Goal: Transaction & Acquisition: Purchase product/service

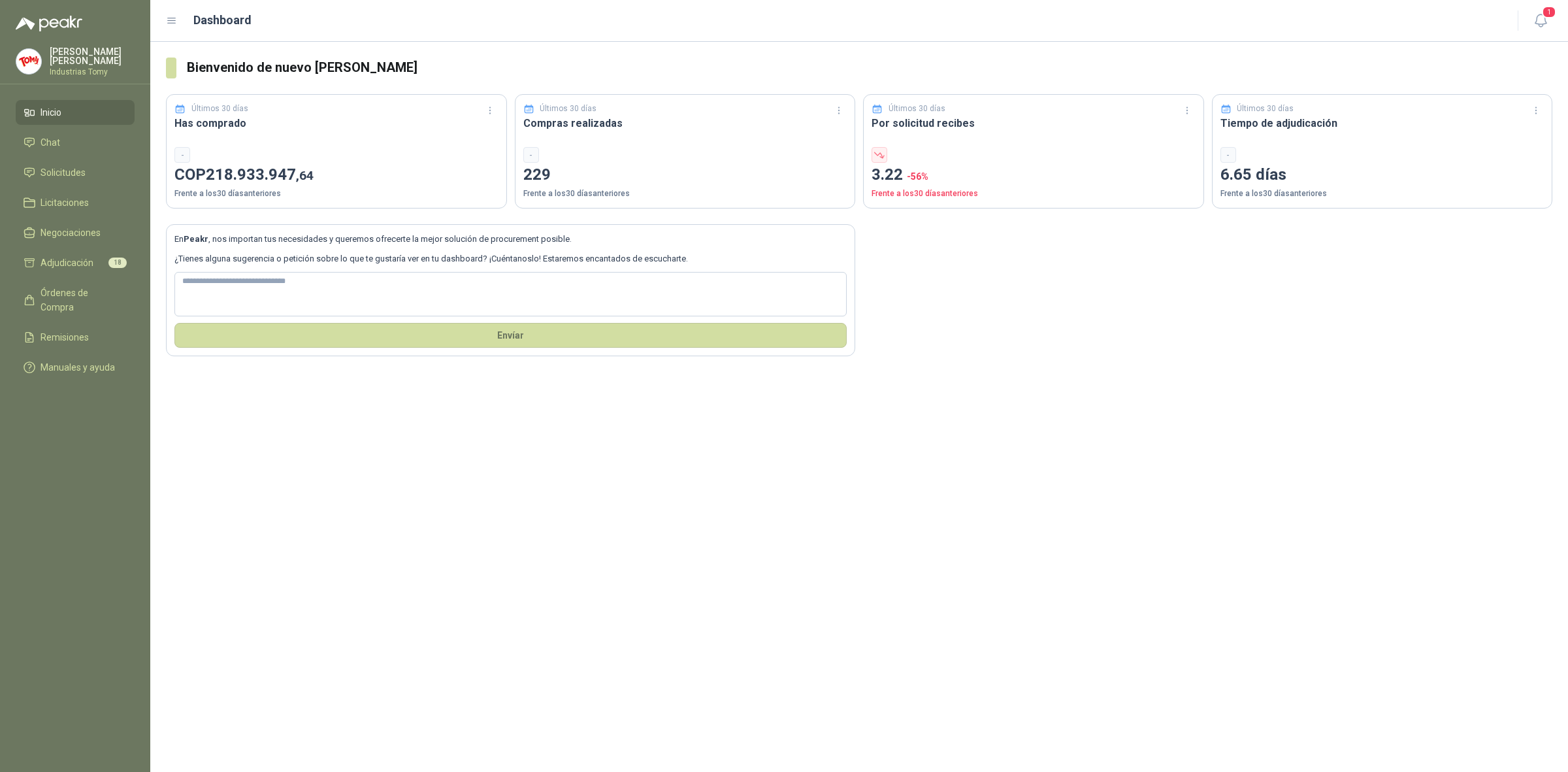
click at [448, 493] on div "Bienvenido de nuevo [PERSON_NAME] Últimos 30 días Has comprado - COP 218.933.94…" at bounding box center [859, 406] width 1418 height 730
drag, startPoint x: 562, startPoint y: 195, endPoint x: 626, endPoint y: 192, distance: 64.1
click at [626, 192] on p "Frente a los 30 días anteriores" at bounding box center [685, 194] width 324 height 12
click at [625, 192] on p "Frente a los 30 días anteriores" at bounding box center [685, 194] width 324 height 12
drag, startPoint x: 930, startPoint y: 192, endPoint x: 974, endPoint y: 192, distance: 44.0
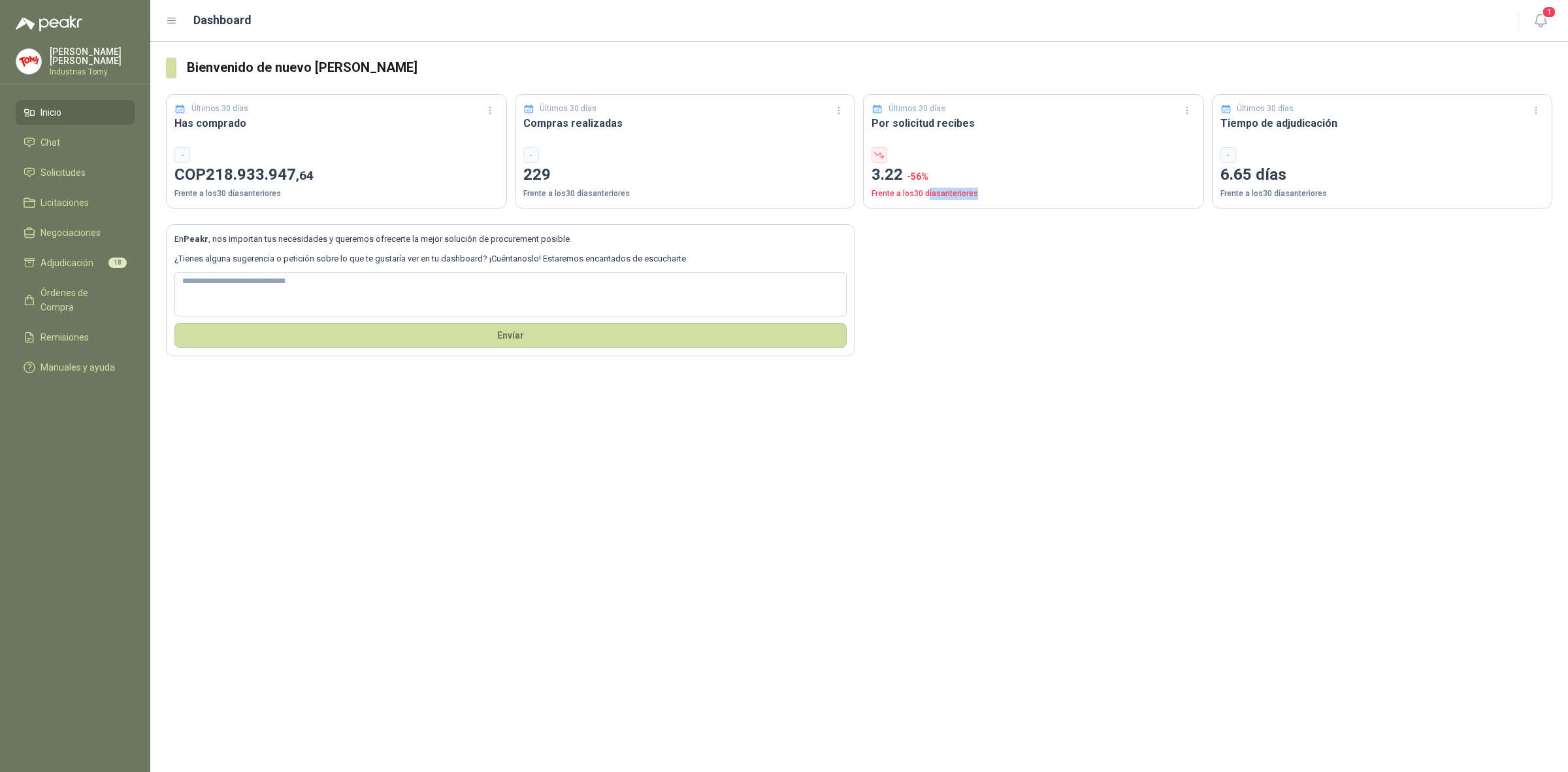
click at [974, 192] on p "Frente a los 30 días anteriores" at bounding box center [1033, 194] width 324 height 12
drag, startPoint x: 894, startPoint y: 174, endPoint x: 907, endPoint y: 176, distance: 13.2
click at [907, 176] on p "3.22 -56 %" at bounding box center [1033, 175] width 324 height 25
click at [923, 192] on p "Frente a los 30 días anteriores" at bounding box center [1033, 194] width 324 height 12
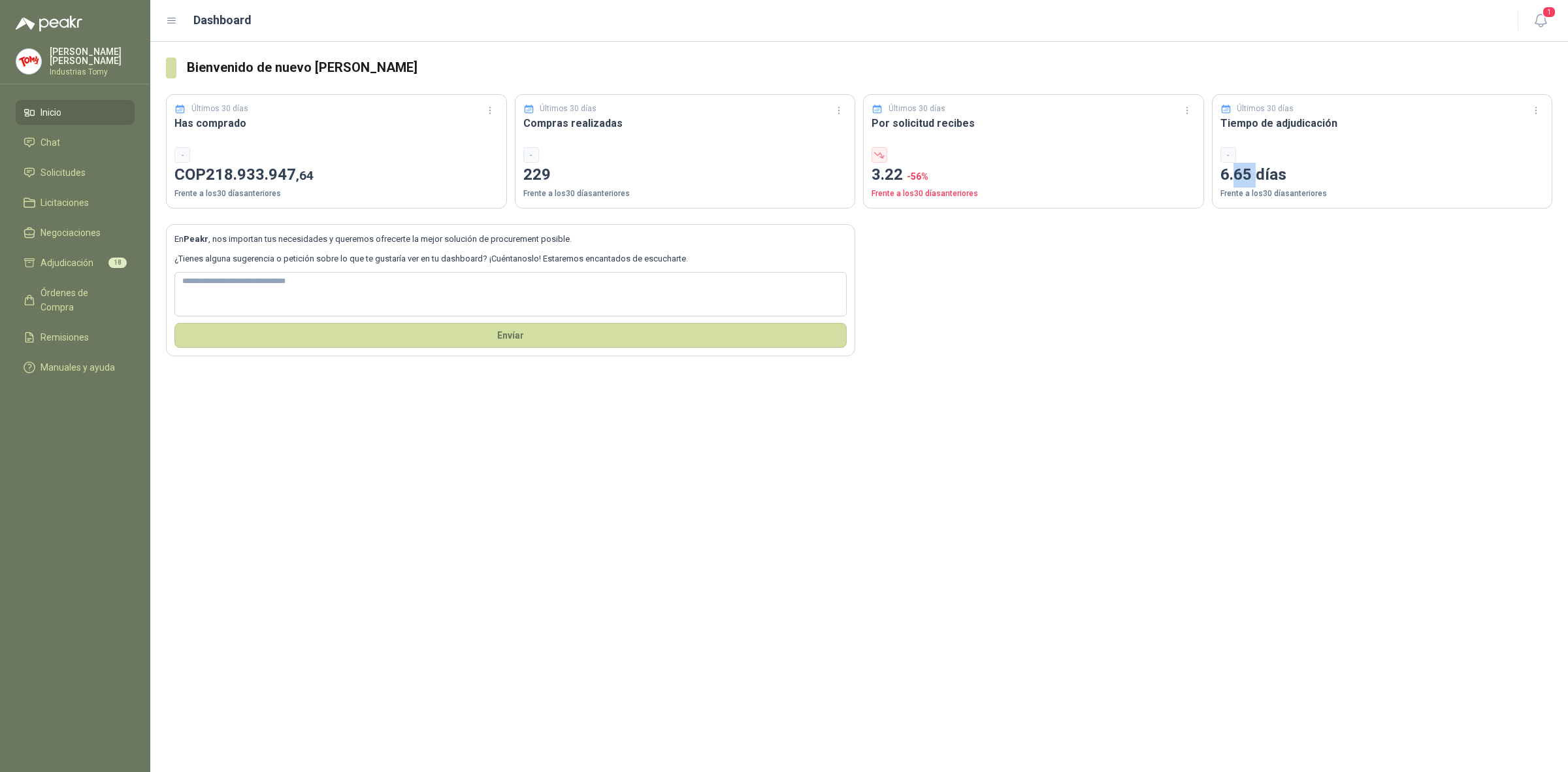
drag, startPoint x: 1249, startPoint y: 168, endPoint x: 1266, endPoint y: 170, distance: 17.1
click at [1236, 169] on p "6.65 días" at bounding box center [1383, 175] width 324 height 25
drag, startPoint x: 1295, startPoint y: 170, endPoint x: 1293, endPoint y: 183, distance: 13.2
click at [1295, 171] on p "6.65 días" at bounding box center [1383, 175] width 324 height 25
drag, startPoint x: 1262, startPoint y: 180, endPoint x: 1248, endPoint y: 183, distance: 14.3
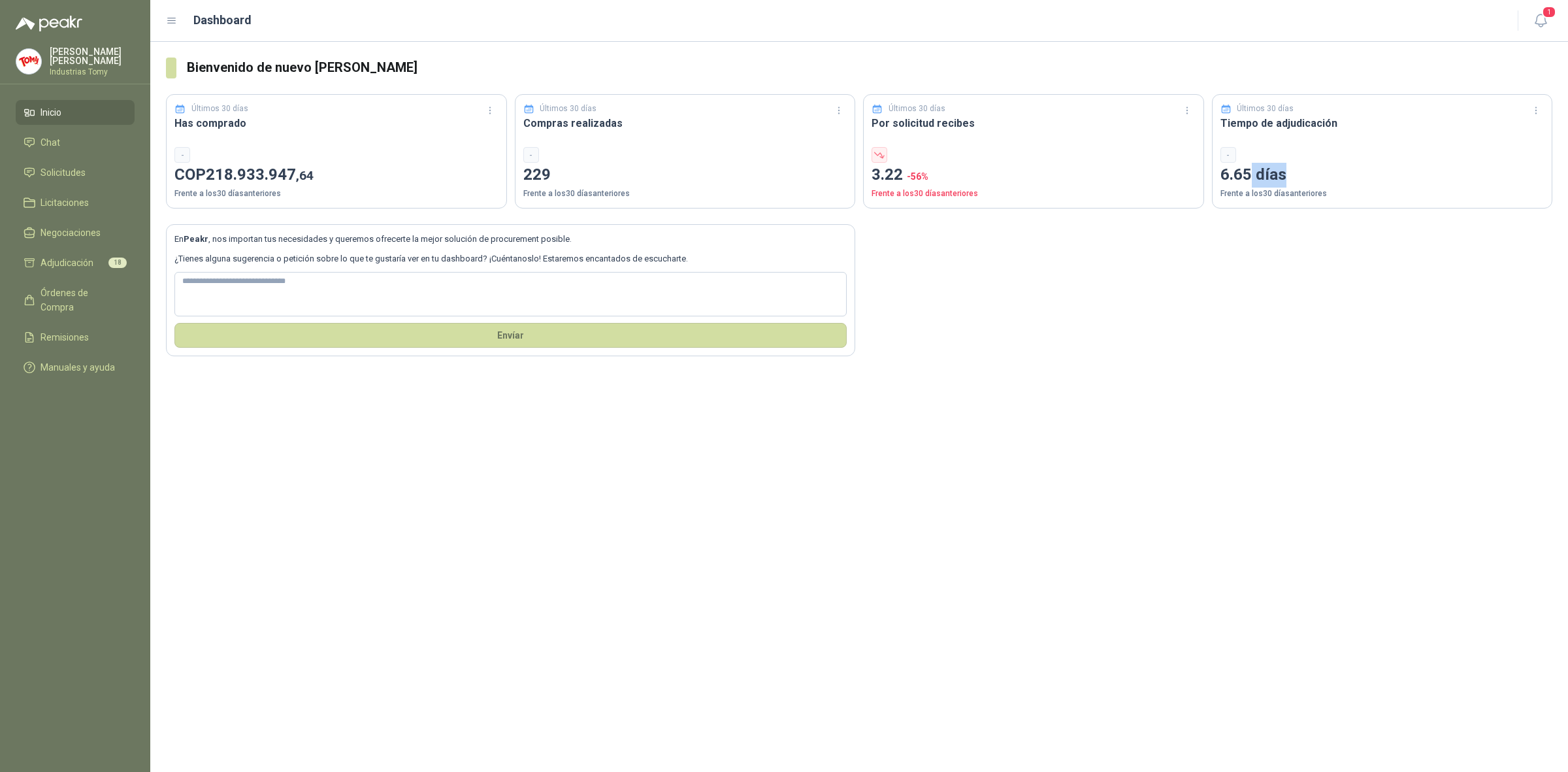
click at [1249, 181] on p "6.65 días" at bounding box center [1383, 175] width 324 height 25
drag, startPoint x: 1257, startPoint y: 200, endPoint x: 1318, endPoint y: 191, distance: 61.7
click at [1318, 191] on div "Últimos 30 días Tiempo de adjudicación - 6.65 días Frente a los 30 días anterio…" at bounding box center [1382, 151] width 341 height 114
click at [1318, 191] on p "Frente a los 30 días anteriores" at bounding box center [1383, 194] width 324 height 12
click at [531, 506] on div "Bienvenido de nuevo [PERSON_NAME] Últimos 30 días Has comprado - COP 218.933.94…" at bounding box center [859, 406] width 1418 height 730
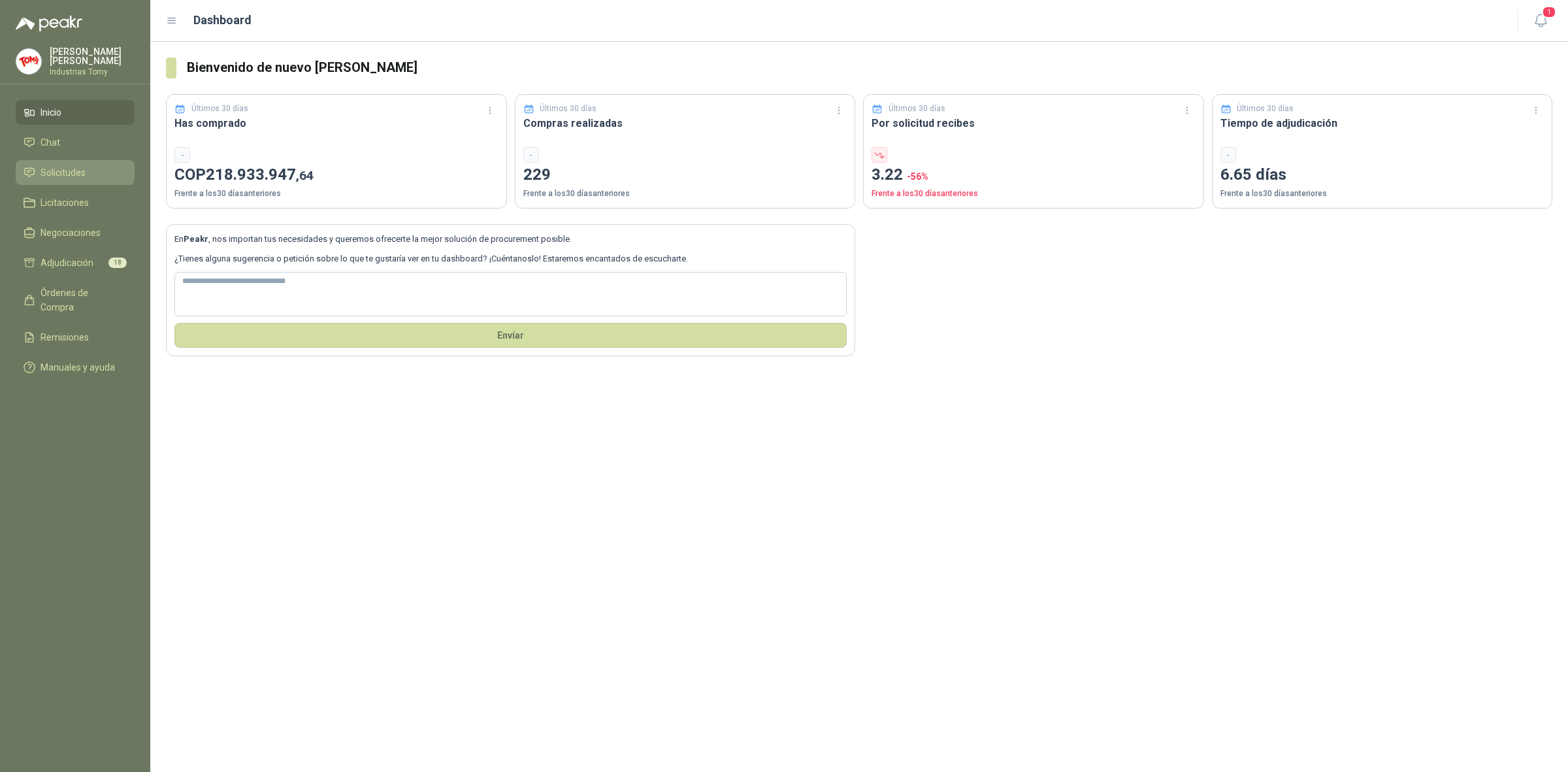
click at [84, 165] on span "Solicitudes" at bounding box center [63, 172] width 45 height 15
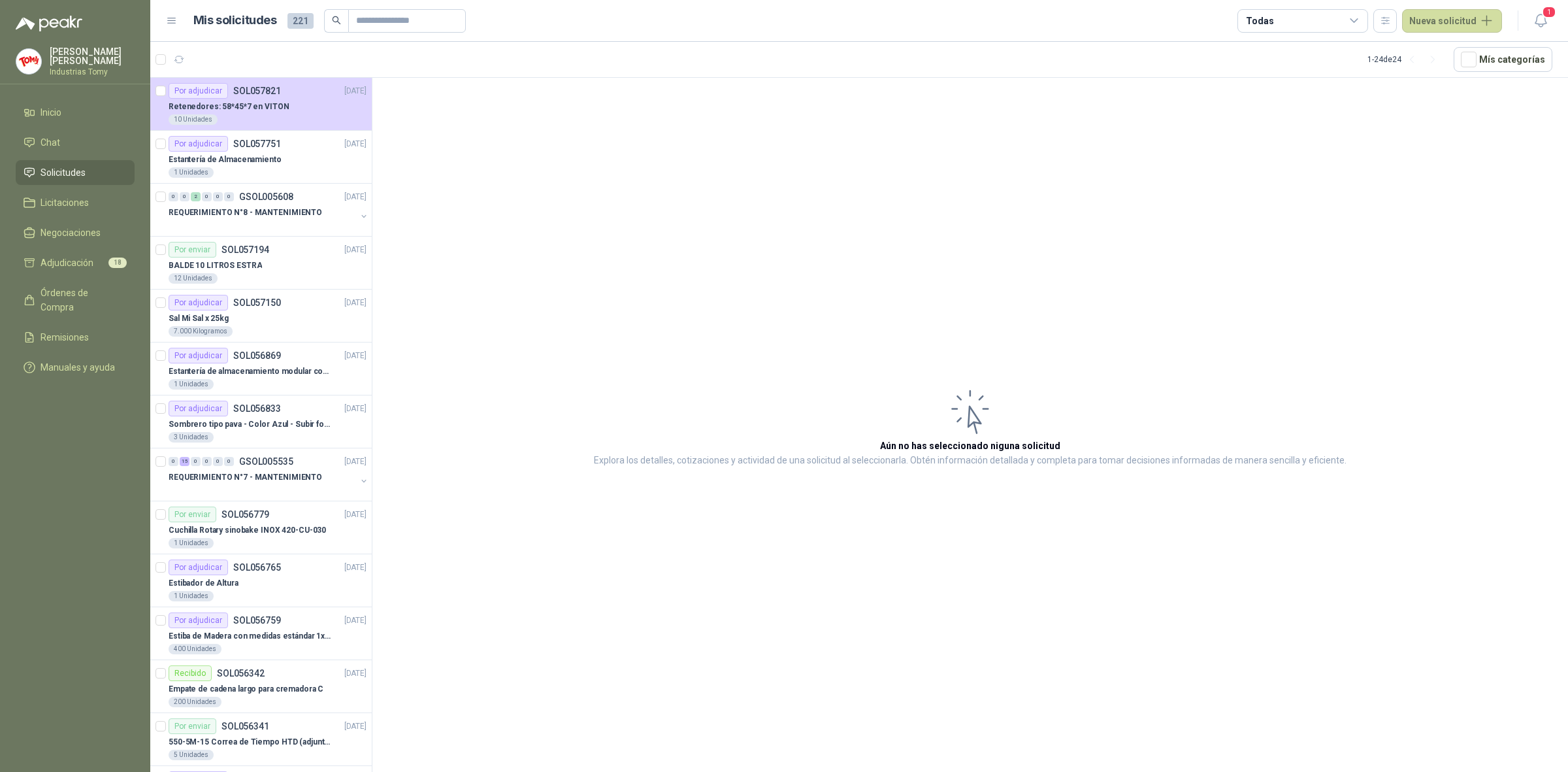
click at [679, 302] on article "Aún no has seleccionado niguna solicitud Explora los detalles, cotizaciones y a…" at bounding box center [970, 427] width 1196 height 699
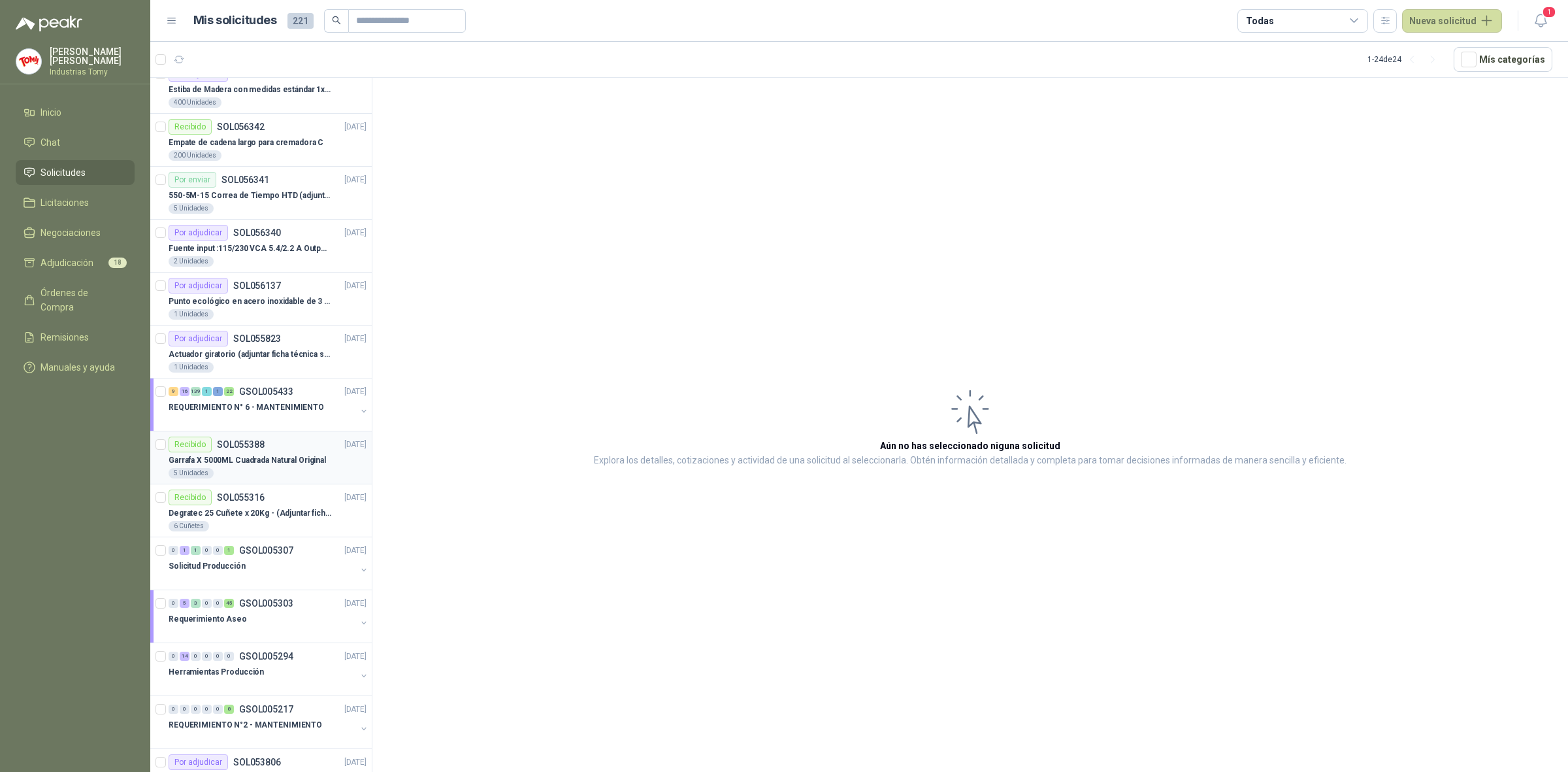
scroll to position [593, 0]
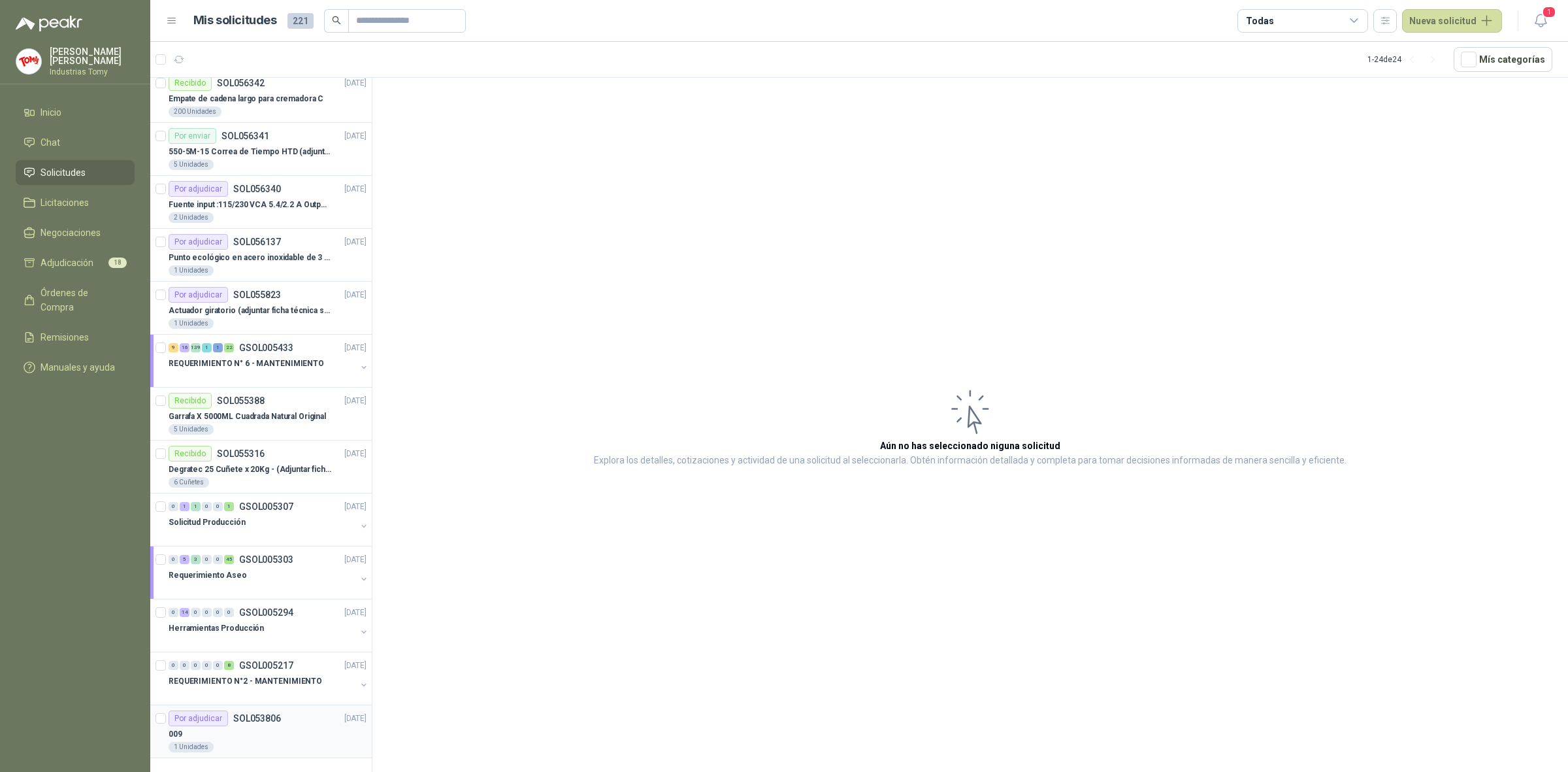
click at [294, 716] on div "Por adjudicar SOL053806 [DATE]" at bounding box center [268, 718] width 198 height 16
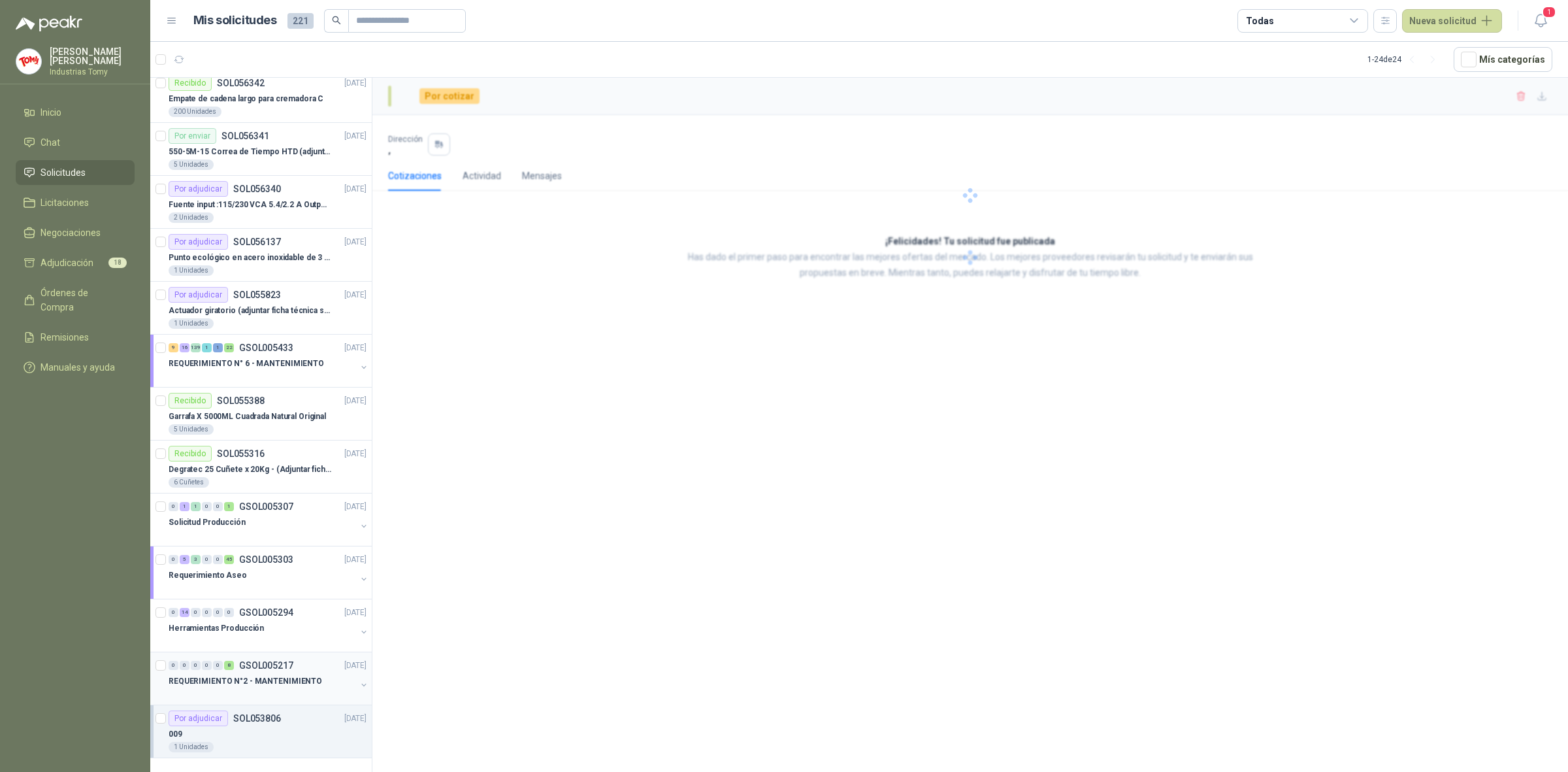
click at [307, 681] on p "REQUERIMIENTO N°2 - MANTENIMIENTO" at bounding box center [246, 681] width 154 height 12
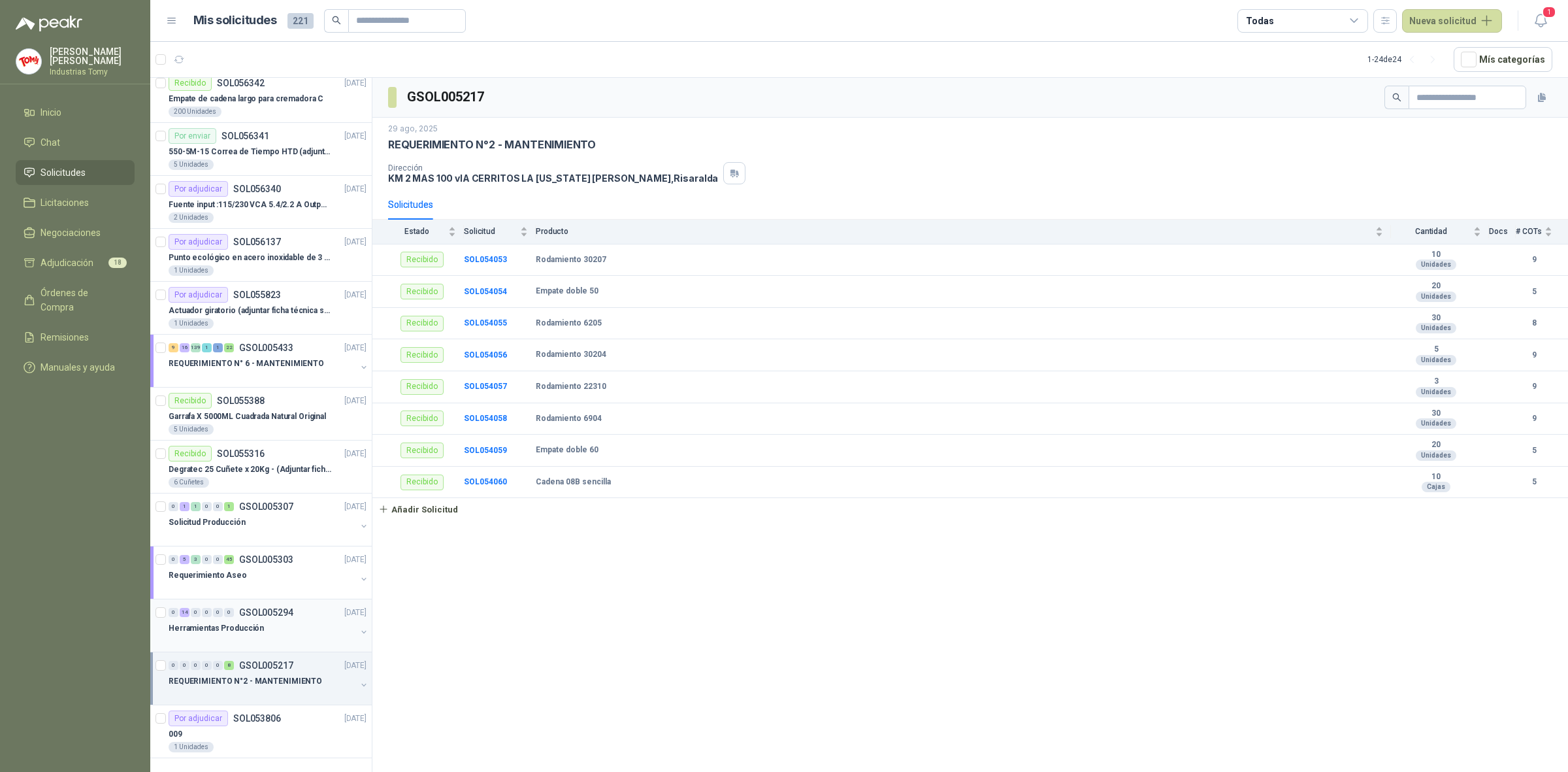
click at [277, 625] on div "Herramientas Producción" at bounding box center [262, 628] width 187 height 16
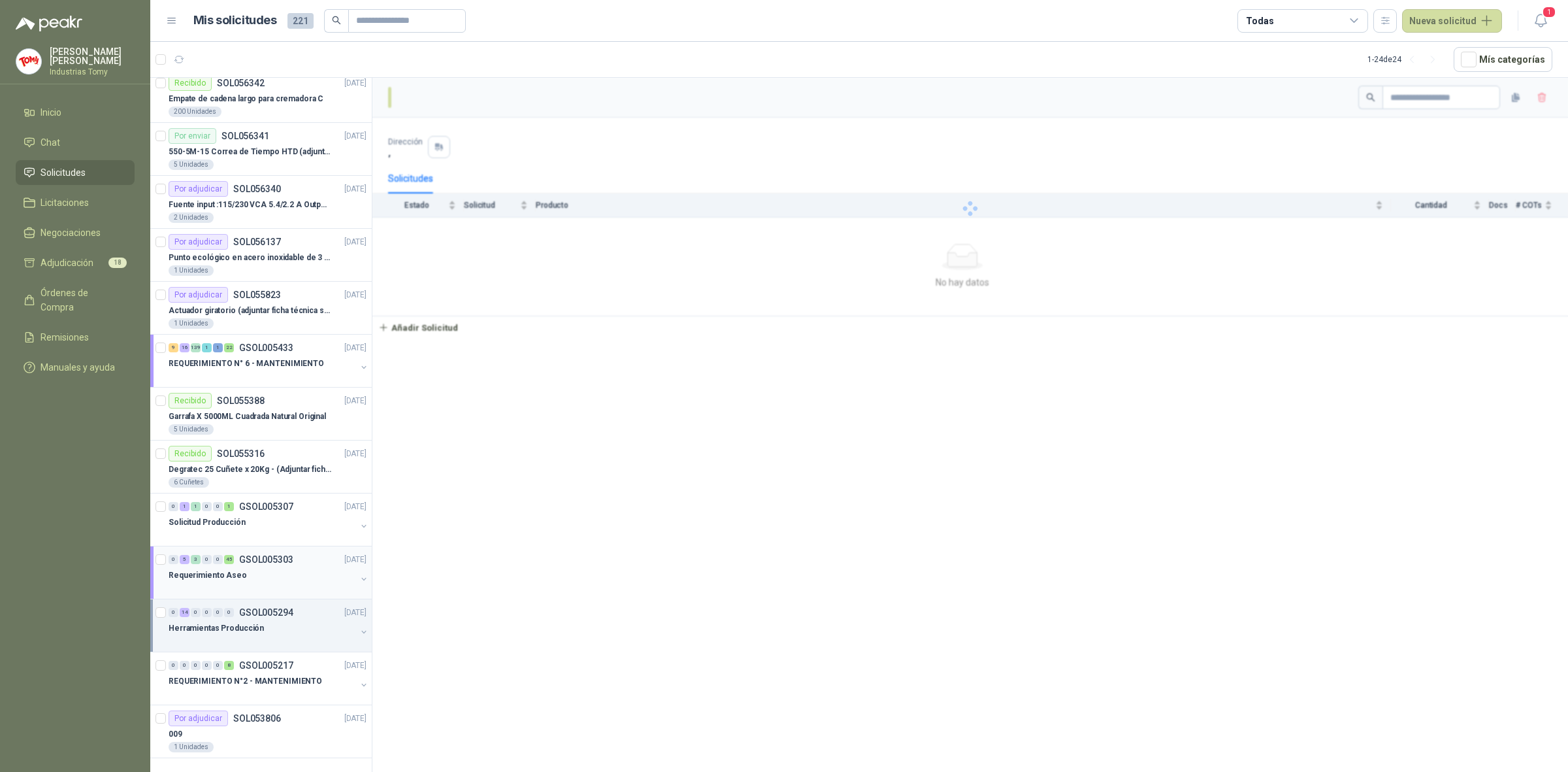
click at [268, 560] on p "GSOL005303" at bounding box center [266, 559] width 54 height 9
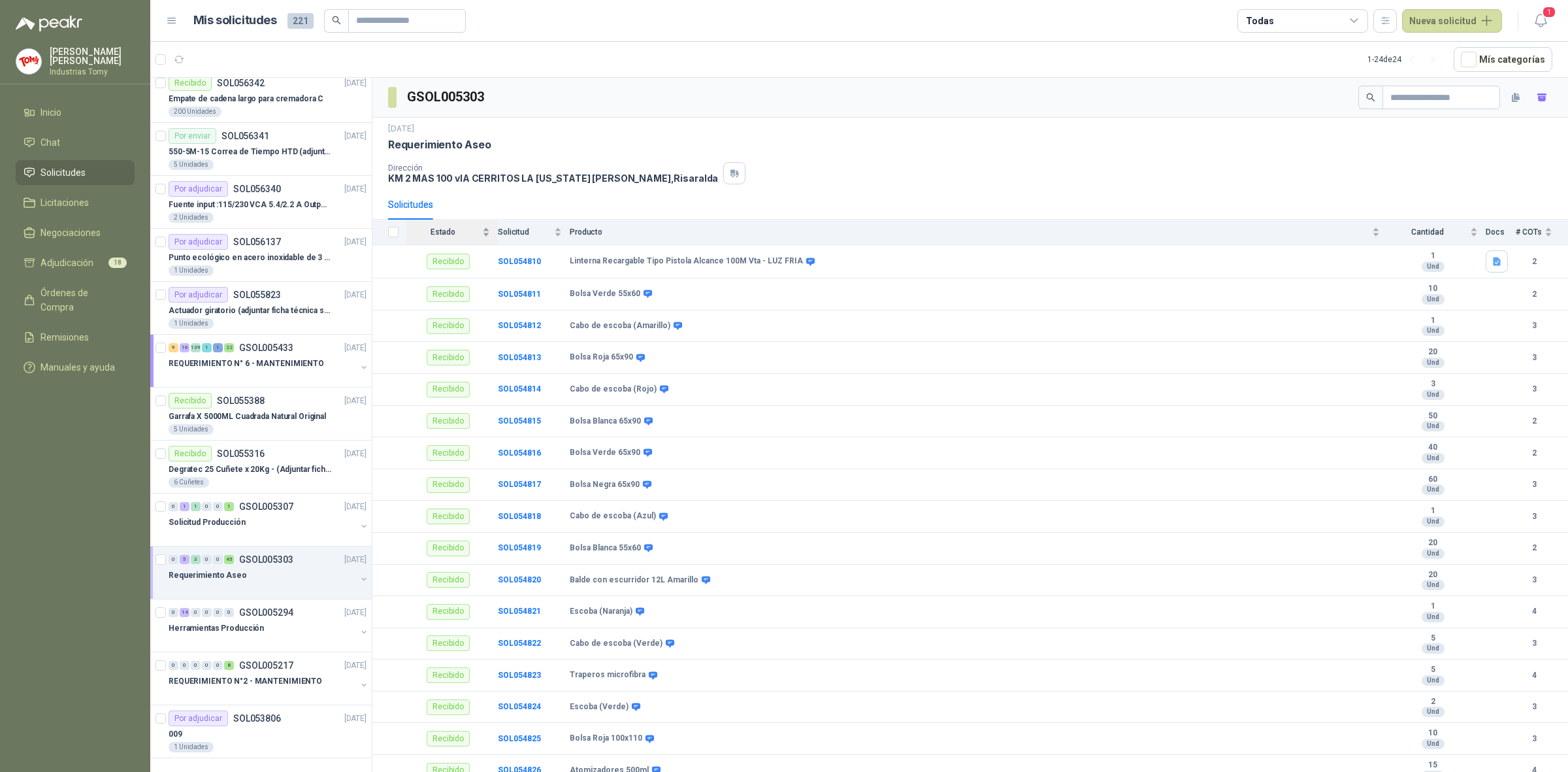
click at [485, 236] on div "Estado" at bounding box center [448, 232] width 84 height 13
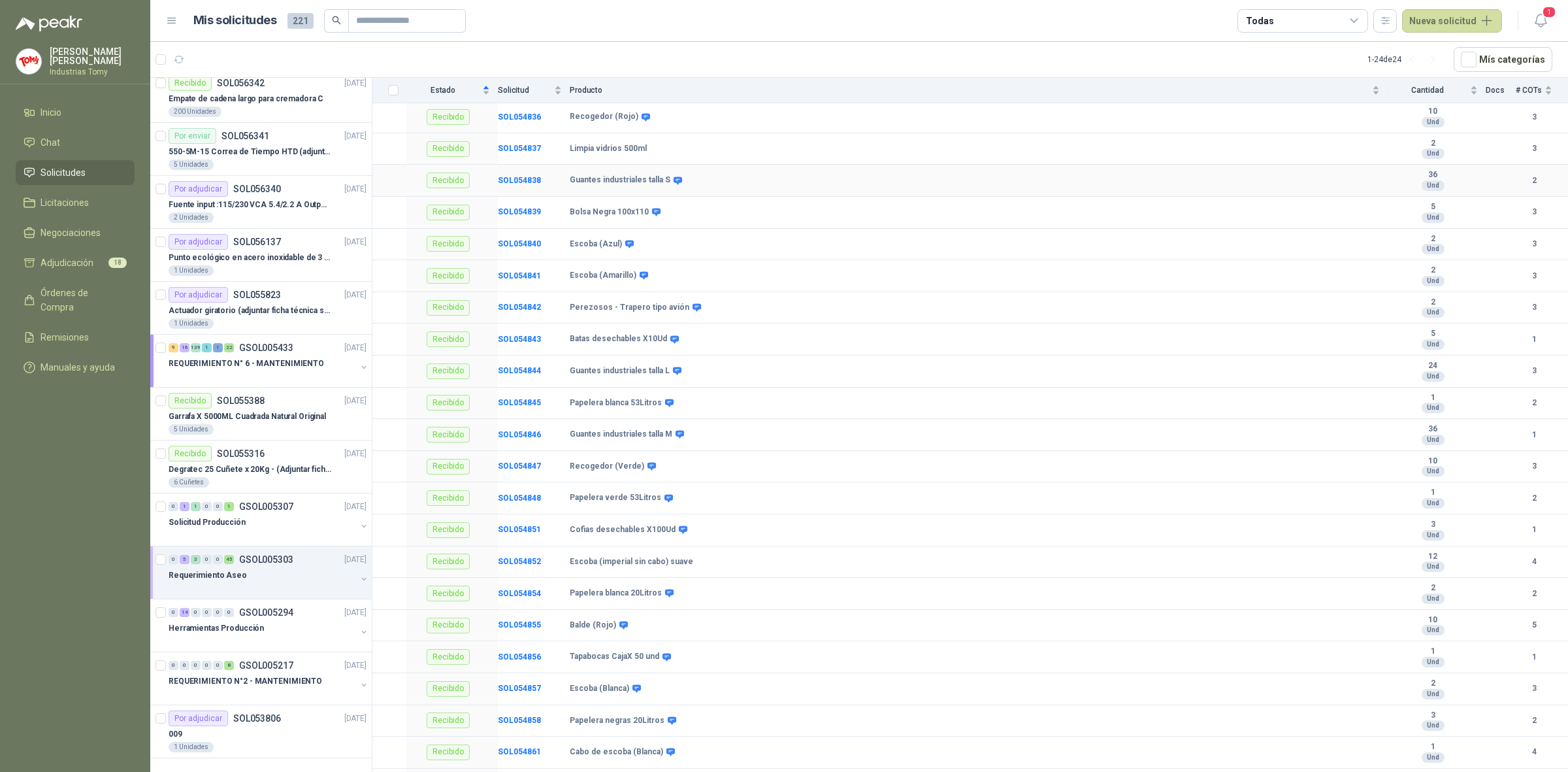
scroll to position [1188, 0]
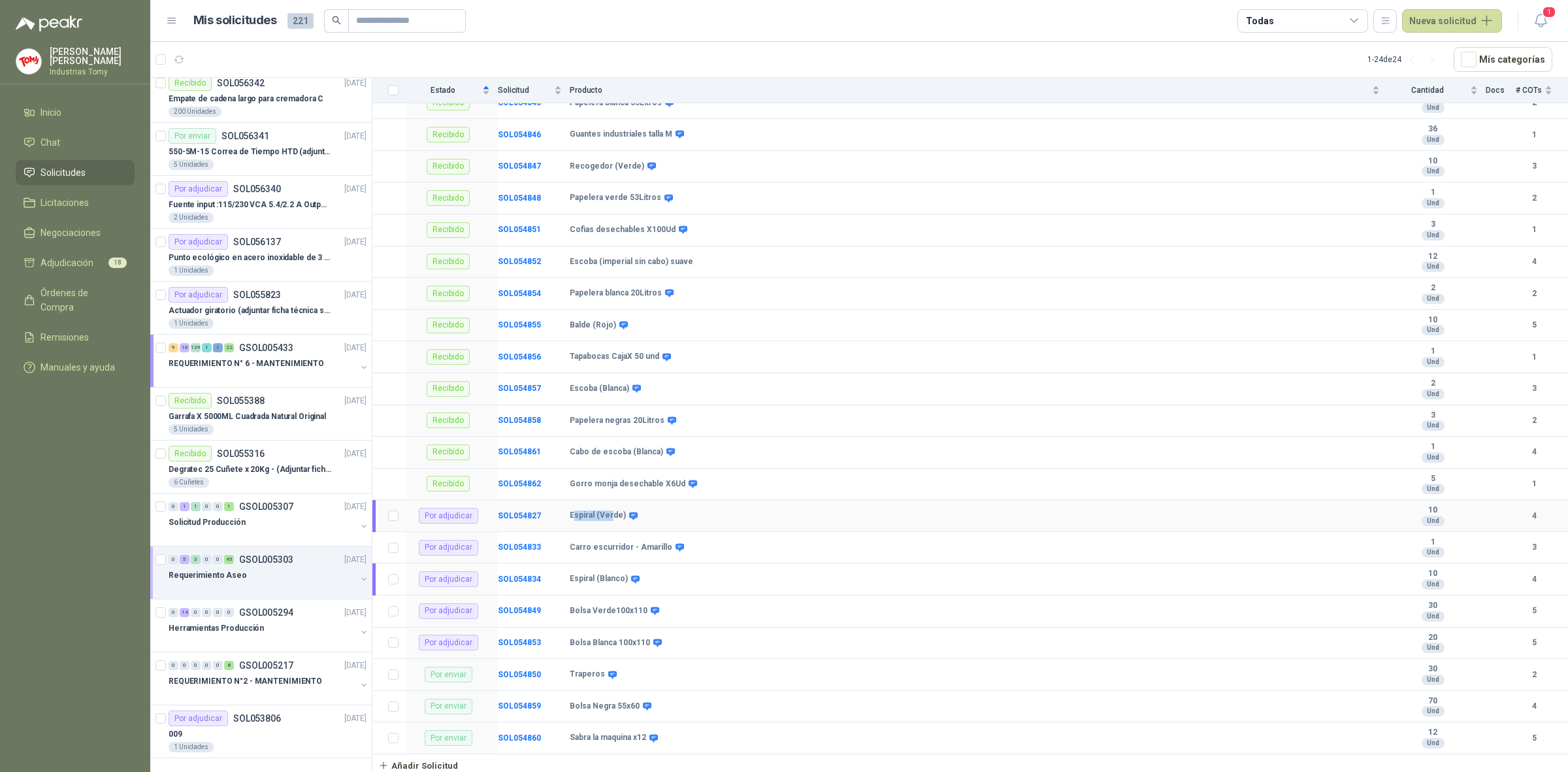
drag, startPoint x: 573, startPoint y: 511, endPoint x: 612, endPoint y: 508, distance: 39.1
click at [612, 511] on b "Espiral (Verde)" at bounding box center [598, 515] width 56 height 10
click at [520, 514] on b "SOL054827" at bounding box center [519, 515] width 43 height 9
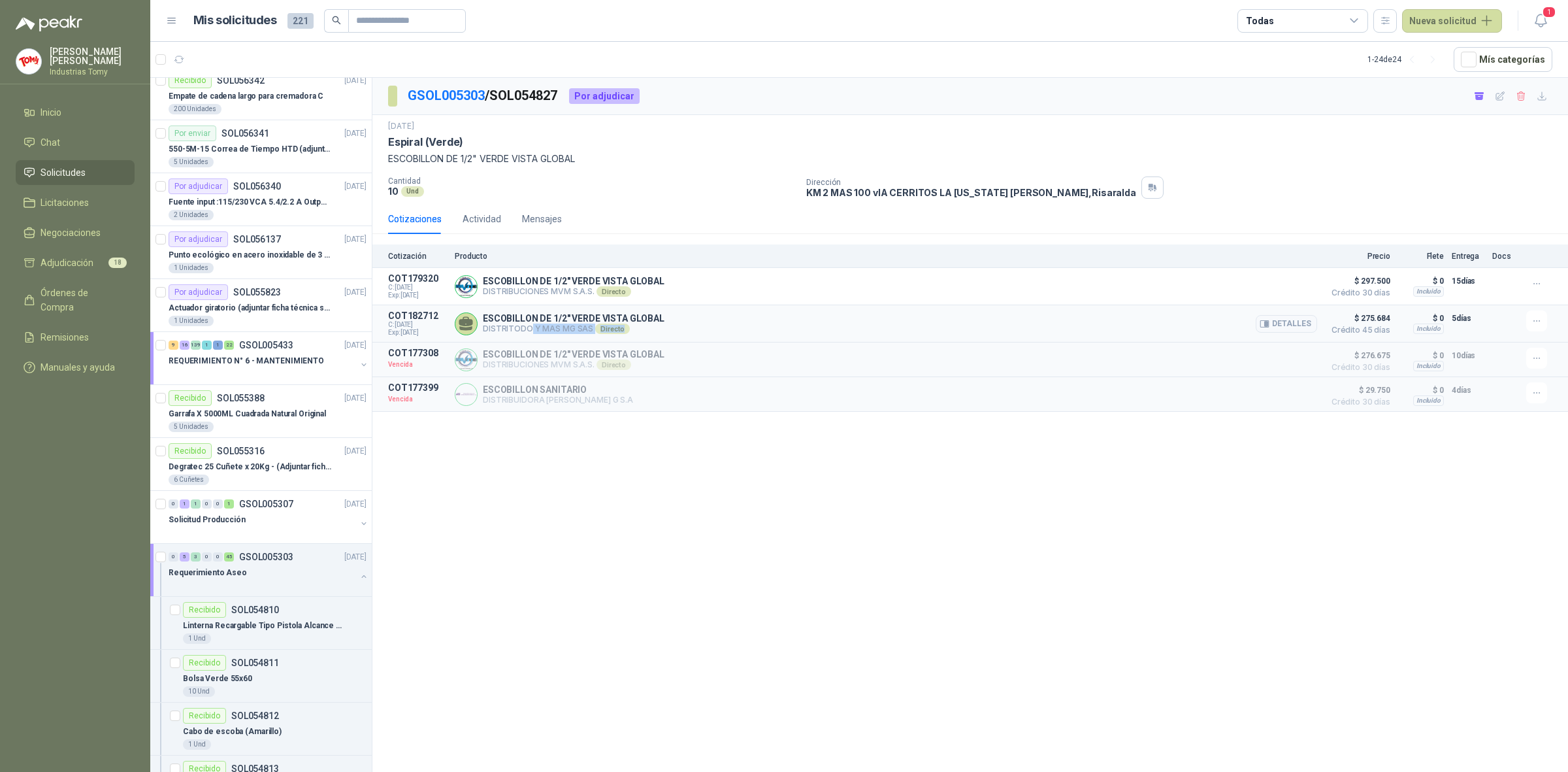
drag, startPoint x: 529, startPoint y: 327, endPoint x: 711, endPoint y: 321, distance: 182.1
click at [701, 321] on div "ESCOBILLON DE 1/2" VERDE VISTA GLOBAL DISTRITODO Y MAS MG SAS Directo Detalles" at bounding box center [886, 324] width 863 height 26
click at [1294, 322] on button "Detalles" at bounding box center [1286, 324] width 62 height 18
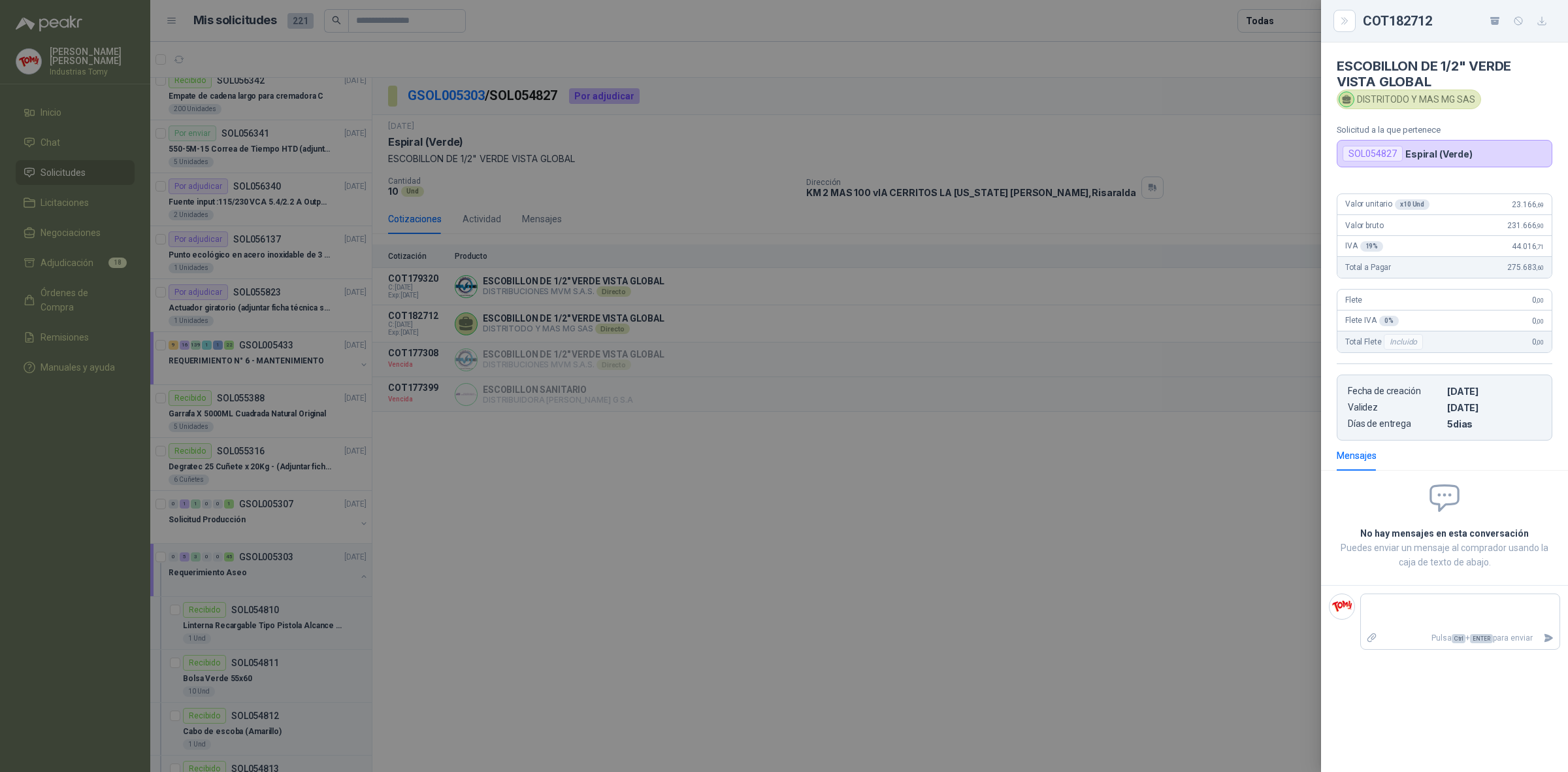
click at [1142, 196] on div at bounding box center [784, 386] width 1568 height 772
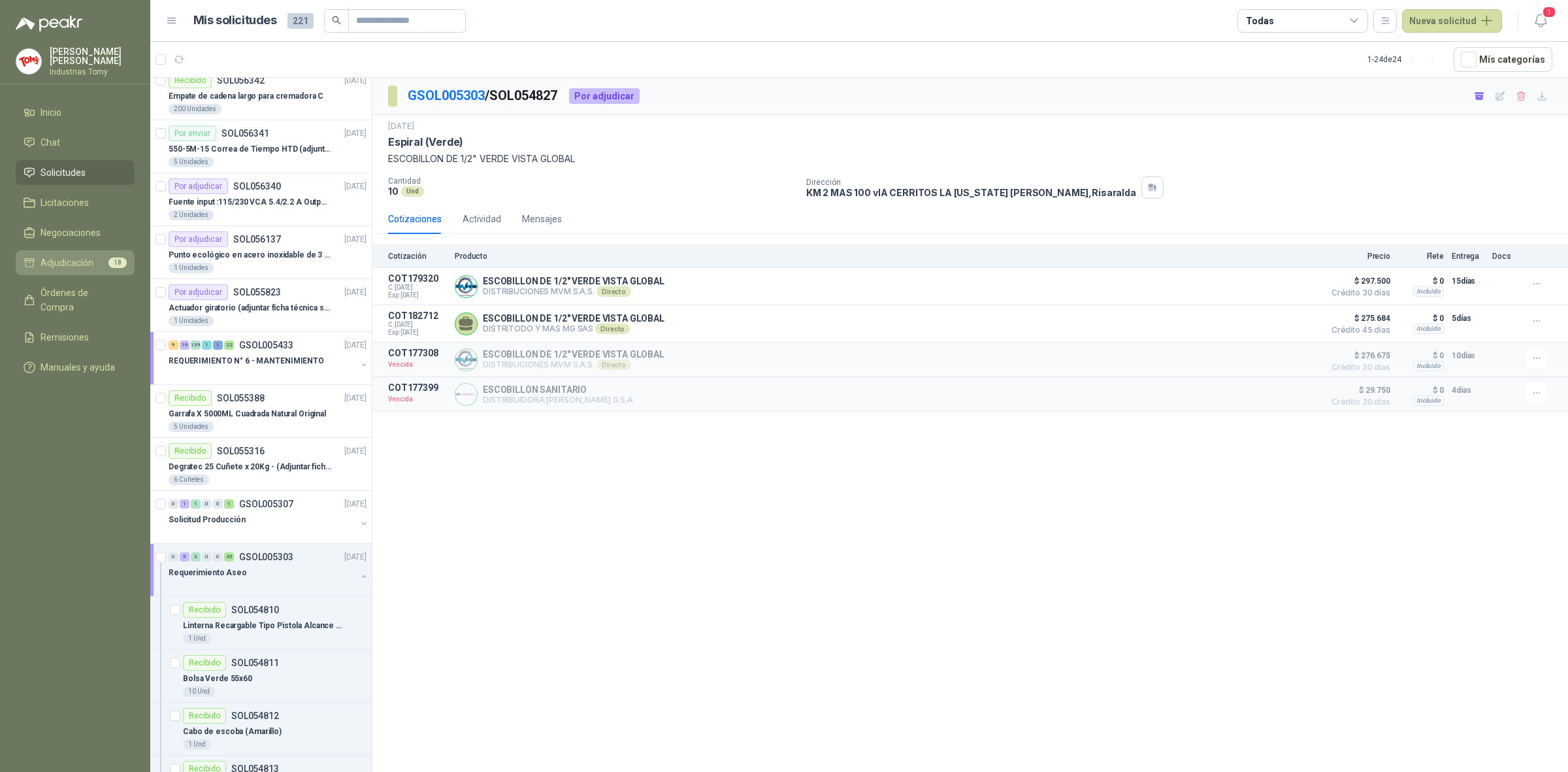
click at [89, 260] on span "Adjudicación" at bounding box center [67, 262] width 53 height 15
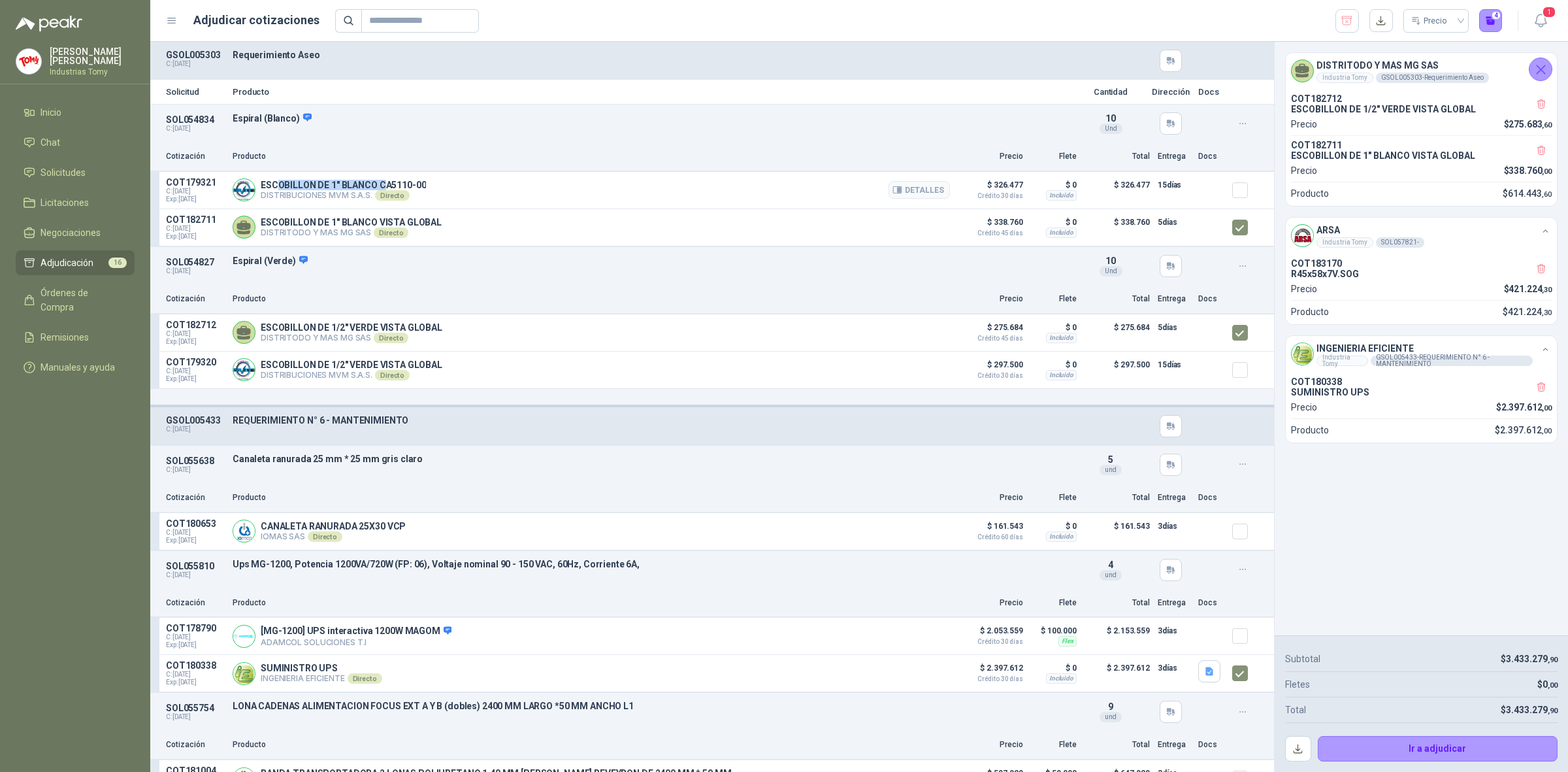
drag, startPoint x: 285, startPoint y: 187, endPoint x: 385, endPoint y: 187, distance: 100.0
click at [385, 187] on p "ESCOBILLON DE 1" BLANCO CA5110-00" at bounding box center [343, 185] width 165 height 10
drag, startPoint x: 246, startPoint y: 57, endPoint x: 299, endPoint y: 69, distance: 54.3
click at [299, 69] on div "Requerimiento Aseo" at bounding box center [651, 61] width 838 height 22
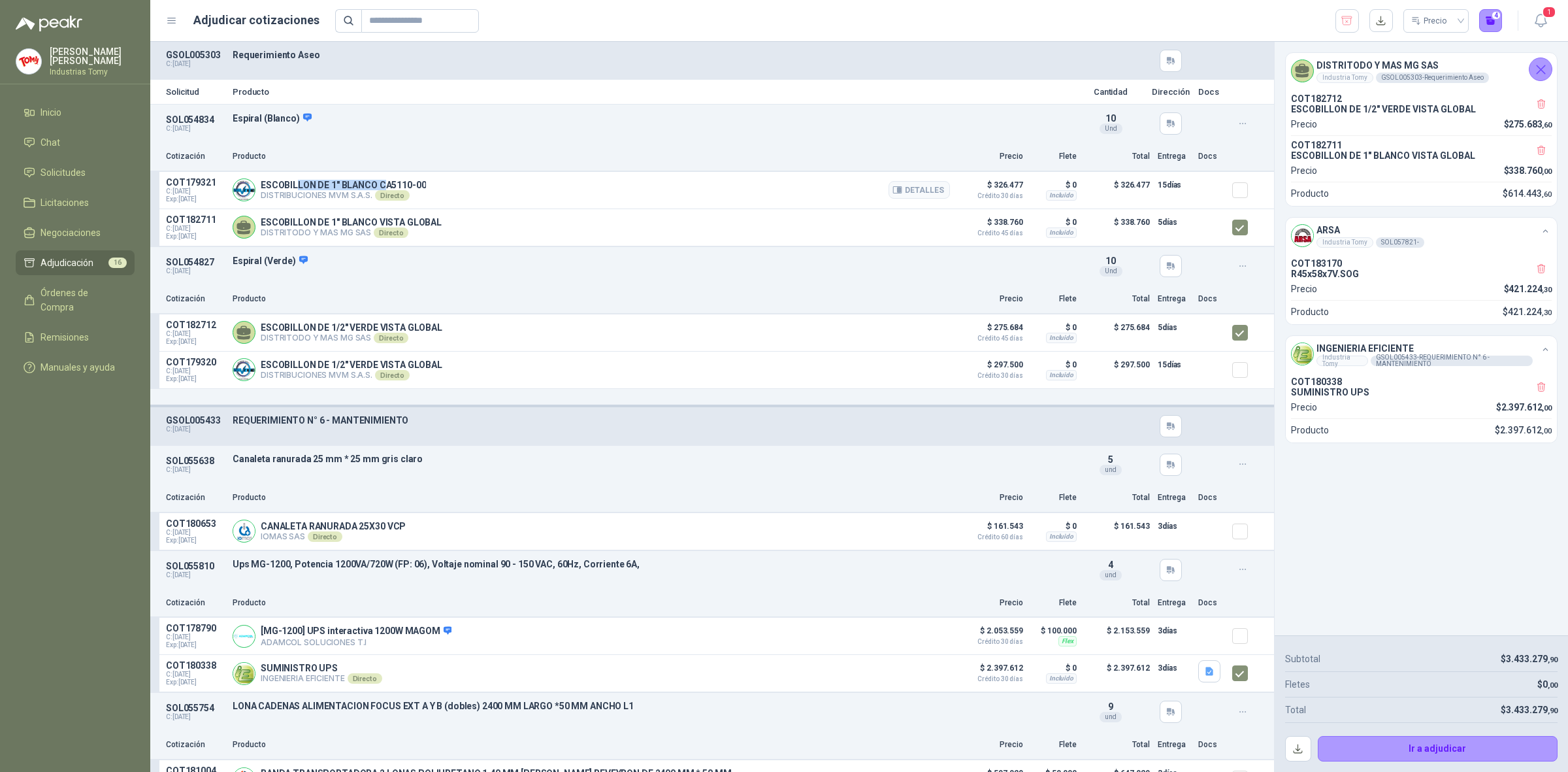
drag, startPoint x: 295, startPoint y: 185, endPoint x: 385, endPoint y: 184, distance: 90.0
click at [385, 184] on p "ESCOBILLON DE 1" BLANCO CA5110-00" at bounding box center [343, 185] width 165 height 10
drag, startPoint x: 311, startPoint y: 222, endPoint x: 1022, endPoint y: 232, distance: 711.1
click at [443, 216] on div "ESCOBILLON DE 1" BLANCO VISTA GLOBAL DISTRITODO Y MAS MG SAS Directo Detalles" at bounding box center [591, 228] width 717 height 26
drag, startPoint x: 1354, startPoint y: 106, endPoint x: 1428, endPoint y: 102, distance: 74.1
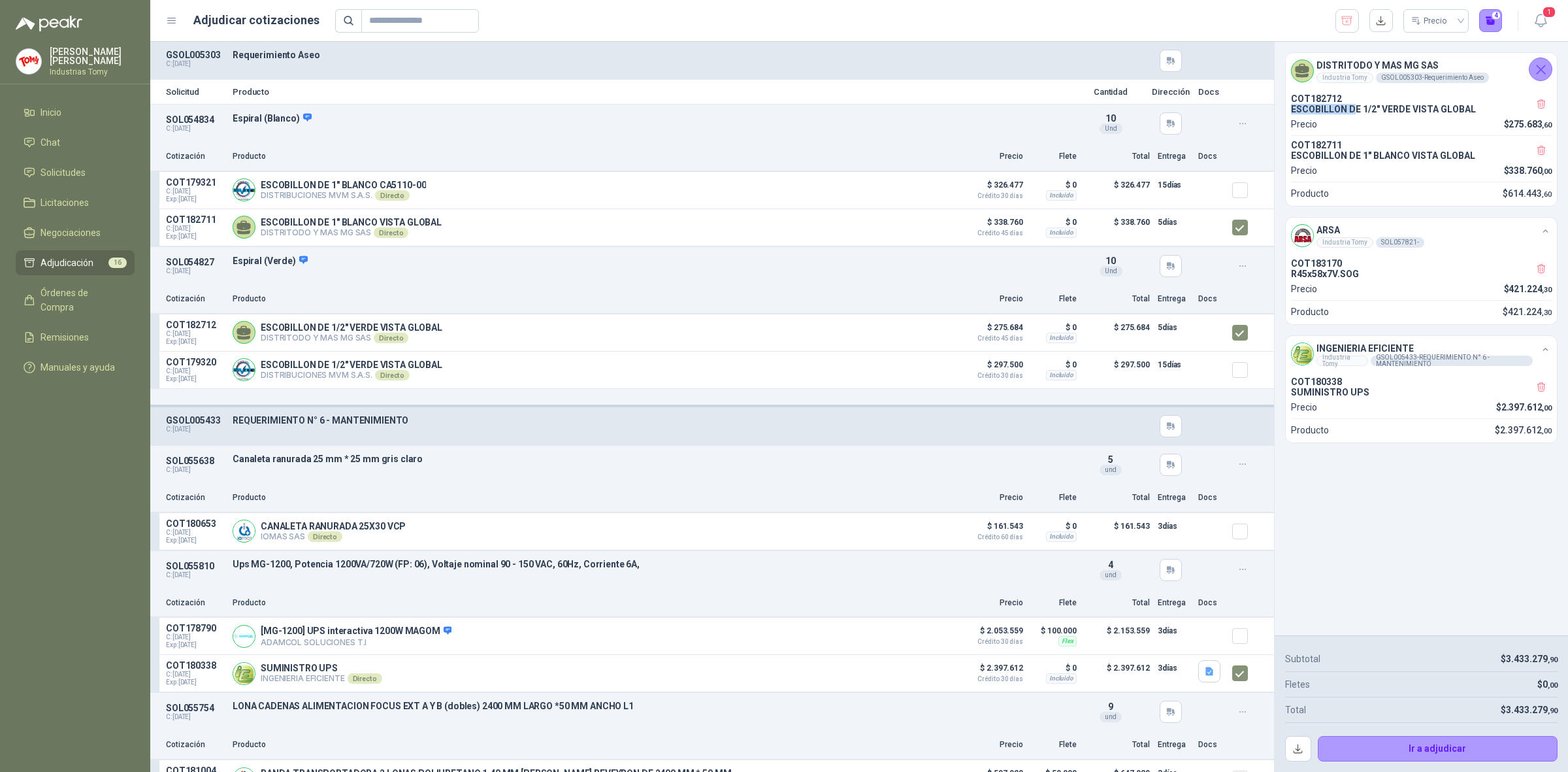
click at [1428, 102] on div "COT182712 ESCOBILLON DE 1/2" VERDE VISTA GLOBAL" at bounding box center [1421, 104] width 261 height 21
drag, startPoint x: 1389, startPoint y: 160, endPoint x: 1441, endPoint y: 163, distance: 52.1
click at [1439, 154] on p "ESCOBILLON DE 1" BLANCO VISTA GLOBAL" at bounding box center [1421, 155] width 261 height 10
click at [1542, 392] on icon "button" at bounding box center [1542, 387] width 11 height 11
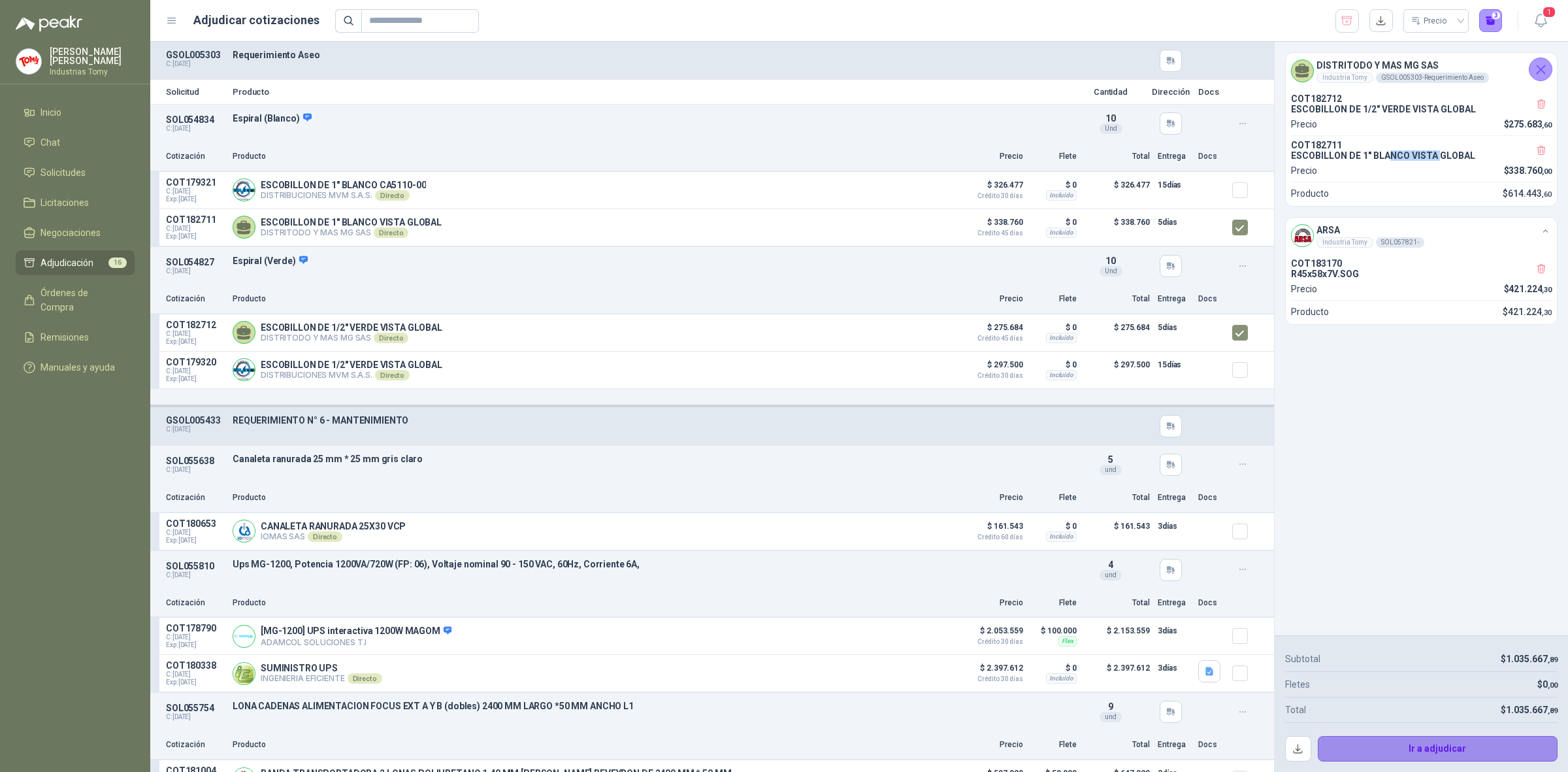
click at [1450, 737] on button "Ir a adjudicar" at bounding box center [1439, 749] width 241 height 26
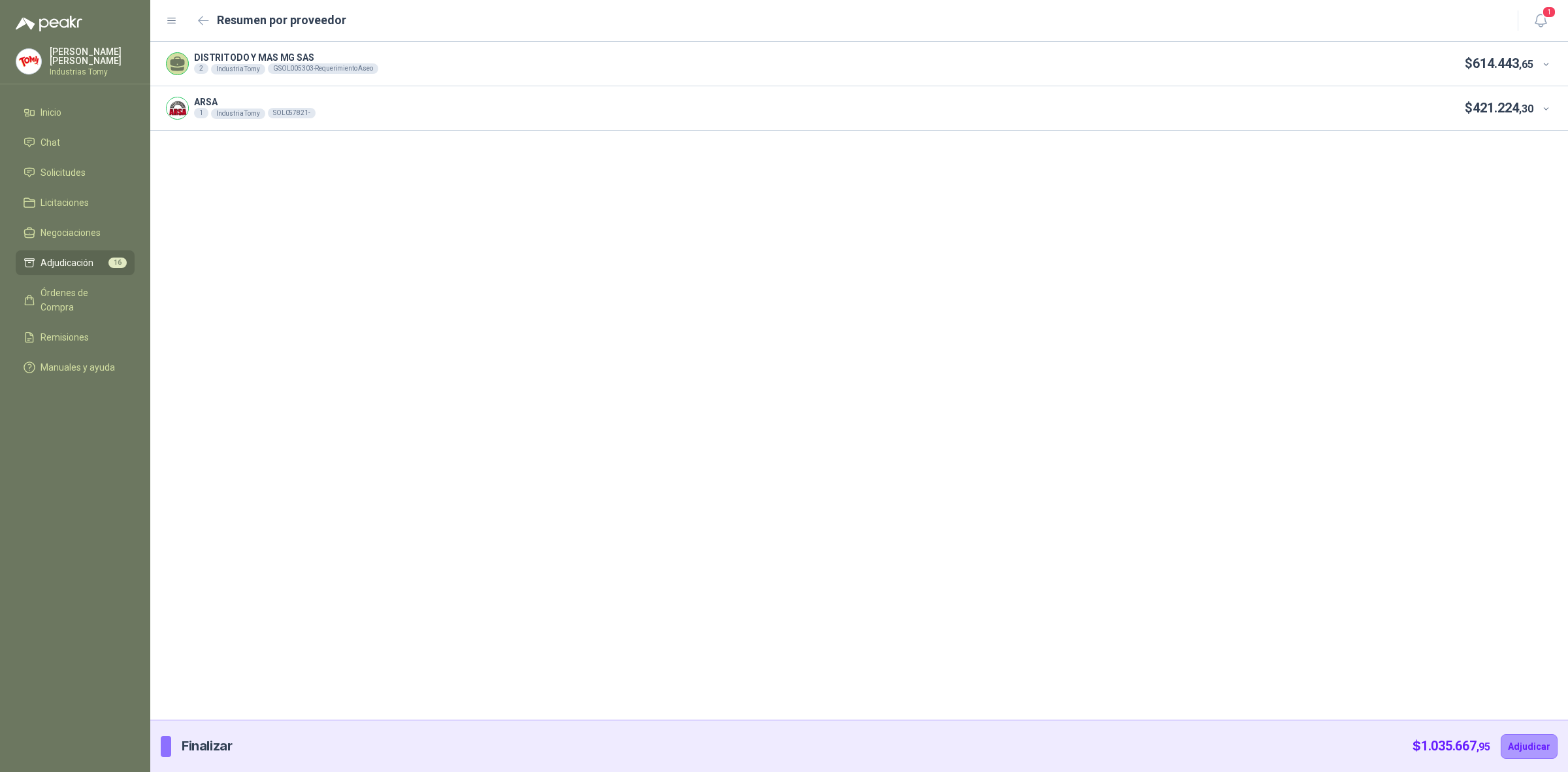
click at [1549, 62] on icon at bounding box center [1547, 64] width 10 height 10
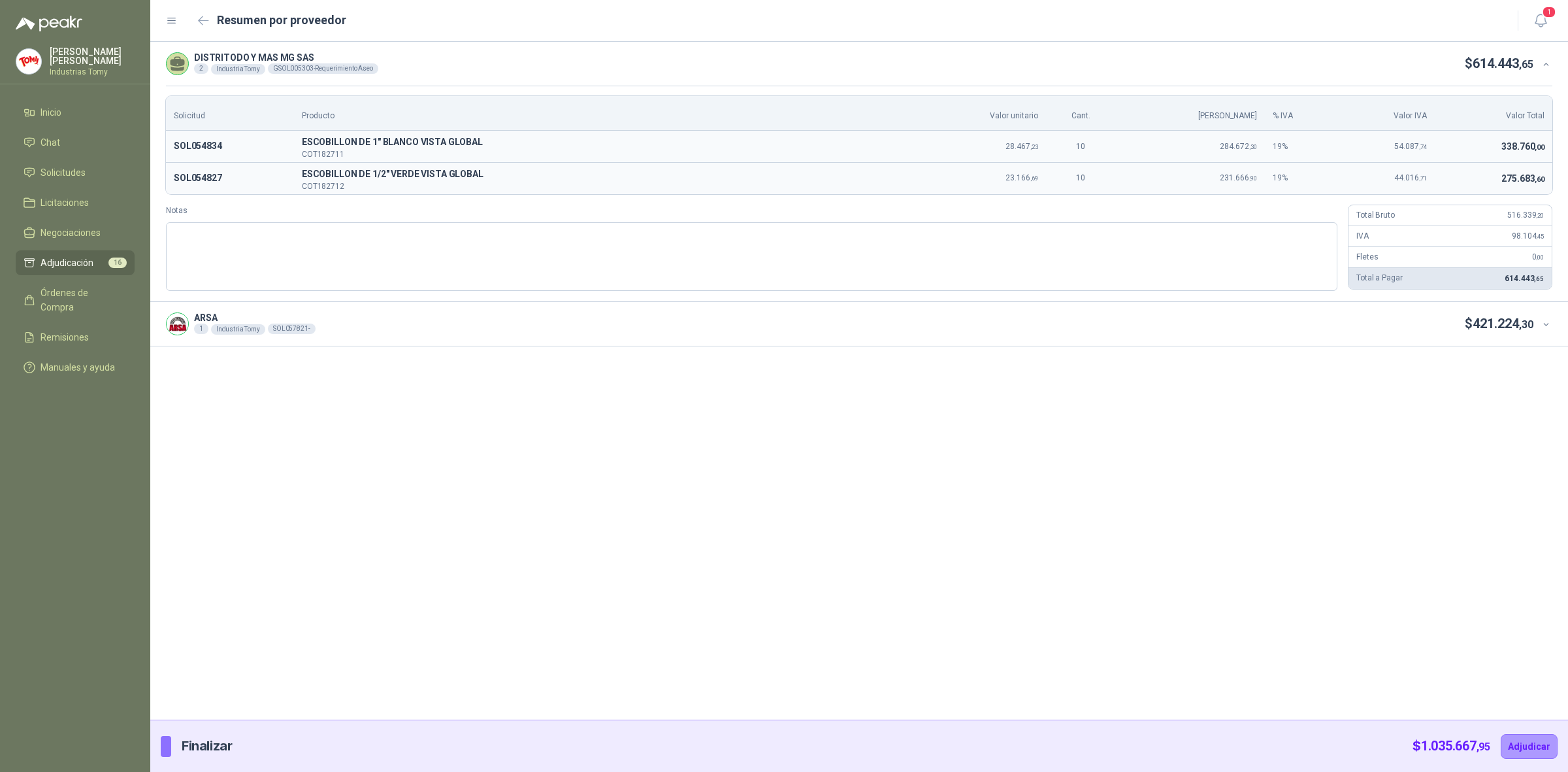
drag, startPoint x: 1551, startPoint y: 322, endPoint x: 1533, endPoint y: 325, distance: 18.2
click at [1551, 324] on span at bounding box center [1547, 324] width 12 height 12
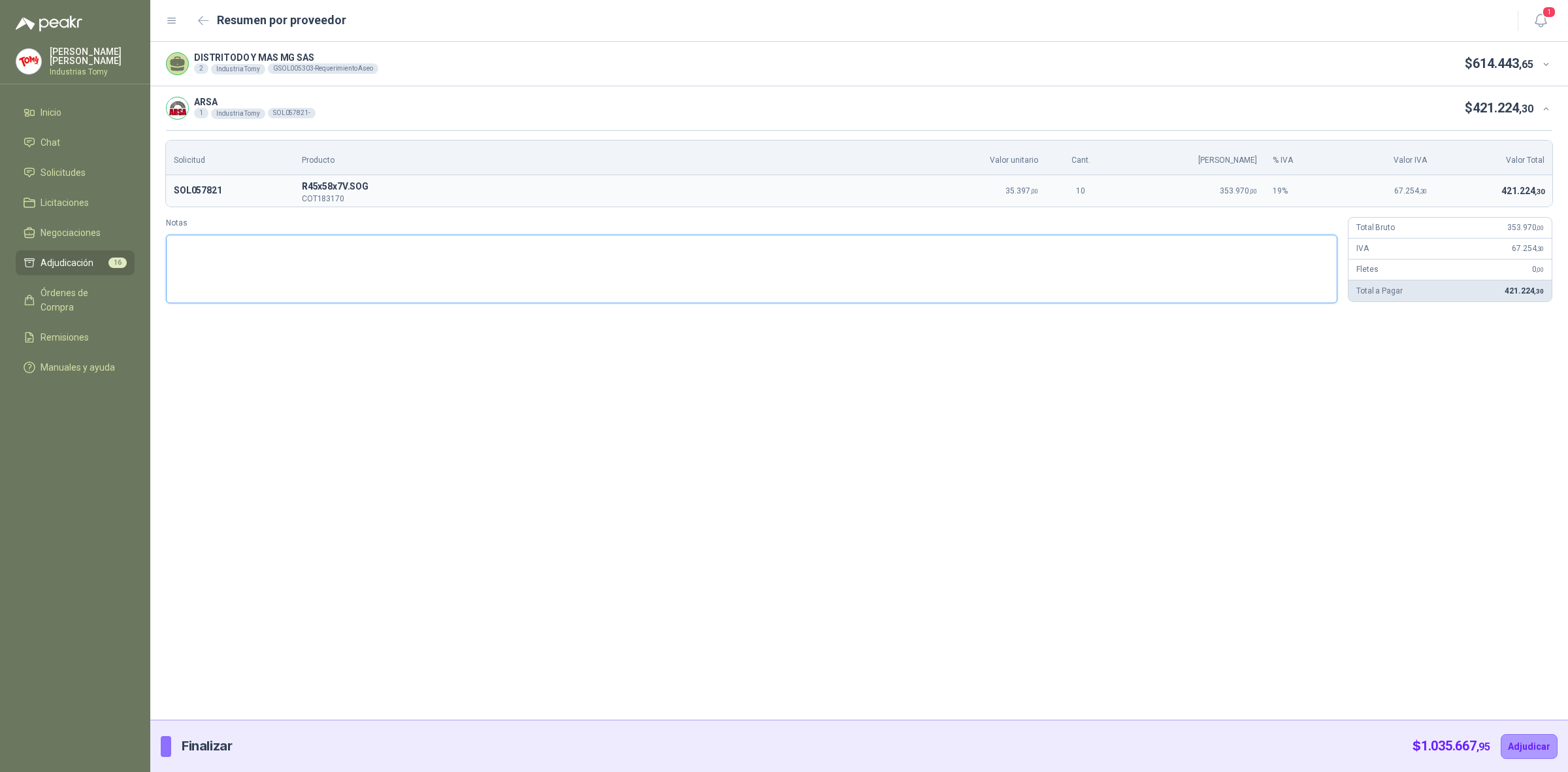
click at [667, 239] on textarea "Notas" at bounding box center [752, 269] width 1172 height 69
type textarea "*"
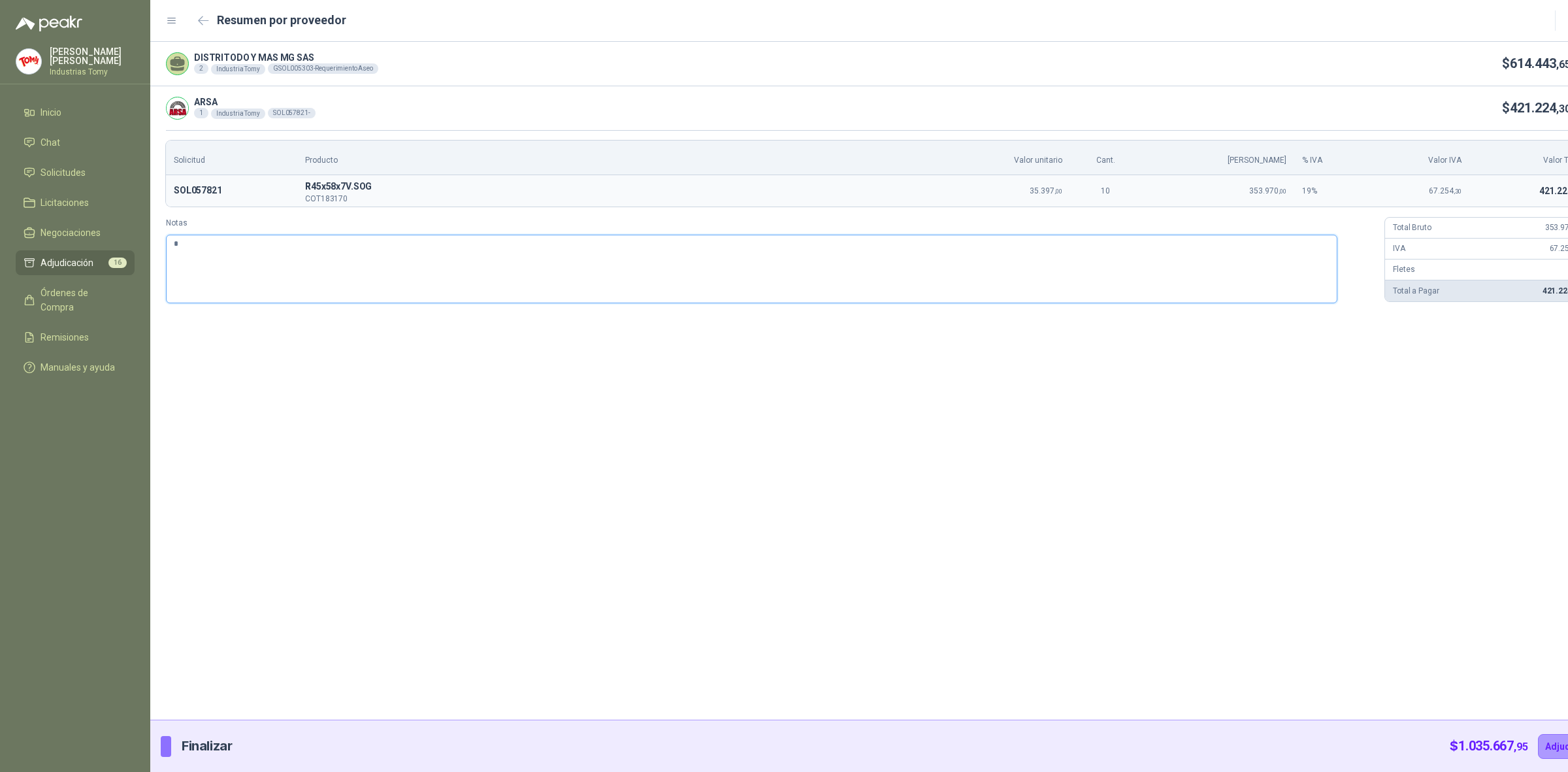
type textarea "**"
type textarea "***"
type textarea "****"
type textarea "******"
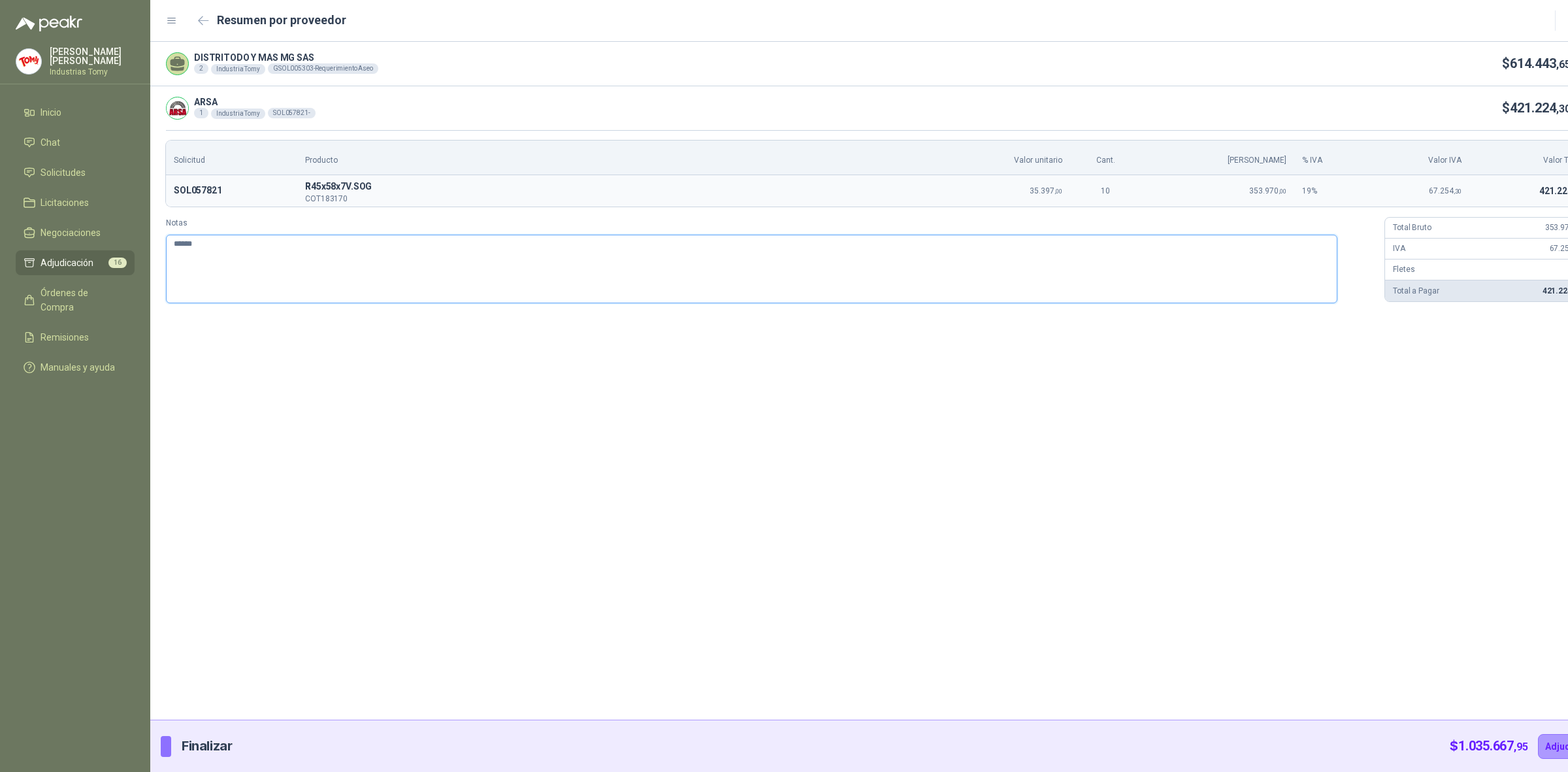
type textarea "*******"
type textarea "******"
type textarea "****"
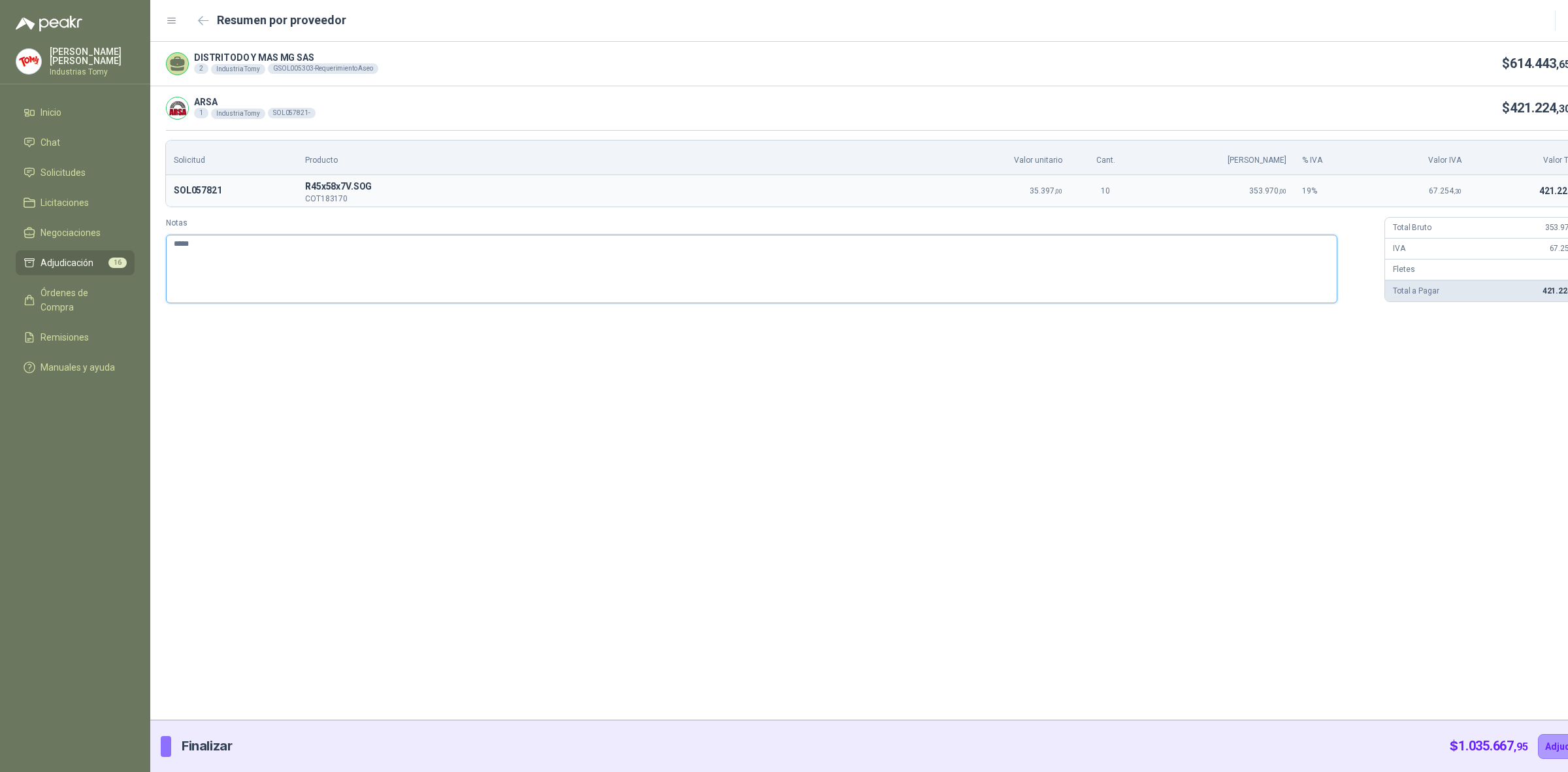
type textarea "****"
type textarea "***"
type textarea "**"
type textarea "*"
click at [1538, 749] on button "Adjudicar" at bounding box center [1567, 746] width 57 height 25
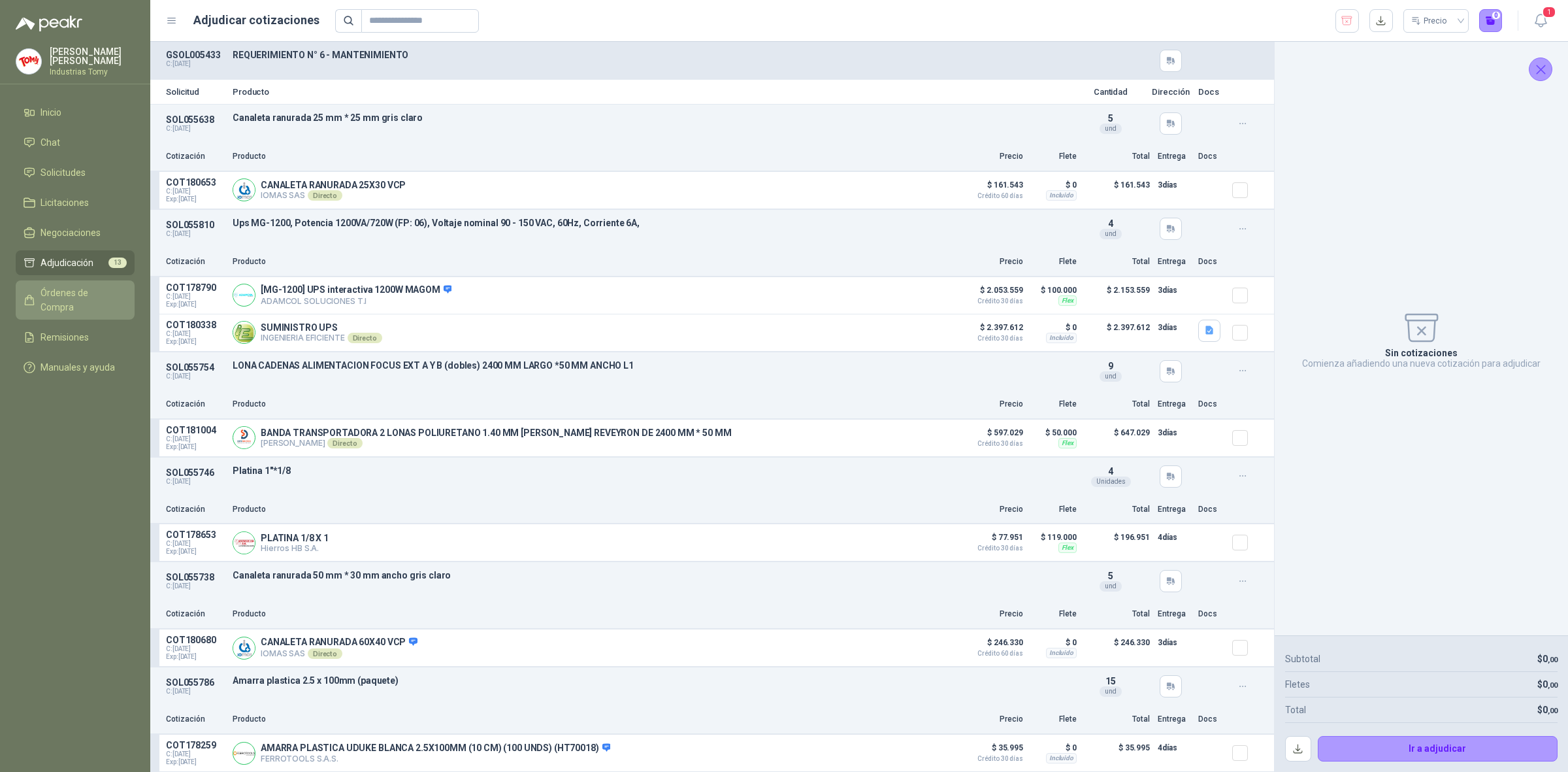
click at [104, 291] on span "Órdenes de Compra" at bounding box center [82, 300] width 82 height 29
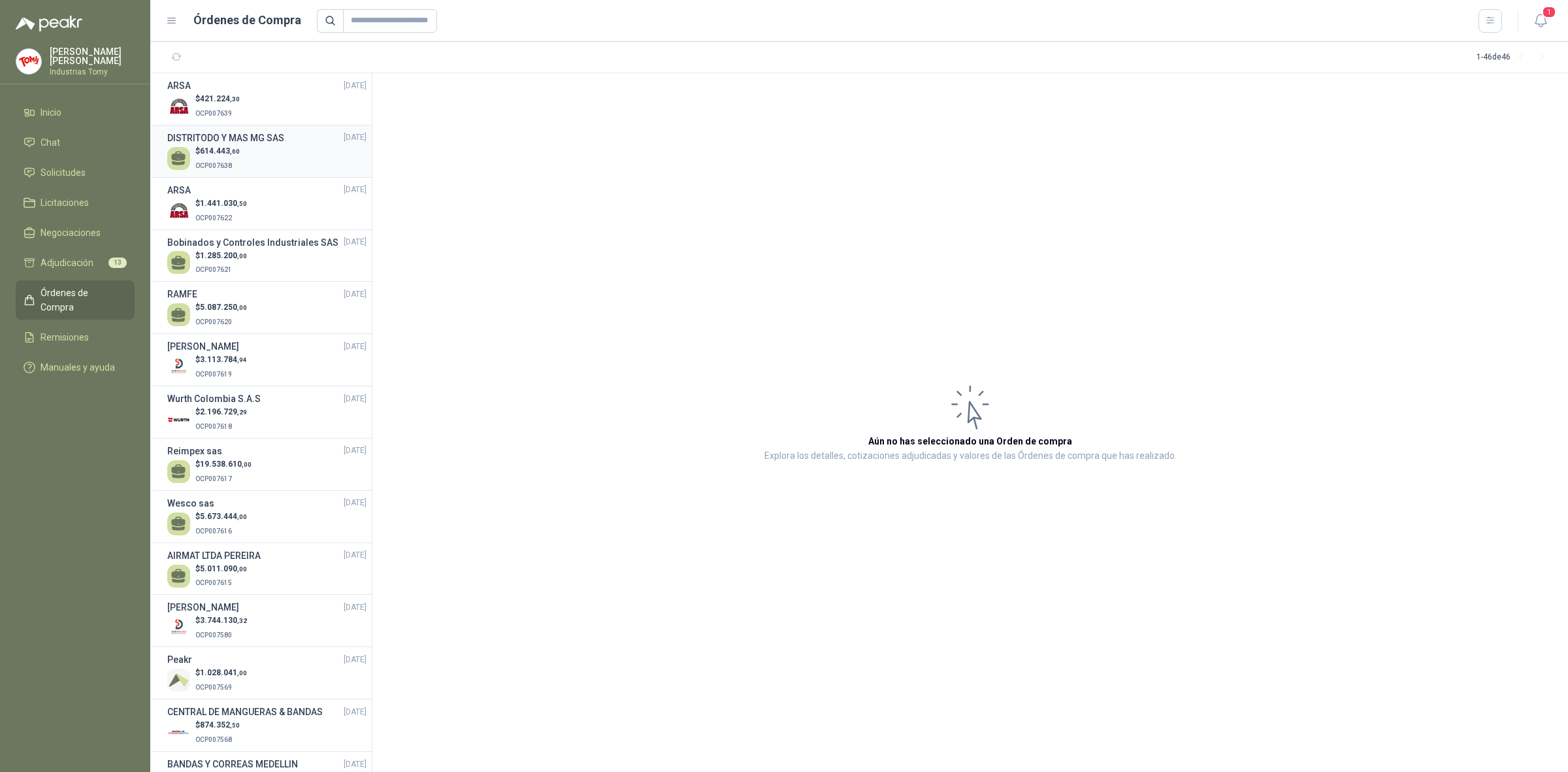
click at [245, 151] on div "$ 614.443 ,60 OCP007638" at bounding box center [267, 158] width 199 height 27
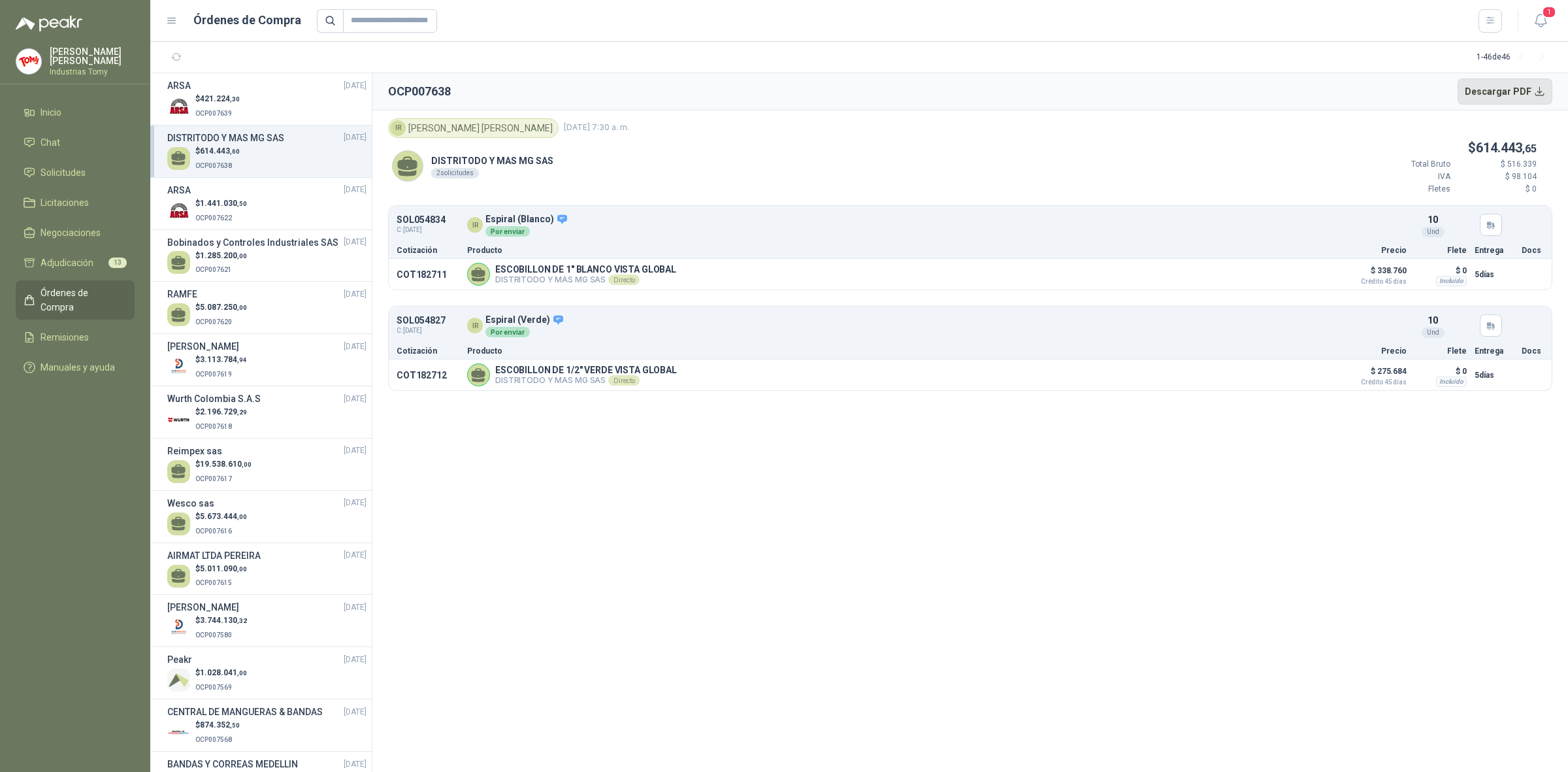
click at [1500, 90] on button "Descargar PDF" at bounding box center [1506, 91] width 95 height 26
click at [242, 104] on div "$ 421.224 ,30 OCP007639" at bounding box center [267, 106] width 199 height 27
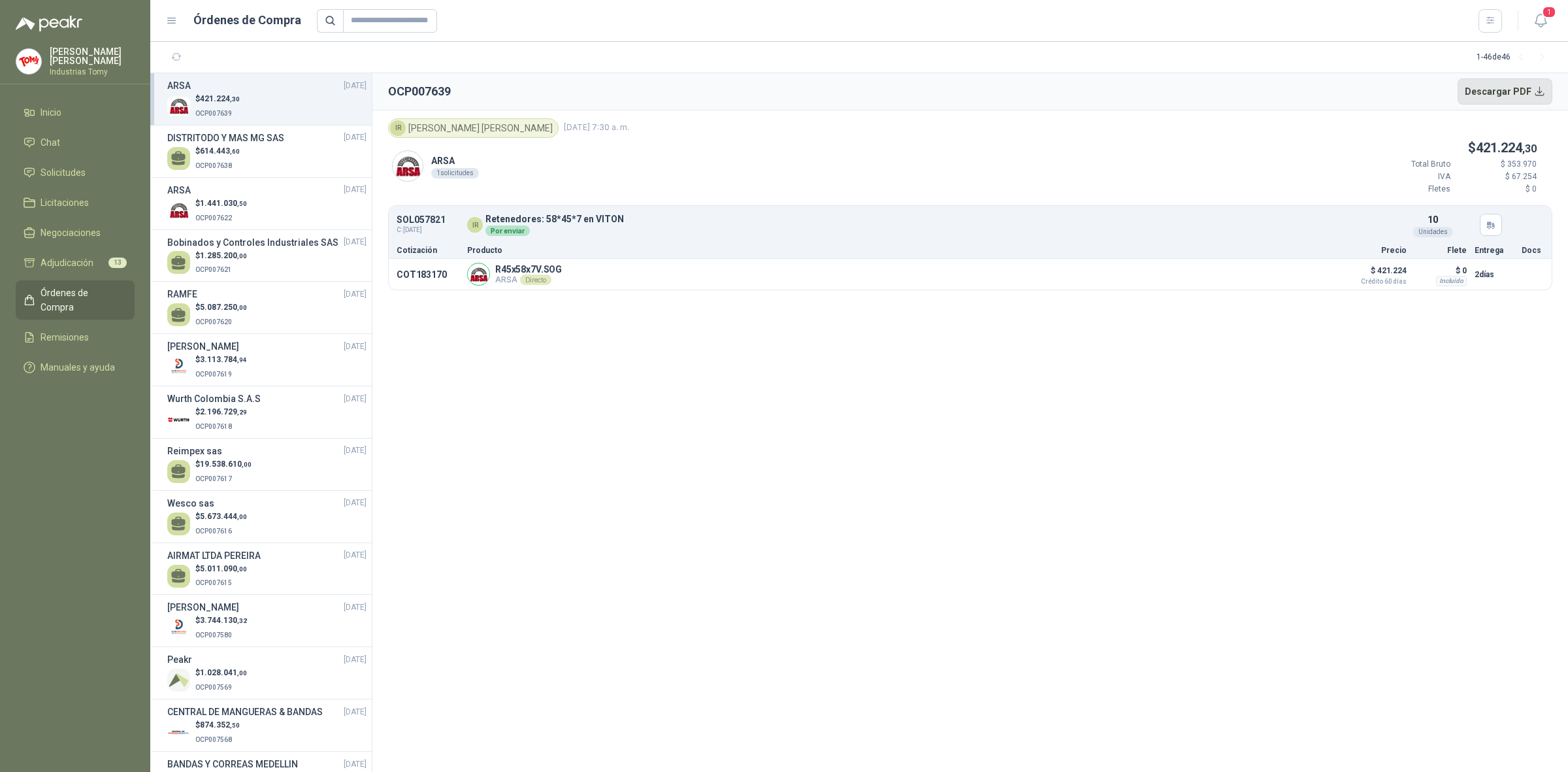
click at [1514, 89] on button "Descargar PDF" at bounding box center [1506, 91] width 95 height 26
click at [95, 160] on link "Solicitudes" at bounding box center [75, 172] width 119 height 25
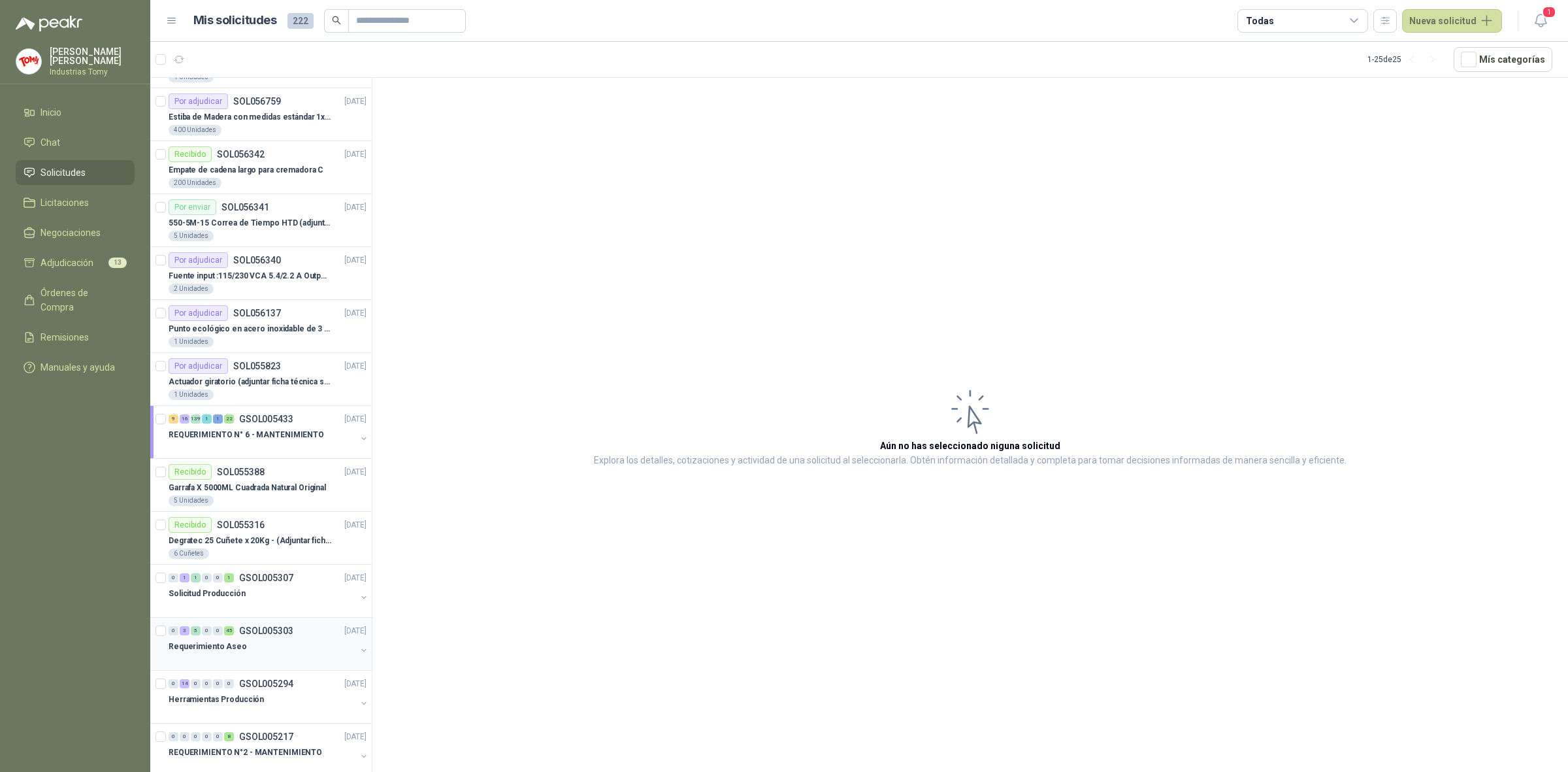
scroll to position [645, 0]
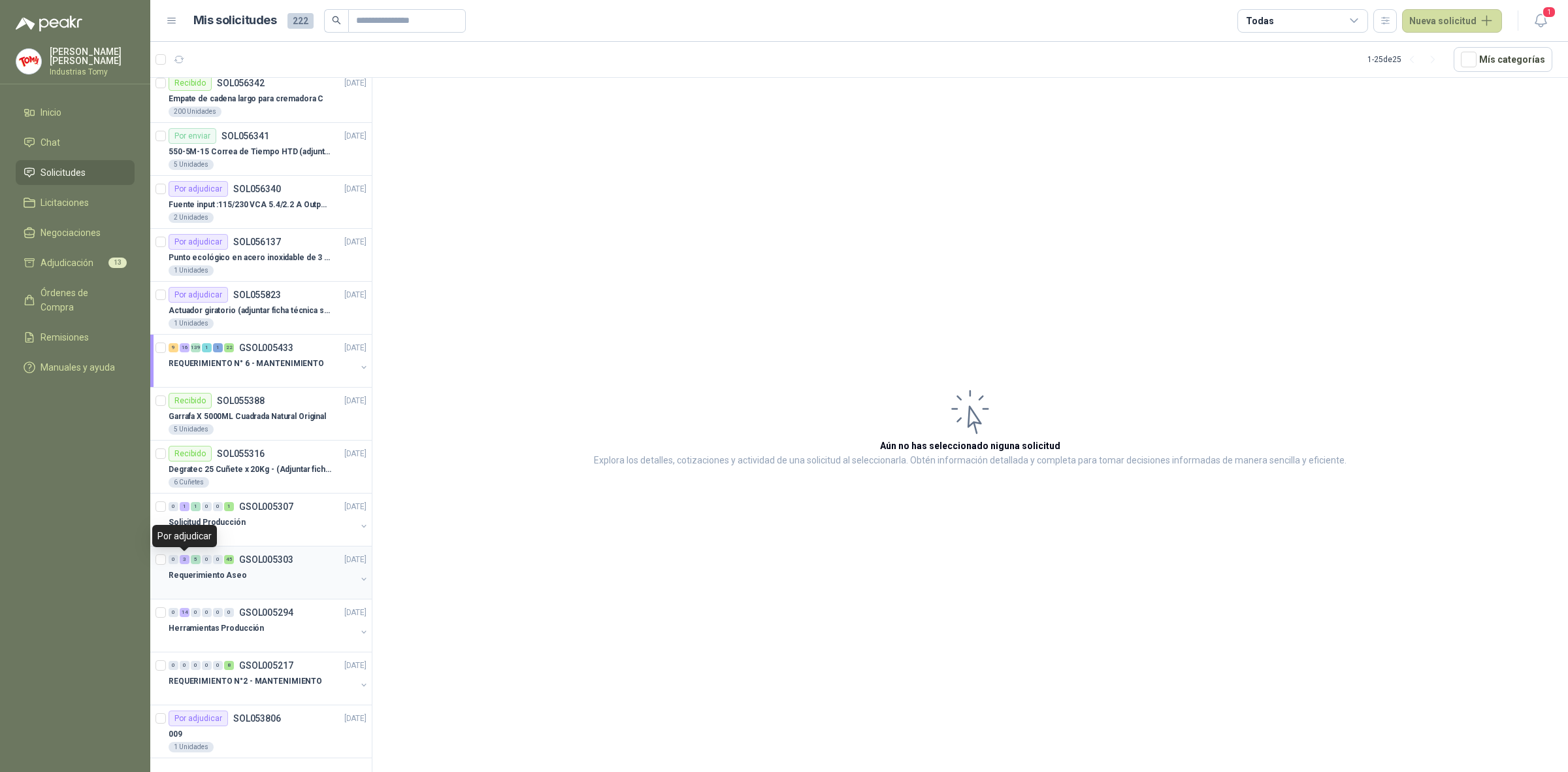
click at [182, 559] on div "3" at bounding box center [185, 559] width 10 height 9
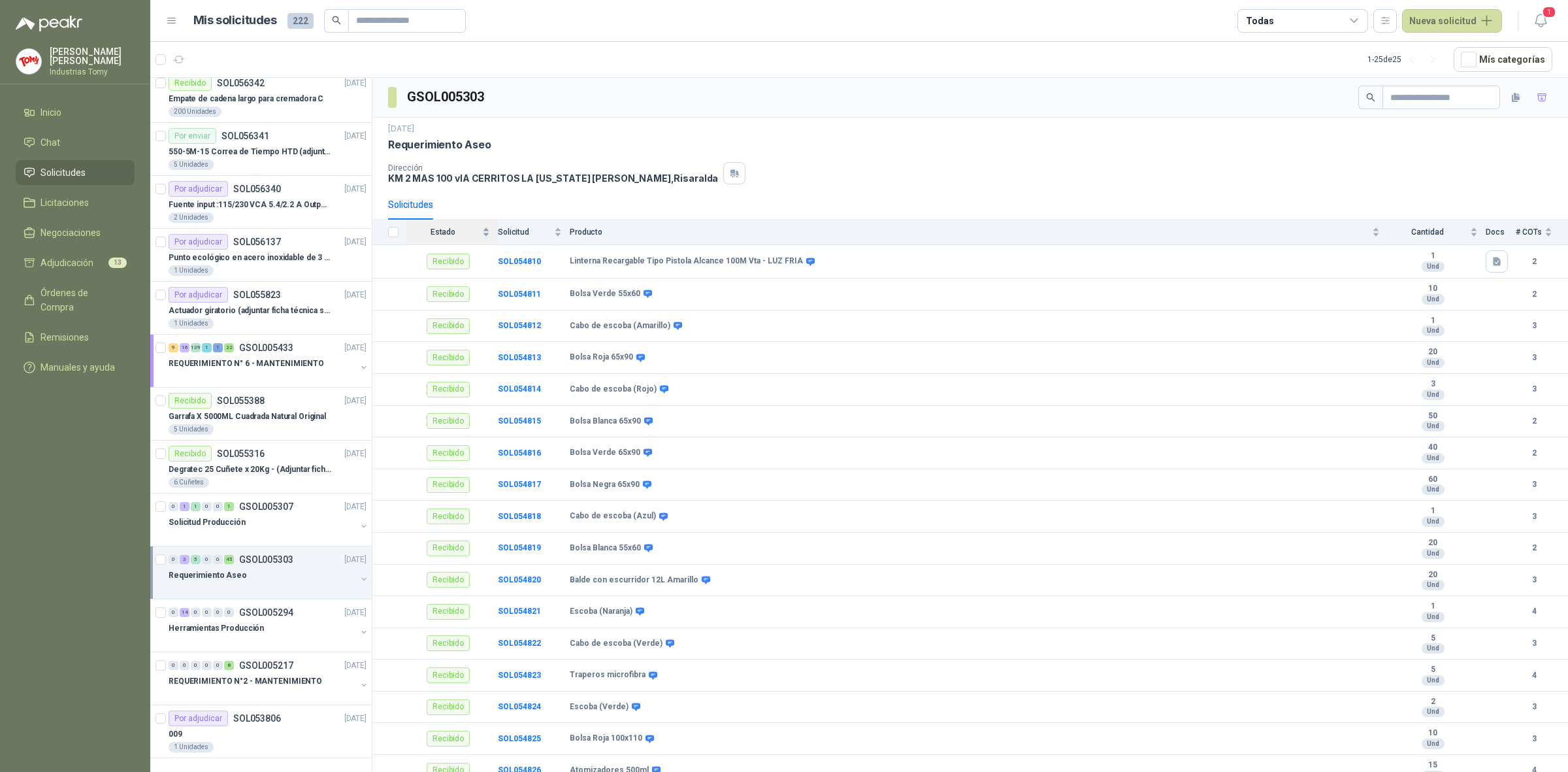
click at [484, 236] on div "Estado" at bounding box center [448, 232] width 84 height 13
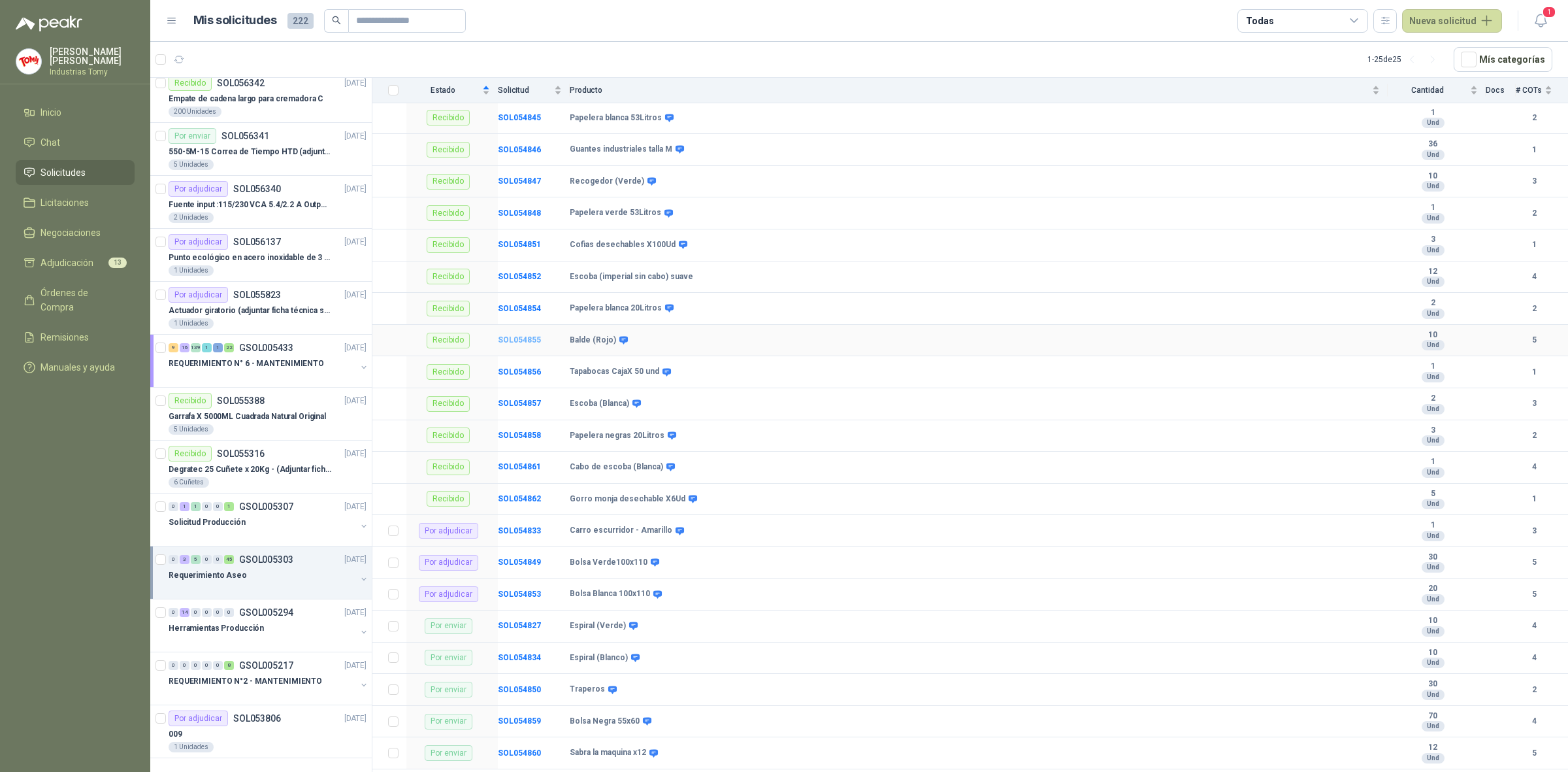
scroll to position [1188, 0]
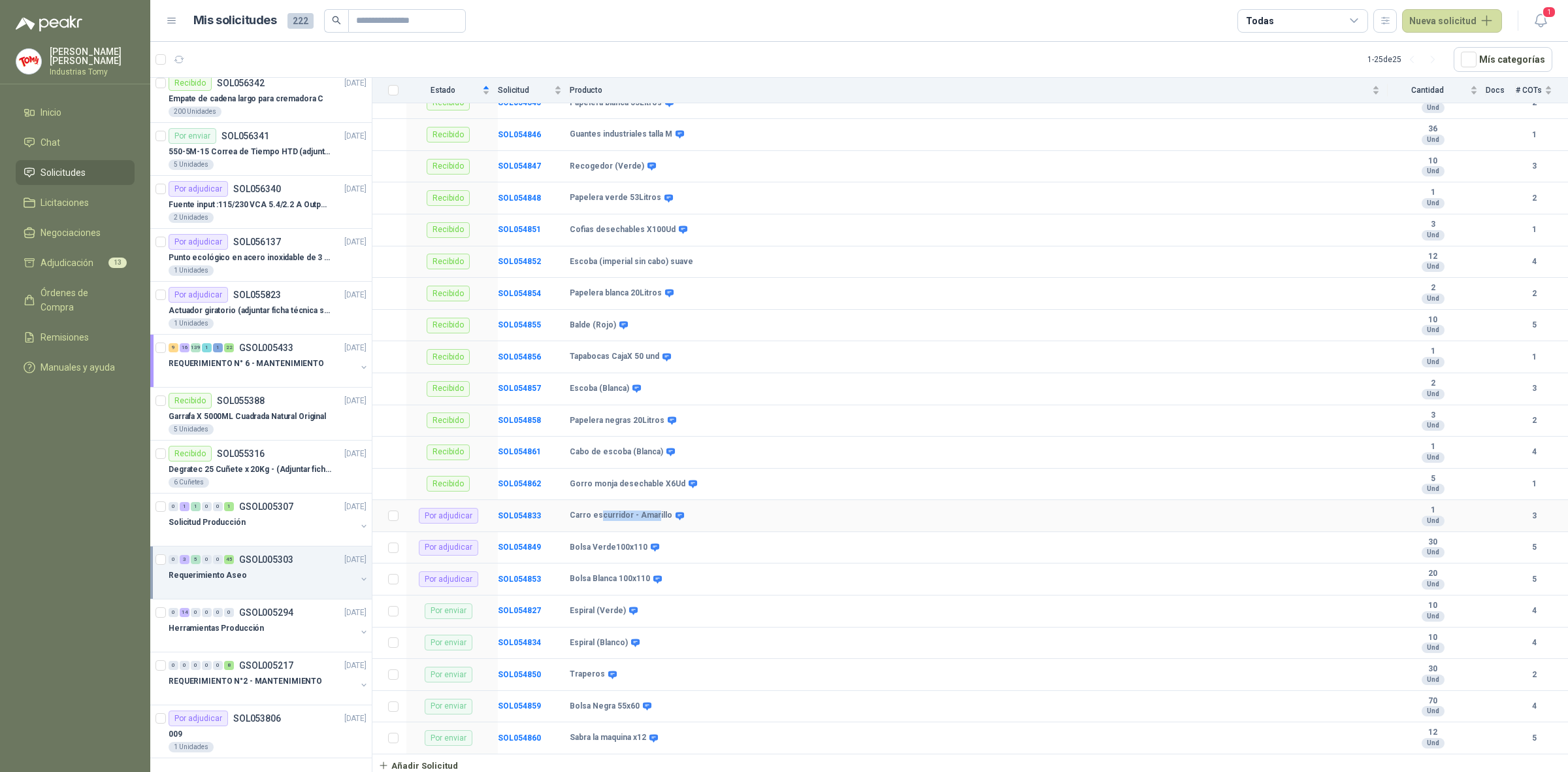
drag, startPoint x: 652, startPoint y: 508, endPoint x: 569, endPoint y: 531, distance: 86.1
click at [596, 511] on b "Carro escurridor - Amarillo" at bounding box center [621, 515] width 102 height 10
drag, startPoint x: 580, startPoint y: 548, endPoint x: 644, endPoint y: 543, distance: 64.2
click at [644, 543] on div "Bolsa Verde100x110" at bounding box center [614, 547] width 88 height 10
drag, startPoint x: 567, startPoint y: 576, endPoint x: 628, endPoint y: 583, distance: 61.4
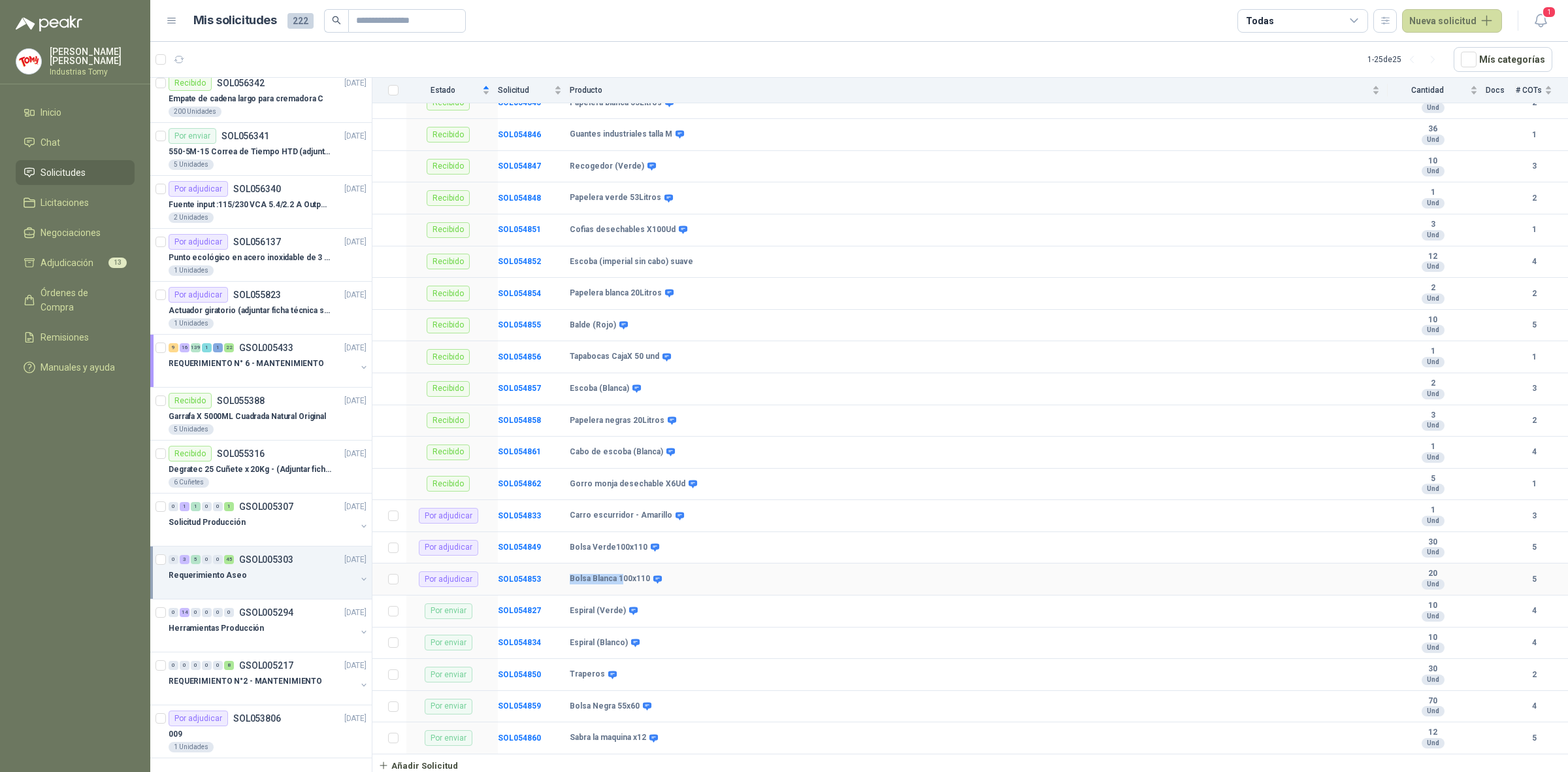
click at [624, 582] on tr "Por adjudicar SOL054853 Bolsa Blanca 100x110 20 Und 5" at bounding box center [970, 579] width 1196 height 32
drag, startPoint x: 590, startPoint y: 606, endPoint x: 613, endPoint y: 609, distance: 23.2
click at [613, 609] on b "Espiral (Verde)" at bounding box center [598, 611] width 56 height 10
drag, startPoint x: 580, startPoint y: 638, endPoint x: 619, endPoint y: 645, distance: 39.6
click at [619, 645] on b "Espiral (Blanco)" at bounding box center [599, 643] width 58 height 10
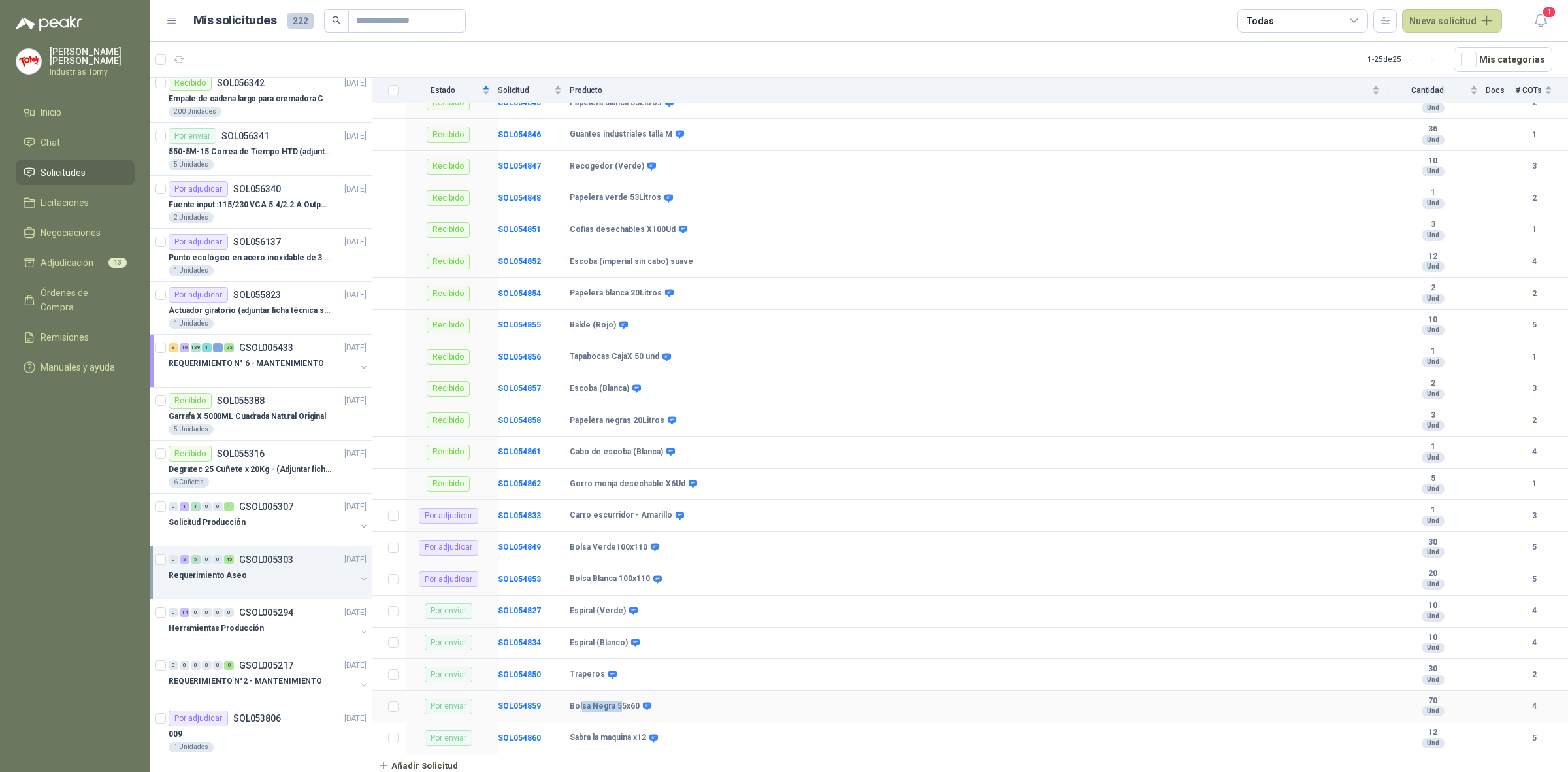
drag, startPoint x: 582, startPoint y: 708, endPoint x: 622, endPoint y: 713, distance: 40.3
click at [620, 713] on td "Bolsa Negra 55x60" at bounding box center [979, 707] width 818 height 32
drag, startPoint x: 634, startPoint y: 737, endPoint x: 592, endPoint y: 685, distance: 66.8
click at [605, 742] on b "Sabra la maquina x12" at bounding box center [608, 737] width 77 height 10
drag, startPoint x: 618, startPoint y: 573, endPoint x: 593, endPoint y: 576, distance: 25.2
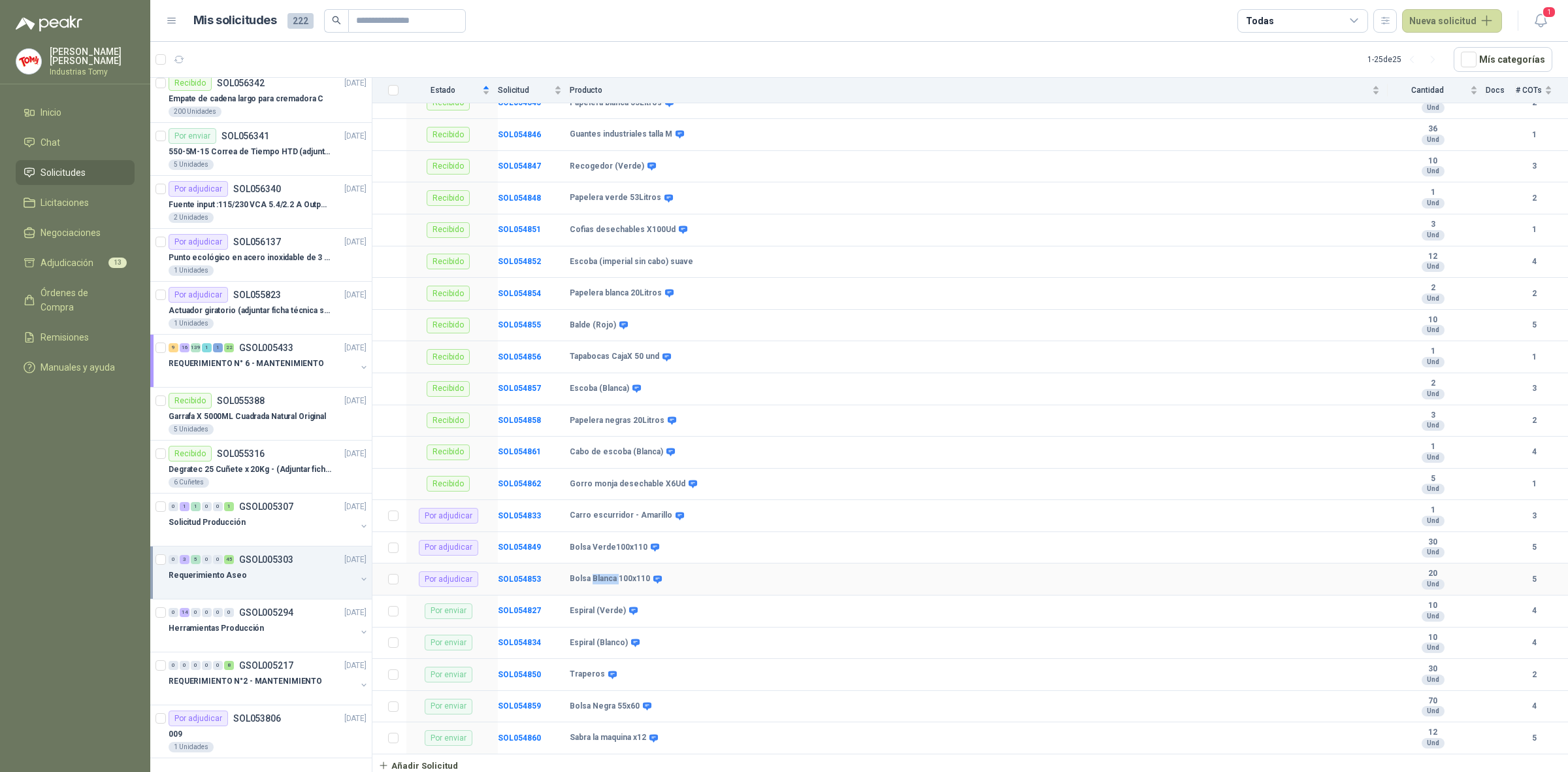
click at [593, 576] on b "Bolsa Blanca 100x110" at bounding box center [610, 578] width 80 height 10
drag, startPoint x: 626, startPoint y: 511, endPoint x: 600, endPoint y: 512, distance: 26.0
click at [600, 512] on b "Carro escurridor - Amarillo" at bounding box center [621, 515] width 102 height 10
click at [526, 513] on b "SOL054833" at bounding box center [519, 515] width 43 height 9
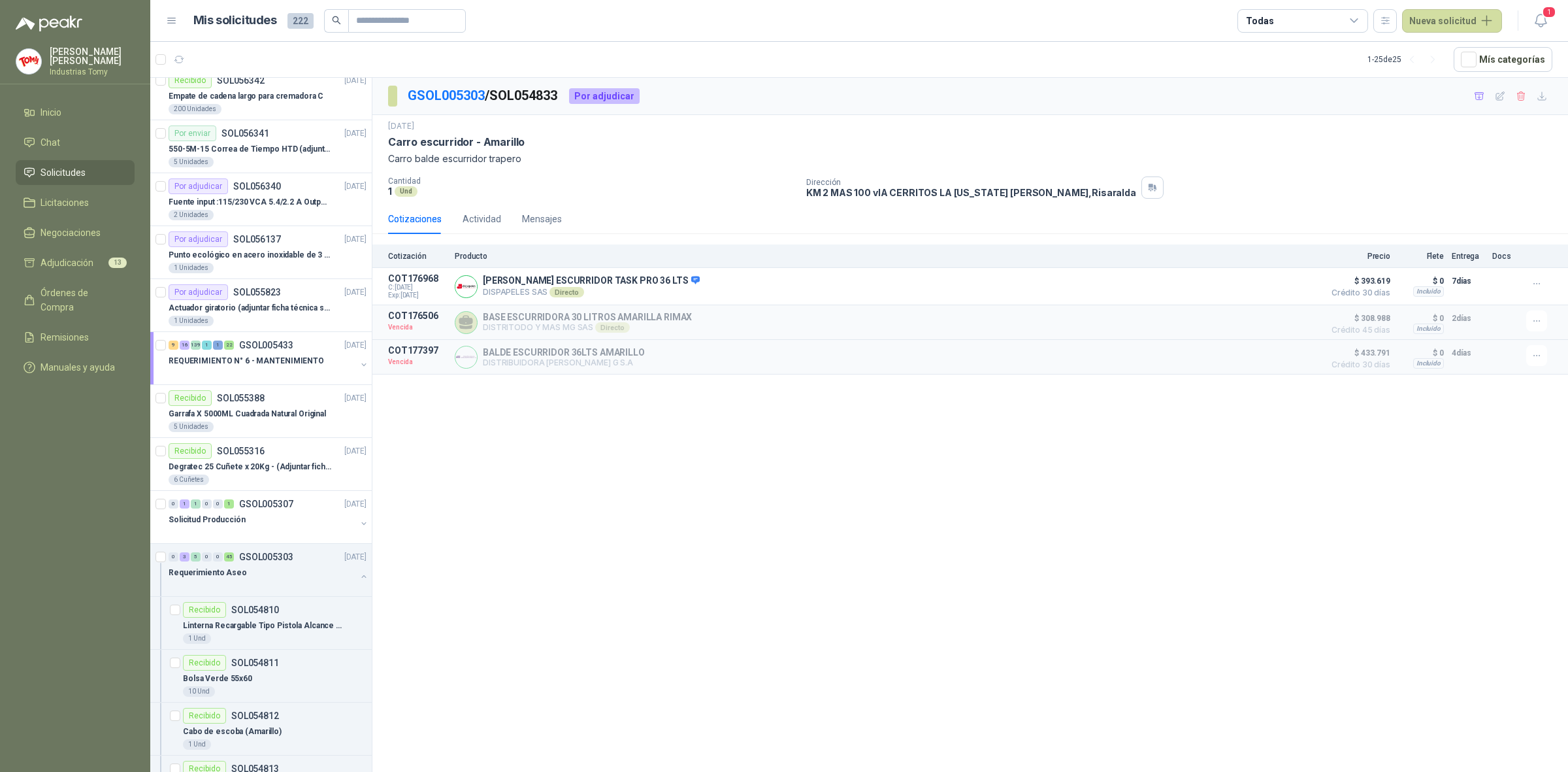
click at [783, 595] on div "GSOL005303 / SOL054833 Por adjudicar [DATE] Carro escurridor - Amarillo Carro b…" at bounding box center [970, 427] width 1196 height 699
drag, startPoint x: 562, startPoint y: 319, endPoint x: 657, endPoint y: 324, distance: 95.1
click at [657, 322] on p "BASE ESCURRIDORA 30 LITROS AMARILLA RIMAX" at bounding box center [587, 317] width 209 height 10
drag, startPoint x: 688, startPoint y: 321, endPoint x: 860, endPoint y: 308, distance: 172.5
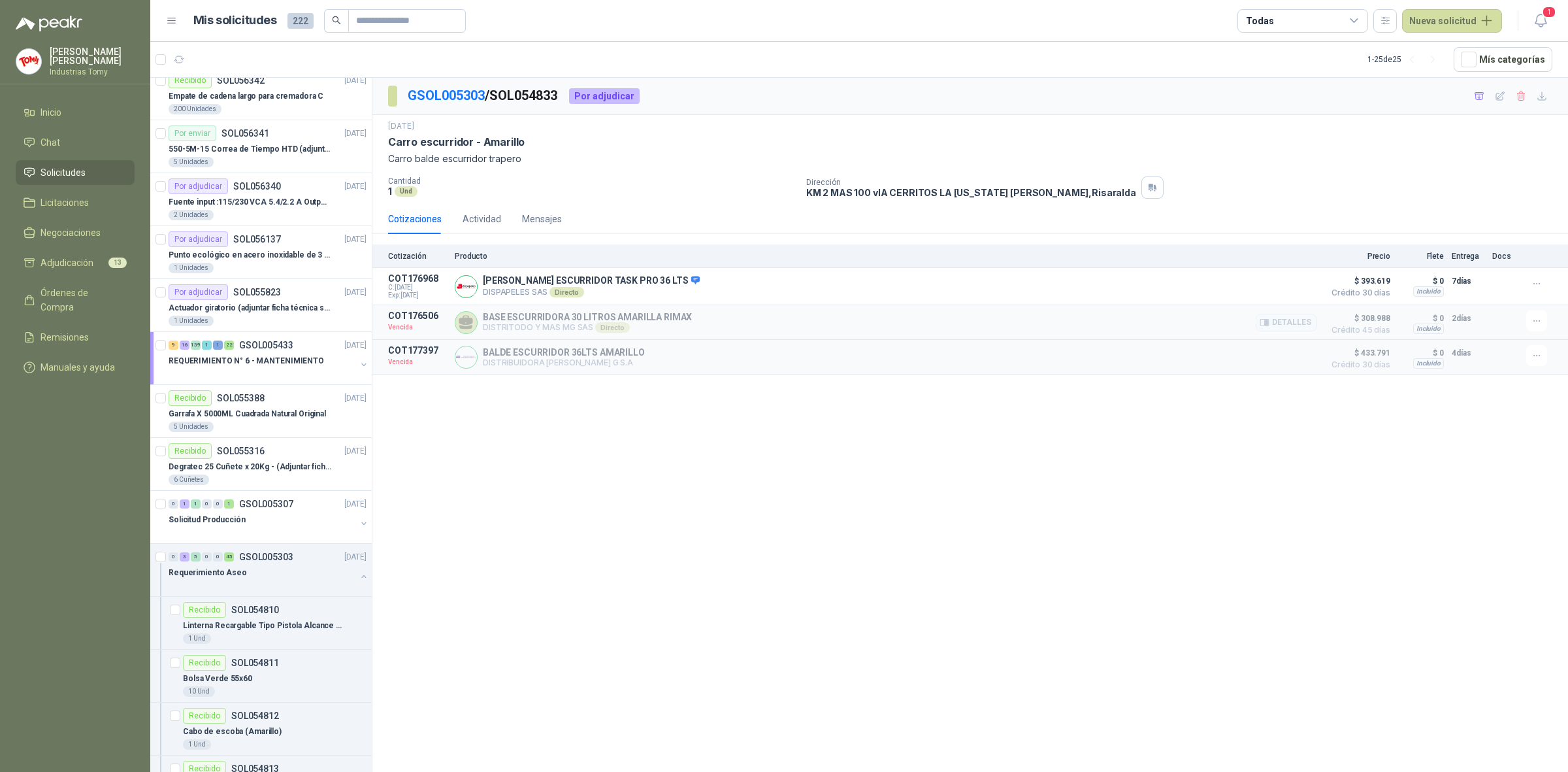
click at [692, 319] on div "BASE ESCURRIDORA 30 LITROS AMARILLA RIMAX DISTRITODO Y MAS MG SAS Directo Detal…" at bounding box center [886, 322] width 863 height 24
click at [1284, 329] on button "Detalles" at bounding box center [1286, 322] width 62 height 18
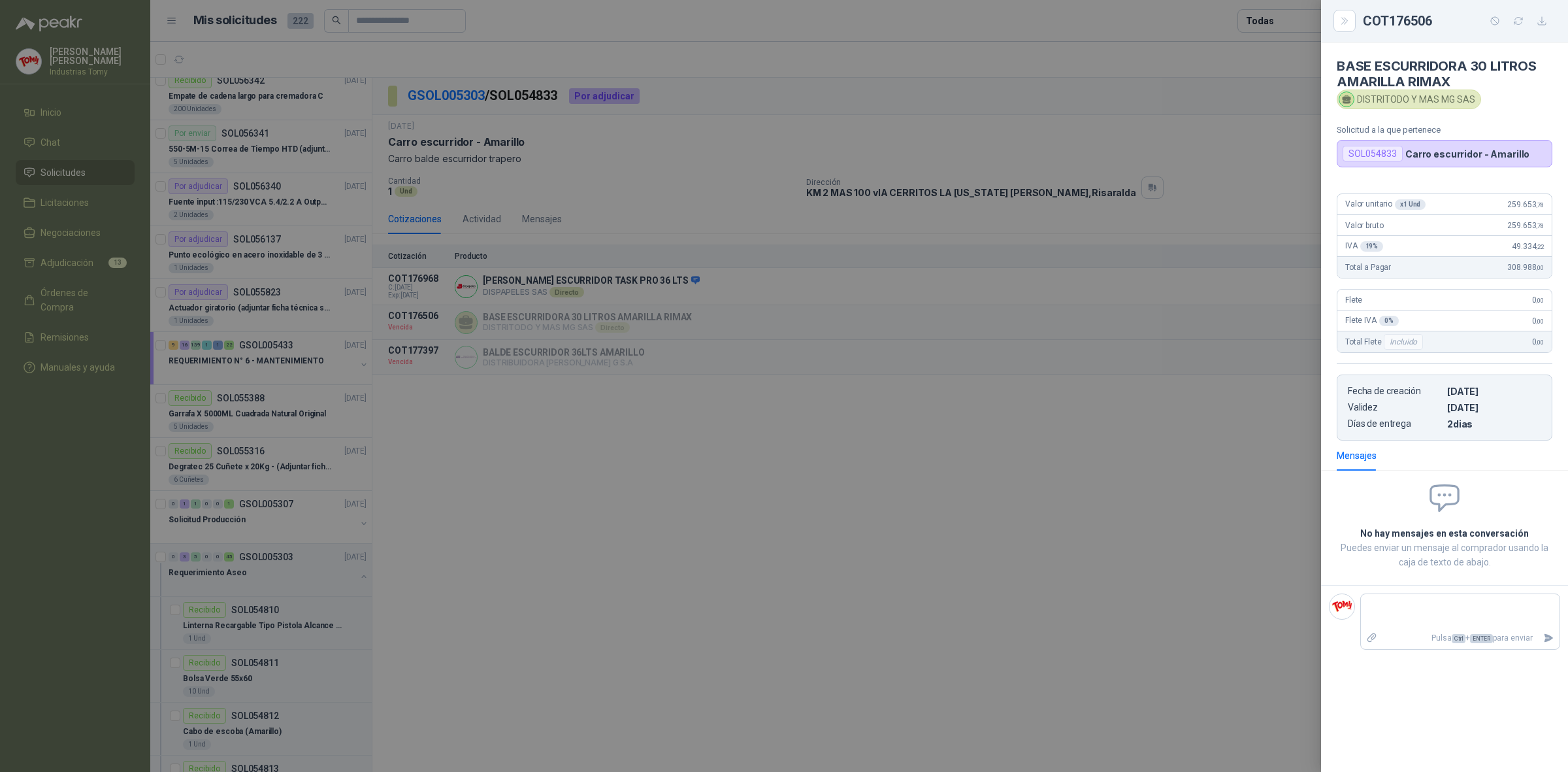
click at [1167, 158] on div at bounding box center [784, 386] width 1568 height 772
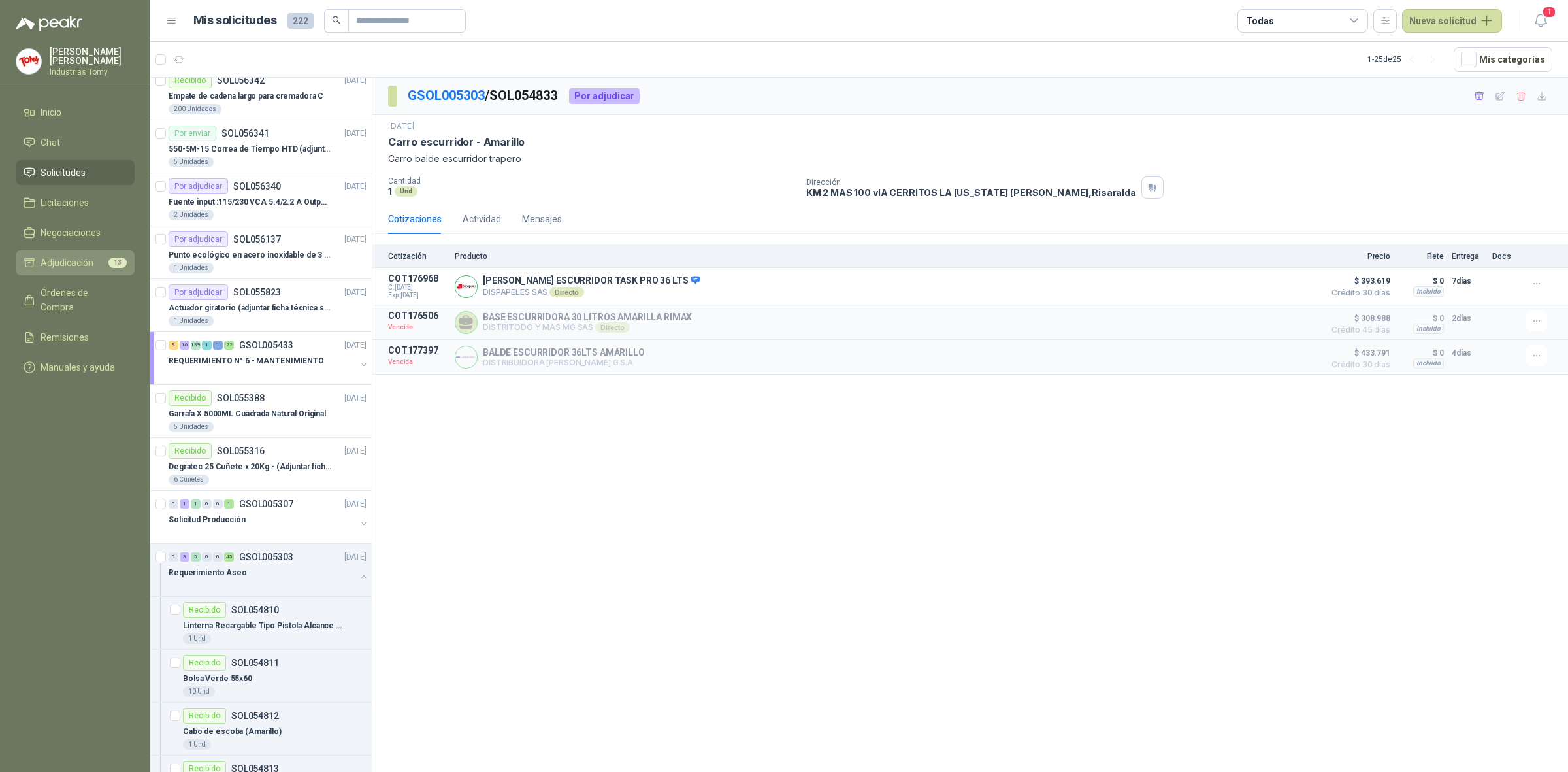
click at [92, 262] on span "Adjudicación" at bounding box center [67, 262] width 53 height 15
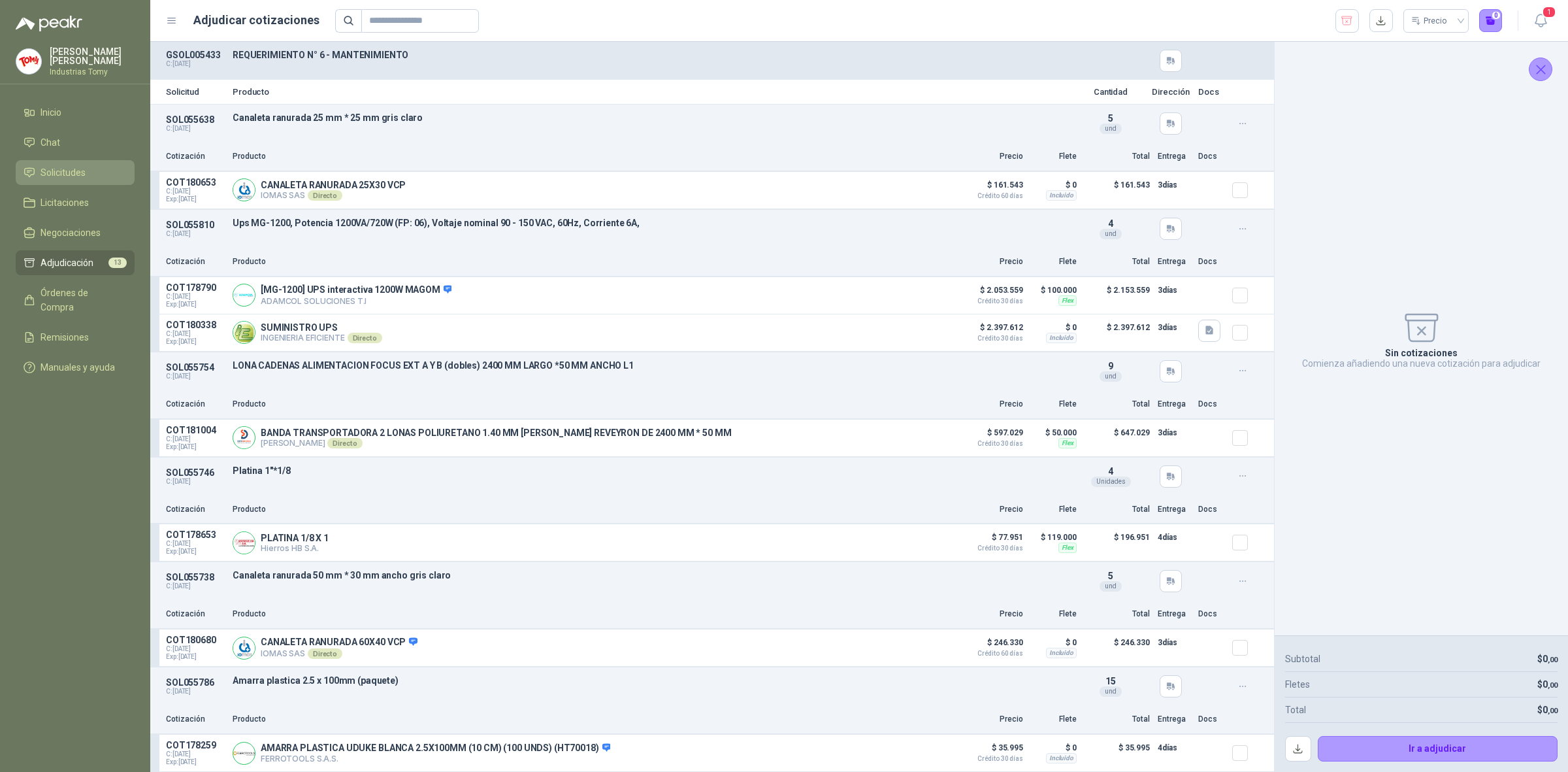
click at [108, 173] on li "Solicitudes" at bounding box center [75, 172] width 103 height 15
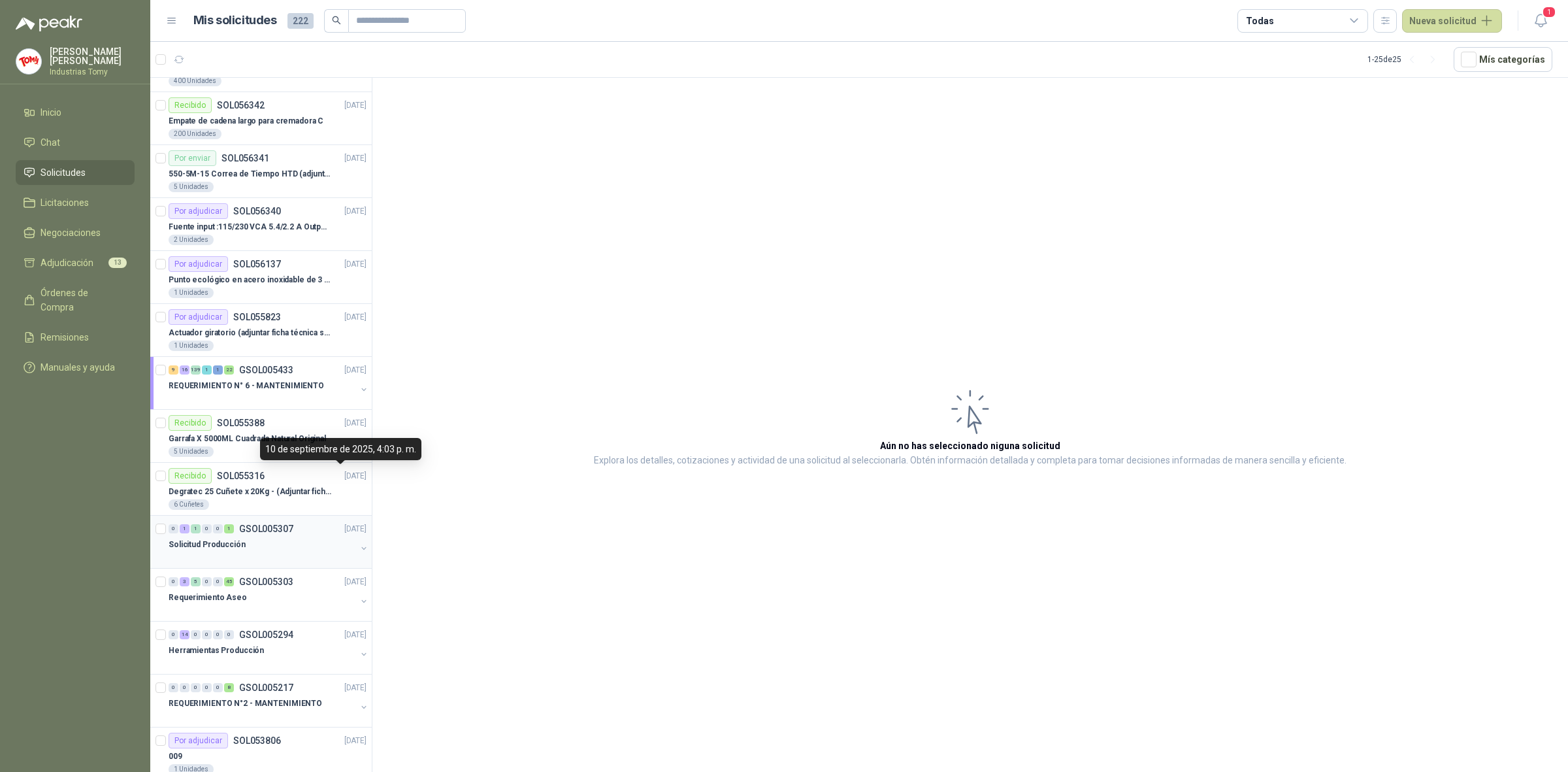
scroll to position [645, 0]
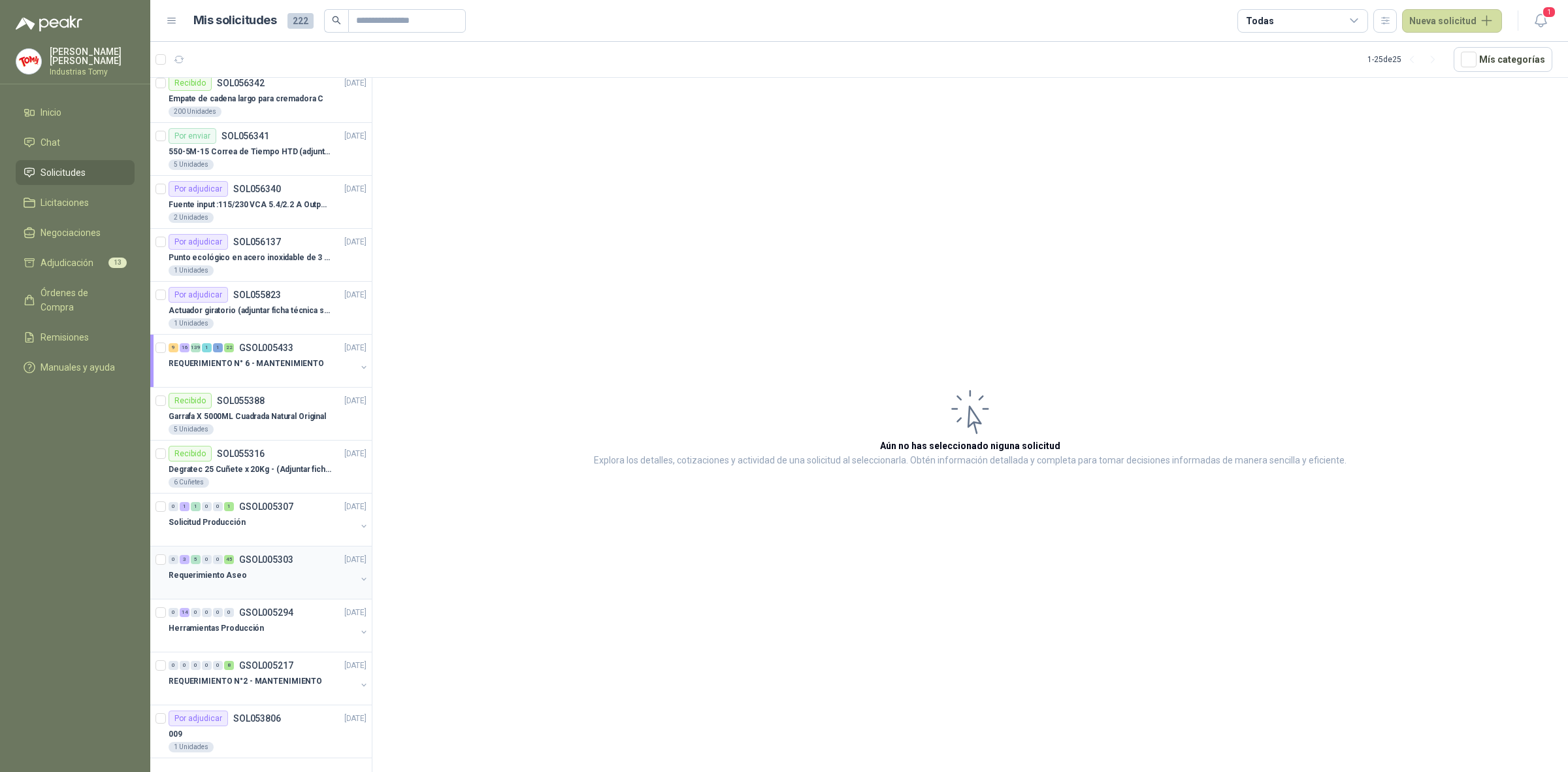
click at [302, 561] on div "0 3 5 0 0 45 GSOL005303 [DATE]" at bounding box center [269, 559] width 201 height 16
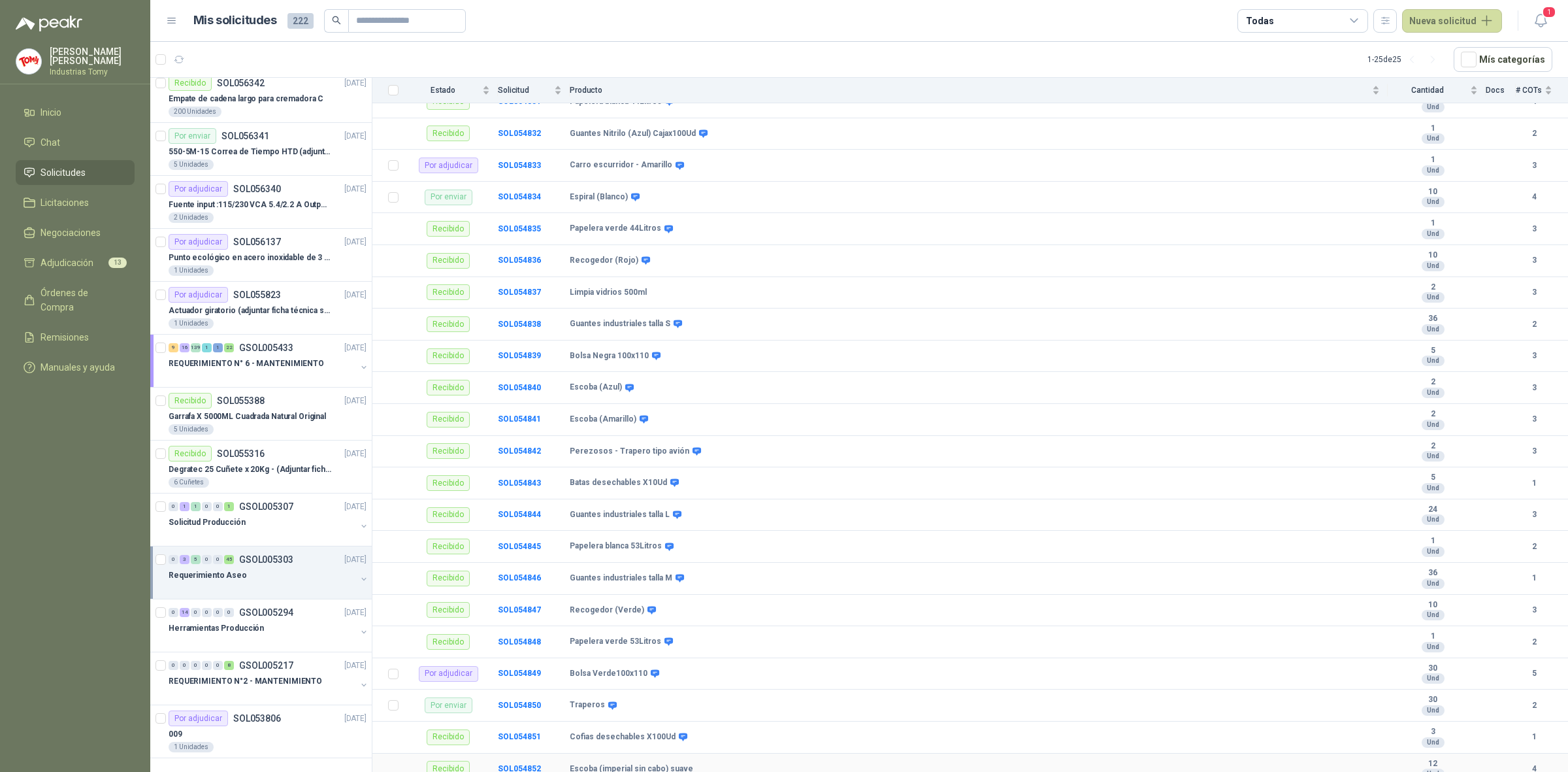
scroll to position [779, 0]
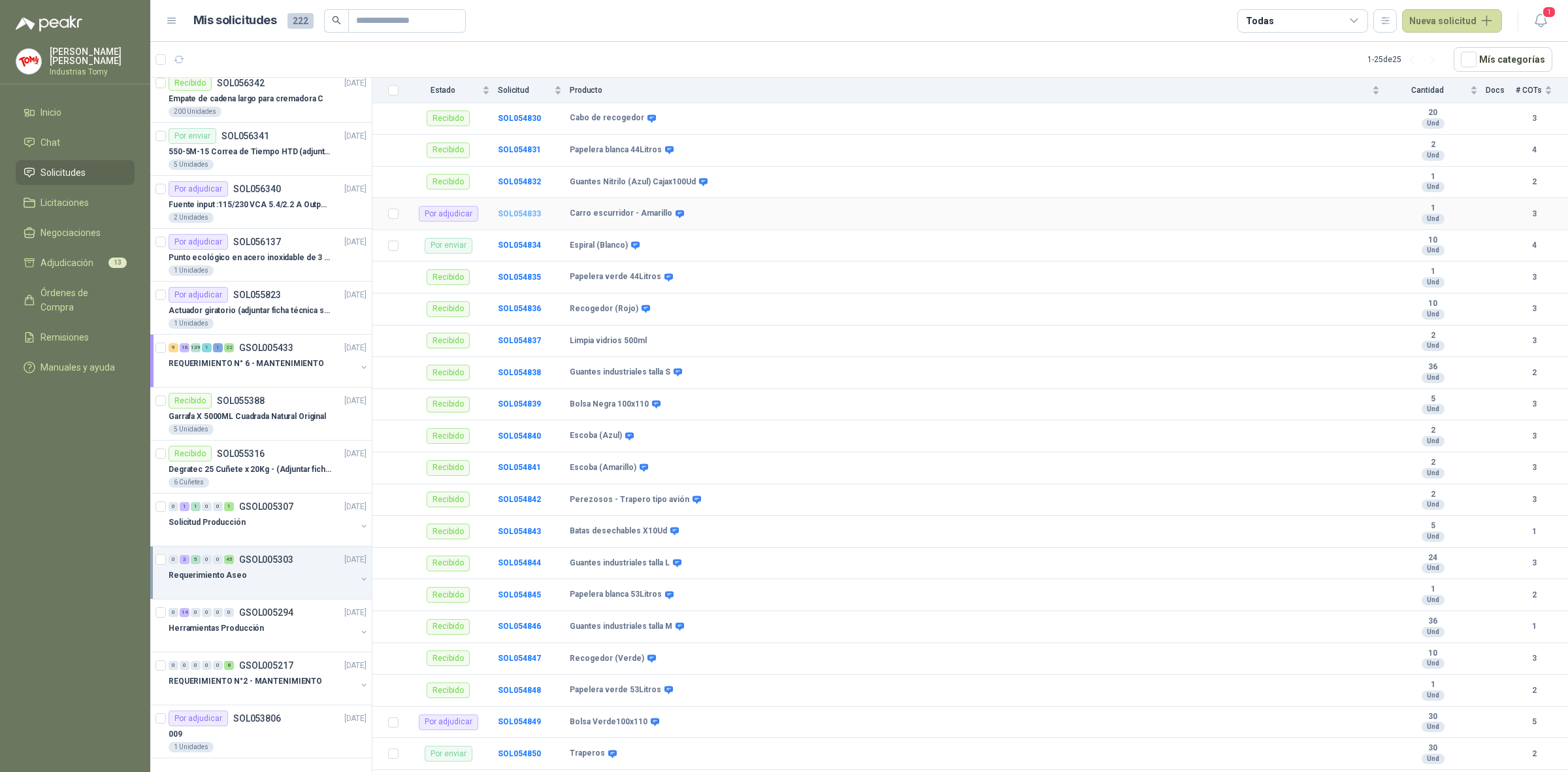
click at [539, 217] on b "SOL054833" at bounding box center [519, 213] width 43 height 9
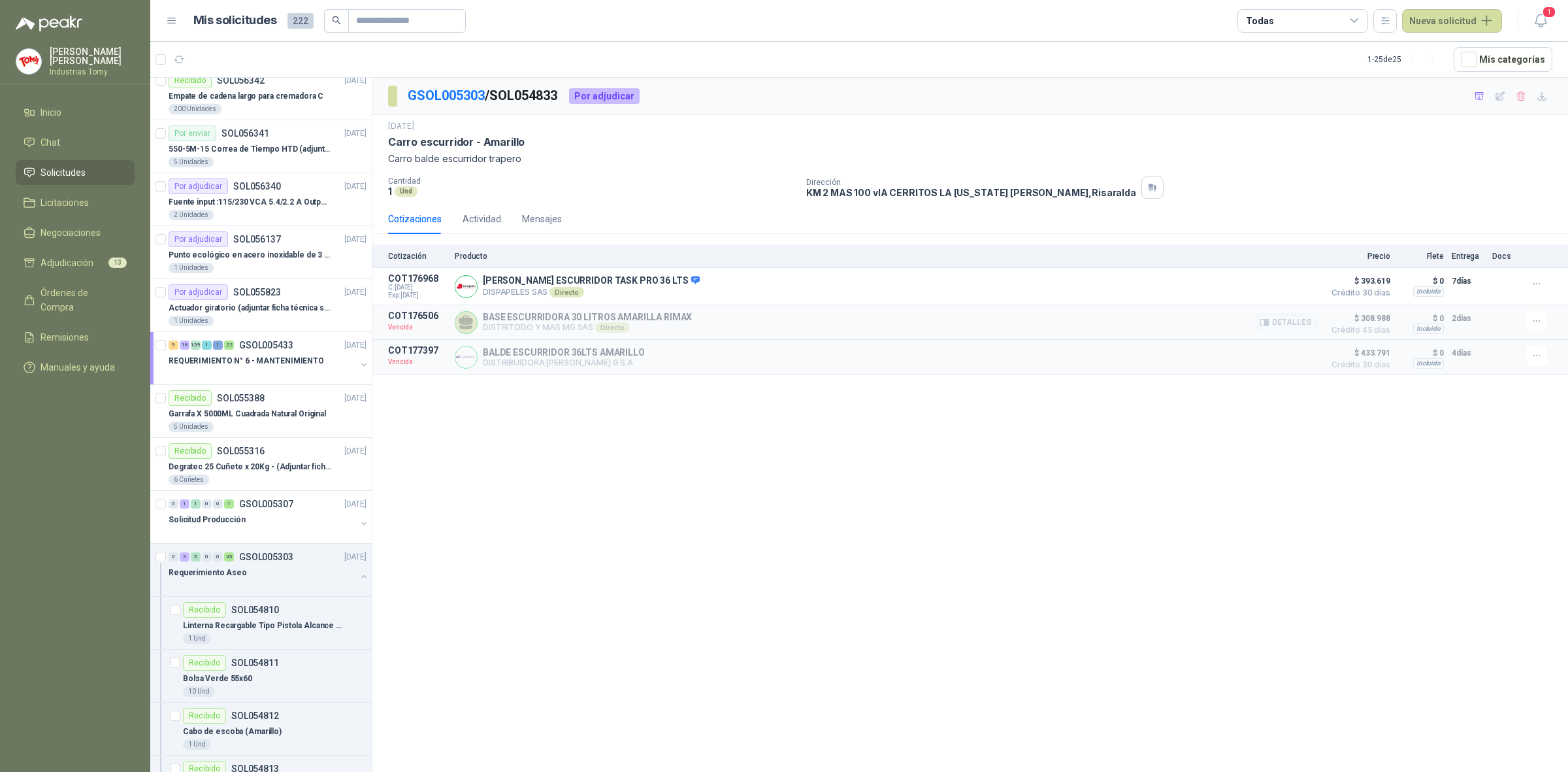
drag, startPoint x: 416, startPoint y: 343, endPoint x: 418, endPoint y: 335, distance: 8.2
click at [417, 338] on div "Cotización Producto Precio Flete Entrega Docs COT176968 C: [DATE] Exp: [DATE] C…" at bounding box center [970, 309] width 1196 height 130
click at [415, 327] on p "Vencida" at bounding box center [417, 327] width 59 height 13
drag, startPoint x: 596, startPoint y: 324, endPoint x: 703, endPoint y: 314, distance: 107.5
click at [693, 317] on div "BASE ESCURRIDORA 30 LITROS AMARILLA RIMAX DISTRITODO Y MAS MG SAS Directo Detal…" at bounding box center [886, 322] width 863 height 24
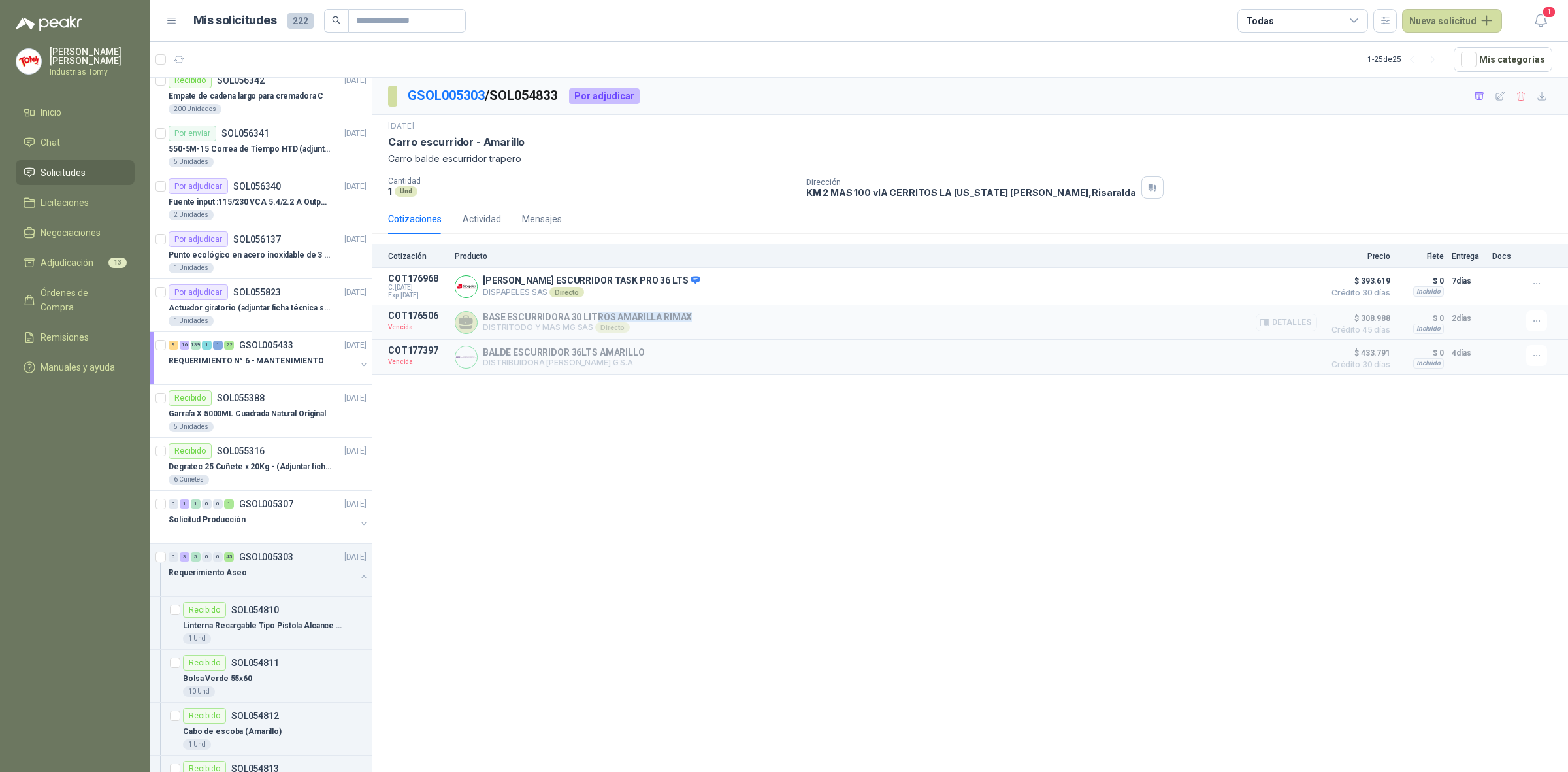
click at [1292, 325] on button "Detalles" at bounding box center [1286, 322] width 62 height 18
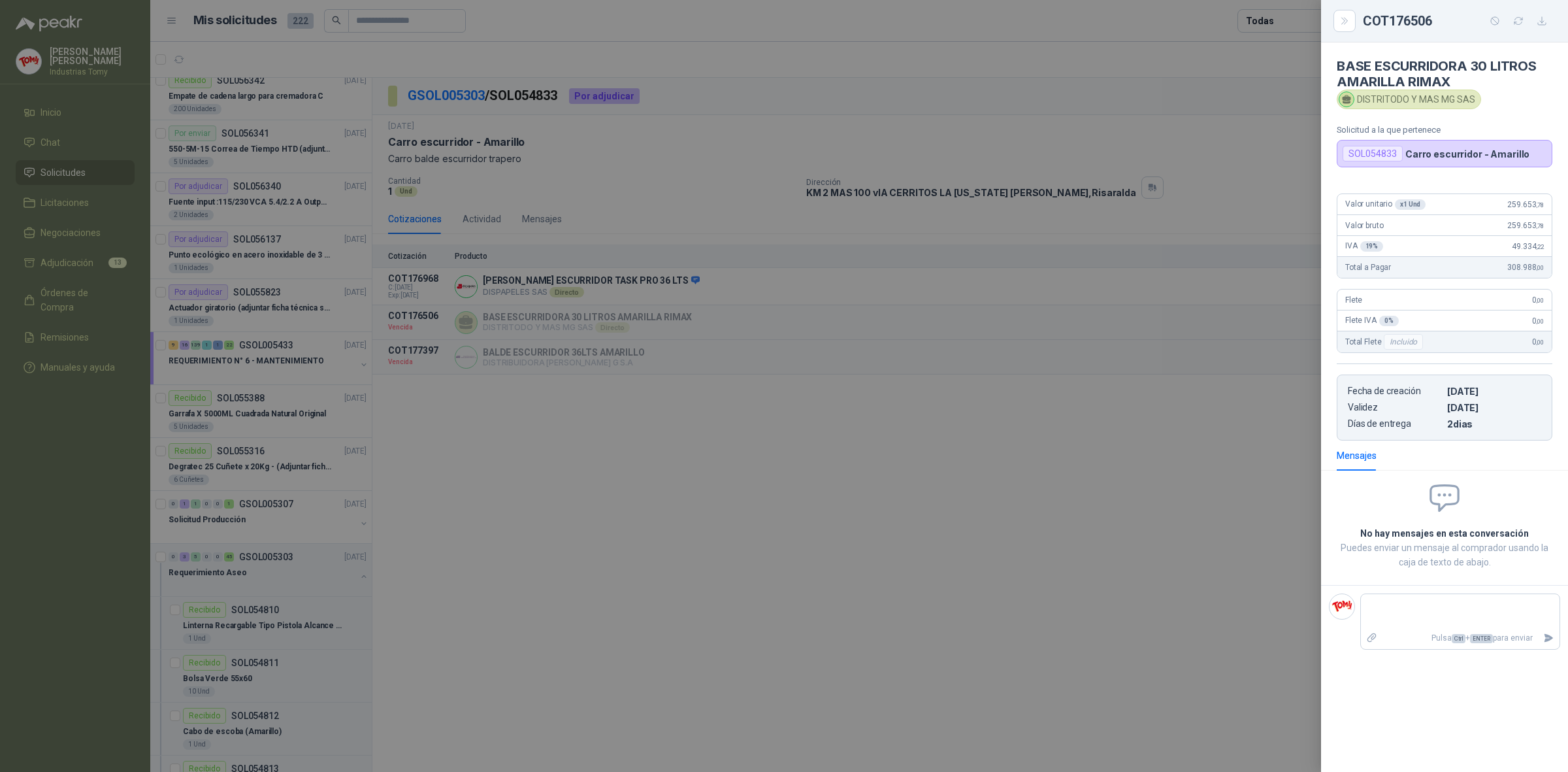
click at [1167, 609] on div at bounding box center [784, 386] width 1568 height 772
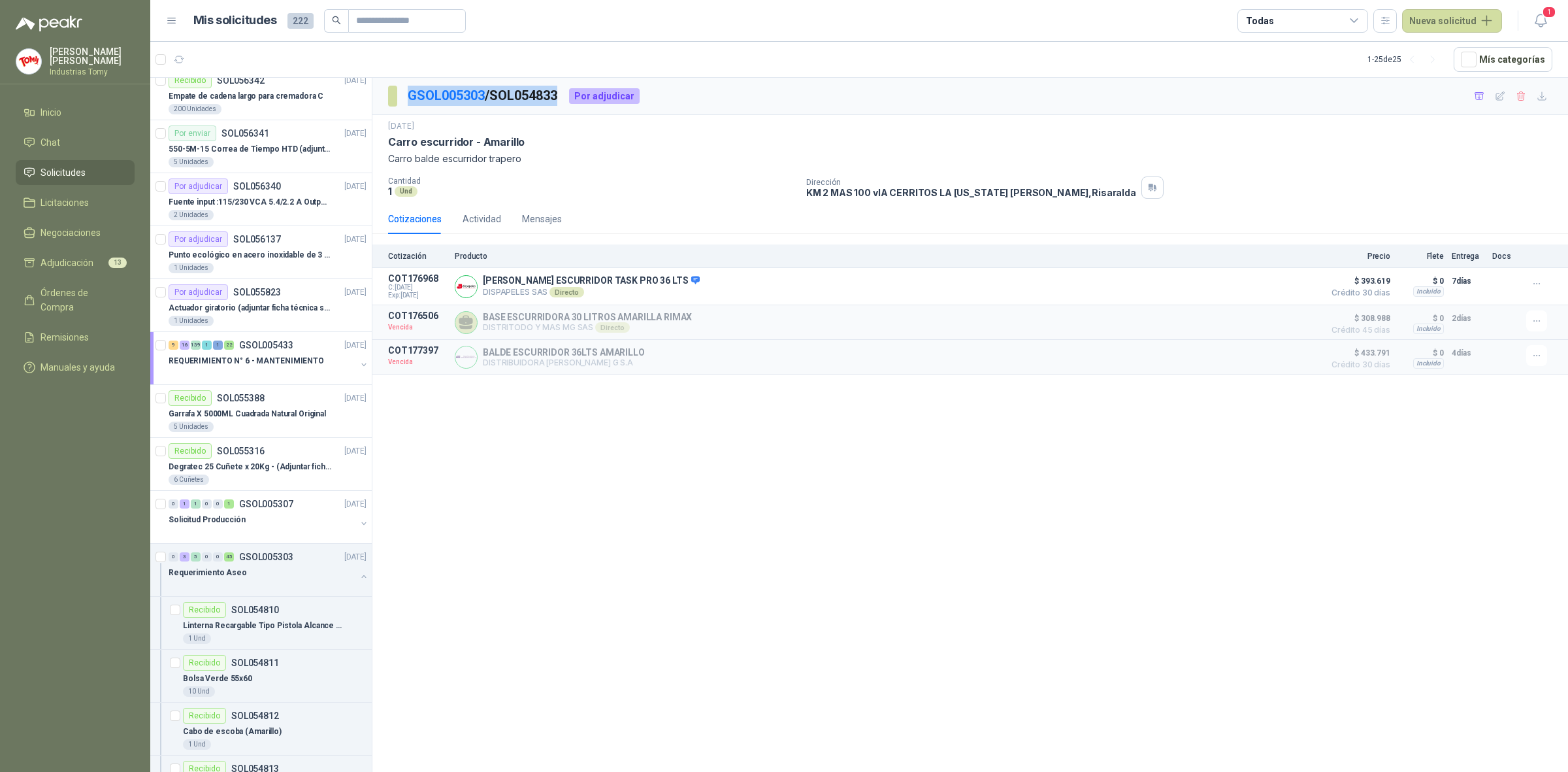
drag, startPoint x: 566, startPoint y: 99, endPoint x: 408, endPoint y: 104, distance: 158.1
click at [408, 104] on div "GSOL005303 / SOL054833 Por adjudicar" at bounding box center [514, 96] width 252 height 21
copy p "GSOL005303 / SOL054833"
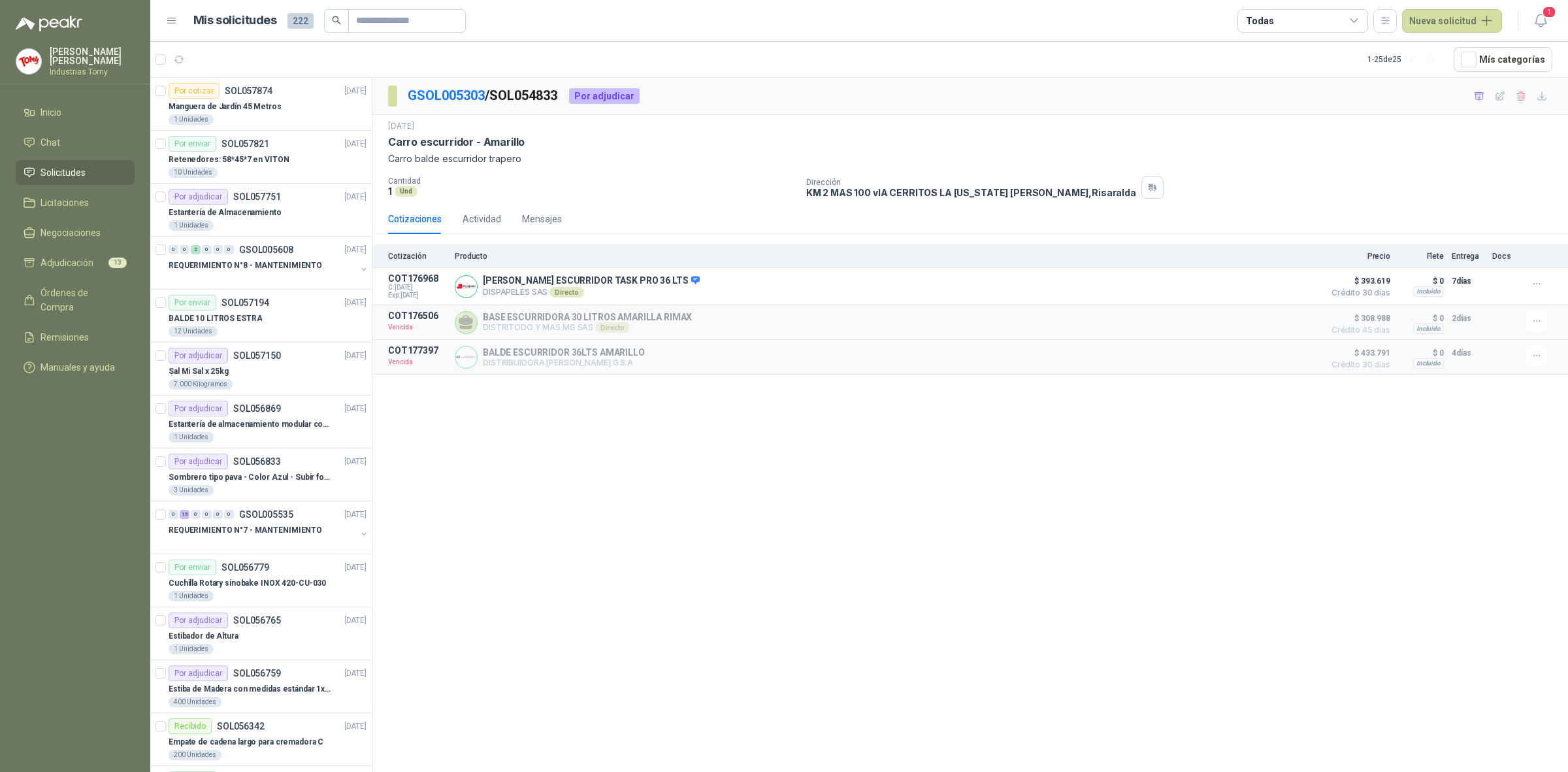
click at [592, 178] on p "Cantidad" at bounding box center [592, 181] width 408 height 9
click at [443, 96] on link "GSOL005303" at bounding box center [446, 95] width 77 height 16
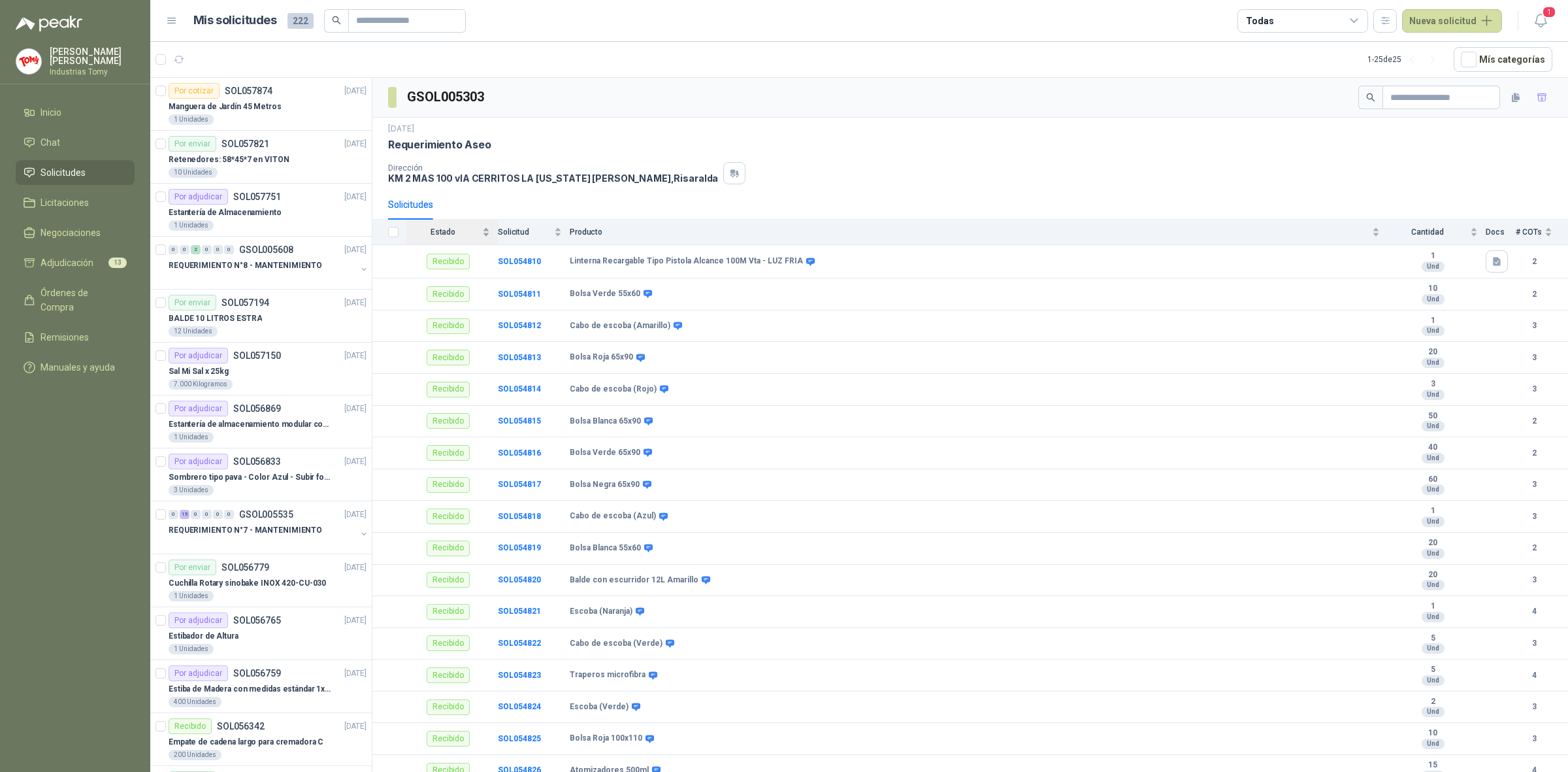
click at [449, 236] on span "Estado" at bounding box center [443, 232] width 73 height 9
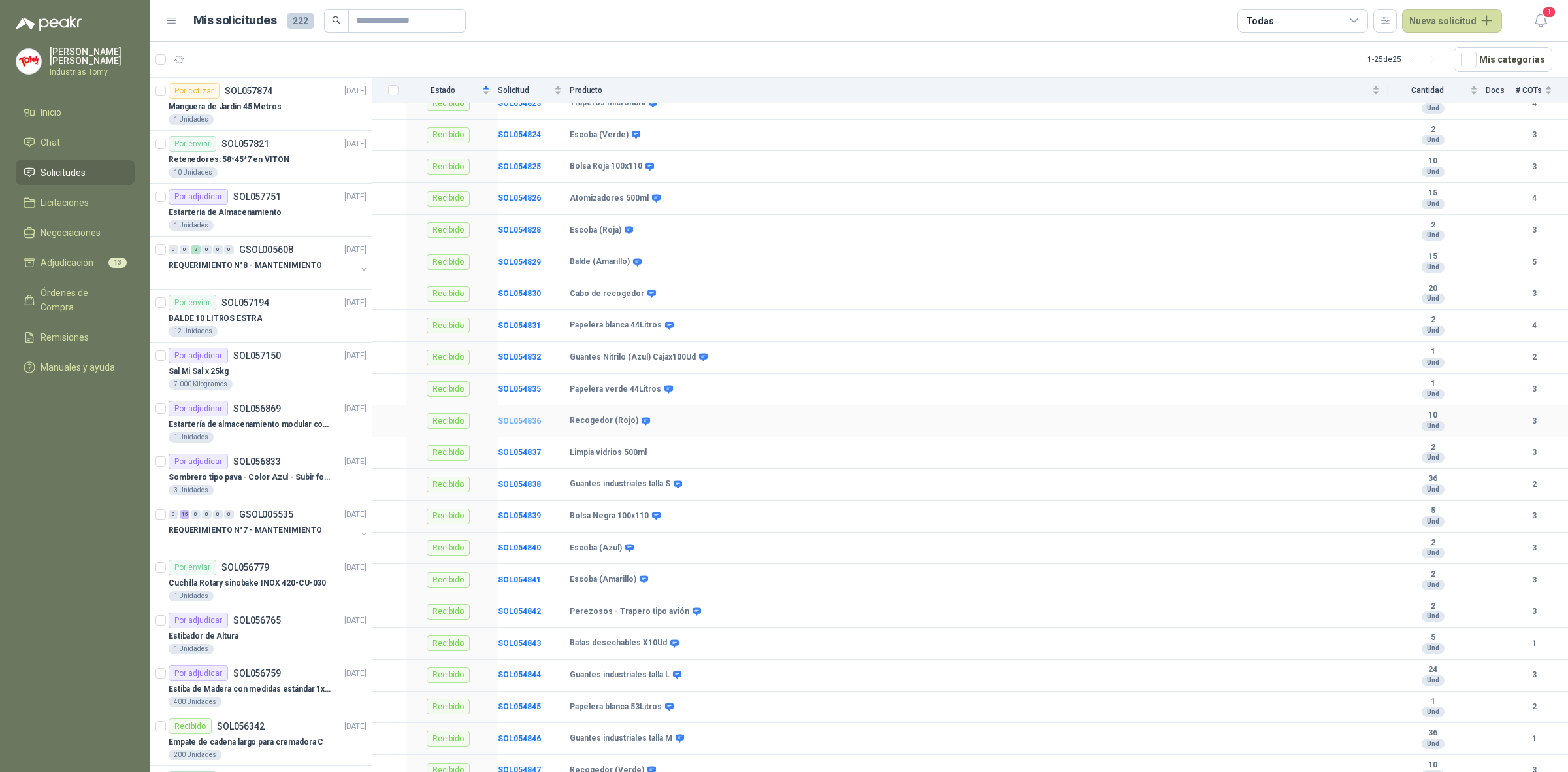
scroll to position [1188, 0]
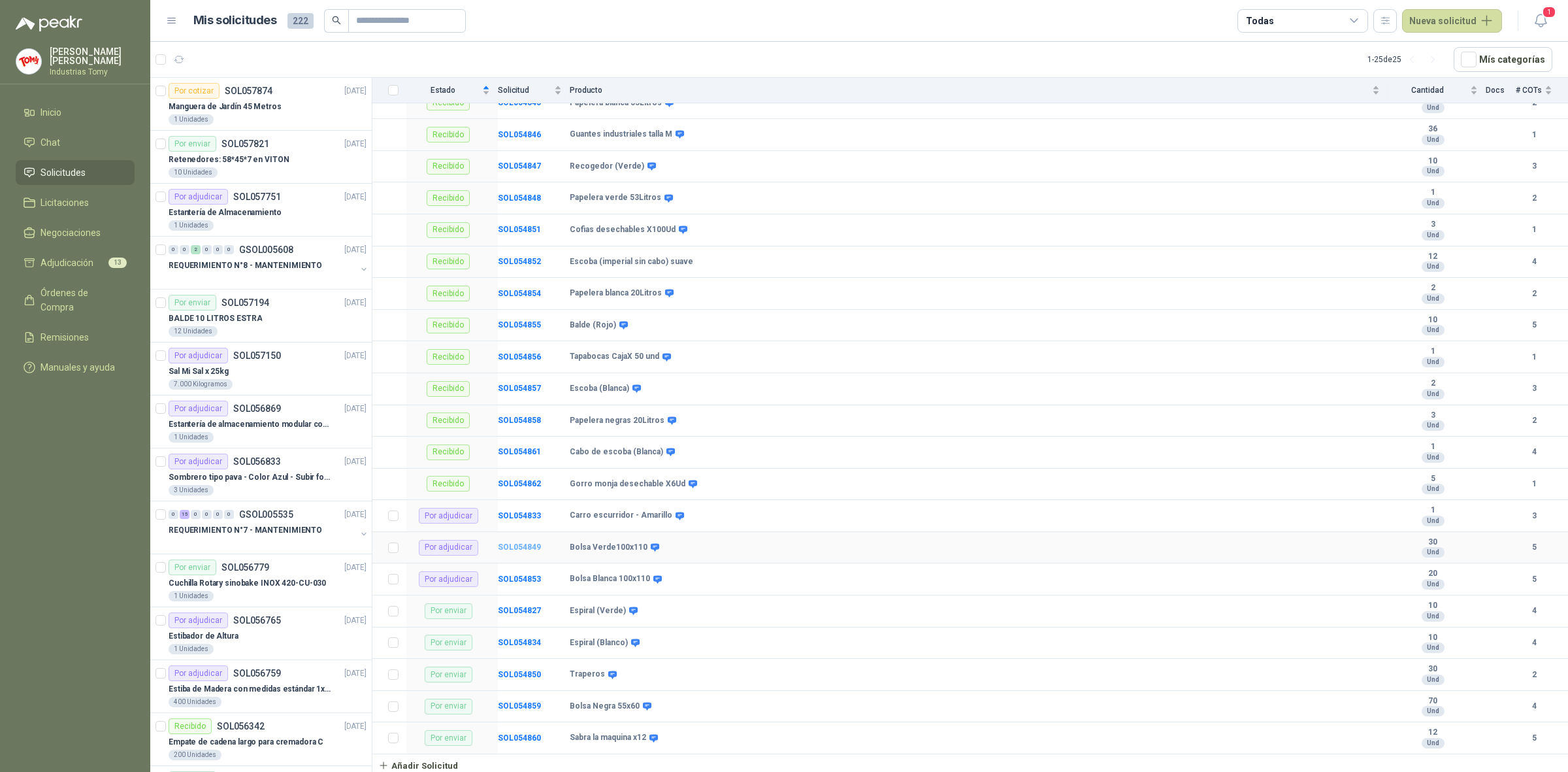
click at [528, 546] on b "SOL054849" at bounding box center [519, 546] width 43 height 9
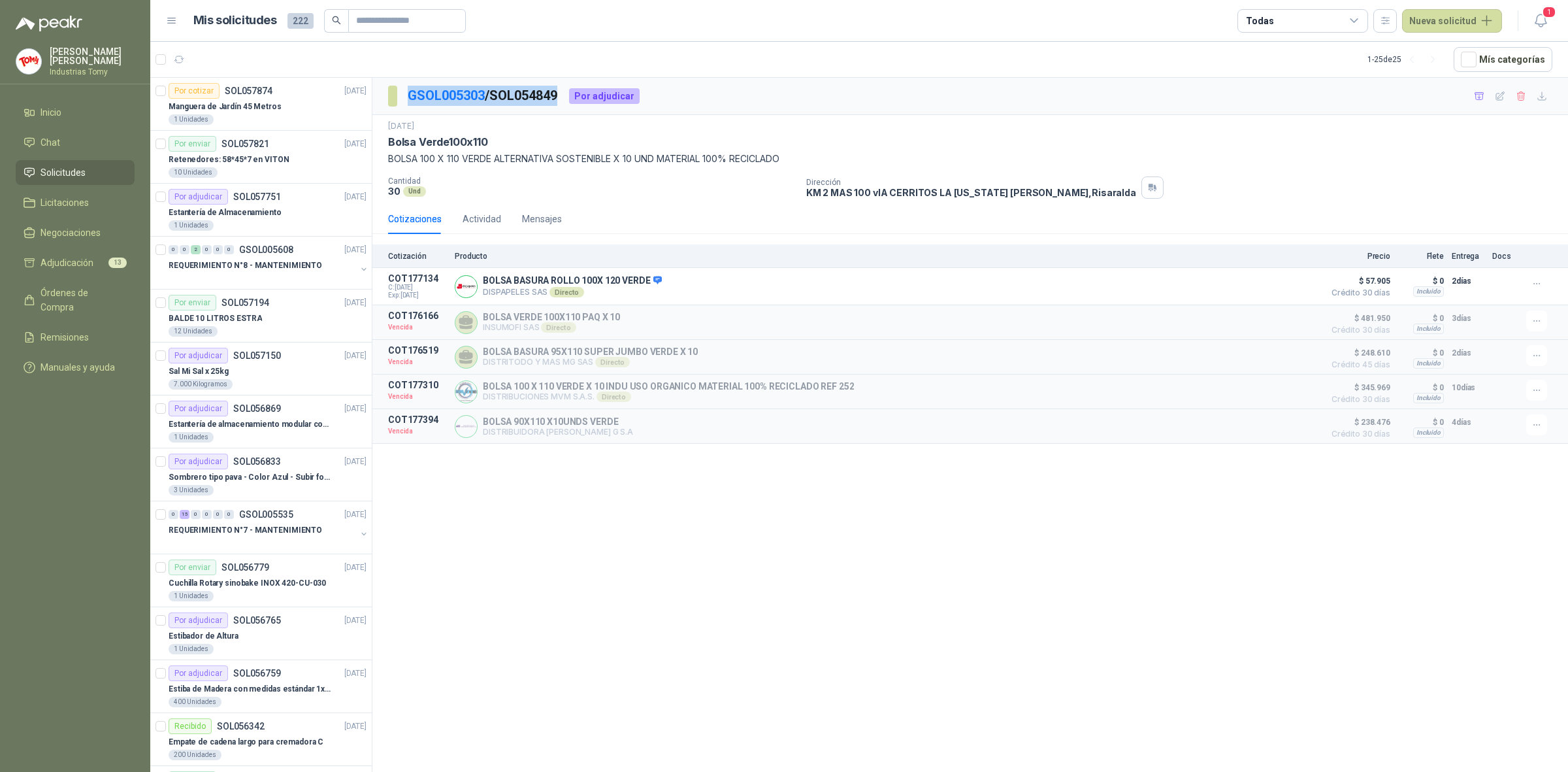
drag, startPoint x: 407, startPoint y: 100, endPoint x: 567, endPoint y: 100, distance: 160.0
click at [567, 100] on div "GSOL005303 / SOL054849 Por adjudicar" at bounding box center [514, 96] width 252 height 21
copy p "GSOL005303 / SOL054849"
click at [448, 93] on link "GSOL005303" at bounding box center [446, 95] width 77 height 16
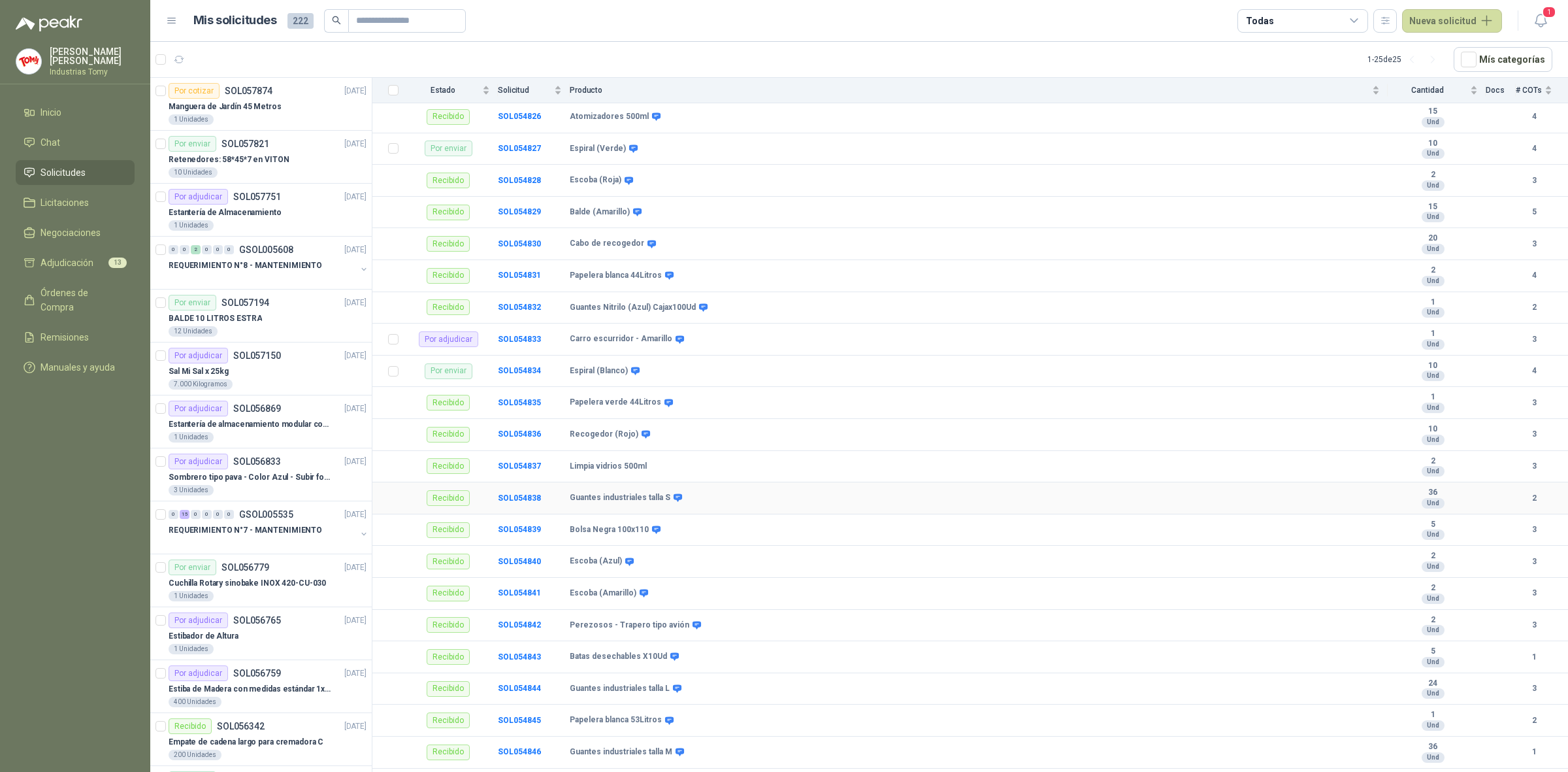
scroll to position [1188, 0]
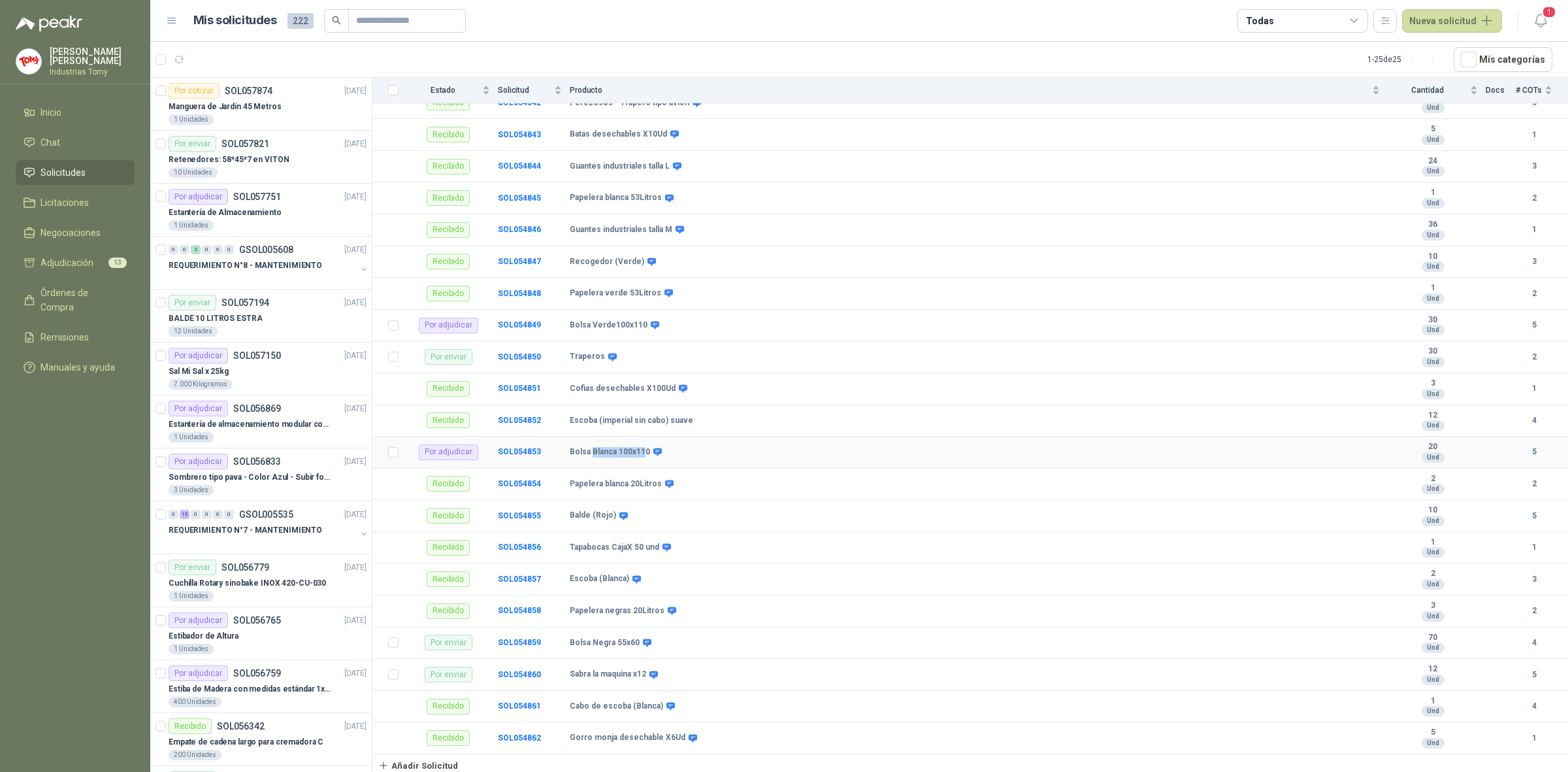
drag, startPoint x: 616, startPoint y: 450, endPoint x: 569, endPoint y: 453, distance: 47.1
click at [580, 452] on b "Bolsa Blanca 100x110" at bounding box center [610, 452] width 80 height 10
click at [531, 451] on b "SOL054853" at bounding box center [519, 451] width 43 height 9
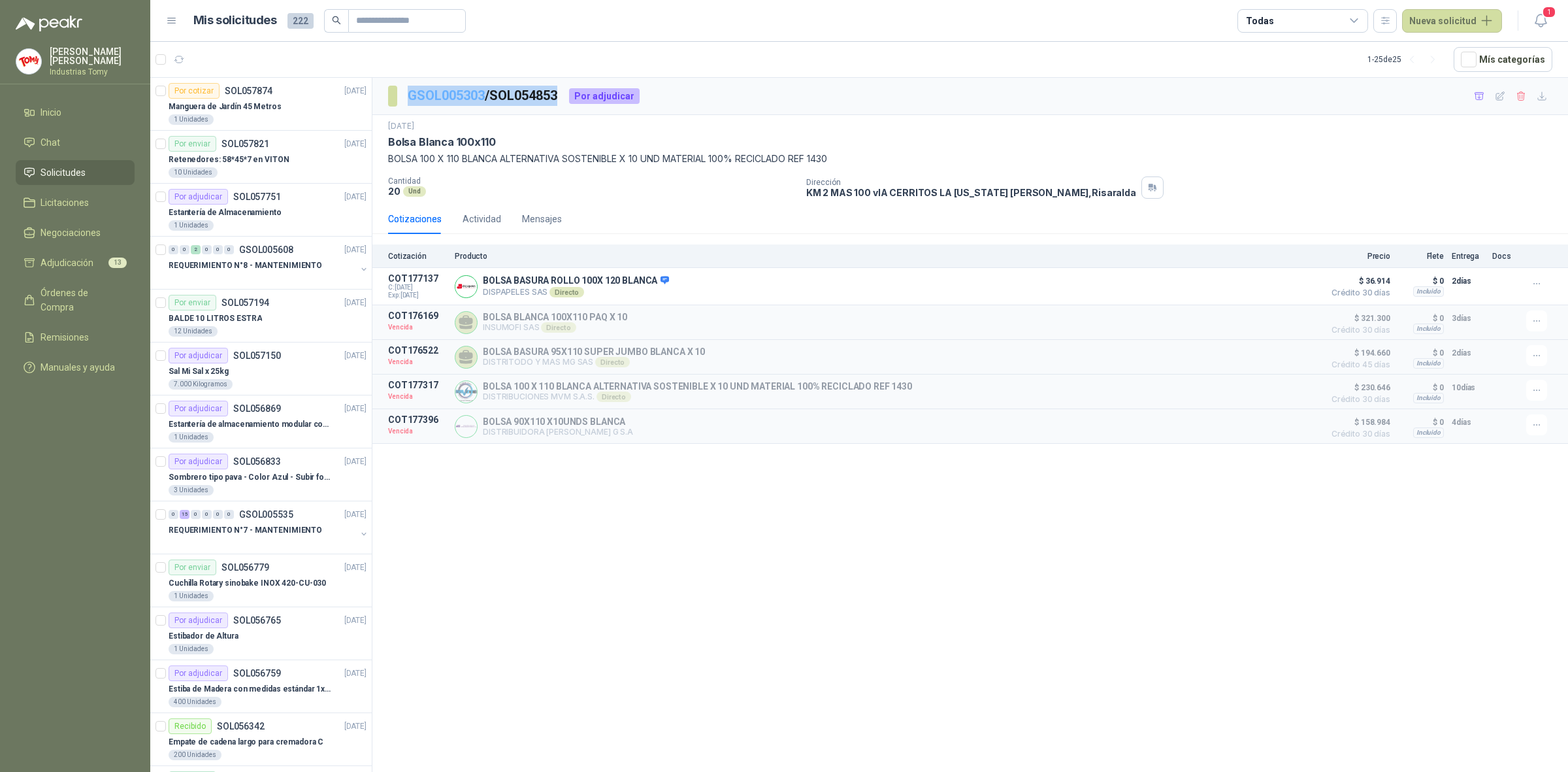
drag, startPoint x: 565, startPoint y: 97, endPoint x: 408, endPoint y: 100, distance: 157.0
click at [408, 100] on p "GSOL005303 / SOL054853" at bounding box center [483, 95] width 151 height 20
copy p "GSOL005303 / SOL054853"
click at [465, 92] on link "GSOL005303" at bounding box center [446, 95] width 77 height 16
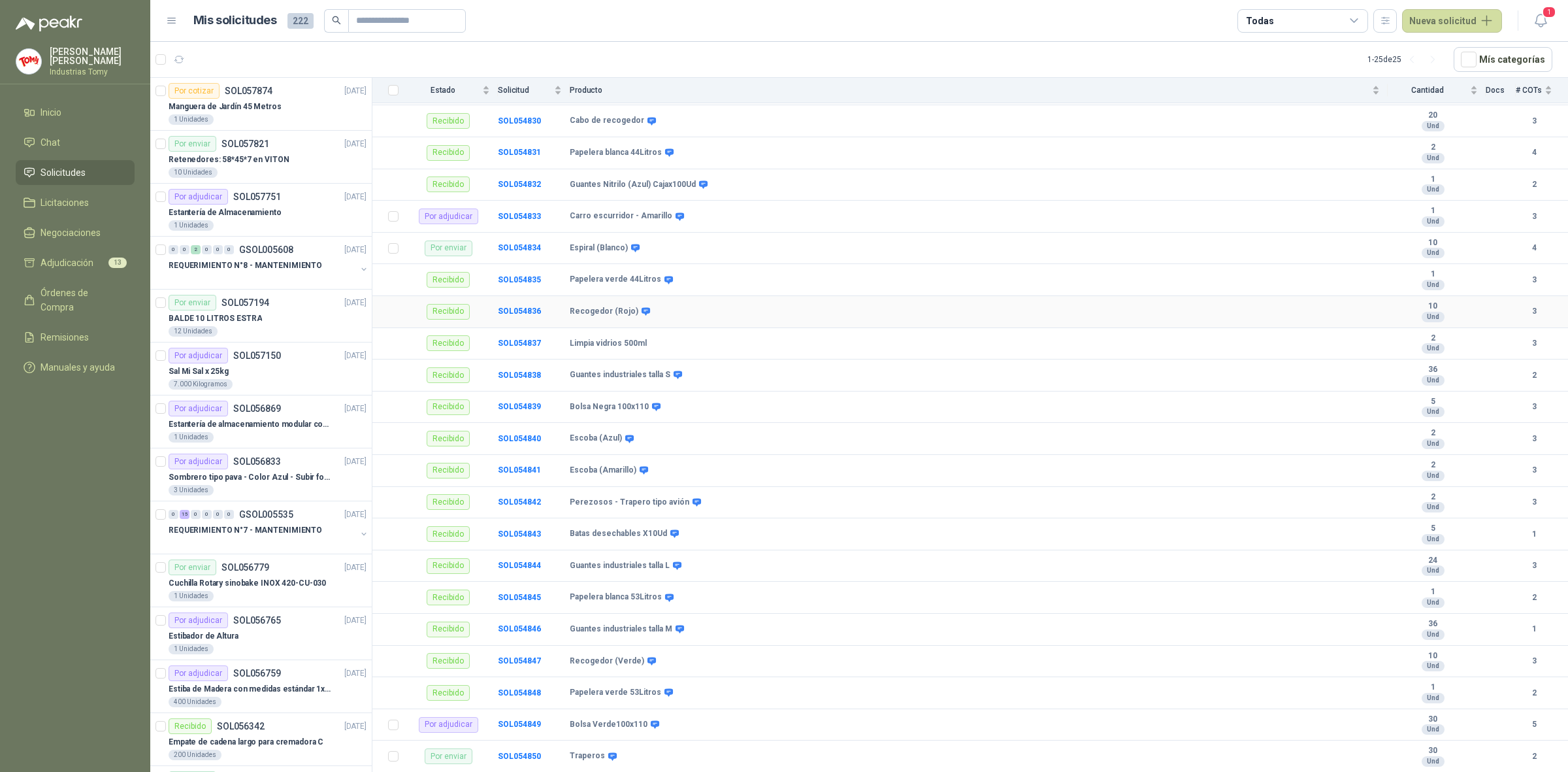
scroll to position [1188, 0]
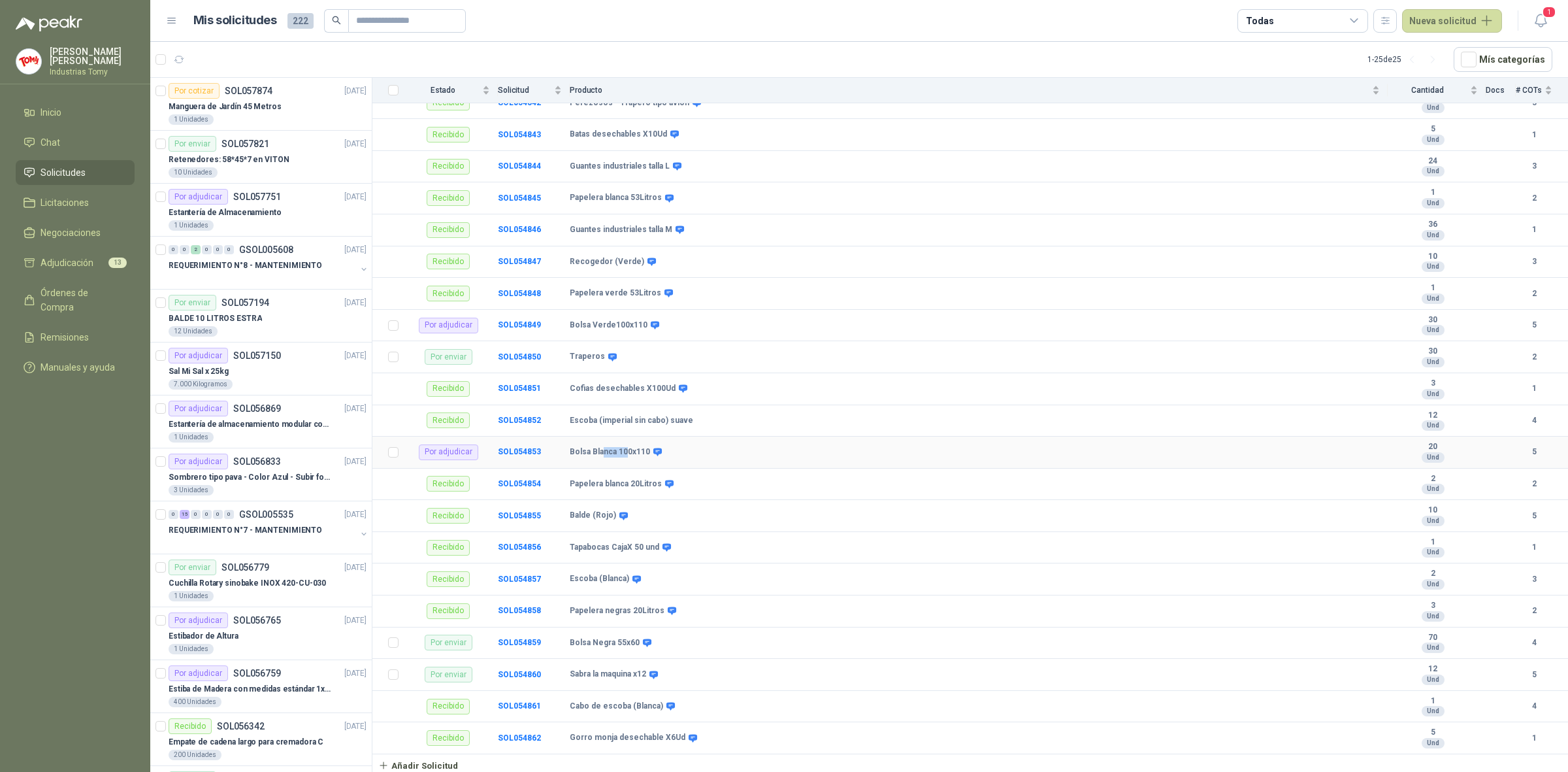
drag, startPoint x: 602, startPoint y: 451, endPoint x: 625, endPoint y: 450, distance: 23.0
click at [625, 450] on b "Bolsa Blanca 100x110" at bounding box center [610, 452] width 80 height 10
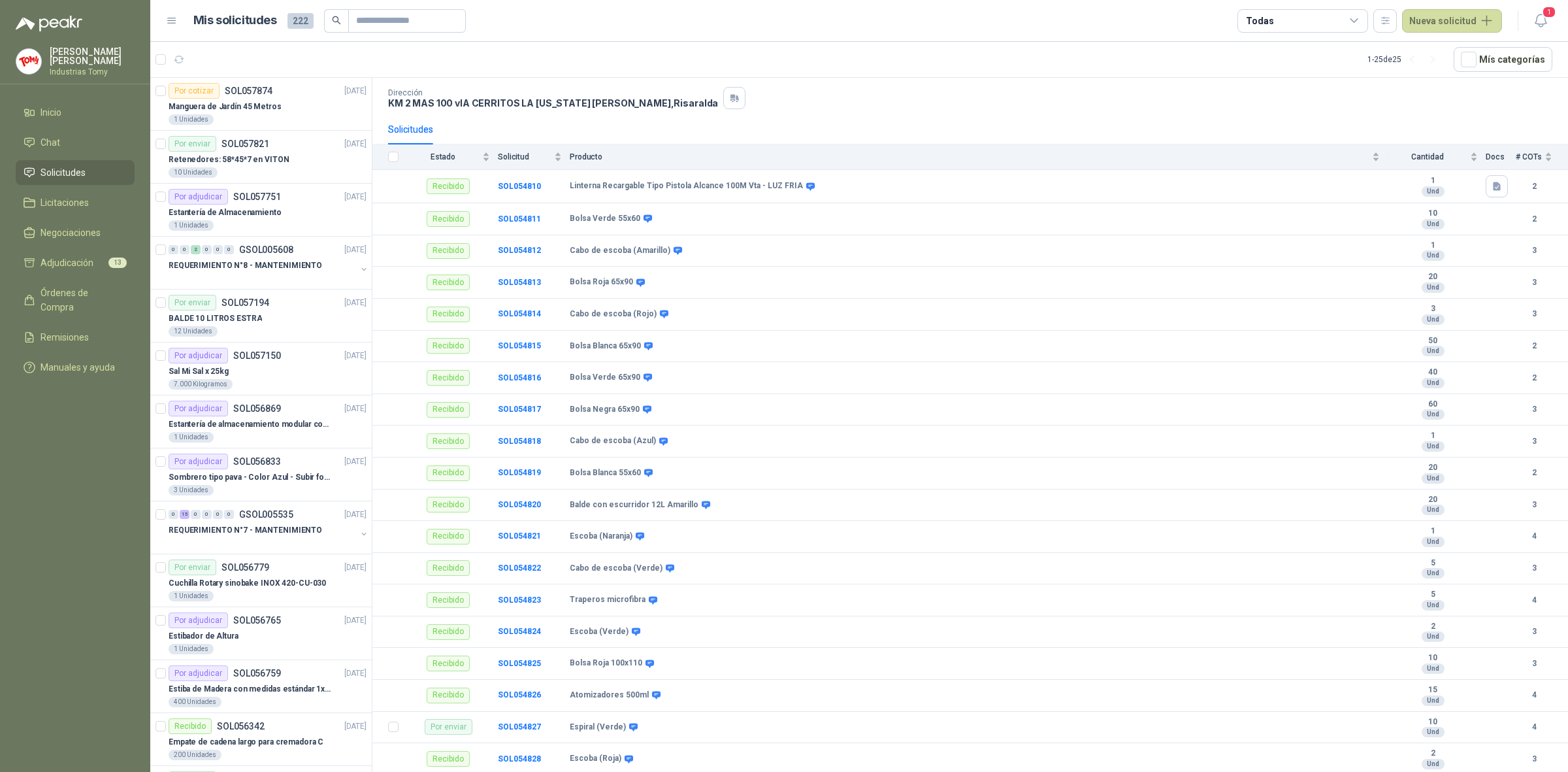
scroll to position [0, 0]
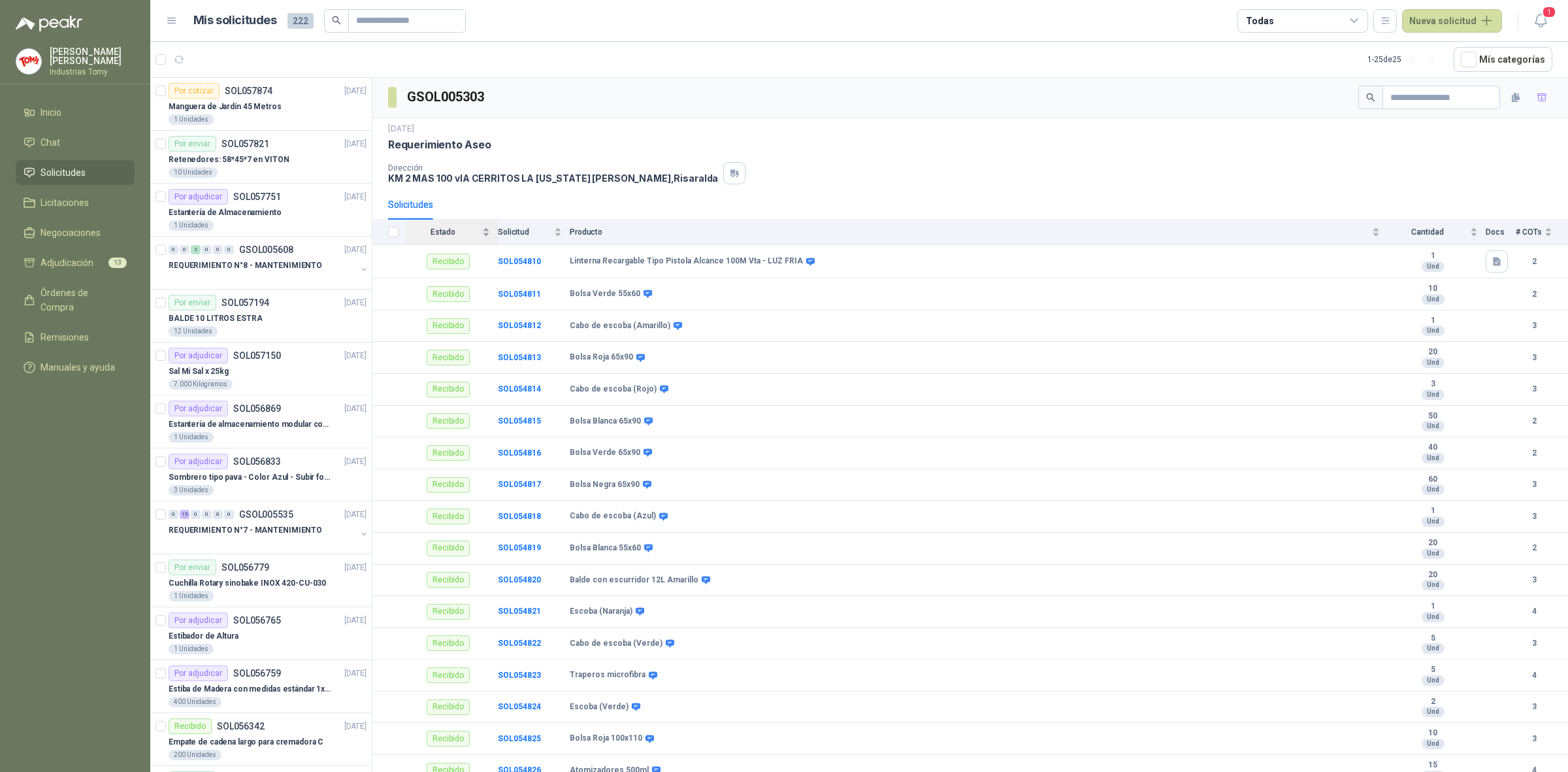
click at [486, 230] on div "Estado" at bounding box center [448, 232] width 84 height 13
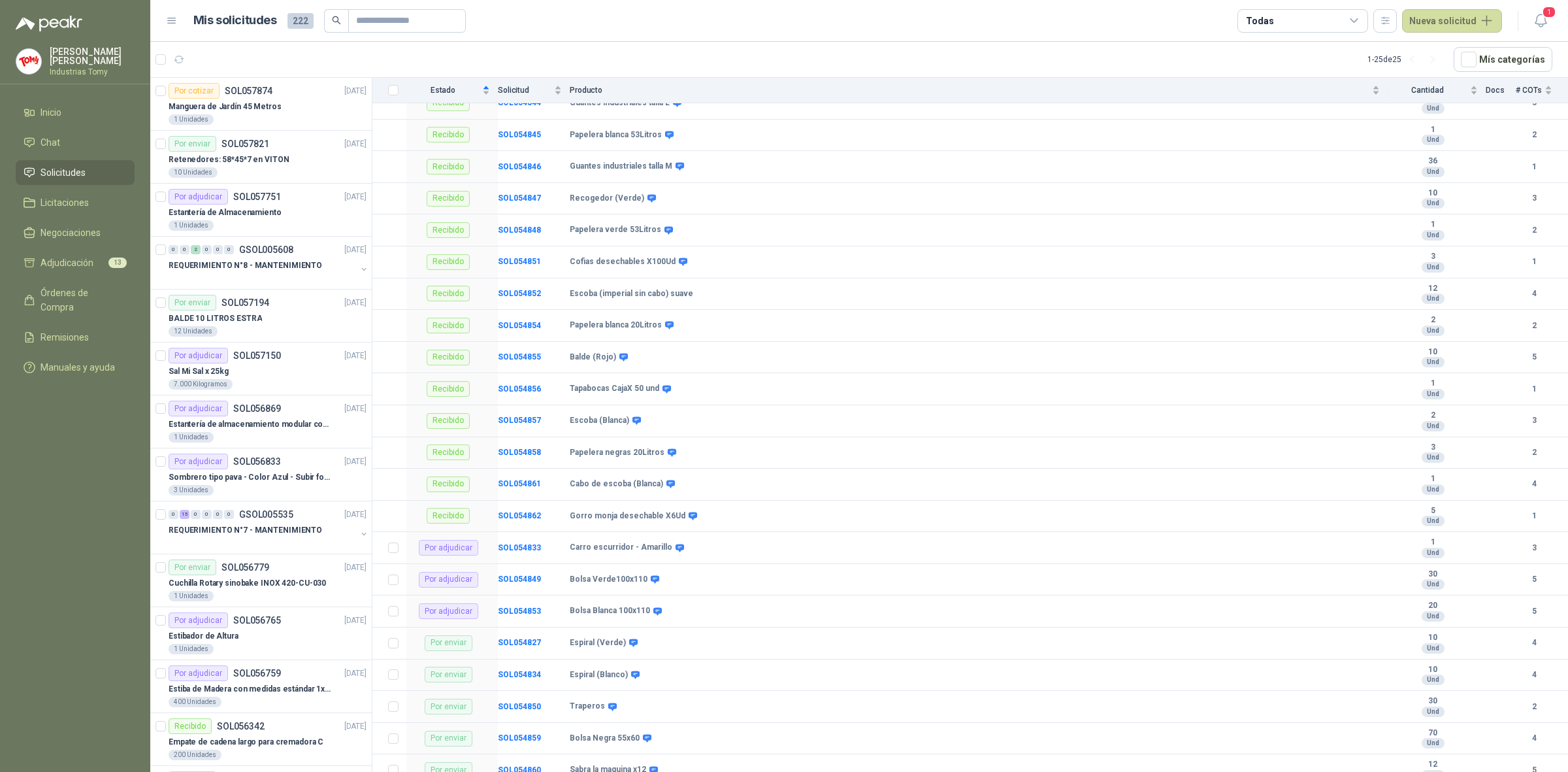
scroll to position [1188, 0]
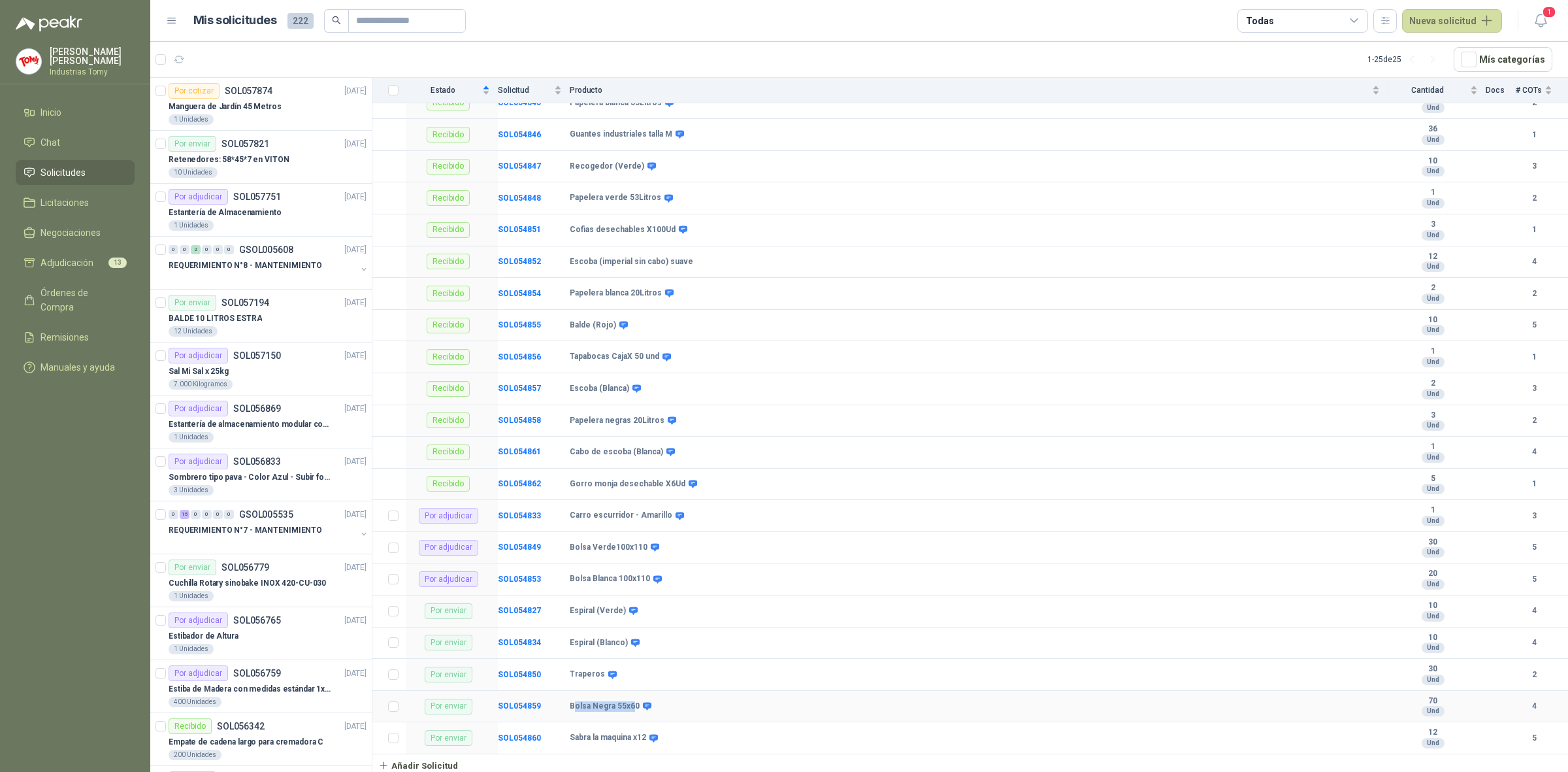
drag, startPoint x: 632, startPoint y: 698, endPoint x: 573, endPoint y: 710, distance: 60.2
click at [573, 710] on td "Bolsa Negra 55x60" at bounding box center [979, 707] width 818 height 32
click at [573, 710] on b "Bolsa Negra 55x60" at bounding box center [605, 706] width 70 height 10
drag, startPoint x: 566, startPoint y: 704, endPoint x: 639, endPoint y: 704, distance: 73.0
click at [639, 704] on tr "Por enviar SOL054859 Bolsa Negra 55x60 70 Und 4" at bounding box center [970, 707] width 1196 height 32
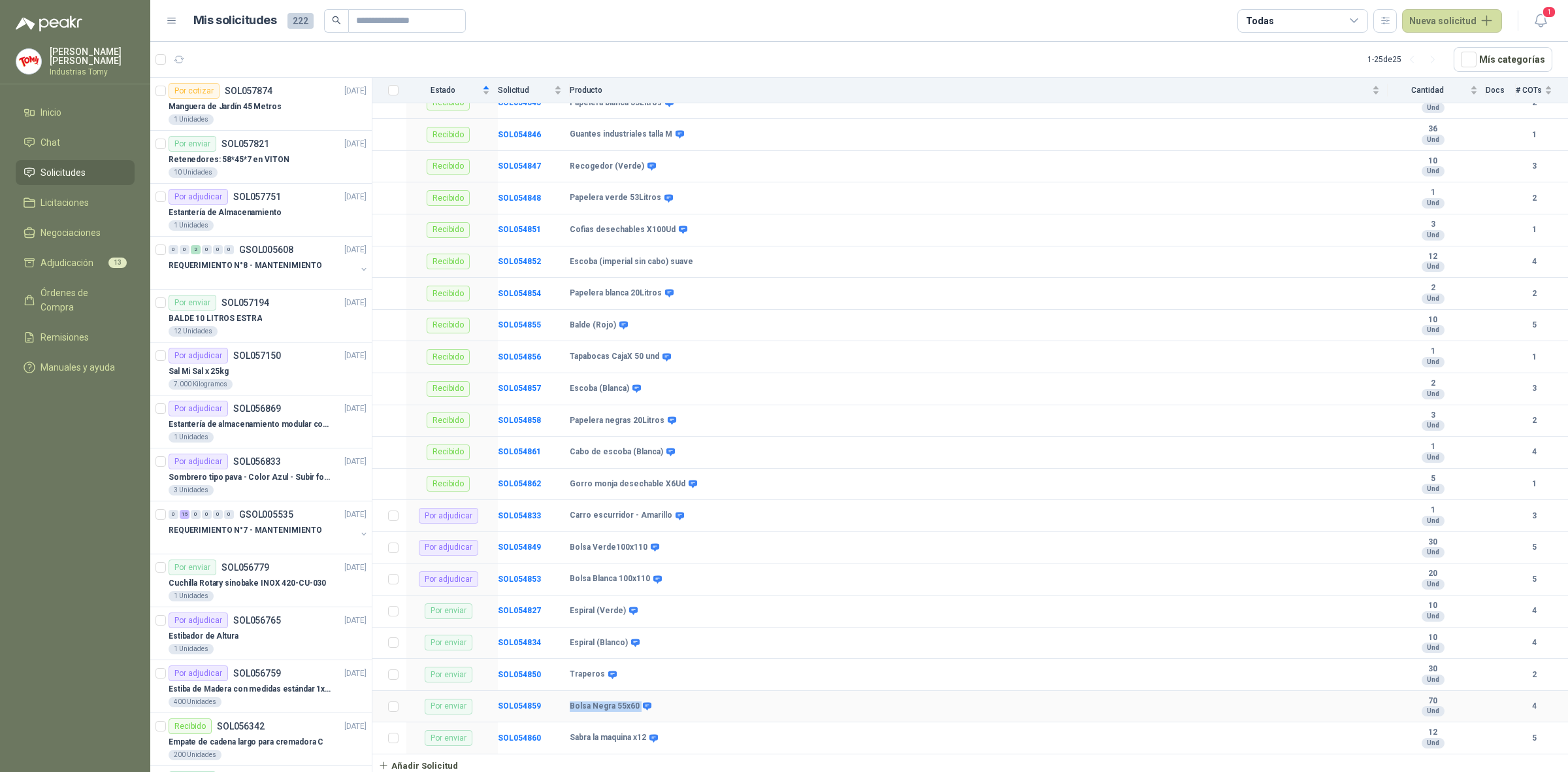
click at [625, 704] on b "Bolsa Negra 55x60" at bounding box center [605, 706] width 70 height 10
drag, startPoint x: 634, startPoint y: 704, endPoint x: 589, endPoint y: 708, distance: 45.2
click at [589, 708] on b "Bolsa Negra 55x60" at bounding box center [605, 706] width 70 height 10
click at [624, 701] on b "Bolsa Negra 55x60" at bounding box center [605, 706] width 70 height 10
drag, startPoint x: 575, startPoint y: 706, endPoint x: 632, endPoint y: 707, distance: 57.0
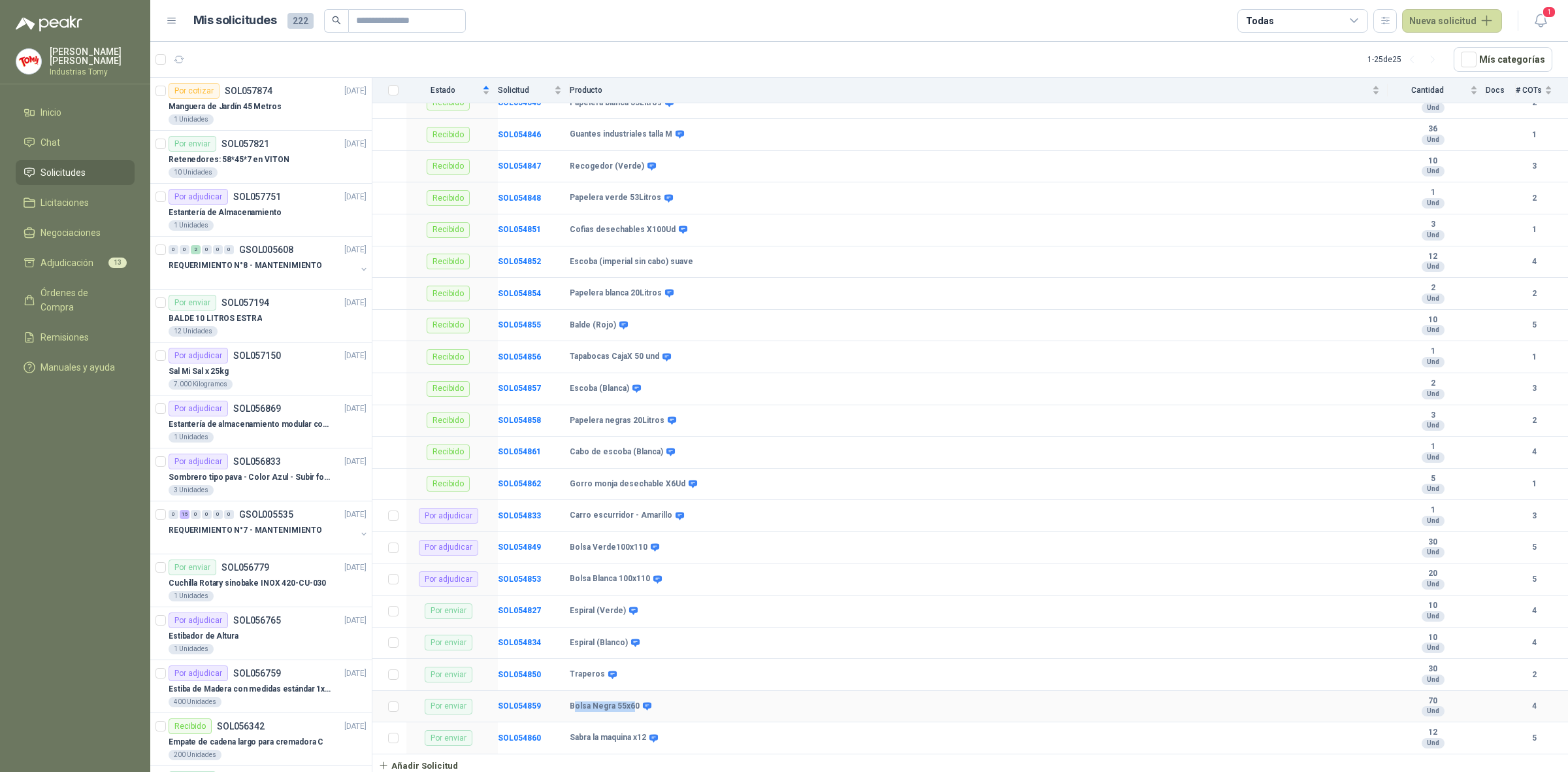
click at [632, 707] on b "Bolsa Negra 55x60" at bounding box center [605, 706] width 70 height 10
drag, startPoint x: 619, startPoint y: 609, endPoint x: 567, endPoint y: 609, distance: 52.0
click at [567, 609] on tr "Por enviar SOL054827 Espiral (Verde) 10 Und 4" at bounding box center [970, 612] width 1196 height 32
click at [583, 609] on b "Espiral (Verde)" at bounding box center [598, 611] width 56 height 10
drag, startPoint x: 640, startPoint y: 737, endPoint x: 573, endPoint y: 739, distance: 67.0
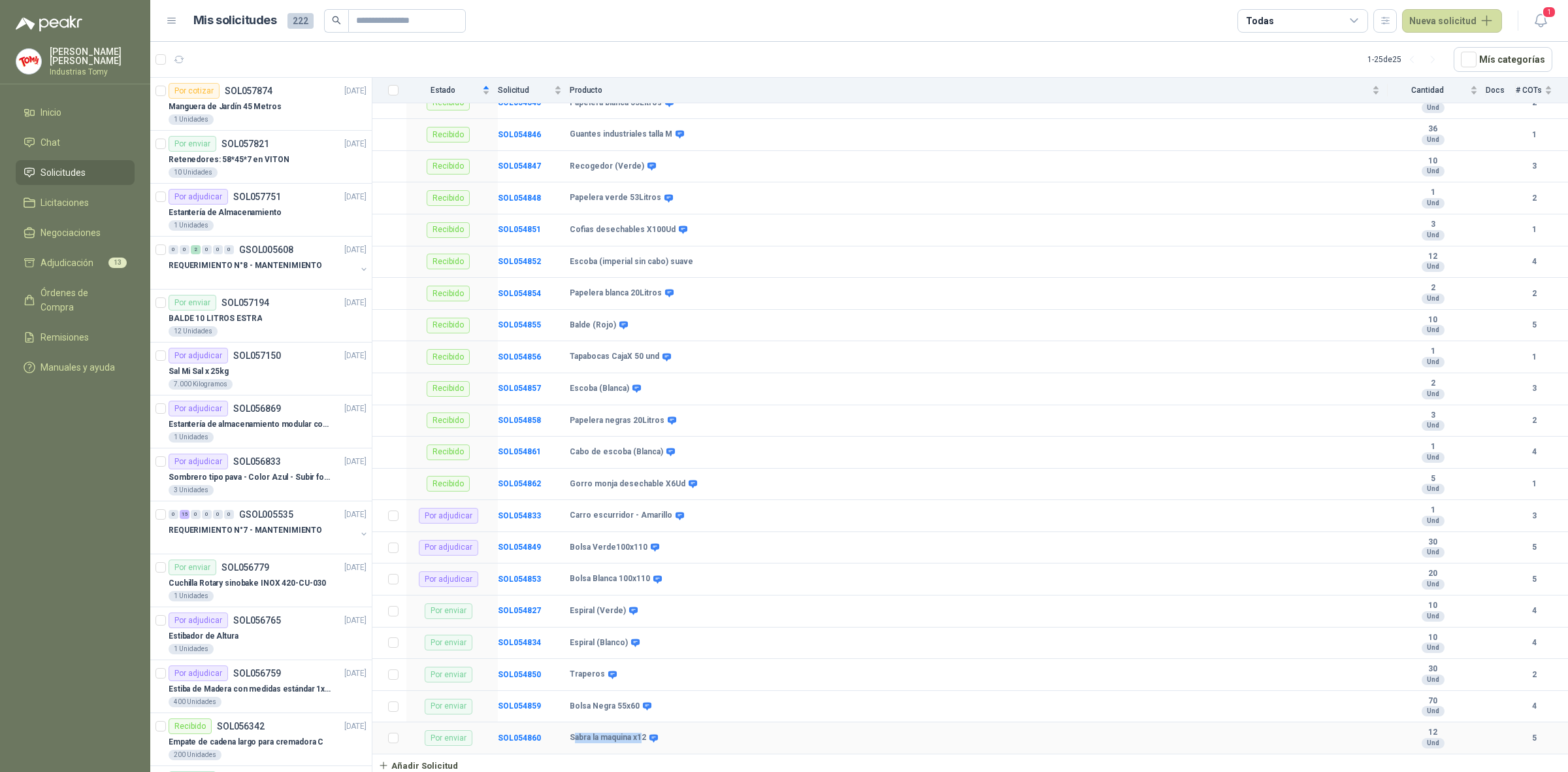
click at [573, 739] on b "Sabra la maquina x12" at bounding box center [608, 737] width 77 height 10
drag, startPoint x: 632, startPoint y: 704, endPoint x: 560, endPoint y: 708, distance: 72.1
click at [560, 708] on tr "Por enviar SOL054859 Bolsa Negra 55x60 70 Und 4" at bounding box center [970, 707] width 1196 height 32
drag, startPoint x: 598, startPoint y: 671, endPoint x: 573, endPoint y: 670, distance: 25.0
click at [573, 670] on b "Traperos" at bounding box center [587, 674] width 35 height 10
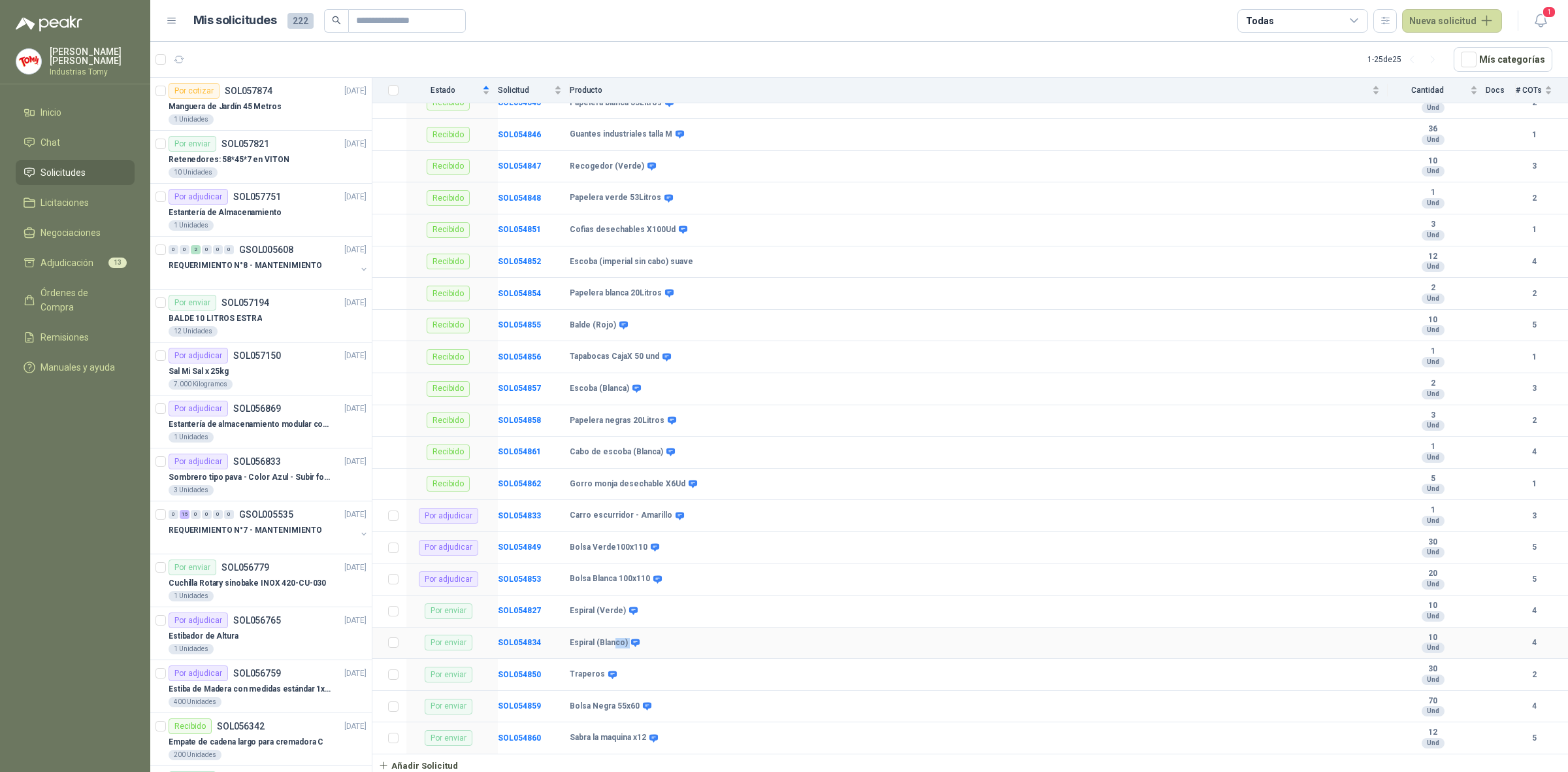
drag, startPoint x: 626, startPoint y: 641, endPoint x: 616, endPoint y: 641, distance: 10.0
click at [616, 641] on div "Espiral (Blanco)" at bounding box center [604, 643] width 68 height 10
drag, startPoint x: 582, startPoint y: 515, endPoint x: 657, endPoint y: 512, distance: 75.1
click at [655, 511] on b "Carro escurridor - Amarillo" at bounding box center [621, 515] width 102 height 10
click at [661, 515] on b "Carro escurridor - Amarillo" at bounding box center [621, 515] width 102 height 10
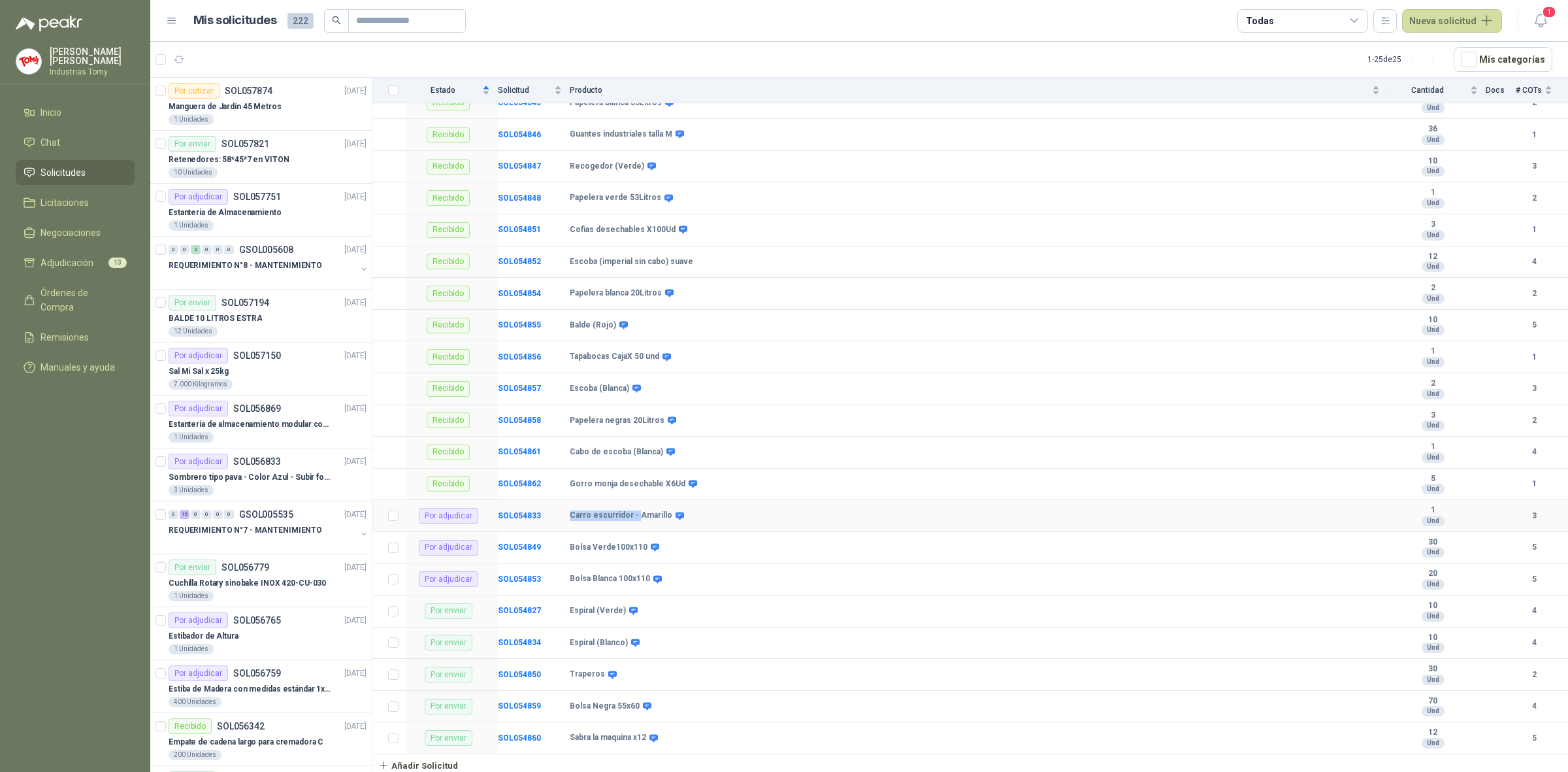
drag, startPoint x: 636, startPoint y: 510, endPoint x: 571, endPoint y: 515, distance: 65.2
click at [571, 515] on b "Carro escurridor - Amarillo" at bounding box center [621, 515] width 102 height 10
click at [575, 515] on b "Carro escurridor - Amarillo" at bounding box center [621, 515] width 102 height 10
click at [535, 508] on td "SOL054833" at bounding box center [534, 516] width 72 height 32
drag, startPoint x: 637, startPoint y: 542, endPoint x: 585, endPoint y: 539, distance: 52.1
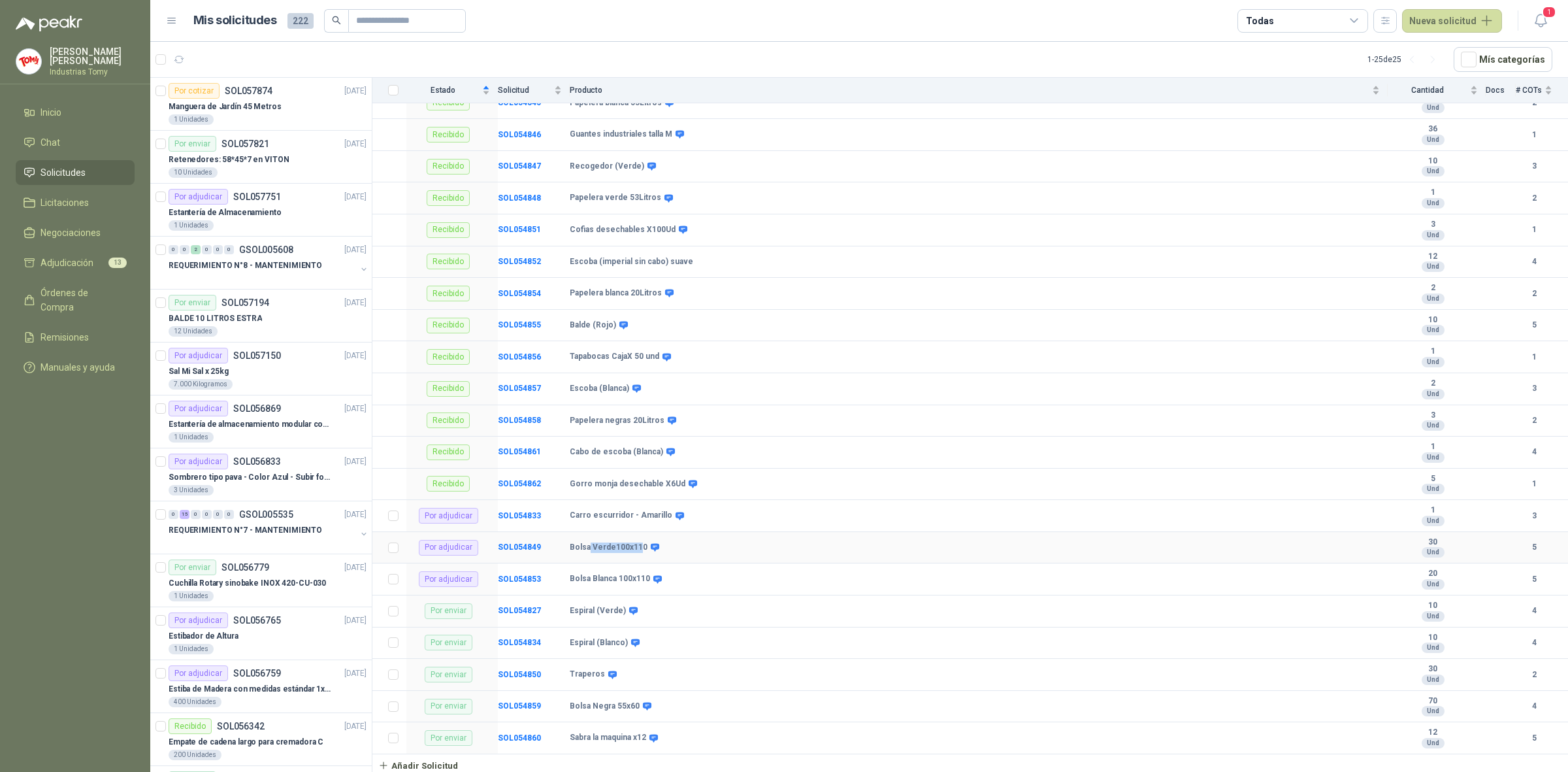
click at [585, 539] on td "Bolsa Verde100x110" at bounding box center [979, 548] width 818 height 32
drag, startPoint x: 635, startPoint y: 573, endPoint x: 579, endPoint y: 575, distance: 56.0
click at [579, 575] on b "Bolsa Blanca 100x110" at bounding box center [610, 578] width 80 height 10
click at [525, 674] on b "SOL054850" at bounding box center [519, 674] width 43 height 9
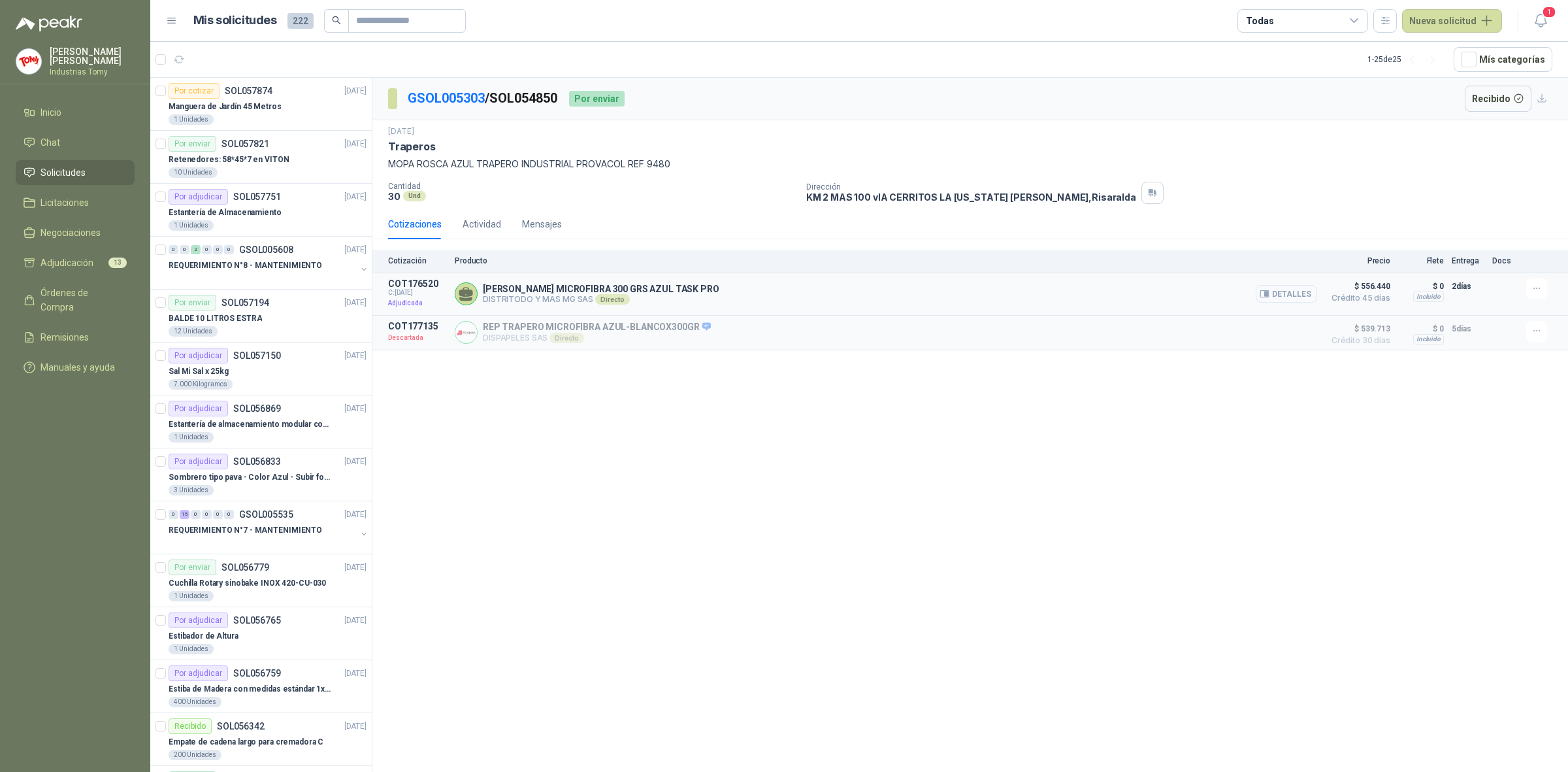
click at [1284, 302] on button "Detalles" at bounding box center [1286, 294] width 62 height 18
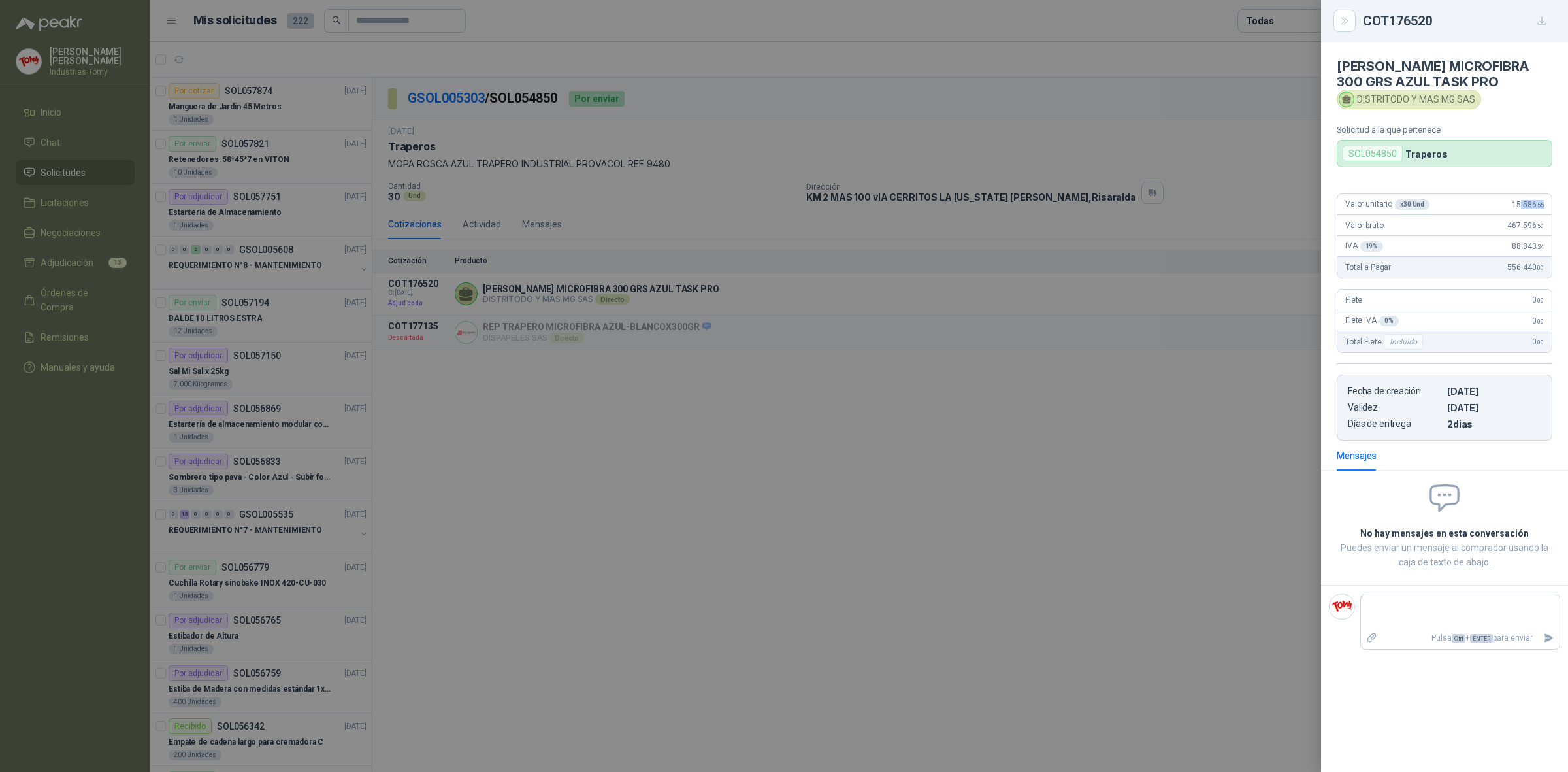
drag, startPoint x: 1536, startPoint y: 201, endPoint x: 1520, endPoint y: 197, distance: 16.5
click at [1520, 197] on div "Valor unitario x 30 Und 15.586 ,55" at bounding box center [1445, 205] width 214 height 21
click at [823, 427] on div at bounding box center [784, 386] width 1568 height 772
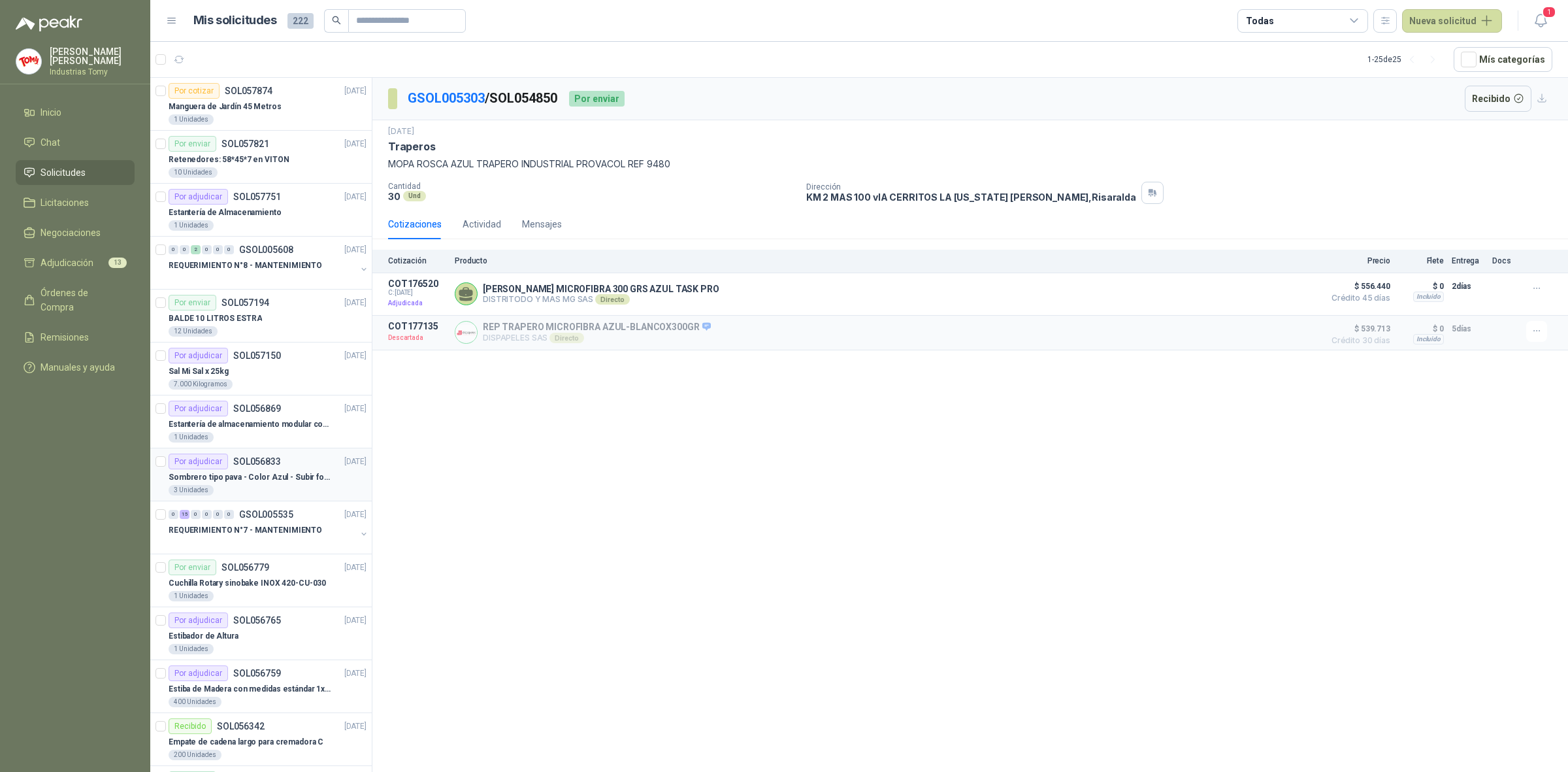
click at [268, 479] on p "Sombrero tipo pava - Color Azul - Subir foto" at bounding box center [250, 477] width 163 height 12
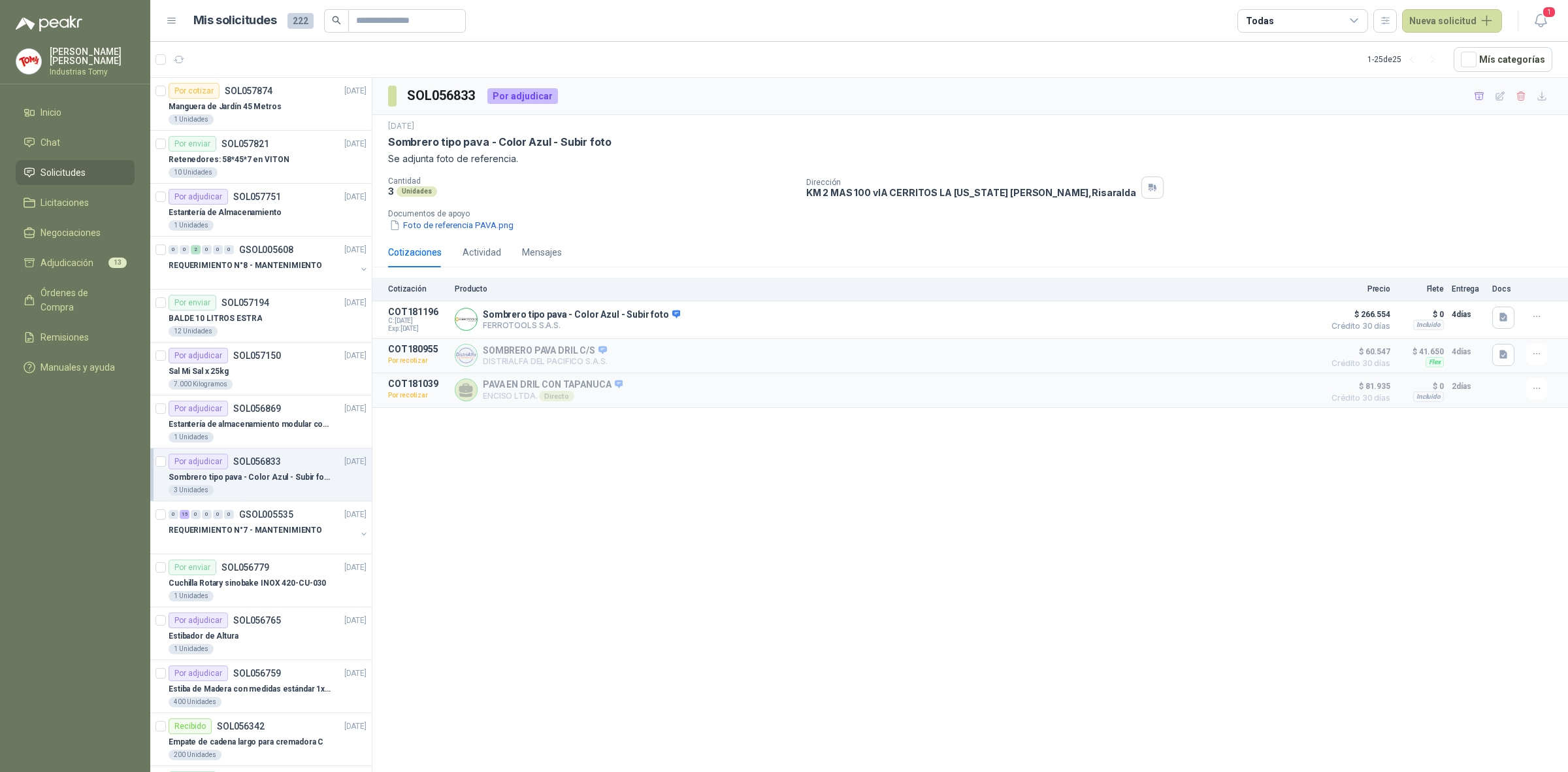
click at [746, 476] on div "SOL056833 Por adjudicar [DATE] Sombrero tipo pava - Color Azul - Subir foto Se …" at bounding box center [970, 427] width 1196 height 699
drag, startPoint x: 399, startPoint y: 364, endPoint x: 409, endPoint y: 364, distance: 10.0
click at [409, 364] on p "Por recotizar" at bounding box center [417, 360] width 59 height 13
drag, startPoint x: 400, startPoint y: 398, endPoint x: 416, endPoint y: 401, distance: 16.3
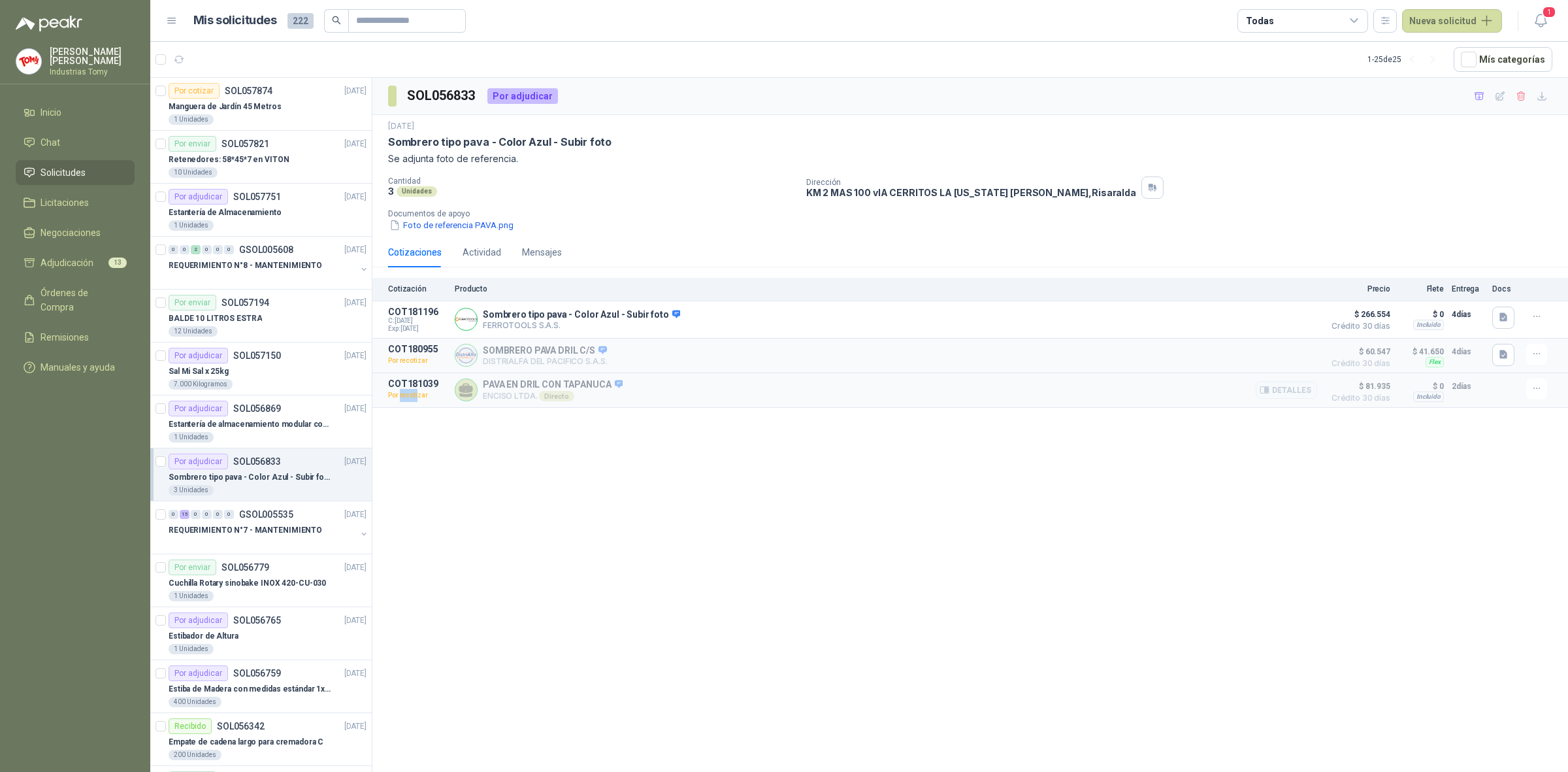
click at [416, 401] on p "Por recotizar" at bounding box center [417, 395] width 59 height 13
click at [597, 461] on div "SOL056833 Por adjudicar [DATE] Sombrero tipo pava - Color Azul - Subir foto Se …" at bounding box center [970, 427] width 1196 height 699
click at [654, 190] on div "3 Unidades" at bounding box center [592, 191] width 408 height 11
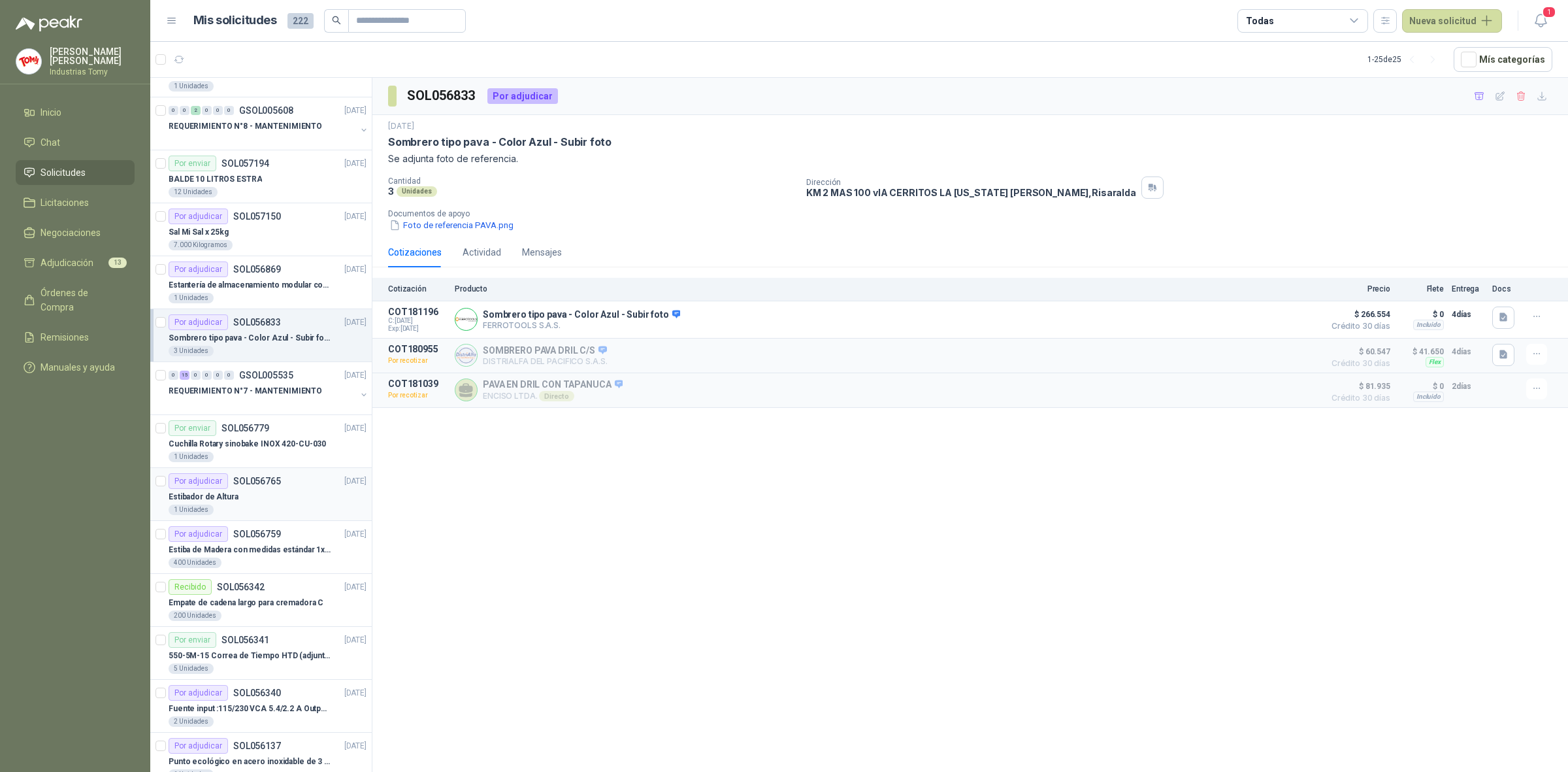
scroll to position [327, 0]
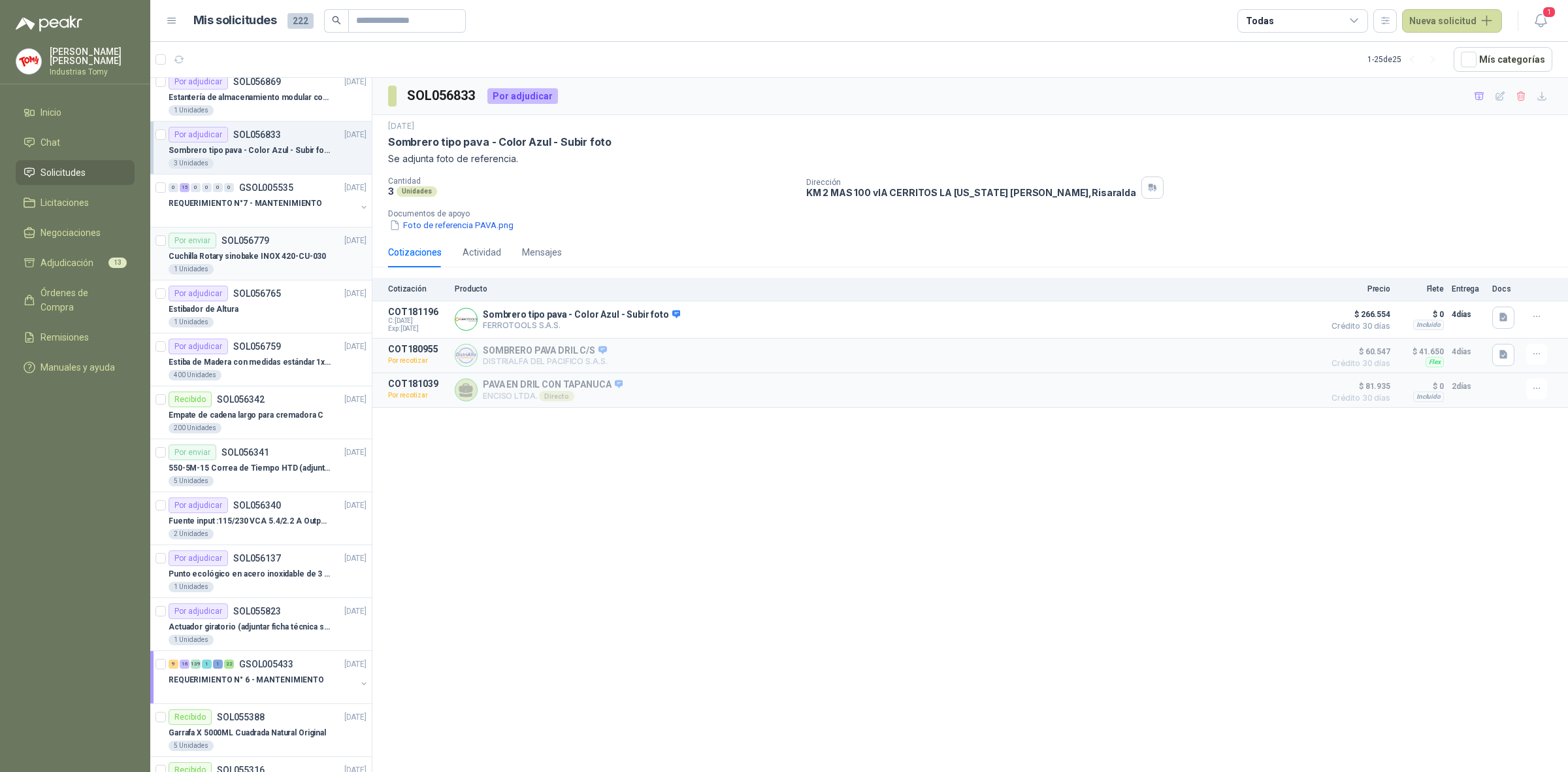
click at [289, 250] on p "Cuchilla Rotary sinobake INOX 420-CU-030" at bounding box center [248, 257] width 158 height 12
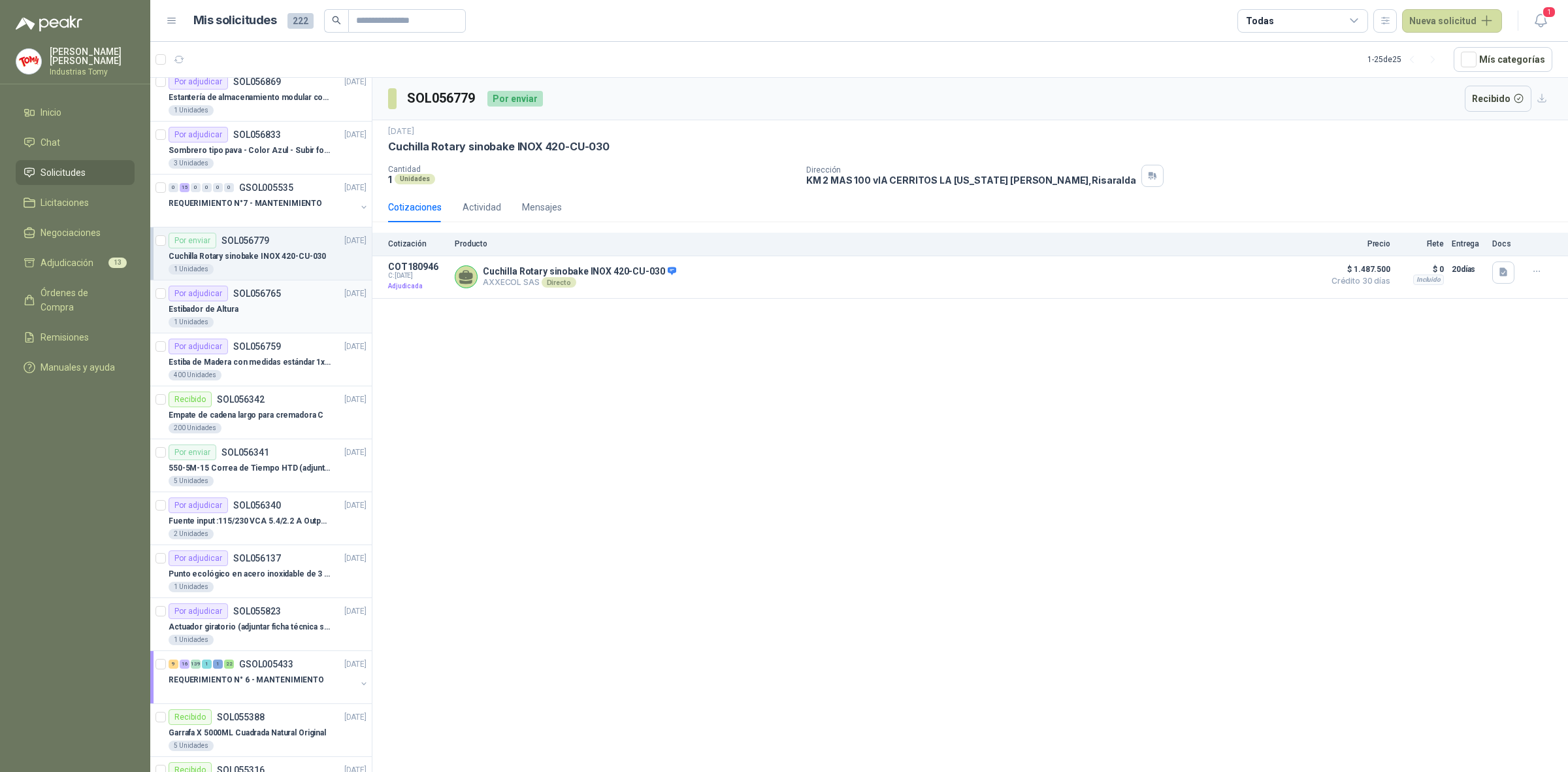
click at [289, 302] on div "Estibador de Altura" at bounding box center [268, 309] width 198 height 16
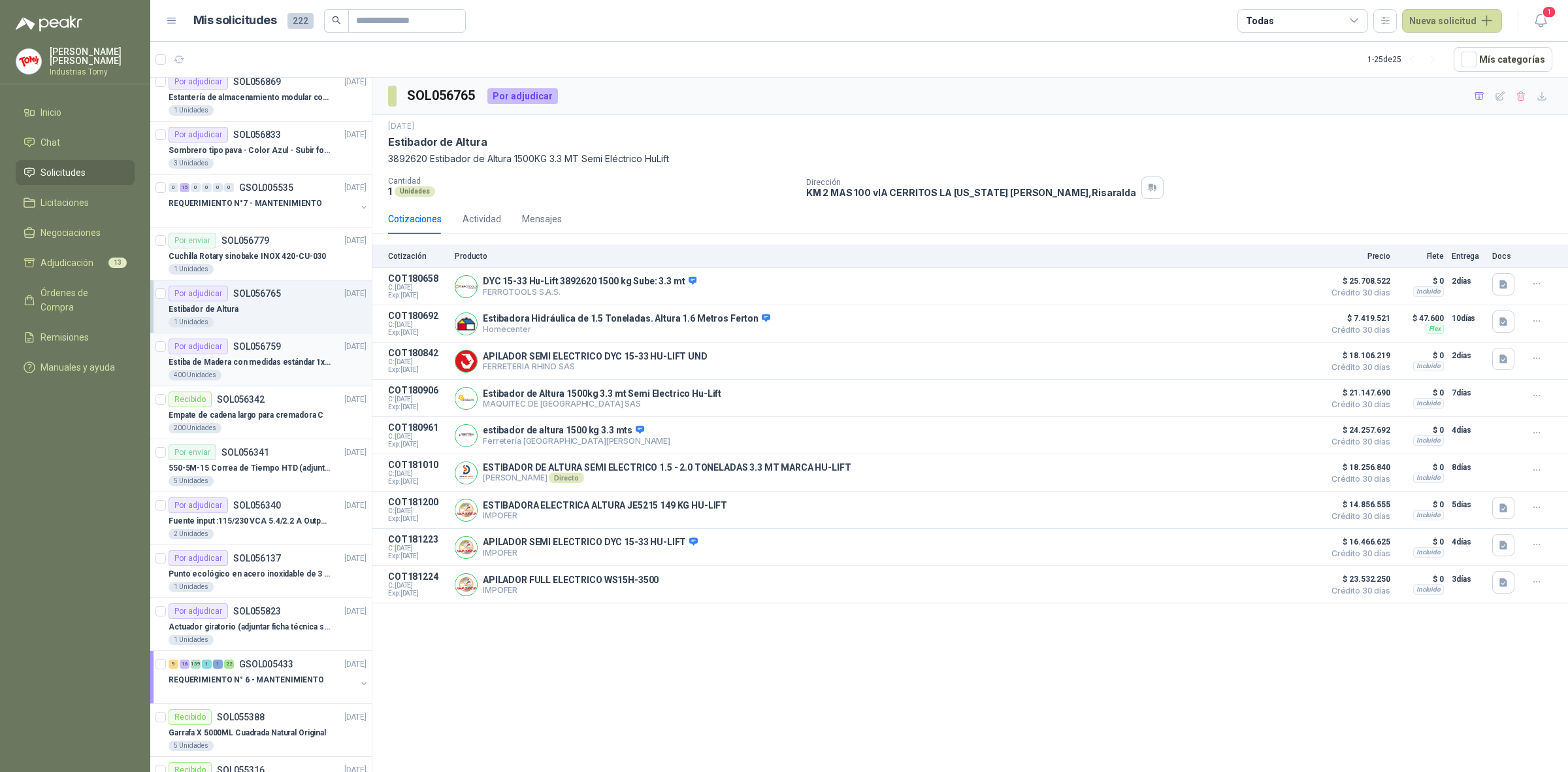
click at [279, 363] on p "Estiba de Madera con medidas estándar 1x120x15 de alto" at bounding box center [250, 362] width 163 height 12
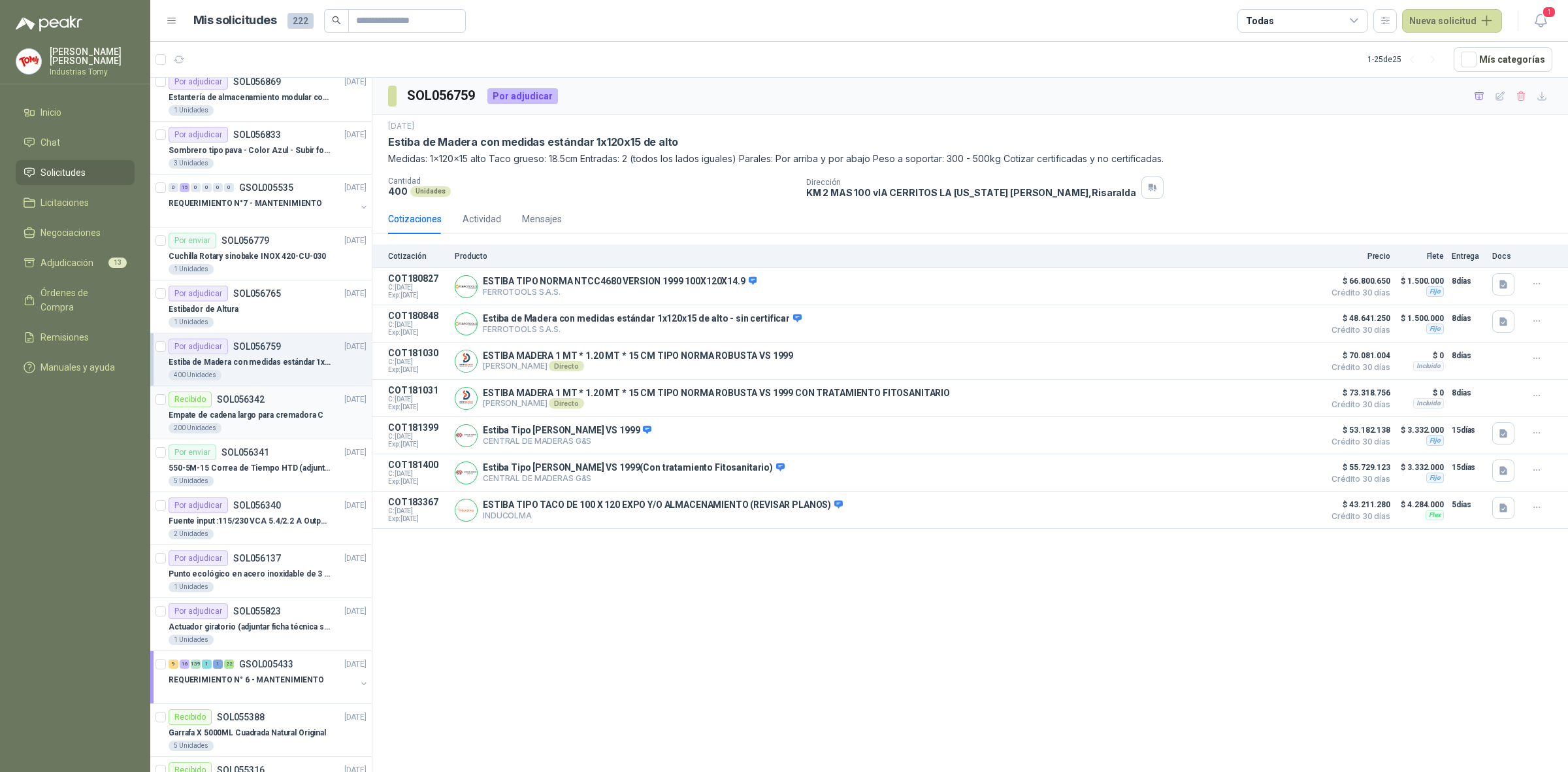
click at [308, 419] on p "Empate de cadena largo para cremadora C" at bounding box center [246, 415] width 155 height 12
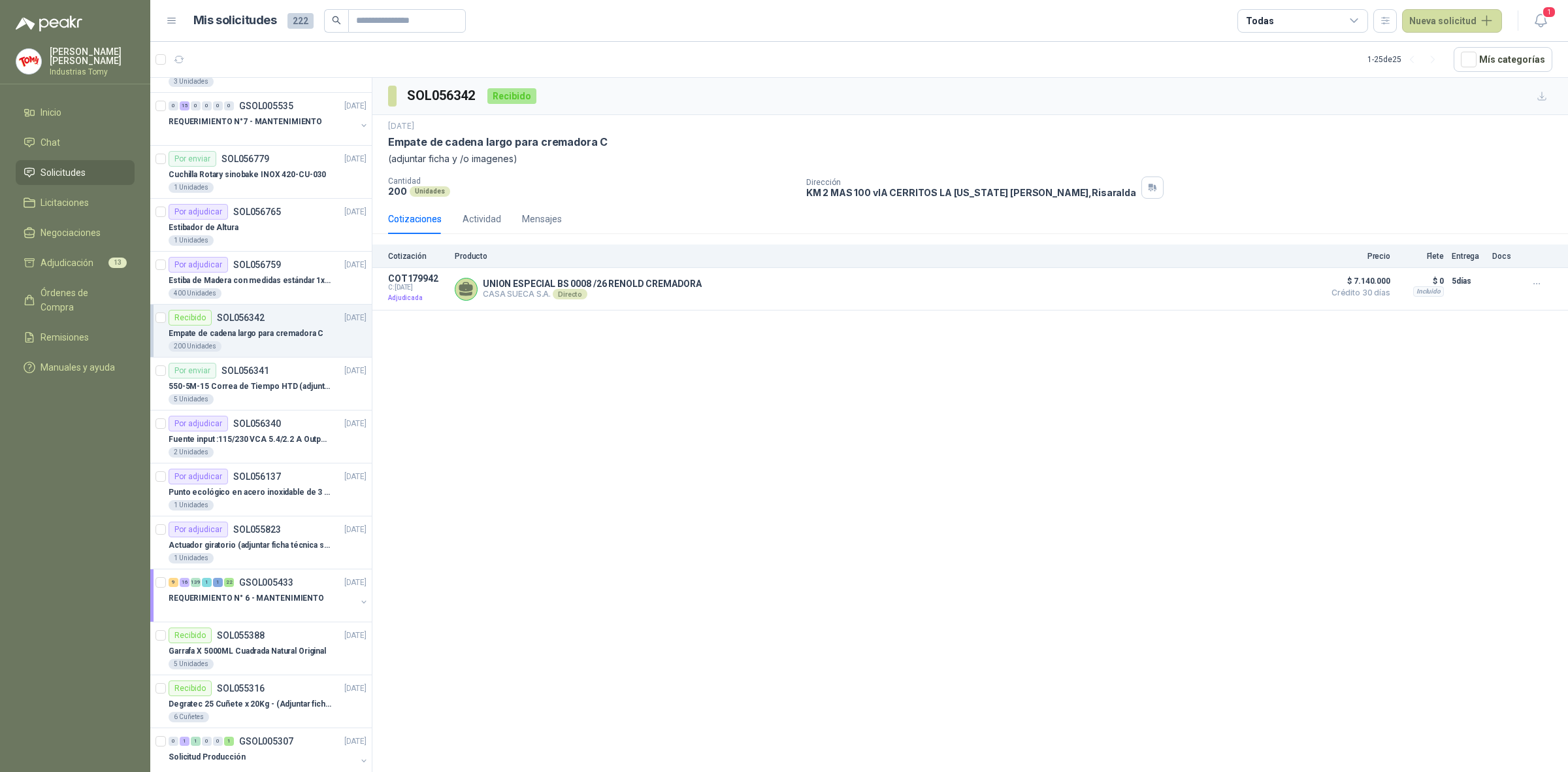
scroll to position [490, 0]
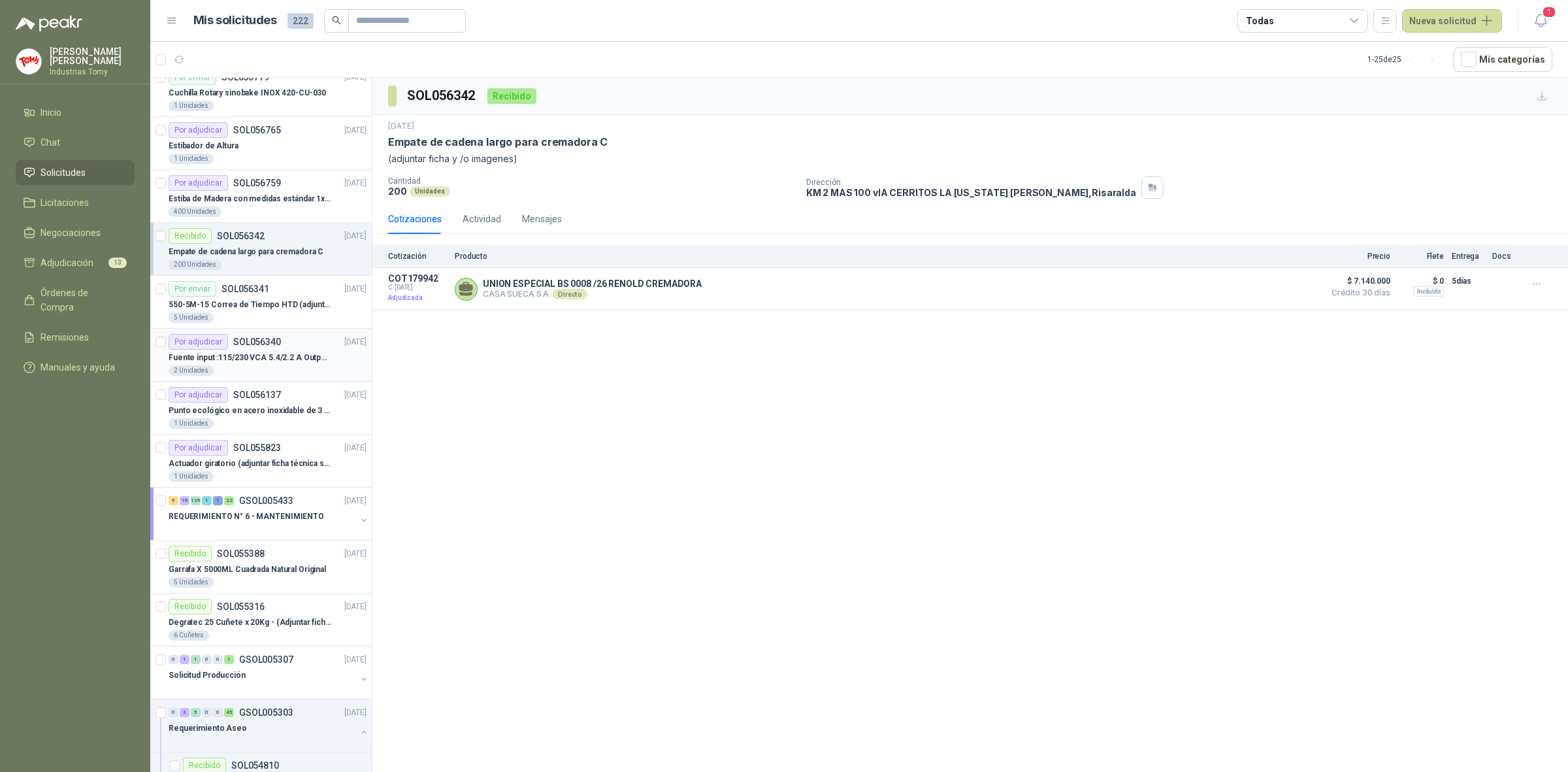
click at [317, 361] on p "Fuente input :115/230 VCA 5.4/2.2 A Output: 24 VDC 10 A 47-63 Hz" at bounding box center [250, 358] width 163 height 12
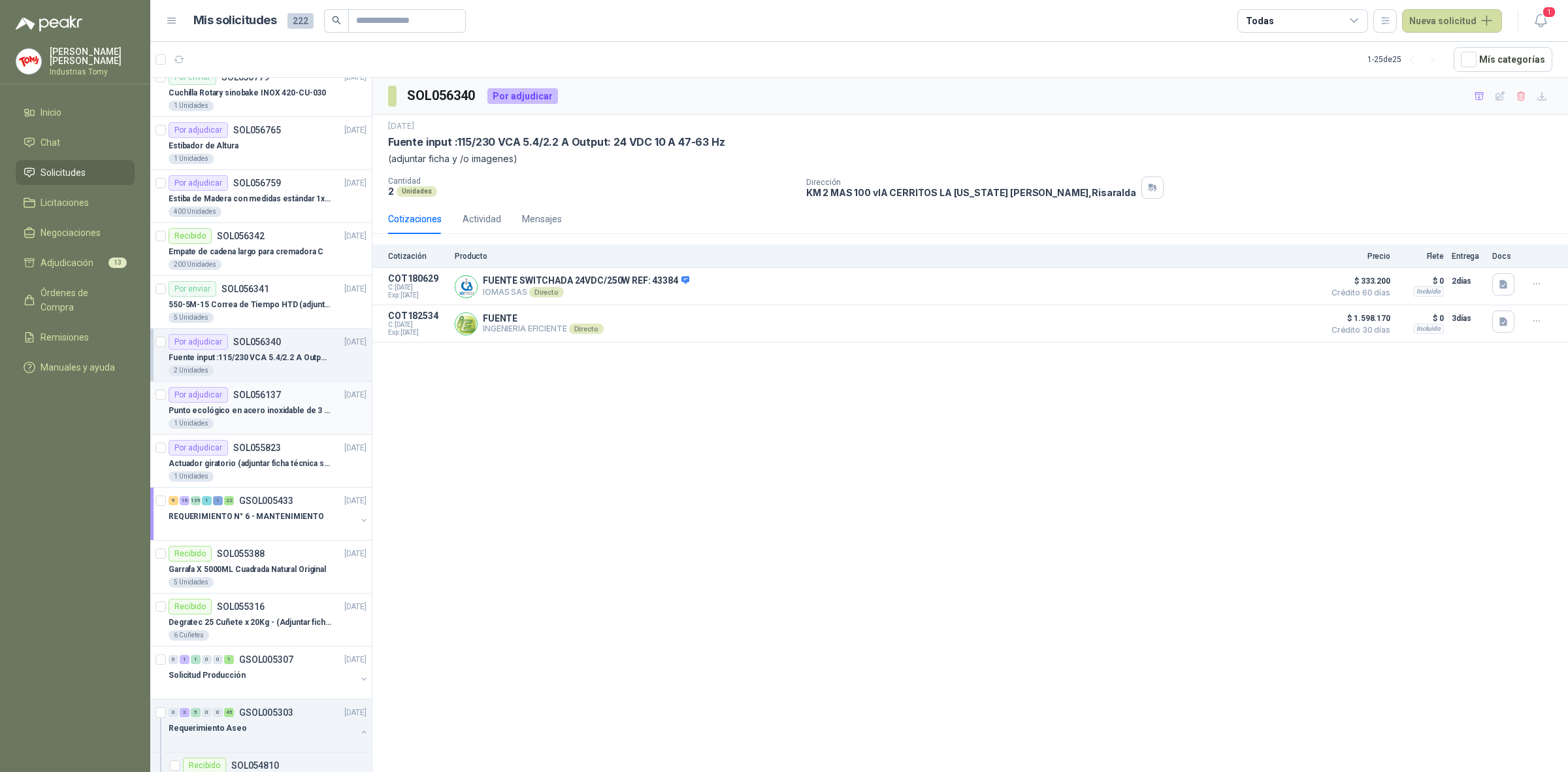
click at [304, 413] on p "Punto ecológico en acero inoxidable de 3 puestos, con capacidad para 121L cada …" at bounding box center [250, 411] width 163 height 12
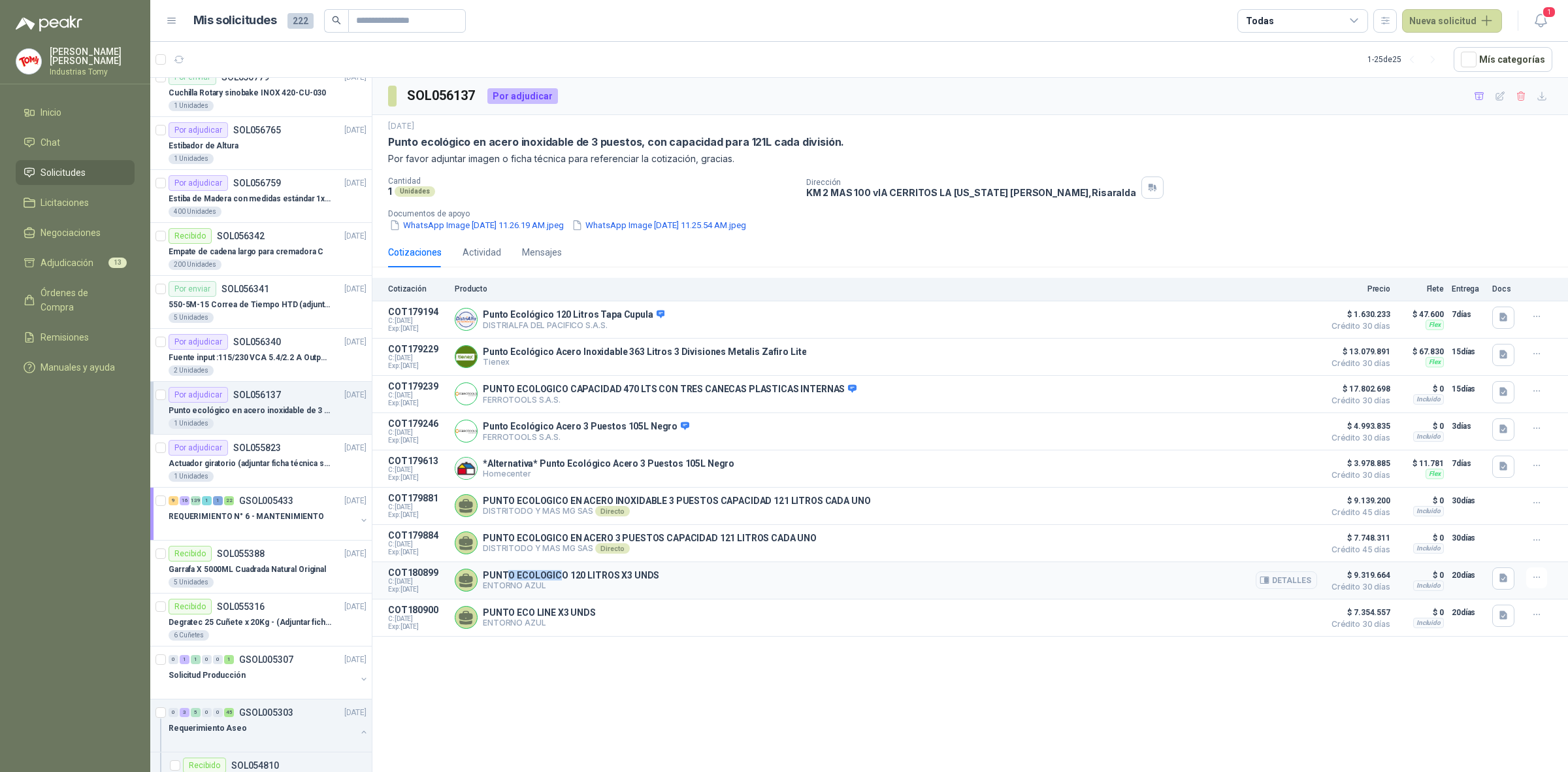
drag, startPoint x: 504, startPoint y: 580, endPoint x: 559, endPoint y: 582, distance: 55.0
click at [559, 580] on p "PUNTO ECOLOGICO 120 LITROS X3 UNDS" at bounding box center [571, 575] width 176 height 10
drag, startPoint x: 541, startPoint y: 543, endPoint x: 762, endPoint y: 546, distance: 221.0
click at [752, 540] on p "PUNTO ECOLOGICO EN ACERO 3 PUESTOS CAPACIDAD 121 LITROS CADA UNO" at bounding box center [649, 537] width 334 height 10
click at [762, 543] on p "PUNTO ECOLOGICO EN ACERO 3 PUESTOS CAPACIDAD 121 LITROS CADA UNO" at bounding box center [649, 537] width 334 height 10
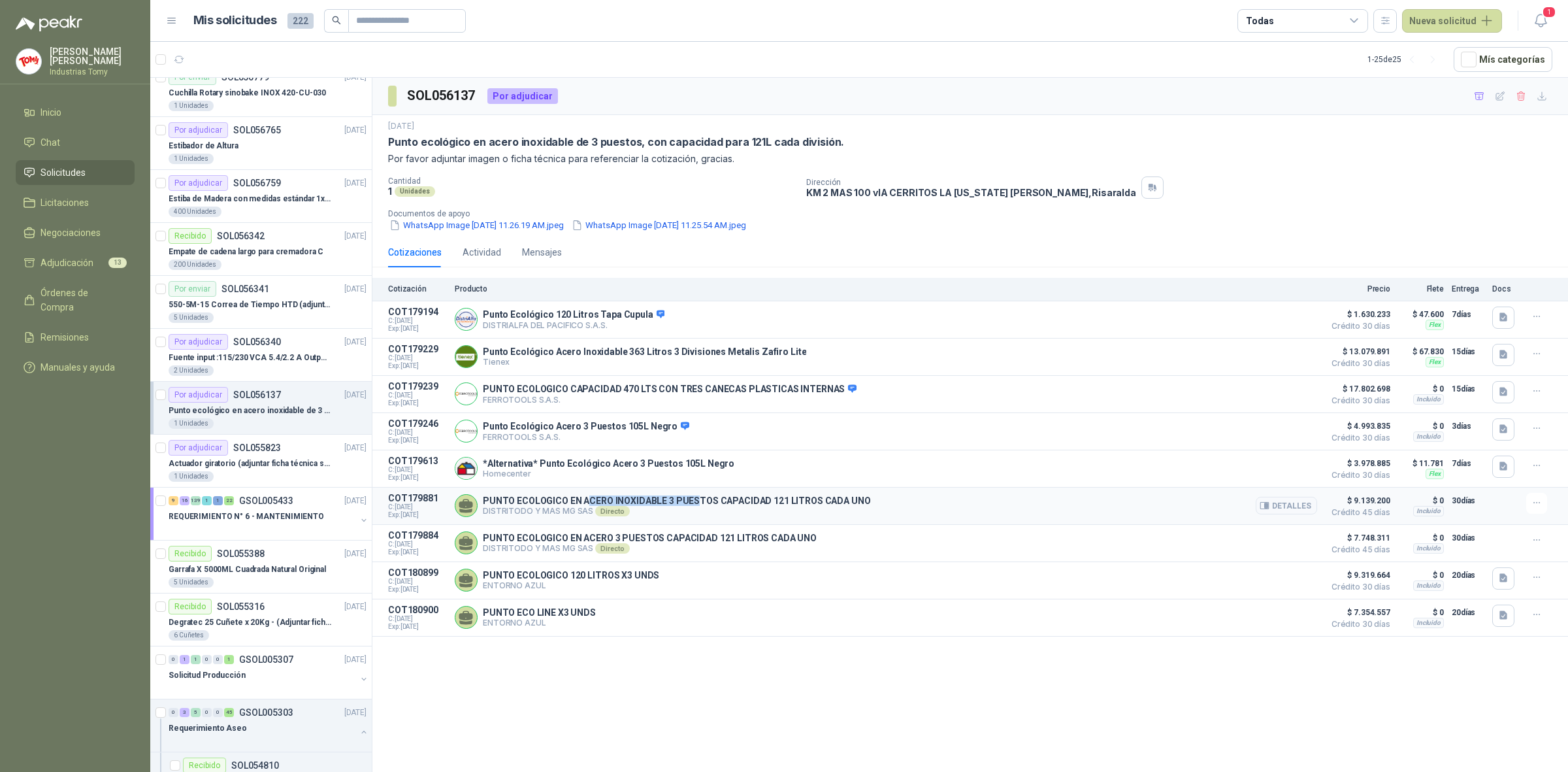
drag, startPoint x: 587, startPoint y: 510, endPoint x: 694, endPoint y: 502, distance: 107.3
click at [694, 502] on p "PUNTO ECOLOGICO EN ACERO INOXIDABLE 3 PUESTOS CAPACIDAD 121 LITROS CADA UNO" at bounding box center [676, 500] width 388 height 10
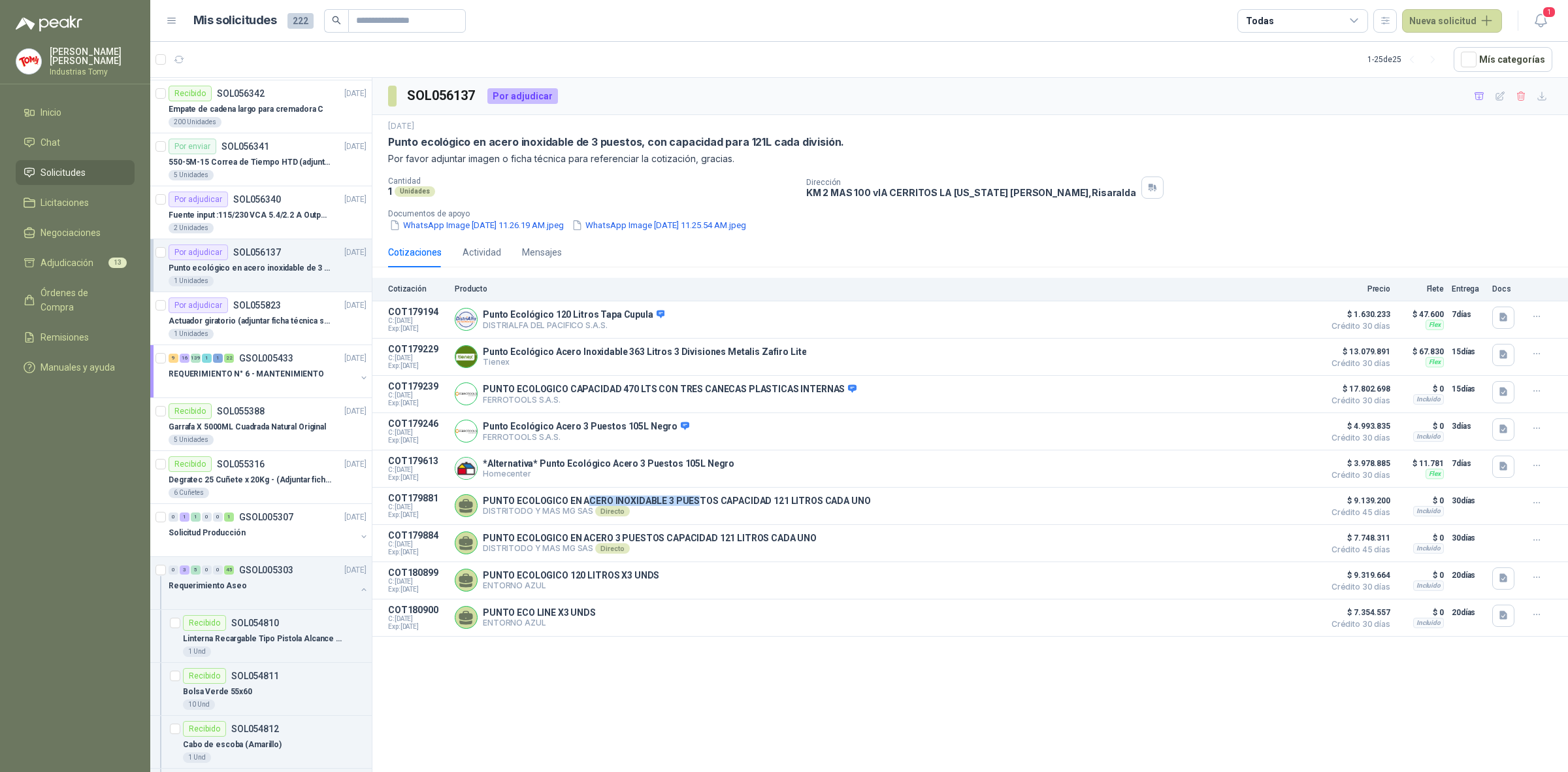
scroll to position [654, 0]
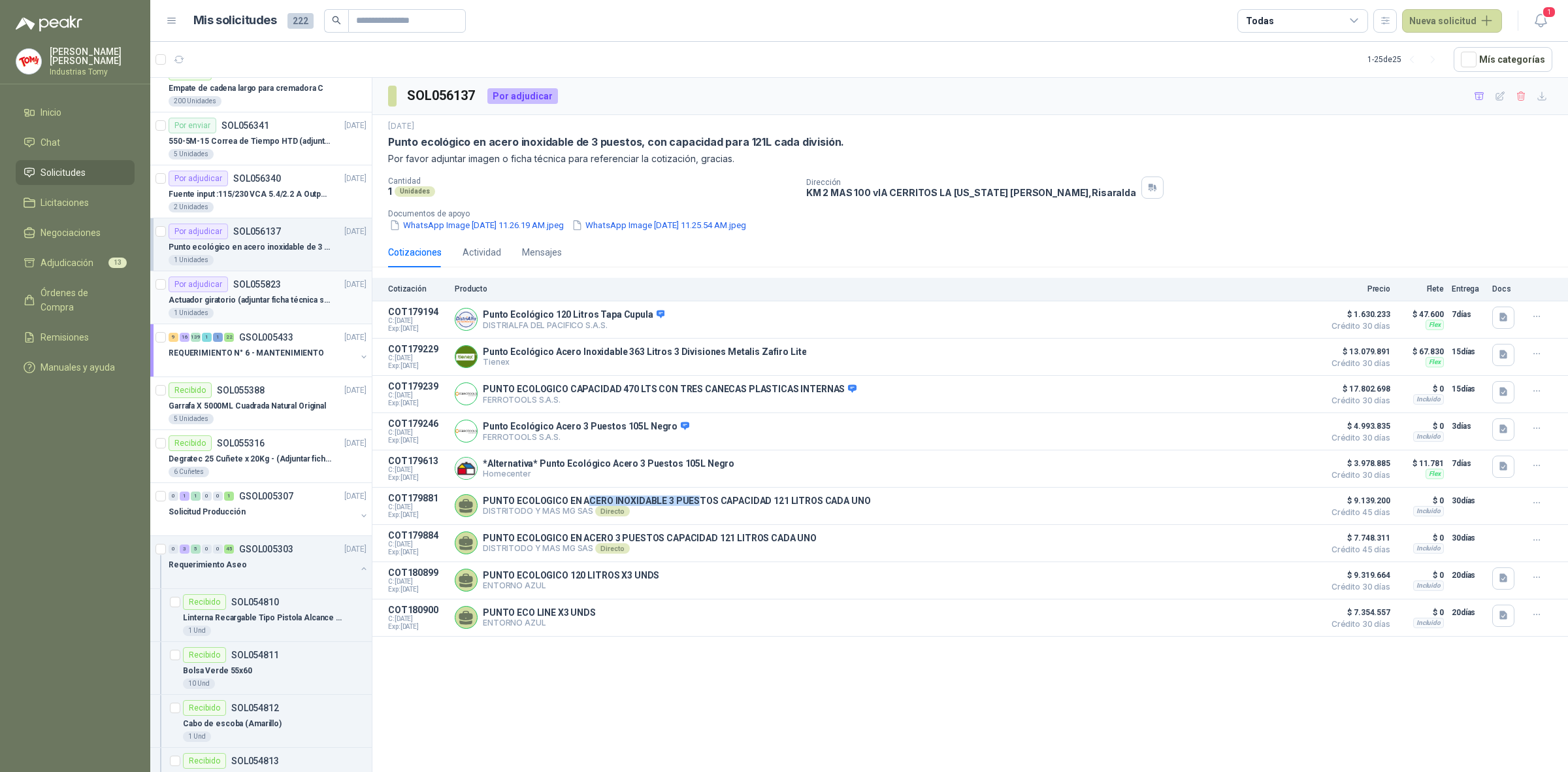
click at [258, 313] on div "1 Unidades" at bounding box center [268, 313] width 198 height 10
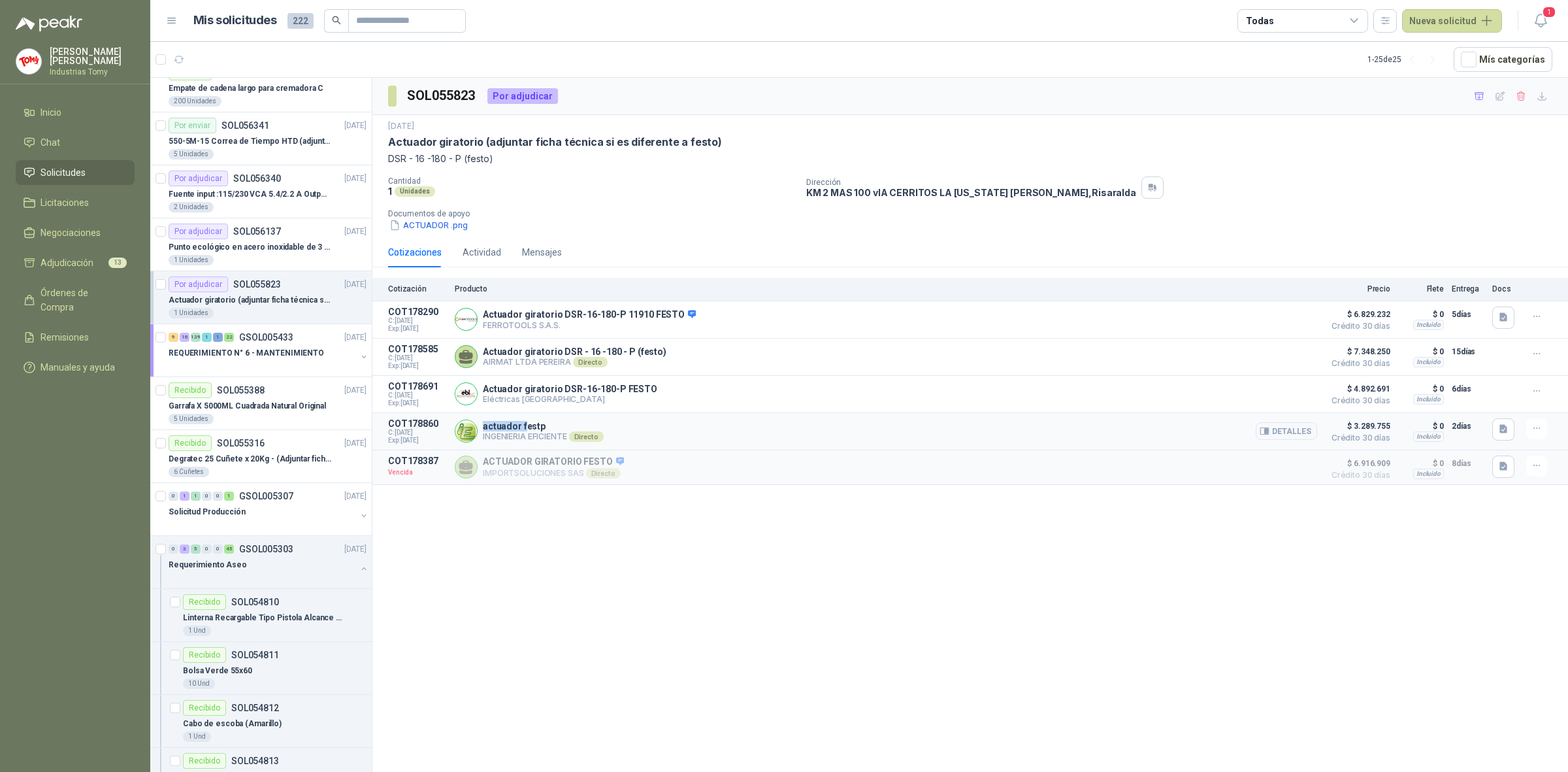
drag, startPoint x: 485, startPoint y: 432, endPoint x: 524, endPoint y: 430, distance: 39.1
click at [524, 430] on p "actuador festp" at bounding box center [543, 425] width 121 height 10
click at [531, 429] on p "actuador festp" at bounding box center [543, 425] width 121 height 10
click at [946, 678] on div "SOL055823 Por adjudicar [DATE] Actuador giratorio (adjuntar ficha técnica si es…" at bounding box center [970, 427] width 1196 height 699
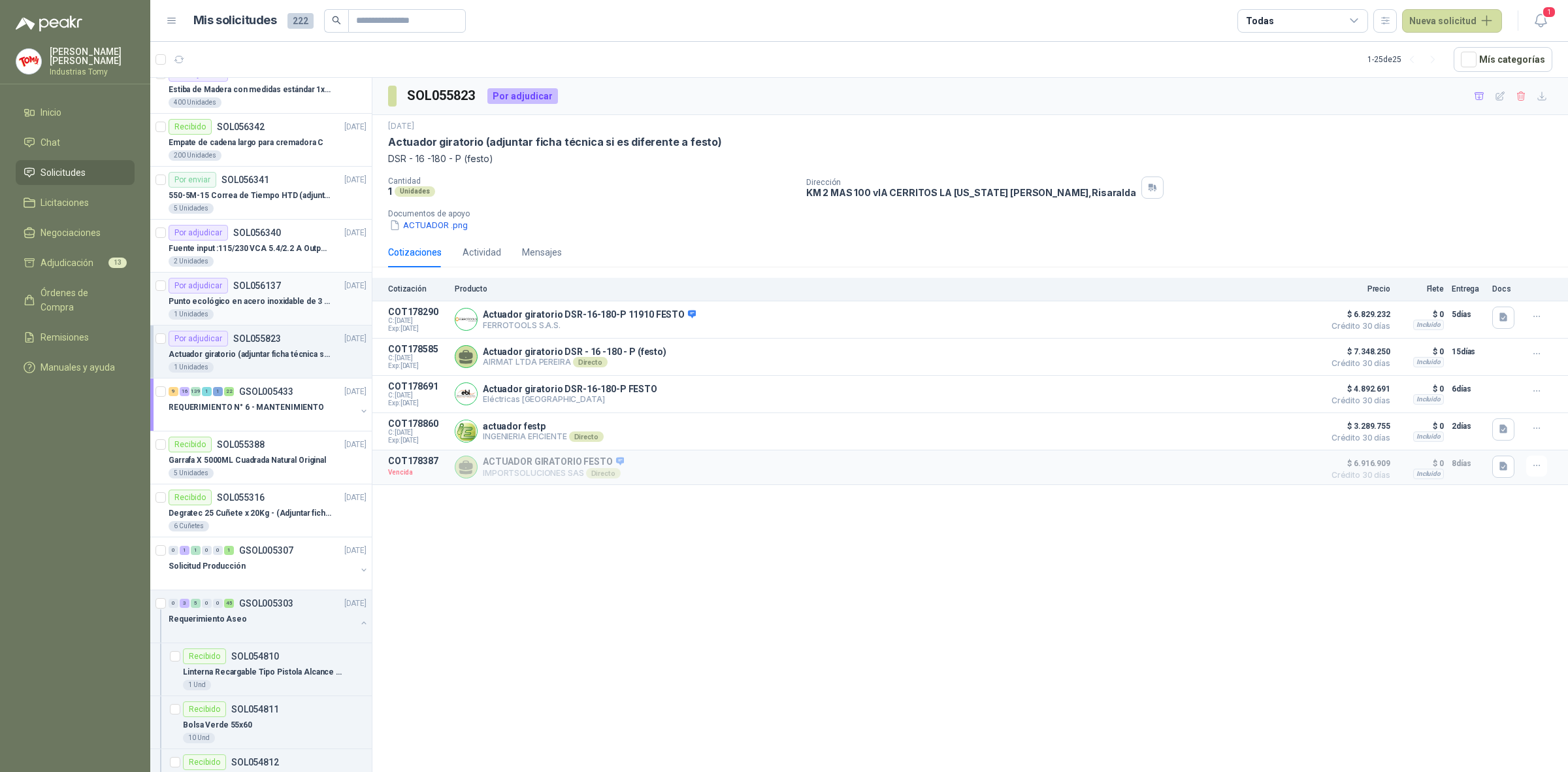
scroll to position [654, 0]
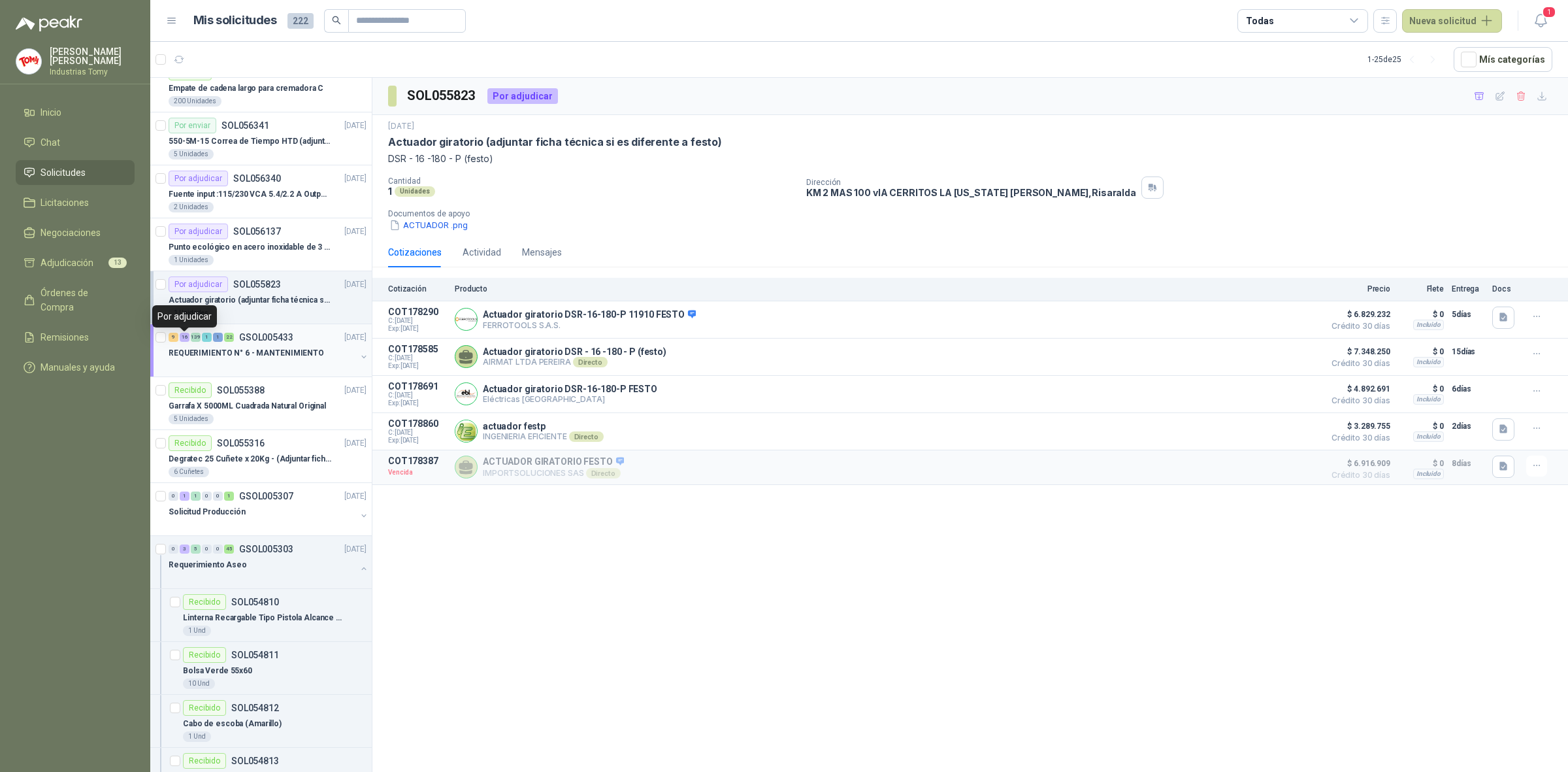
click at [185, 340] on div "16" at bounding box center [185, 337] width 10 height 9
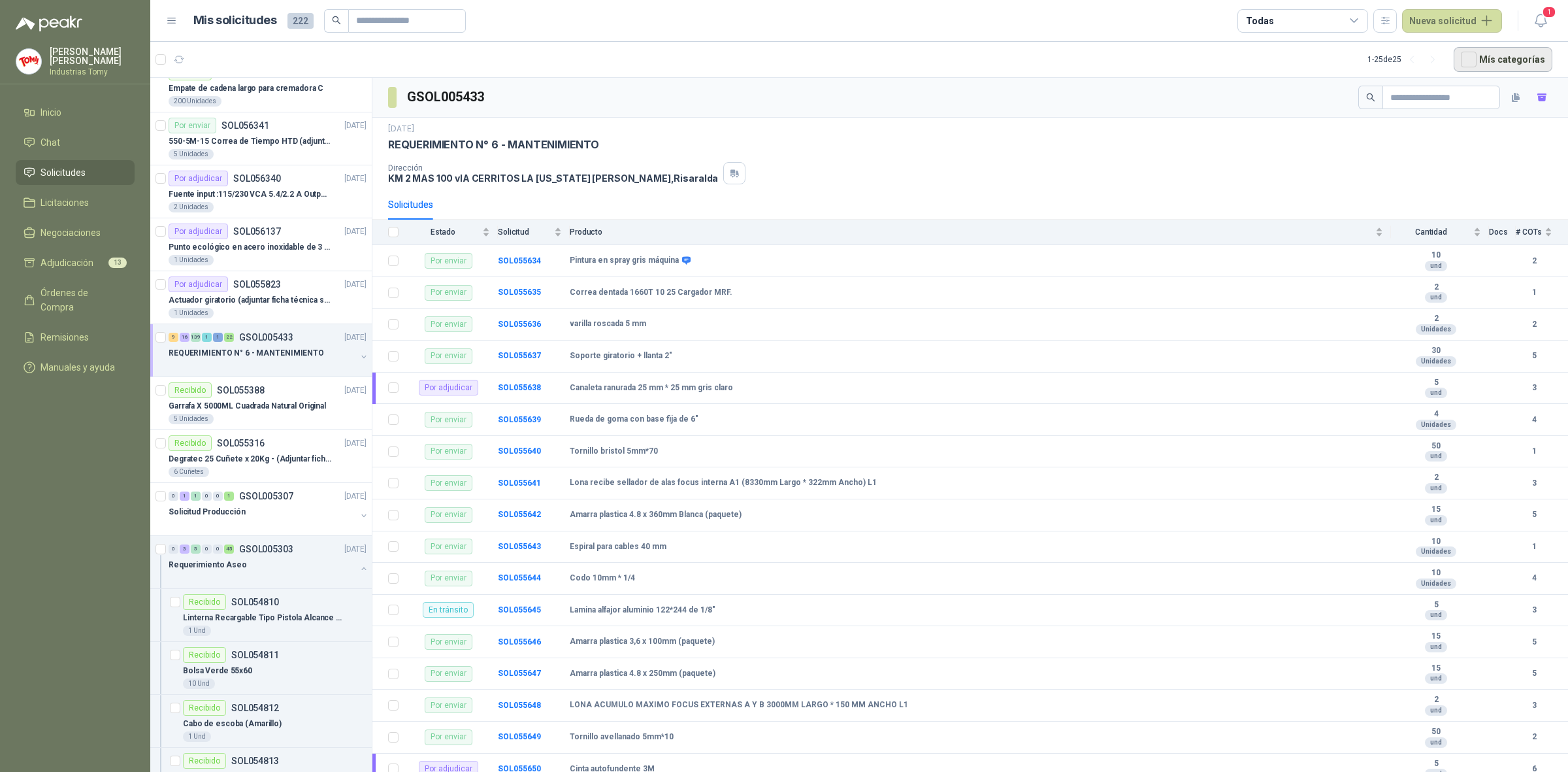
click at [1537, 53] on button "Mís categorías" at bounding box center [1503, 59] width 99 height 25
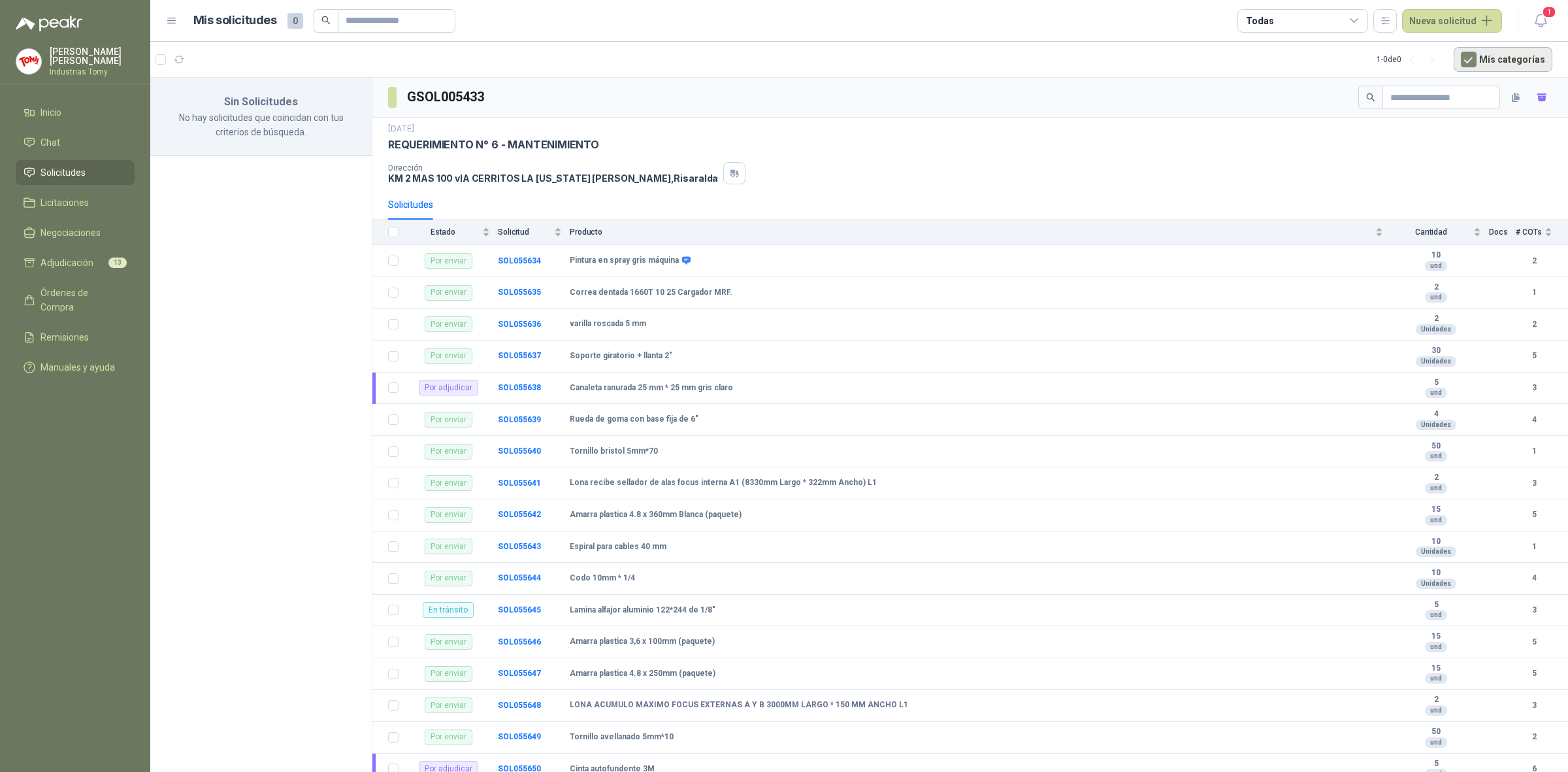
click at [1536, 54] on button "Mís categorías" at bounding box center [1503, 59] width 99 height 25
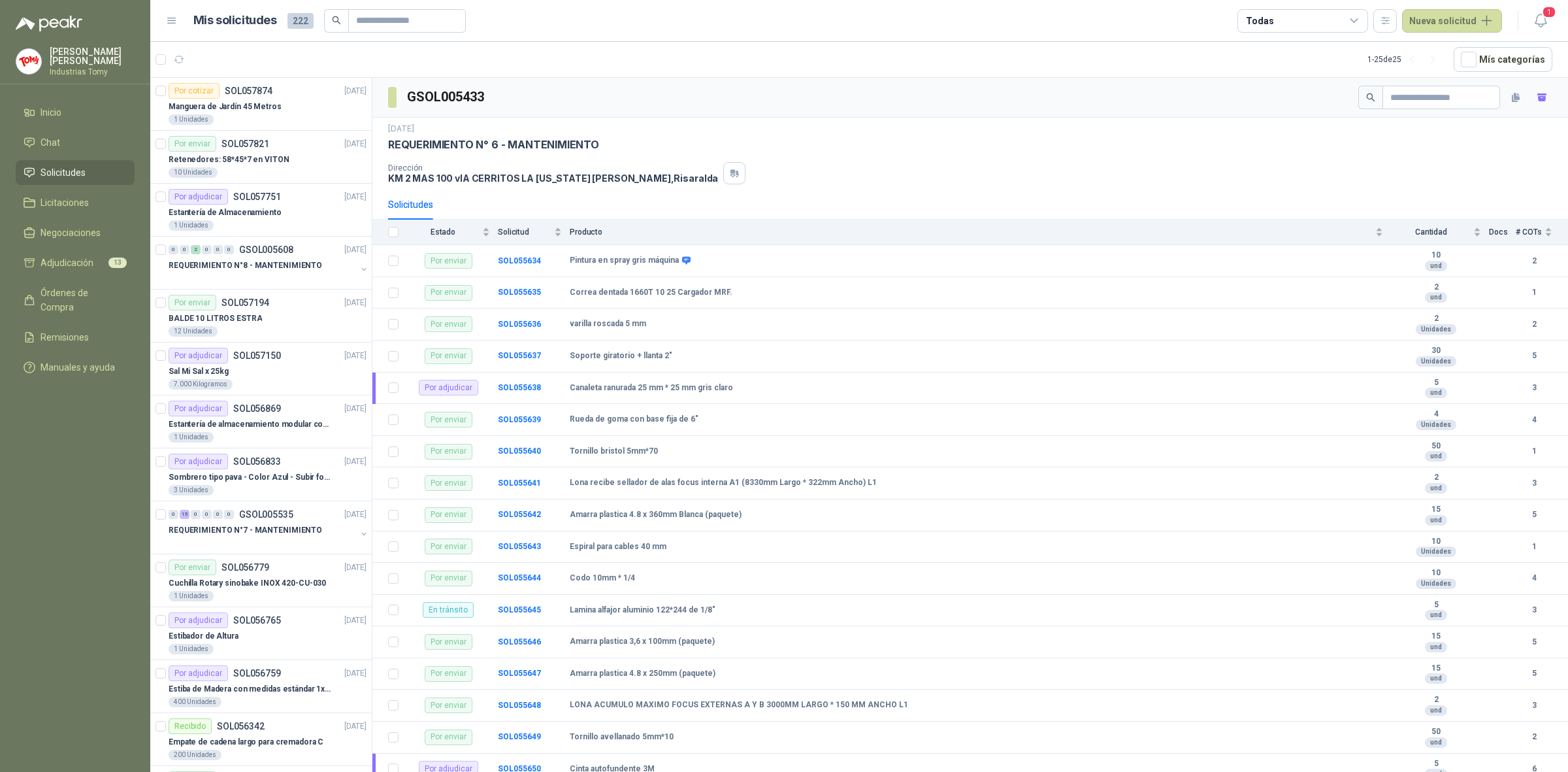
click at [1132, 172] on div "Dirección KM 2 MAS 100 vIA CERRITOS LA [US_STATE][PERSON_NAME] , [GEOGRAPHIC_DA…" at bounding box center [970, 173] width 1165 height 22
click at [559, 230] on div "Solicitud" at bounding box center [530, 232] width 64 height 13
click at [559, 230] on div "Solicitud" at bounding box center [530, 232] width 64 height 13
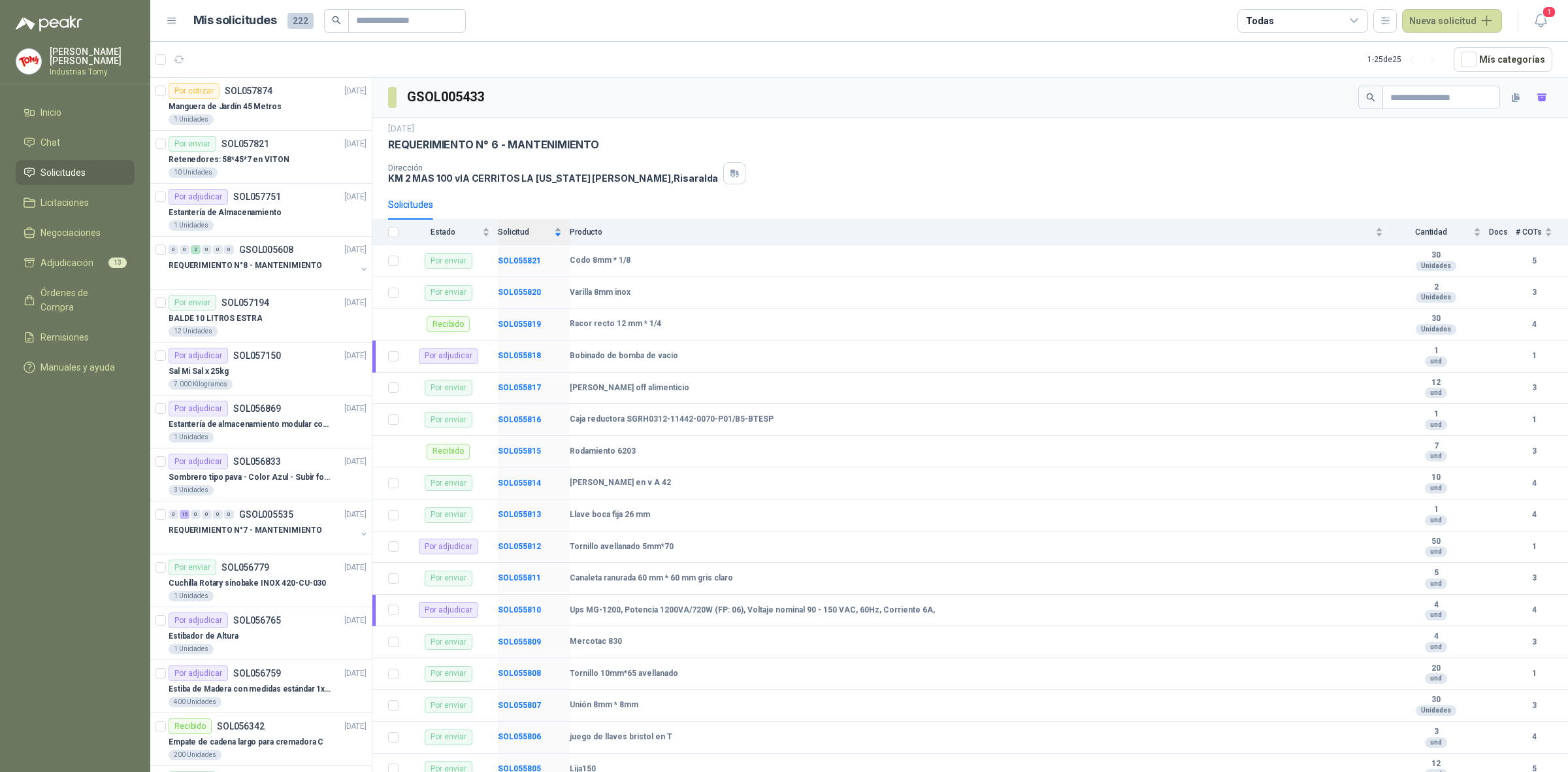
click at [559, 233] on div "Solicitud" at bounding box center [530, 232] width 64 height 13
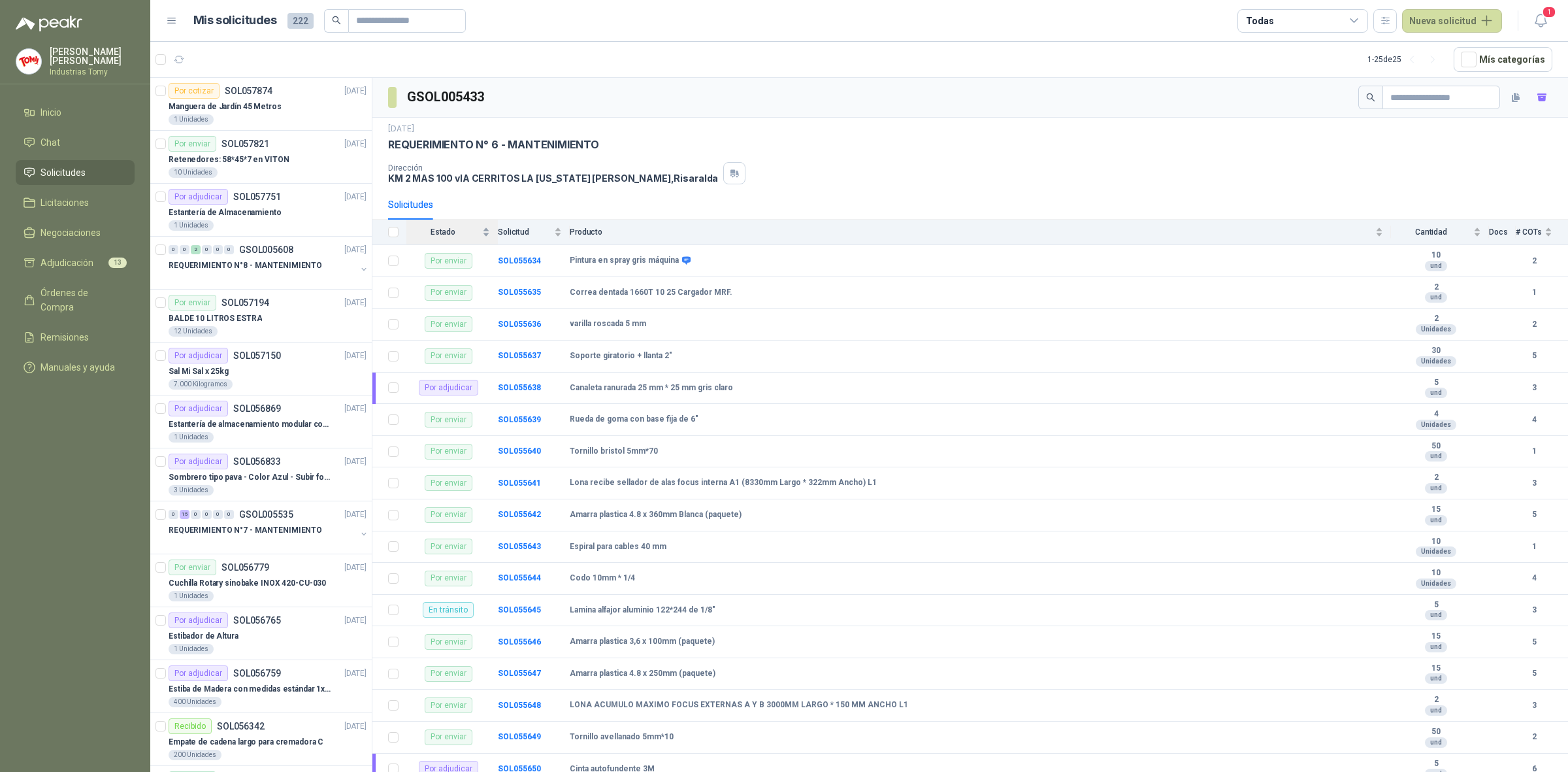
click at [486, 233] on div "Estado" at bounding box center [448, 232] width 84 height 13
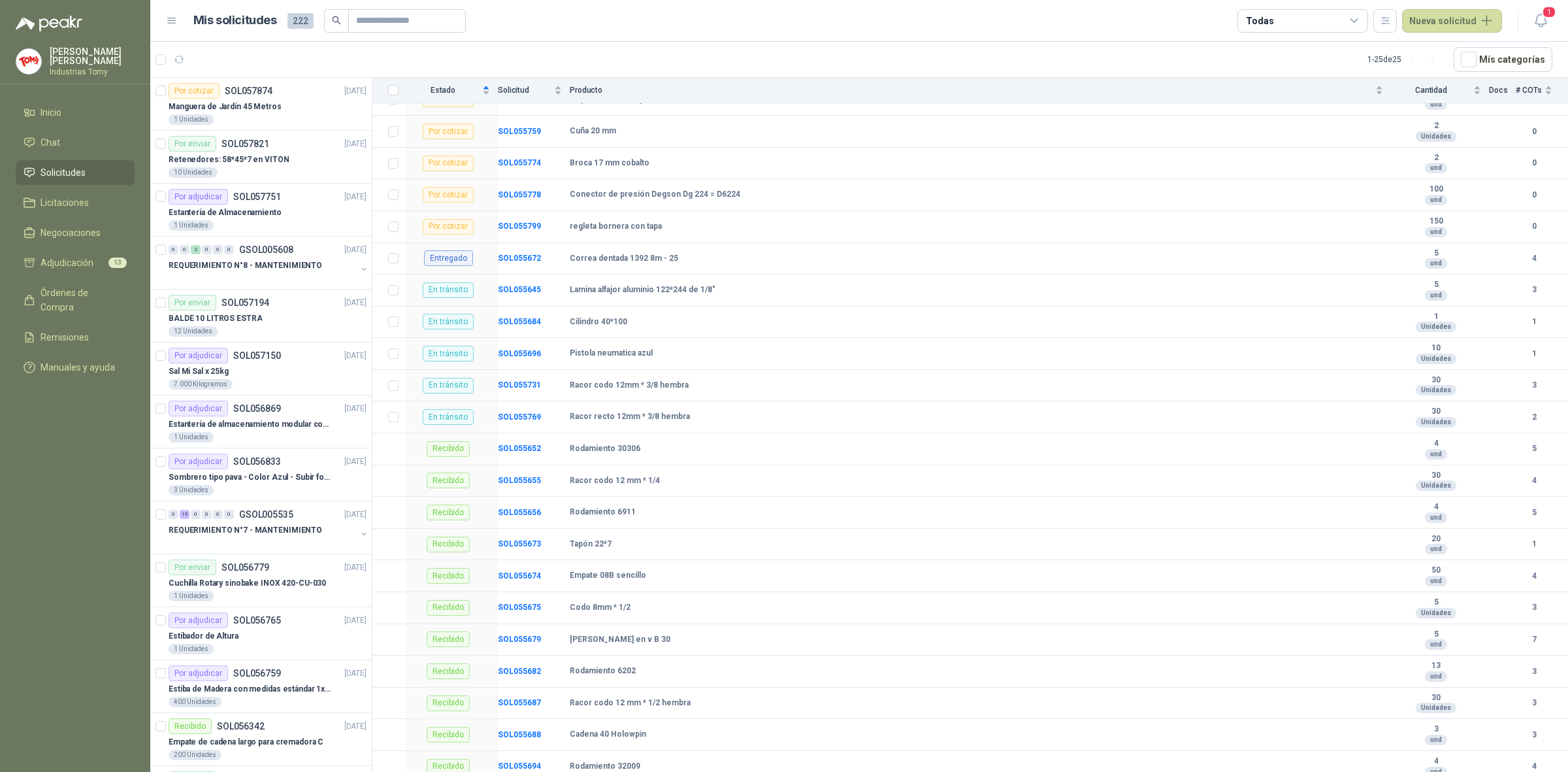
scroll to position [327, 0]
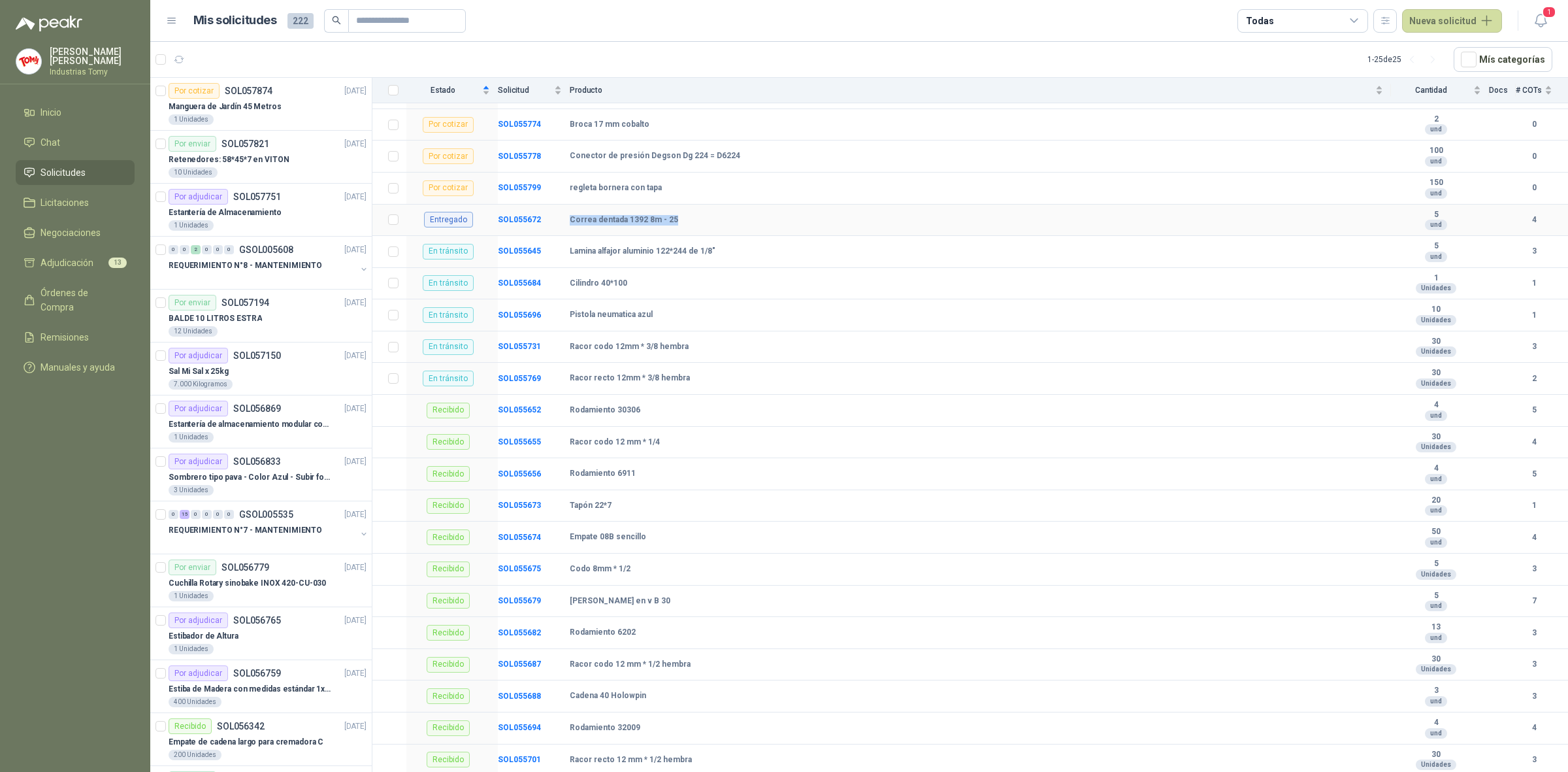
drag, startPoint x: 554, startPoint y: 219, endPoint x: 681, endPoint y: 226, distance: 127.2
click at [681, 226] on tr "Entregado SOL055672 [PERSON_NAME] dentada 1392 8m - 25 5 und 4" at bounding box center [970, 221] width 1196 height 32
click at [681, 226] on div "Correa dentada 1392 8m - 25" at bounding box center [977, 220] width 813 height 10
drag, startPoint x: 585, startPoint y: 288, endPoint x: 618, endPoint y: 288, distance: 33.0
click at [618, 288] on b "Cilindro 40*100" at bounding box center [598, 283] width 57 height 10
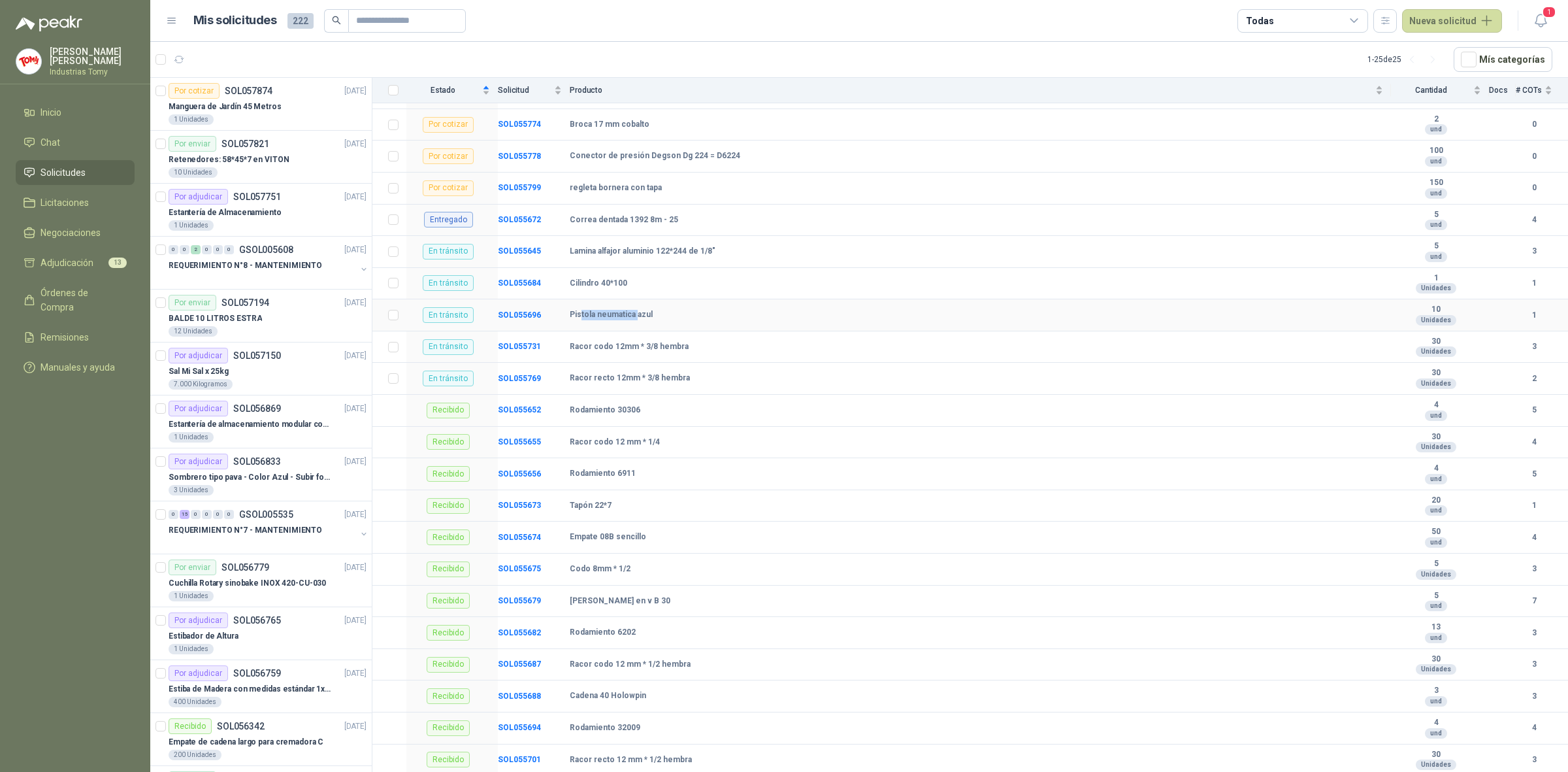
drag, startPoint x: 582, startPoint y: 319, endPoint x: 634, endPoint y: 315, distance: 52.2
click at [634, 315] on b "Pistola neumatica azul" at bounding box center [611, 315] width 83 height 10
drag, startPoint x: 605, startPoint y: 350, endPoint x: 675, endPoint y: 345, distance: 70.2
click at [675, 345] on b "Racor codo 12mm * 3/8 hembra" at bounding box center [629, 347] width 119 height 10
click at [676, 347] on b "Racor codo 12mm * 3/8 hembra" at bounding box center [629, 347] width 119 height 10
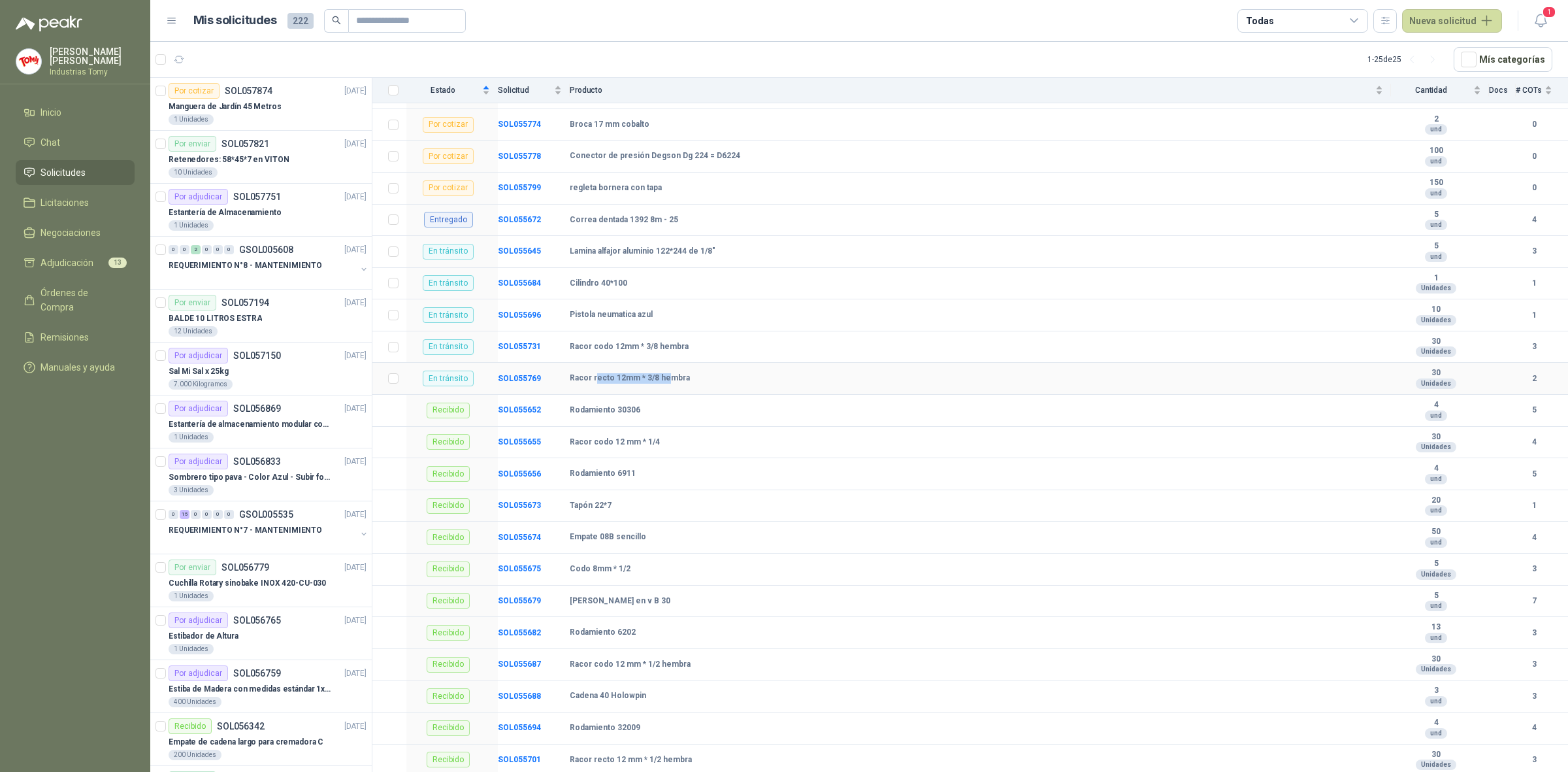
drag, startPoint x: 593, startPoint y: 387, endPoint x: 665, endPoint y: 381, distance: 72.2
click at [665, 383] on b "Racor recto 12mm * 3/8 hembra" at bounding box center [630, 378] width 120 height 10
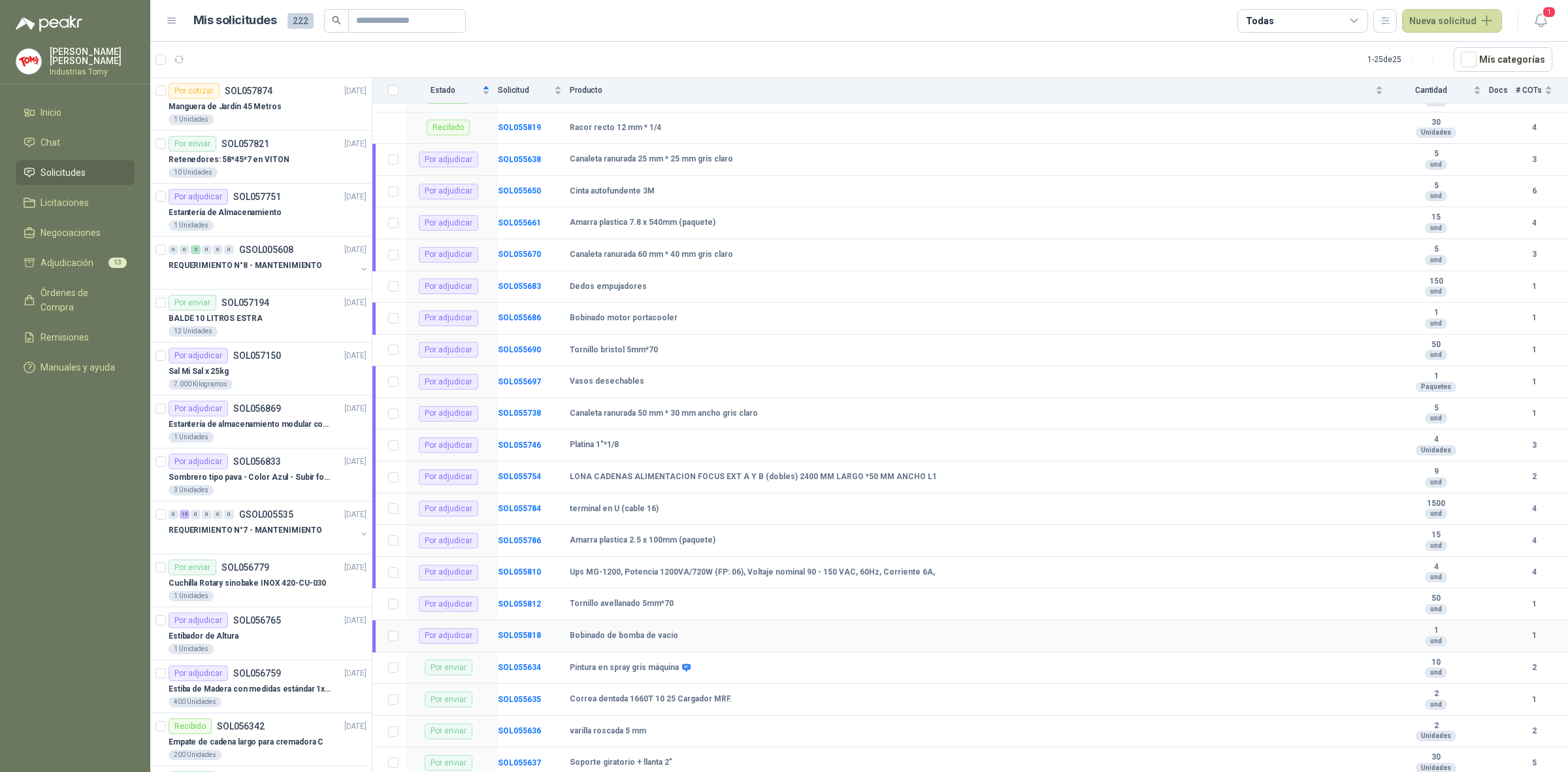
scroll to position [1225, 0]
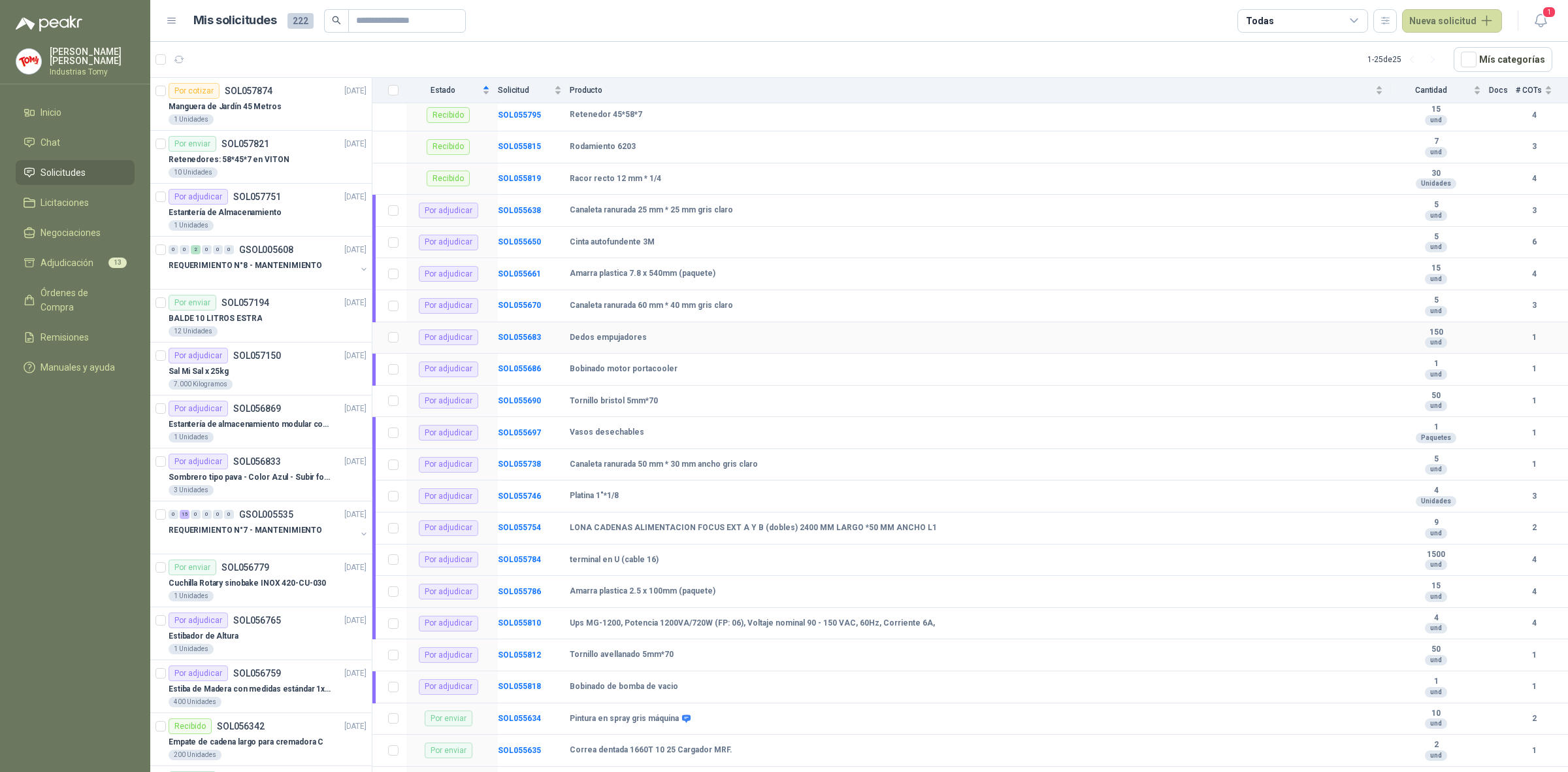
drag, startPoint x: 607, startPoint y: 347, endPoint x: 588, endPoint y: 349, distance: 19.1
click at [606, 343] on b "Dedos empujadores" at bounding box center [608, 338] width 77 height 10
click at [533, 342] on b "SOL055683" at bounding box center [519, 337] width 43 height 9
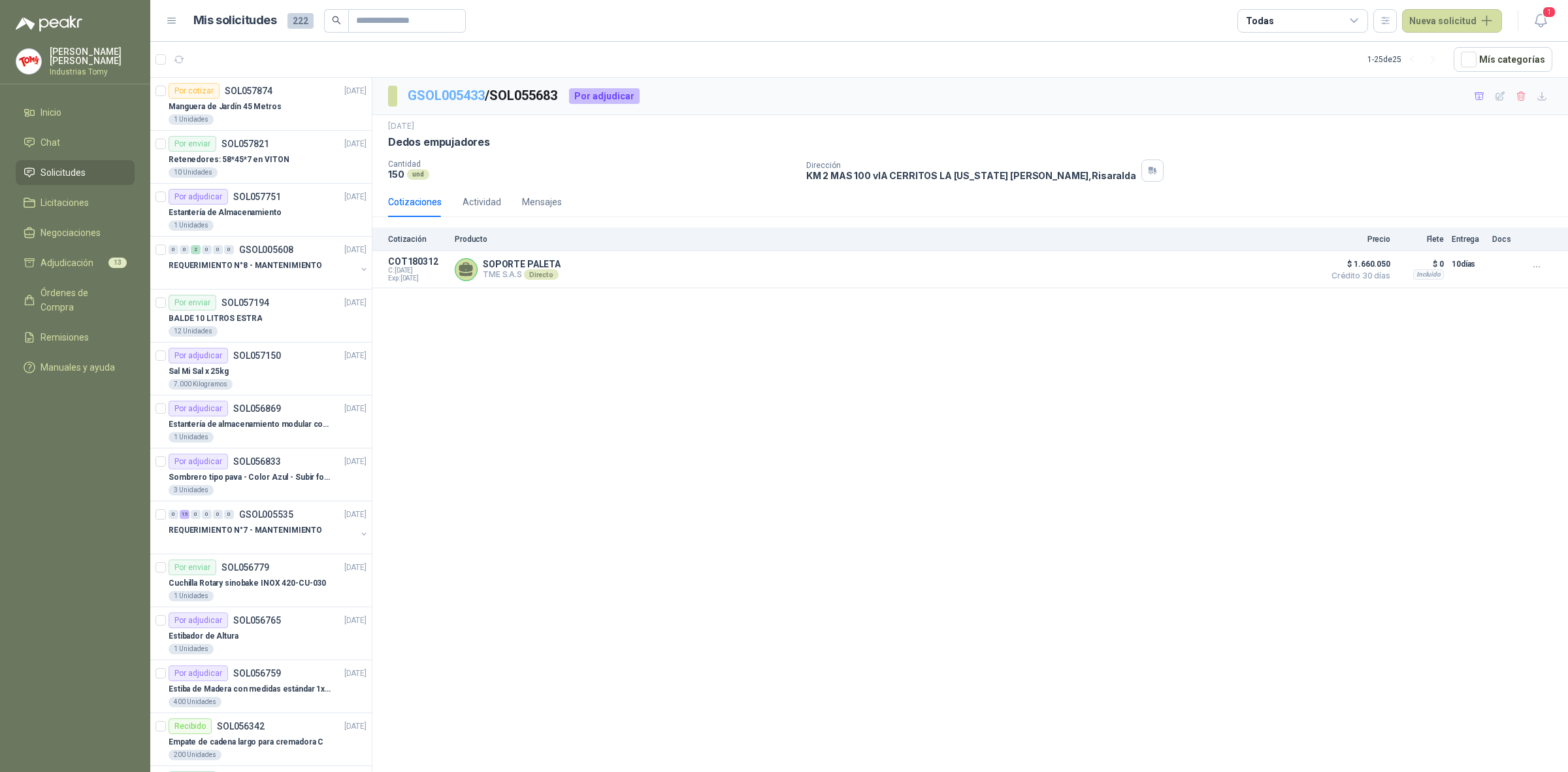
click at [465, 95] on link "GSOL005433" at bounding box center [446, 95] width 77 height 16
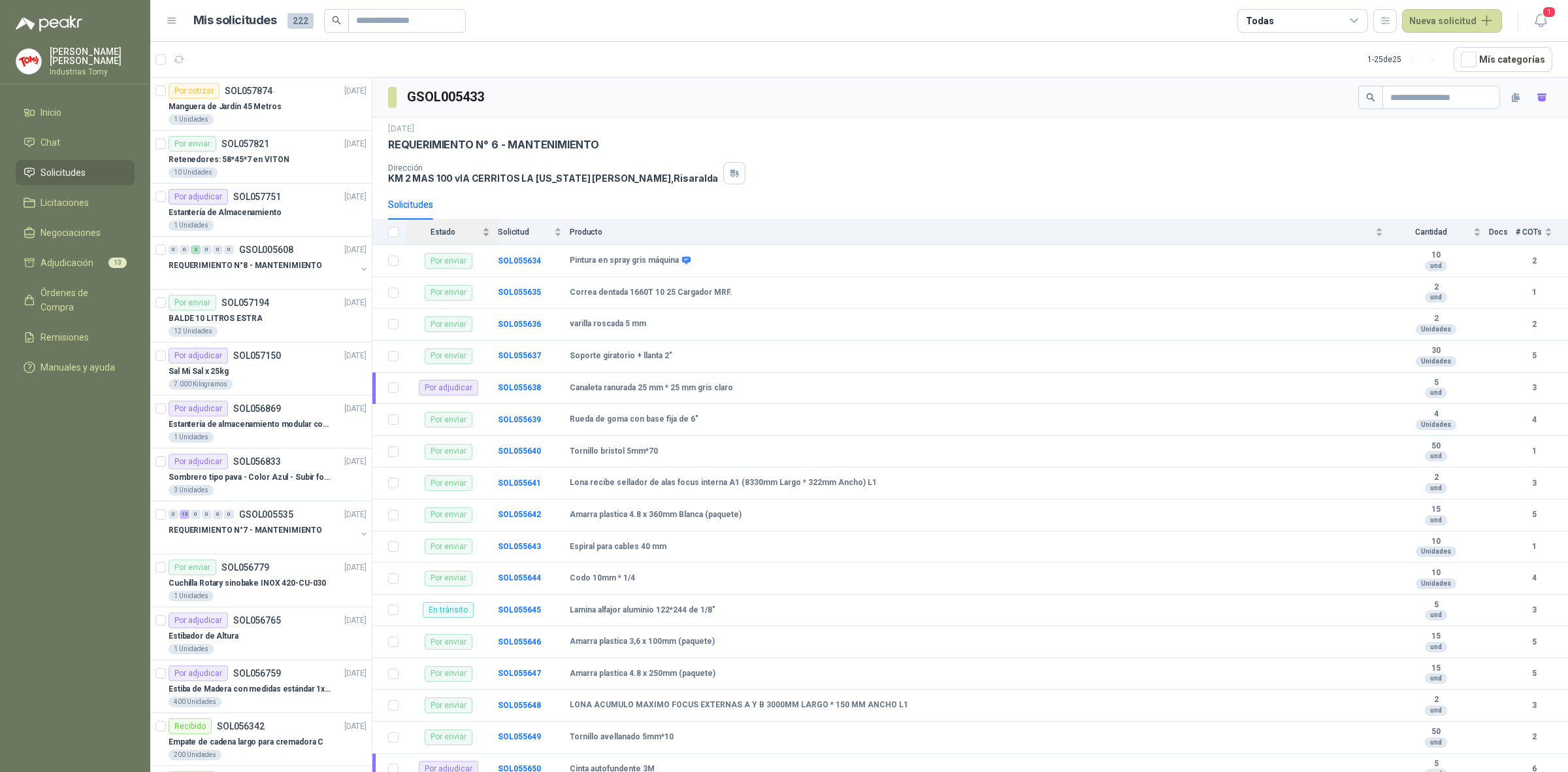
click at [485, 230] on div "Estado" at bounding box center [448, 232] width 84 height 13
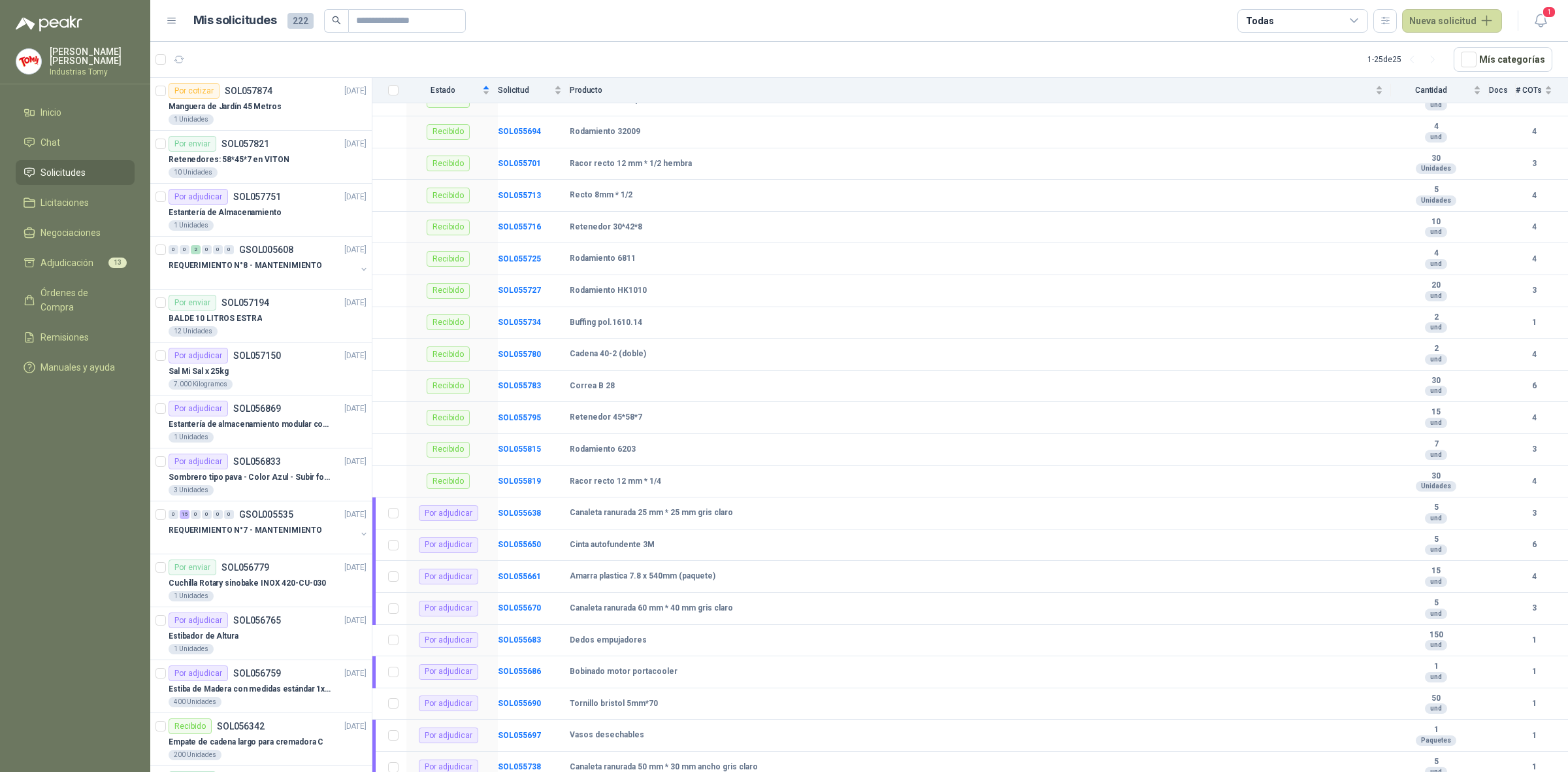
scroll to position [842, 0]
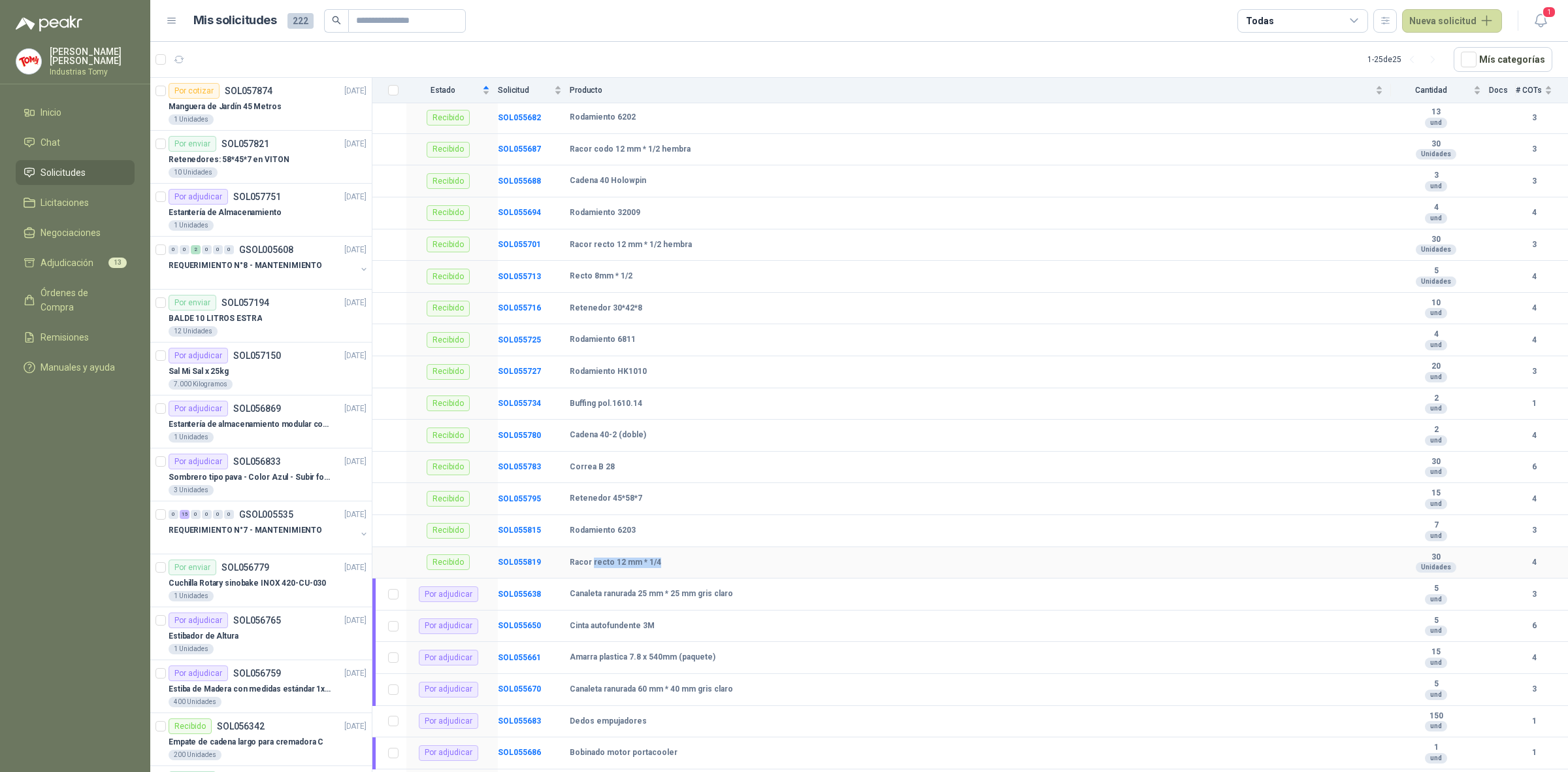
drag, startPoint x: 593, startPoint y: 571, endPoint x: 667, endPoint y: 563, distance: 74.4
click at [667, 563] on td "Racor recto 12 mm * 1/4" at bounding box center [981, 563] width 822 height 32
click at [620, 536] on b "Rodamiento 6203" at bounding box center [602, 531] width 66 height 10
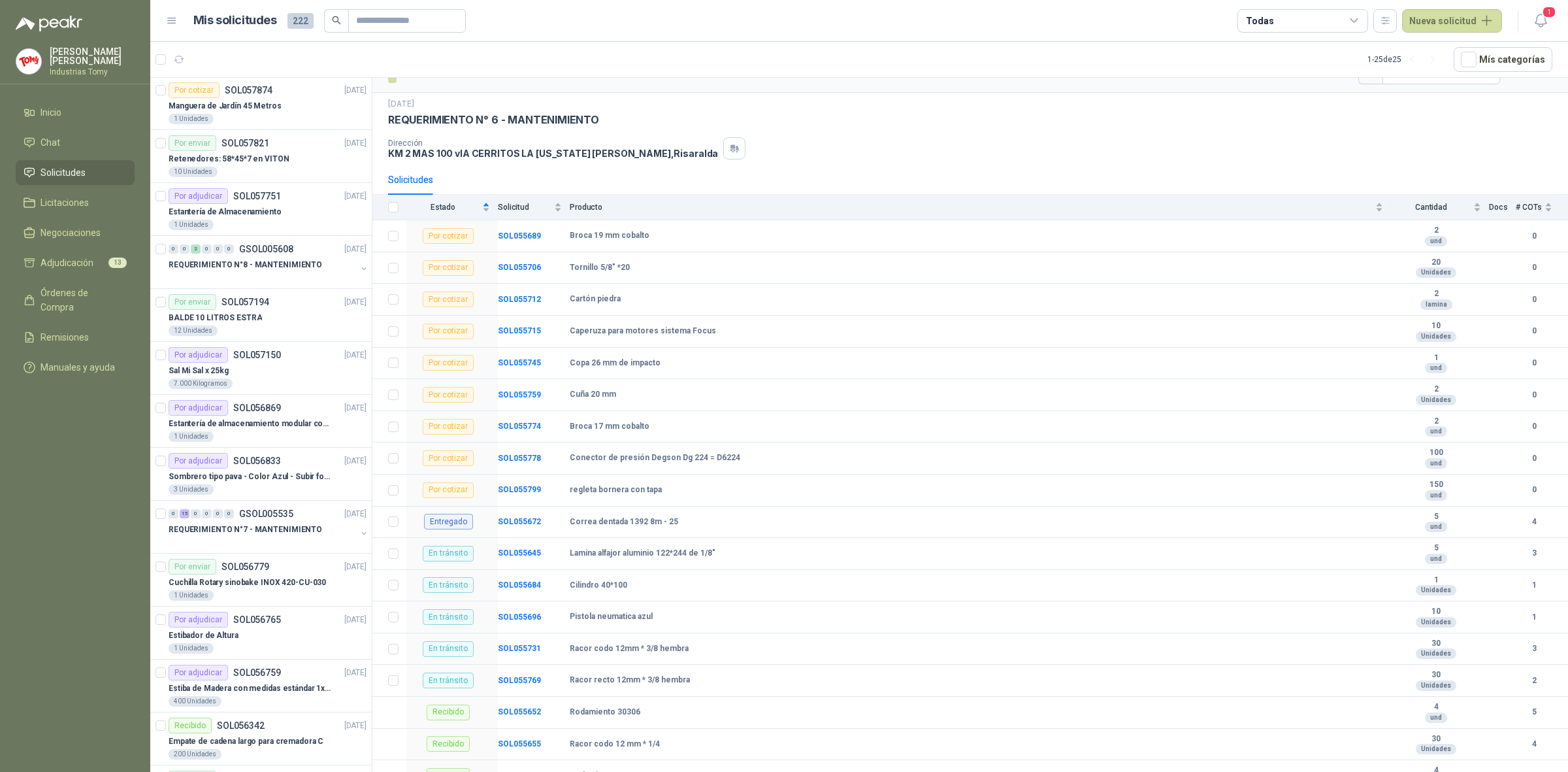
scroll to position [0, 0]
click at [75, 430] on menu "[PERSON_NAME] Industrias Tomy Inicio Chat Solicitudes Licitaciones Negociacione…" at bounding box center [75, 386] width 150 height 772
click at [89, 443] on menu "[PERSON_NAME] Industrias Tomy Inicio Chat Solicitudes Licitaciones Negociacione…" at bounding box center [75, 386] width 150 height 772
click at [384, 15] on input "text" at bounding box center [402, 21] width 91 height 22
click at [406, 26] on input "text" at bounding box center [402, 21] width 91 height 22
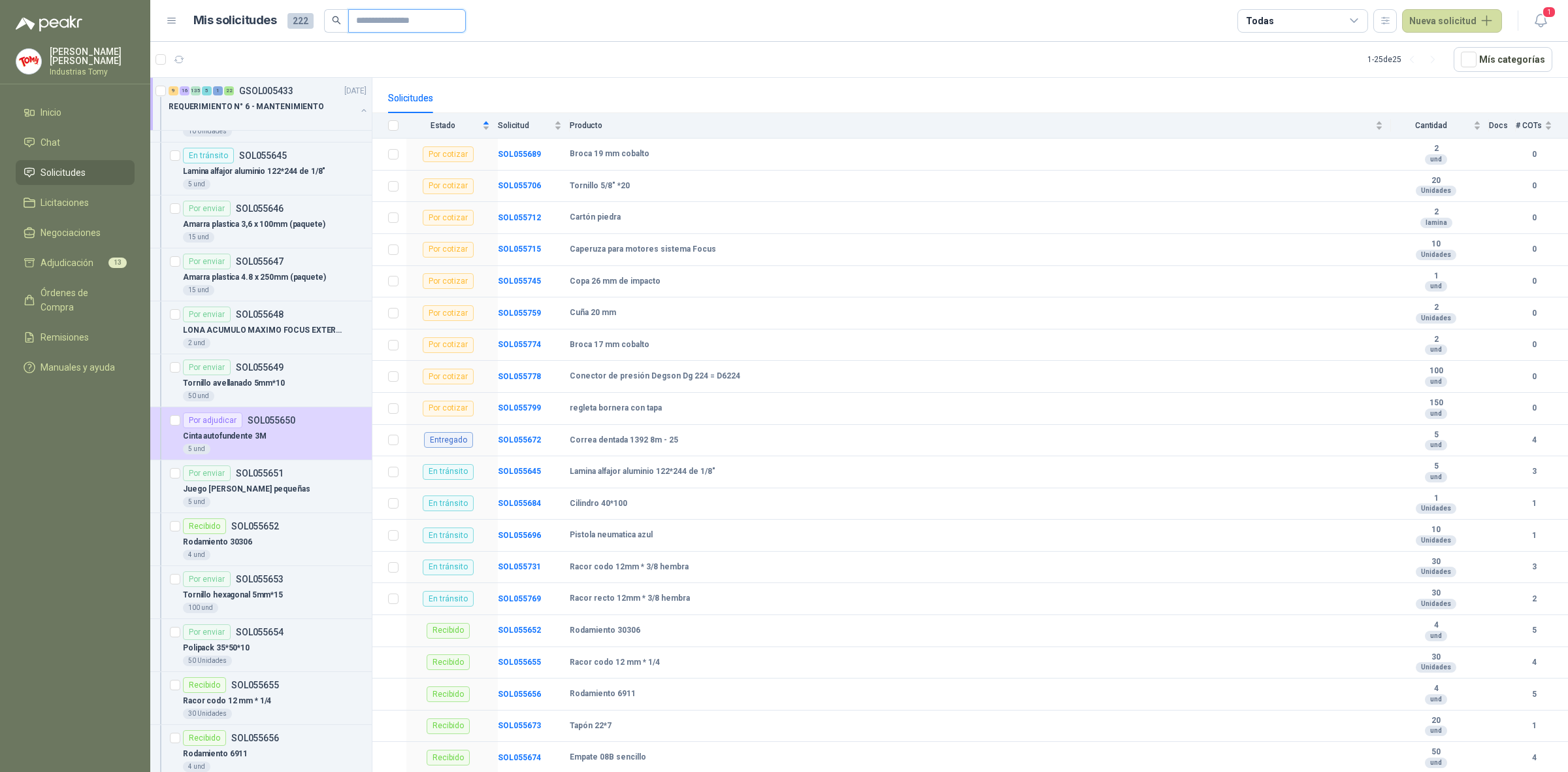
scroll to position [980, 0]
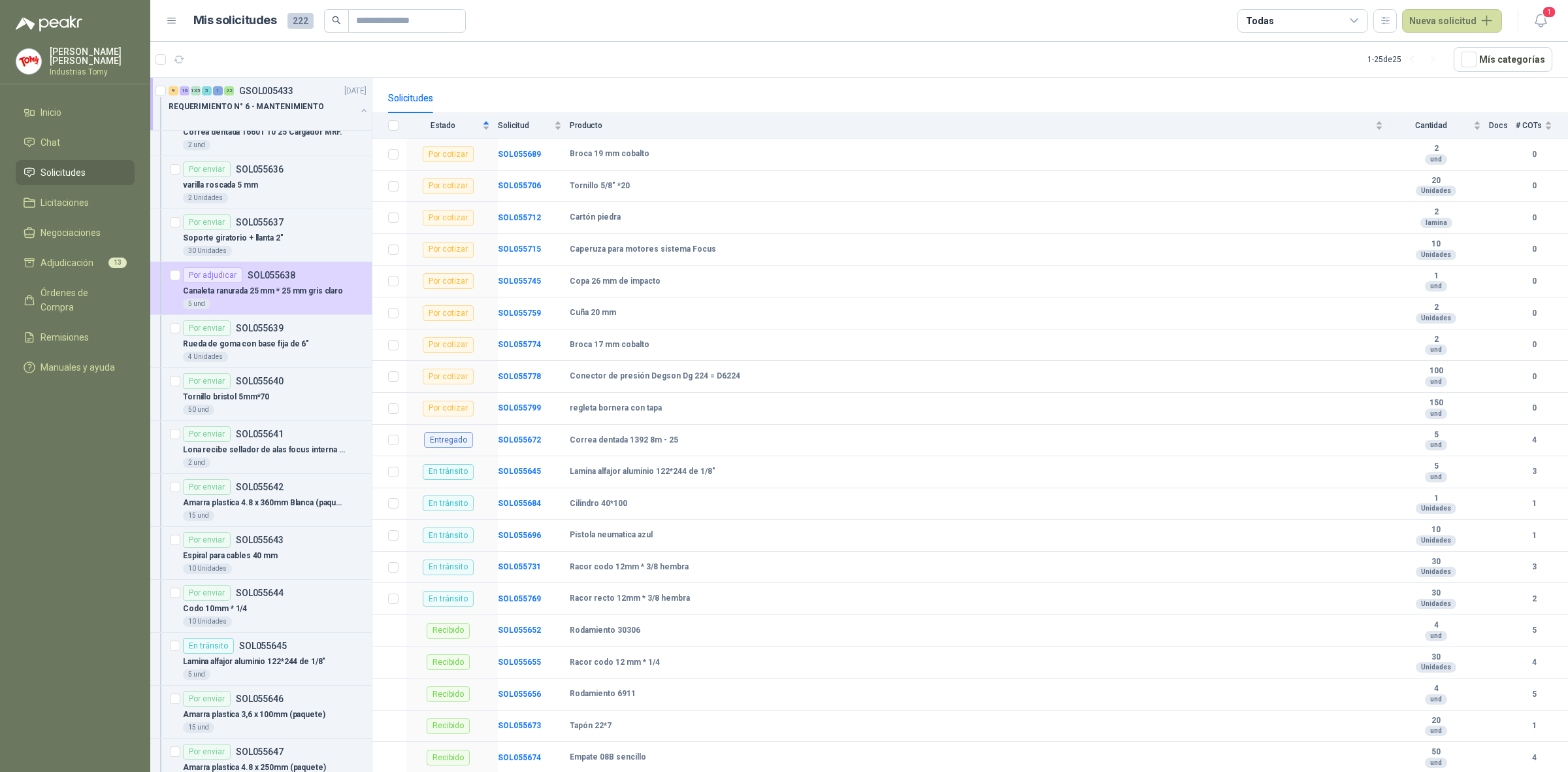
click at [96, 171] on li "Solicitudes" at bounding box center [75, 172] width 103 height 15
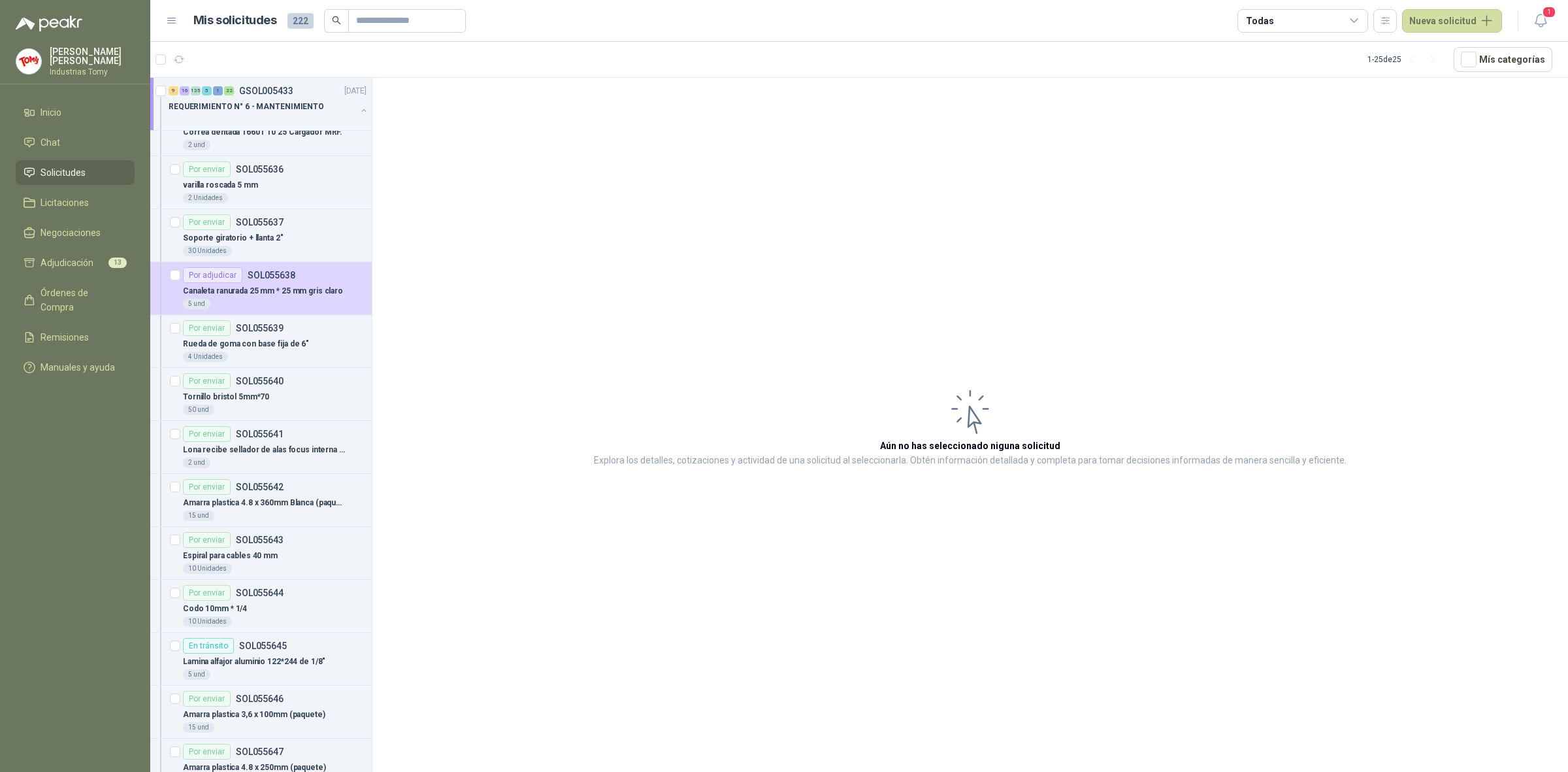
click at [96, 171] on li "Solicitudes" at bounding box center [75, 172] width 103 height 15
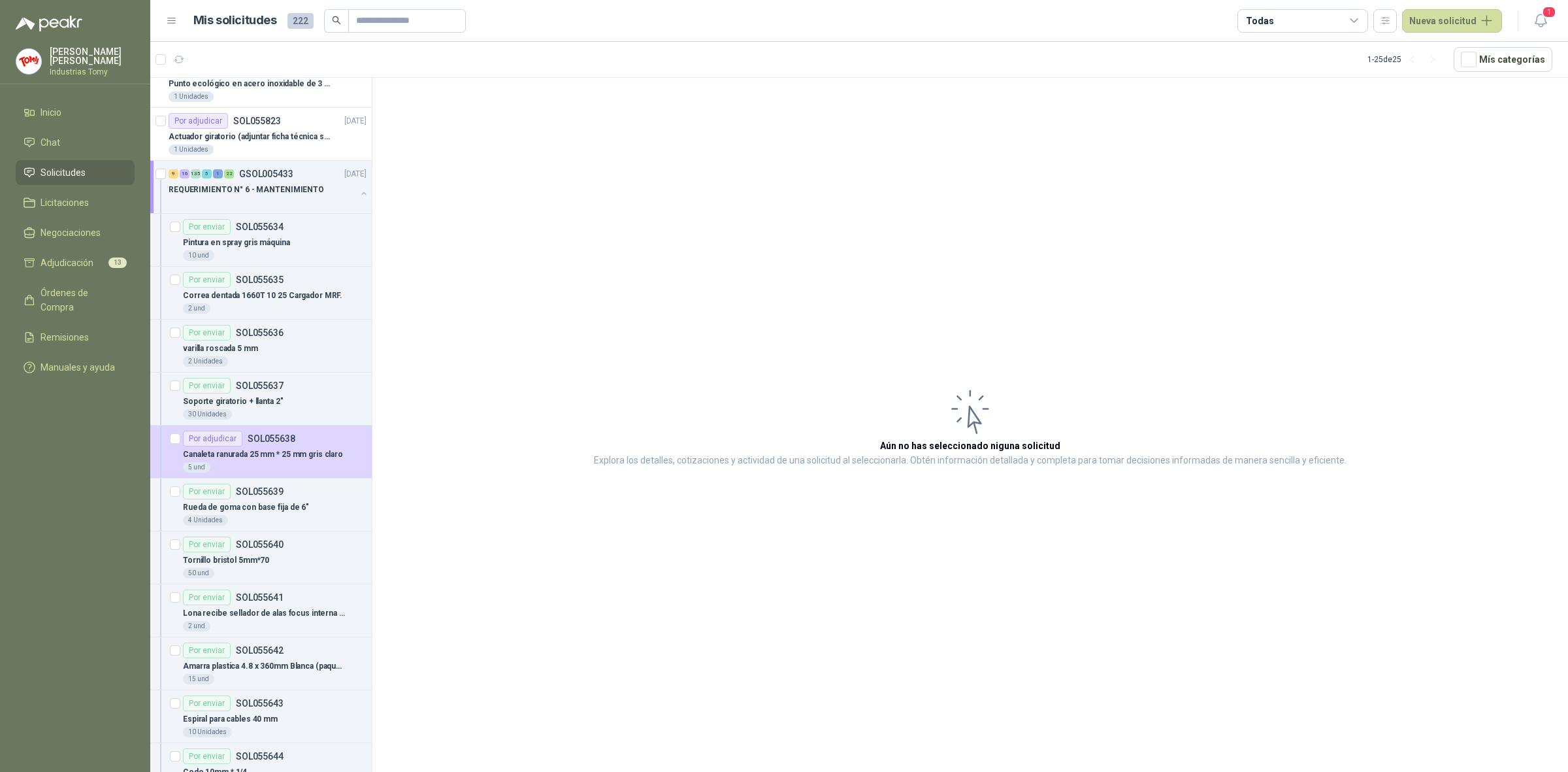
click at [359, 191] on button "button" at bounding box center [364, 193] width 10 height 10
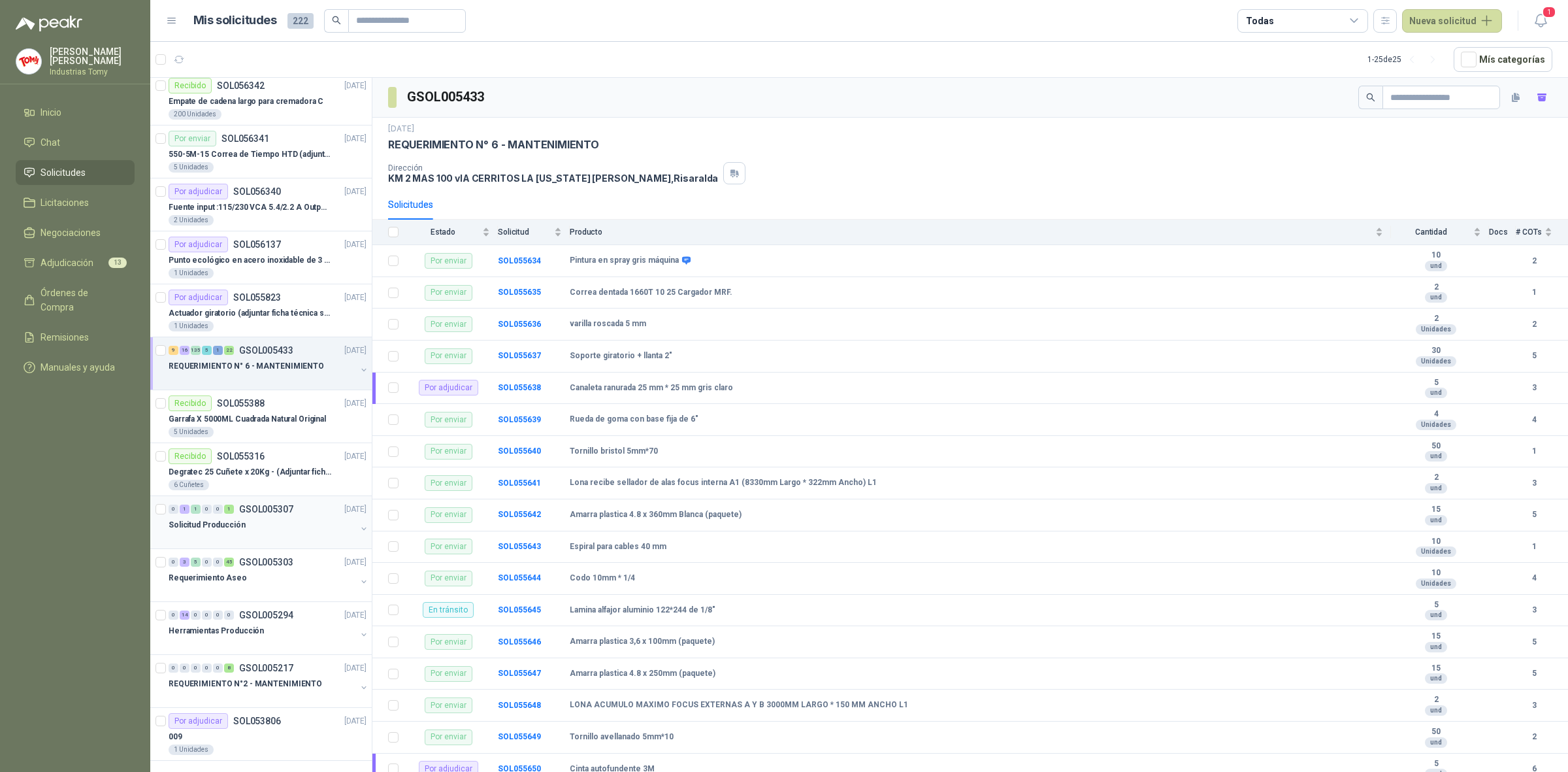
scroll to position [645, 0]
click at [315, 572] on div "Requerimiento Aseo" at bounding box center [262, 575] width 187 height 16
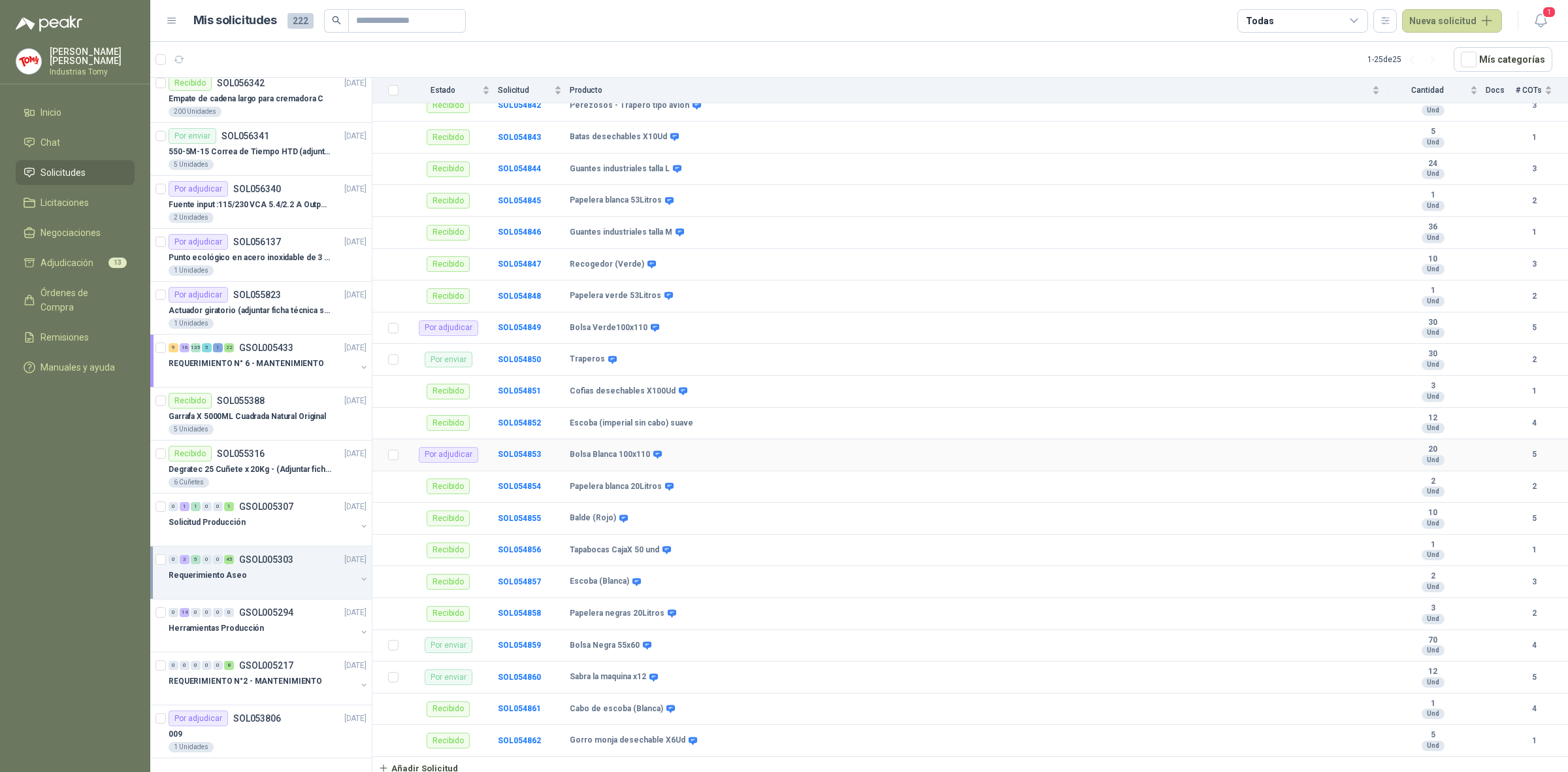
scroll to position [1188, 0]
click at [629, 448] on b "Bolsa Blanca 100x110" at bounding box center [610, 452] width 80 height 10
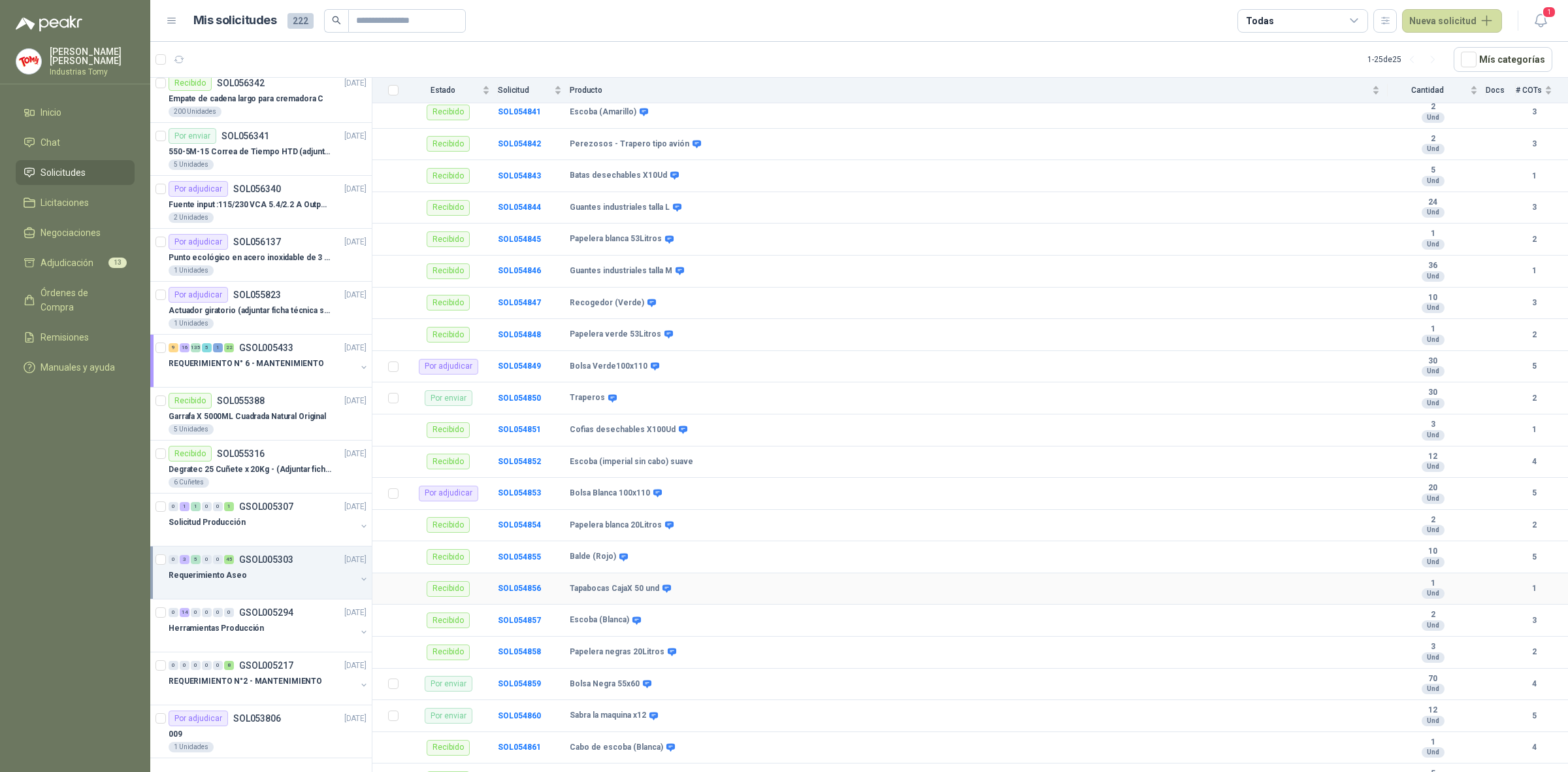
scroll to position [1105, 0]
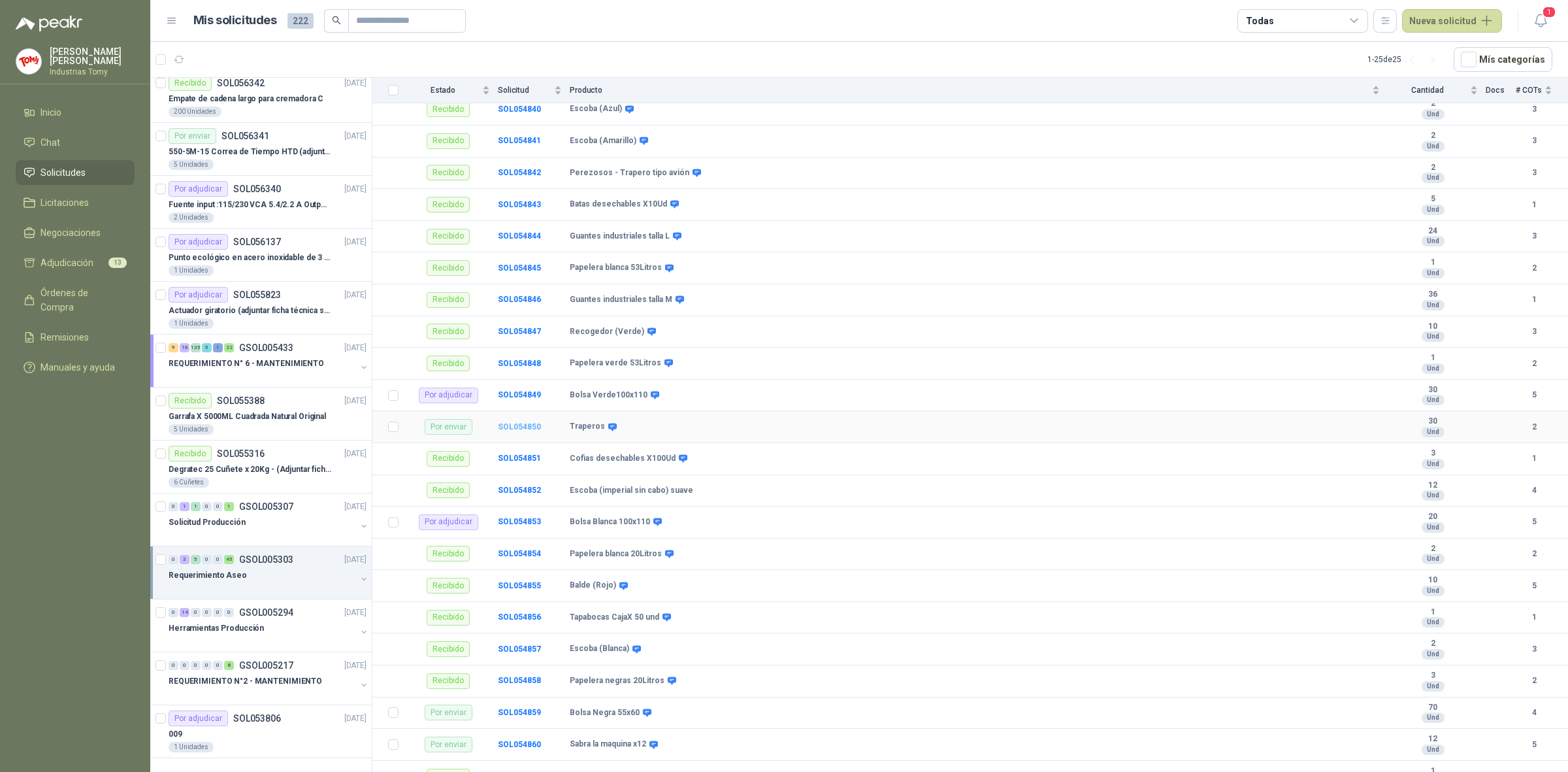
click at [517, 432] on b "SOL054850" at bounding box center [519, 426] width 43 height 9
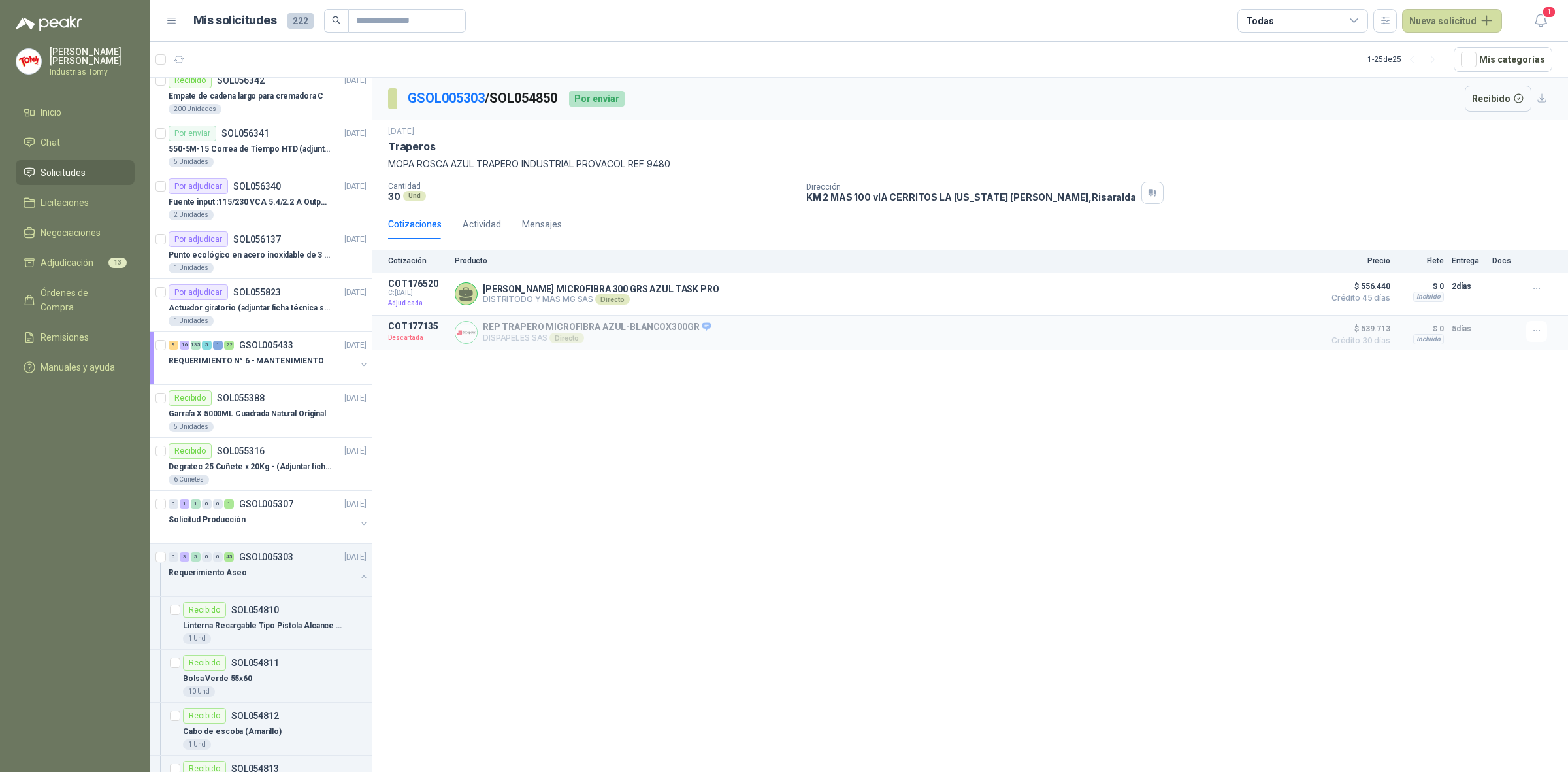
drag, startPoint x: 627, startPoint y: 160, endPoint x: 559, endPoint y: 125, distance: 76.5
click at [626, 160] on p "MOPA ROSCA AZUL TRAPERO INDUSTRIAL PROVACOL REF 9480" at bounding box center [970, 164] width 1165 height 15
drag, startPoint x: 566, startPoint y: 99, endPoint x: 497, endPoint y: 103, distance: 69.1
click at [497, 103] on p "GSOL005303 / SOL054850" at bounding box center [483, 98] width 151 height 20
copy p "SOL054850"
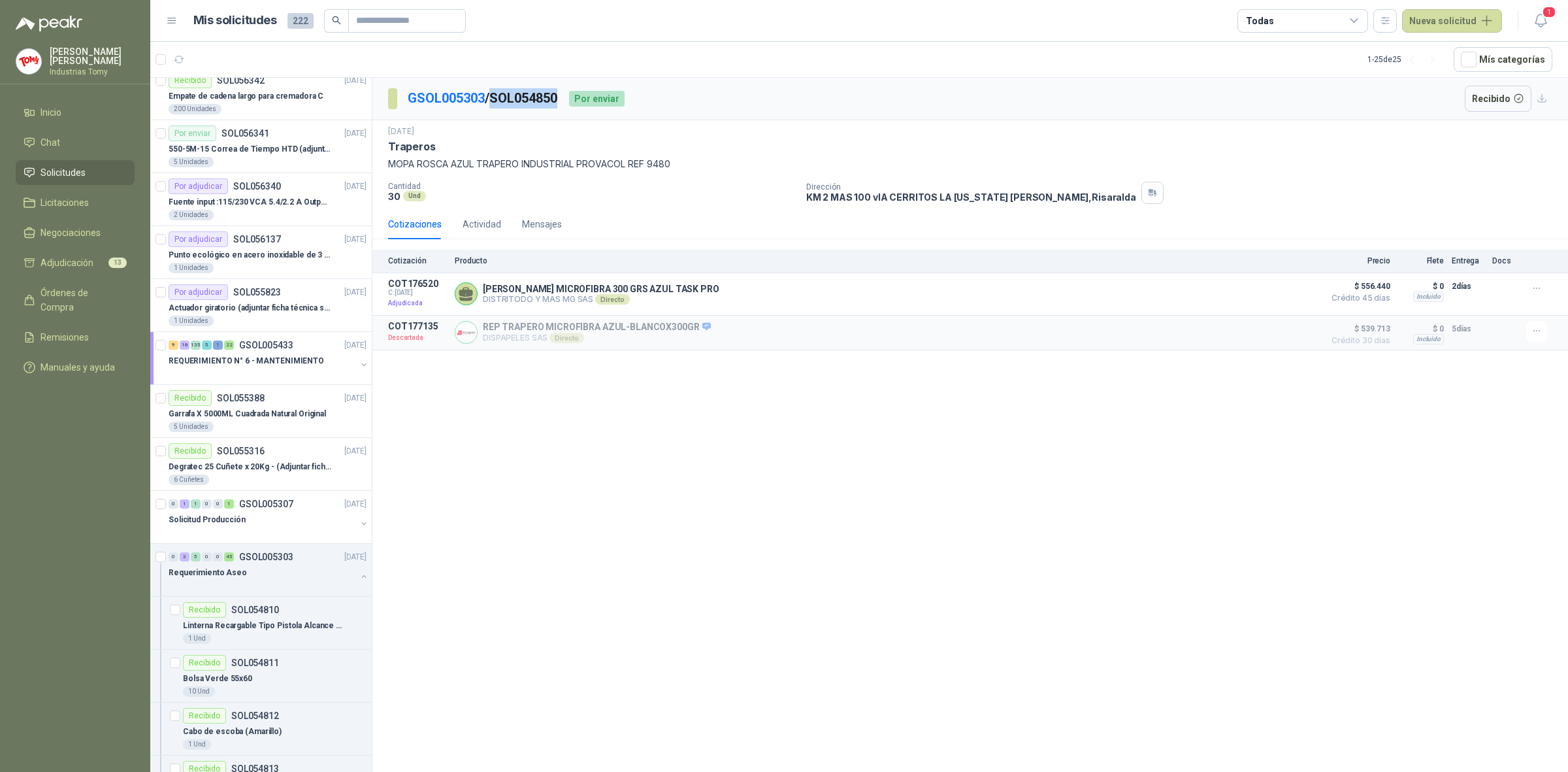
copy p "SOL054850"
drag, startPoint x: 457, startPoint y: 155, endPoint x: 430, endPoint y: 148, distance: 27.9
click at [457, 155] on div "[DATE] Traperos MOPA ROSCA [PERSON_NAME] INDUSTRIAL PROVACOL REF 9480" at bounding box center [970, 148] width 1165 height 46
click at [359, 367] on button "button" at bounding box center [364, 365] width 10 height 10
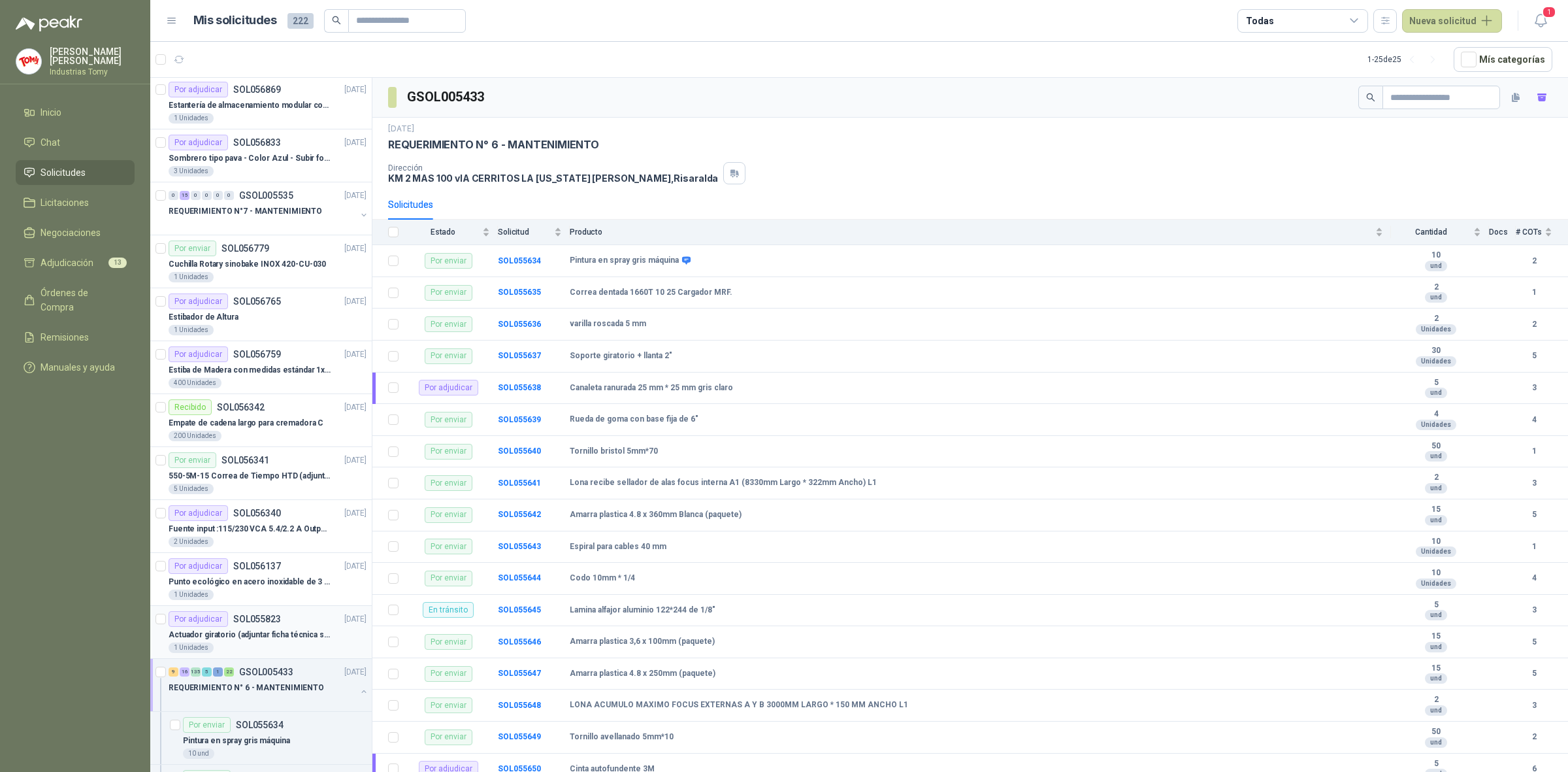
scroll to position [237, 0]
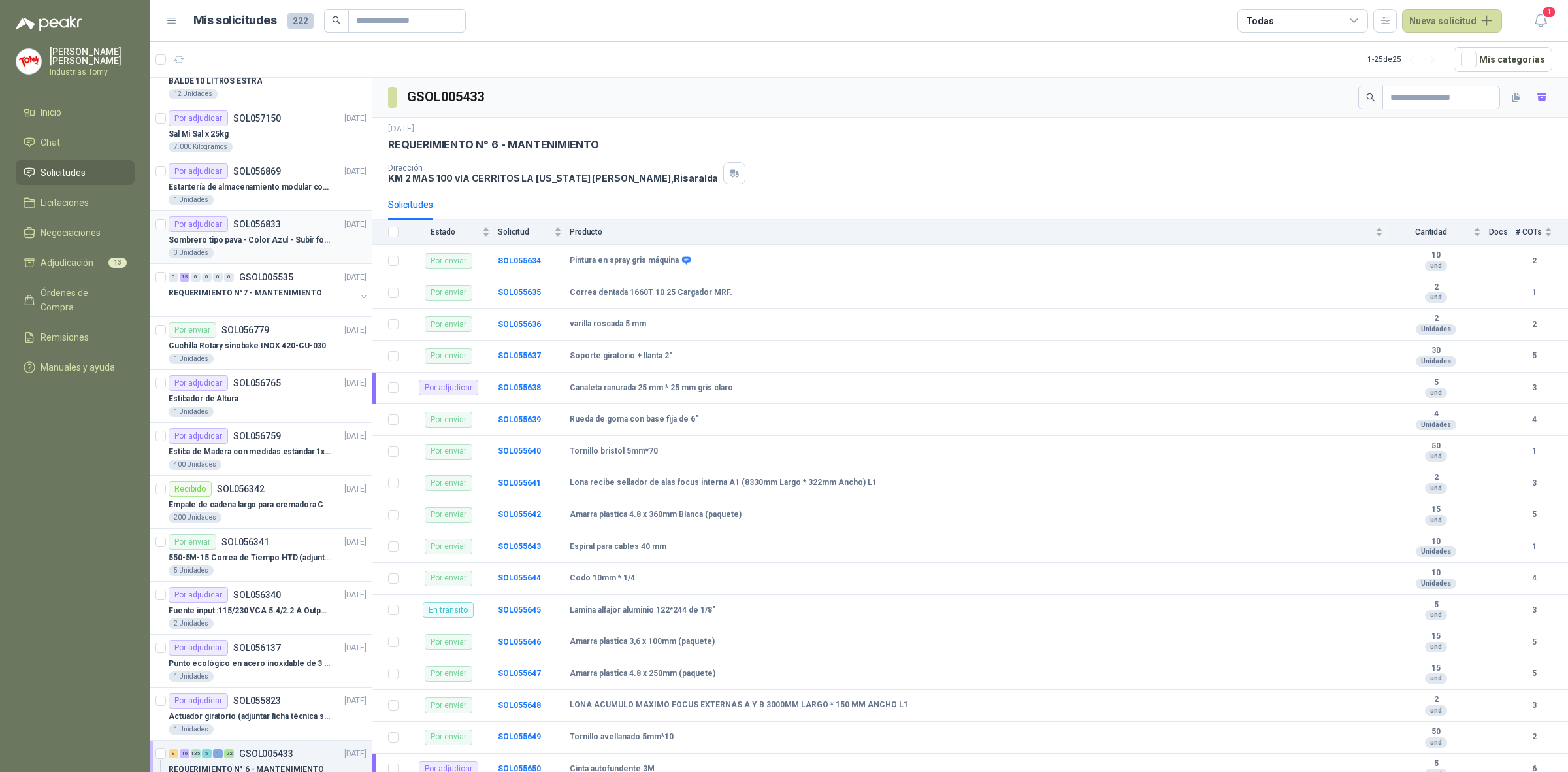
click at [288, 243] on p "Sombrero tipo pava - Color Azul - Subir foto" at bounding box center [250, 240] width 163 height 12
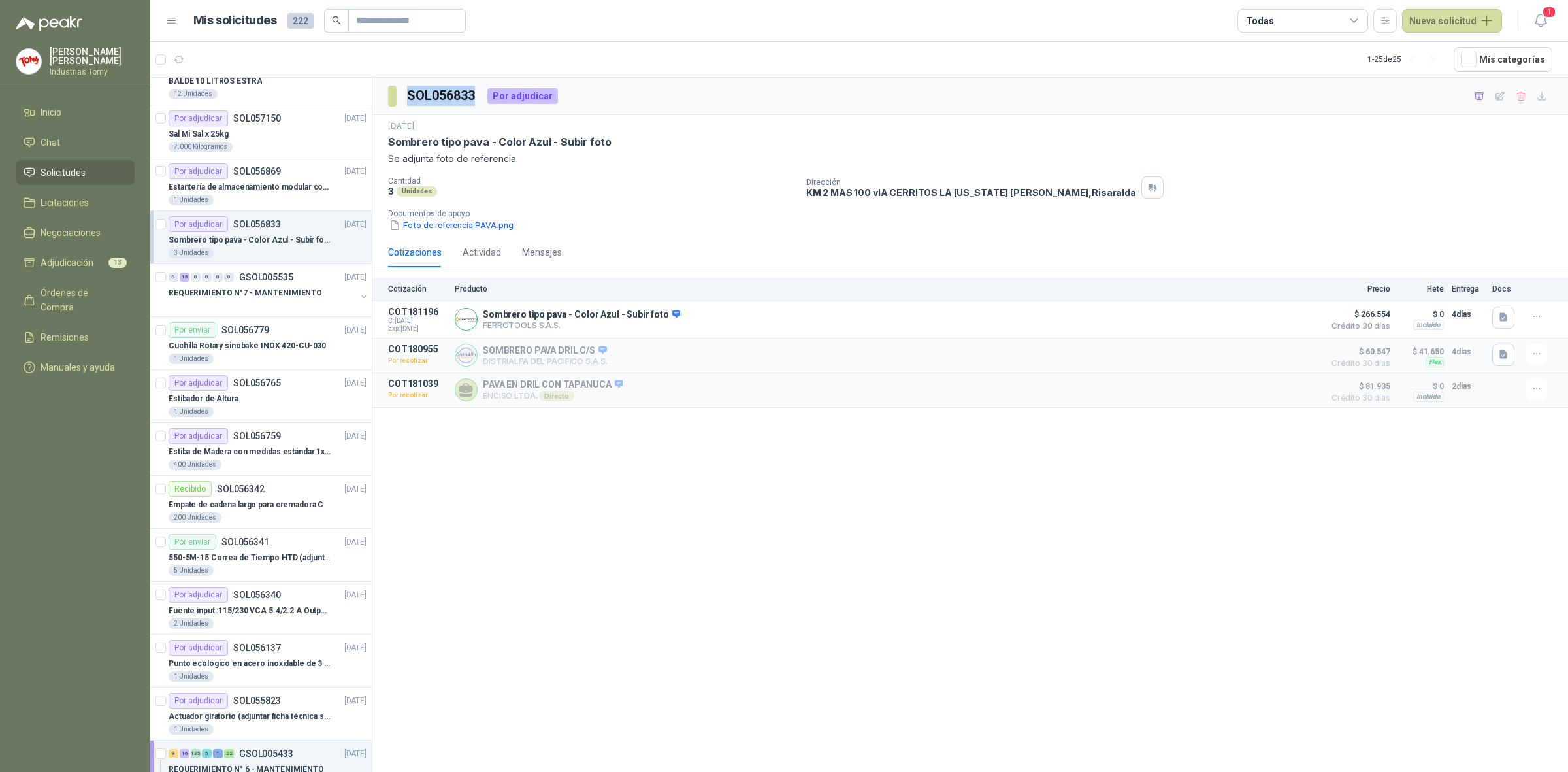
drag, startPoint x: 406, startPoint y: 93, endPoint x: 476, endPoint y: 97, distance: 70.1
click at [477, 97] on section "SOL056833" at bounding box center [432, 96] width 89 height 21
copy h3 "SOL056833"
drag, startPoint x: 386, startPoint y: 138, endPoint x: 638, endPoint y: 138, distance: 252.0
click at [638, 138] on div "[DATE] Sombrero tipo pava - Color Azul - Subir foto Se adjunta foto de referenc…" at bounding box center [970, 176] width 1196 height 122
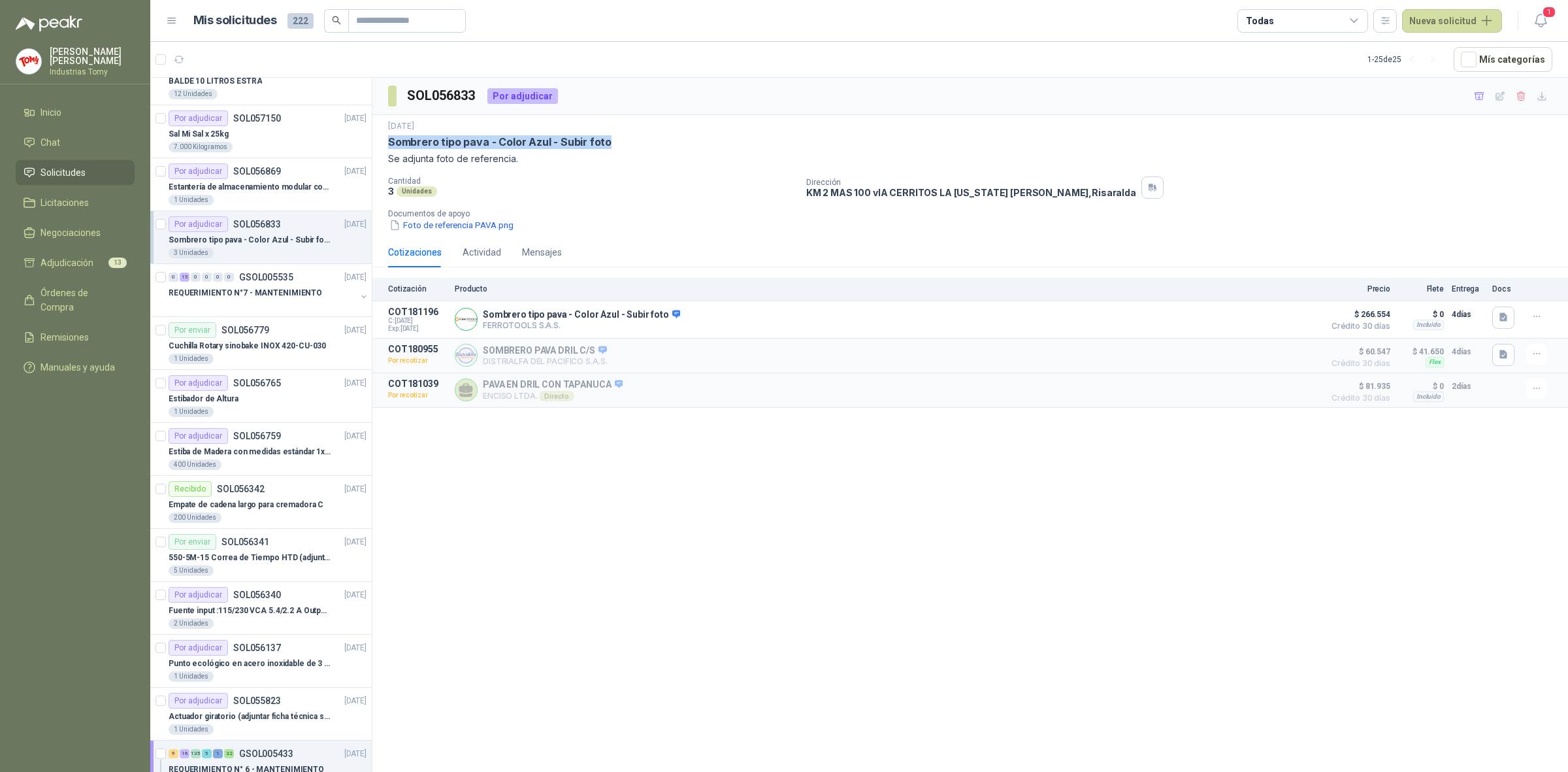
copy p "Sombrero tipo pava - Color Azul - Subir foto"
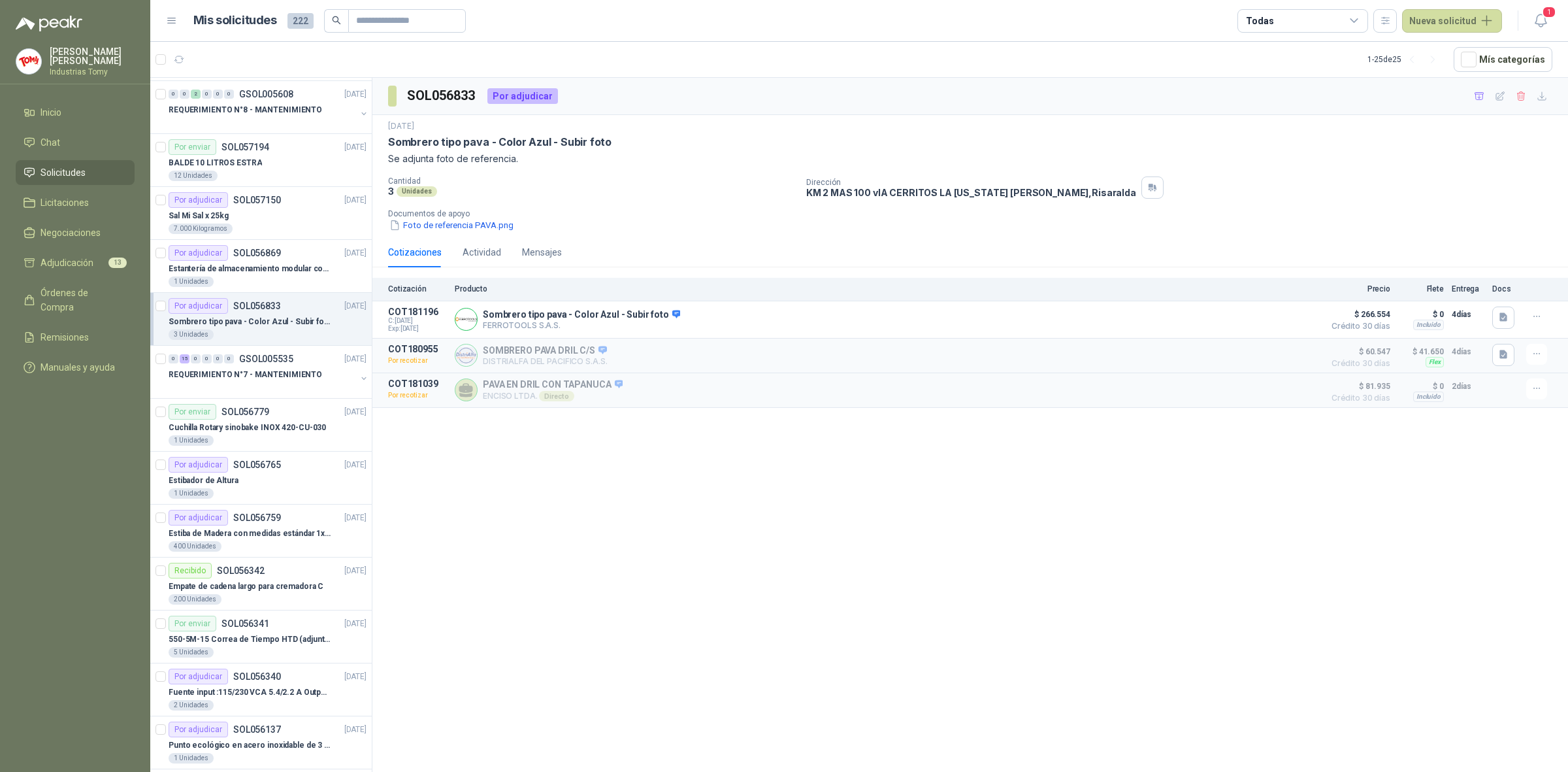
click at [667, 533] on div "SOL056833 Por adjudicar [DATE] Sombrero tipo pava - Color Azul - Subir foto Se …" at bounding box center [970, 427] width 1196 height 699
click at [403, 18] on input "text" at bounding box center [402, 21] width 91 height 22
paste input "*********"
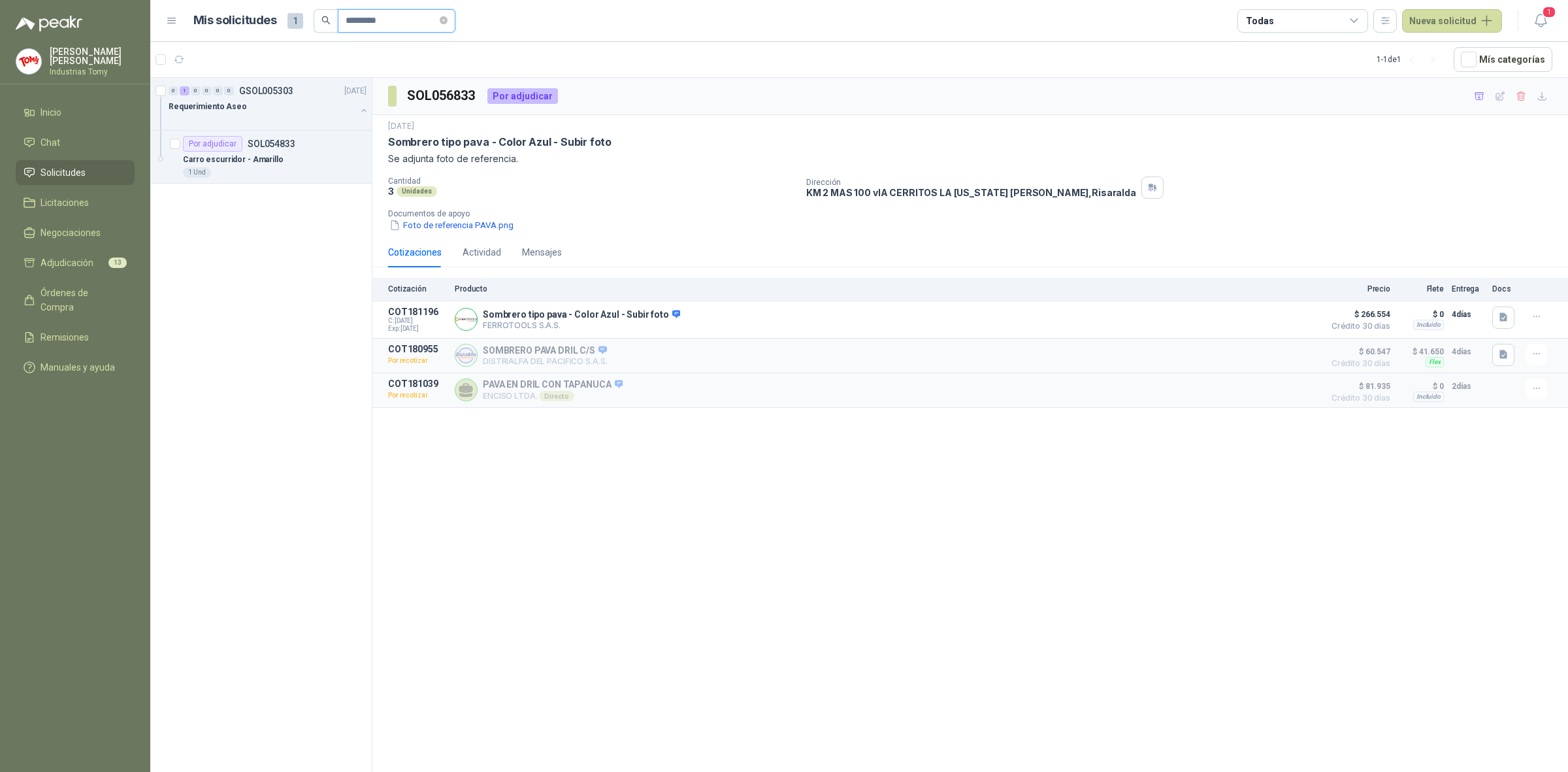
scroll to position [0, 0]
click at [255, 165] on p "Carro escurridor - Amarillo" at bounding box center [233, 160] width 100 height 12
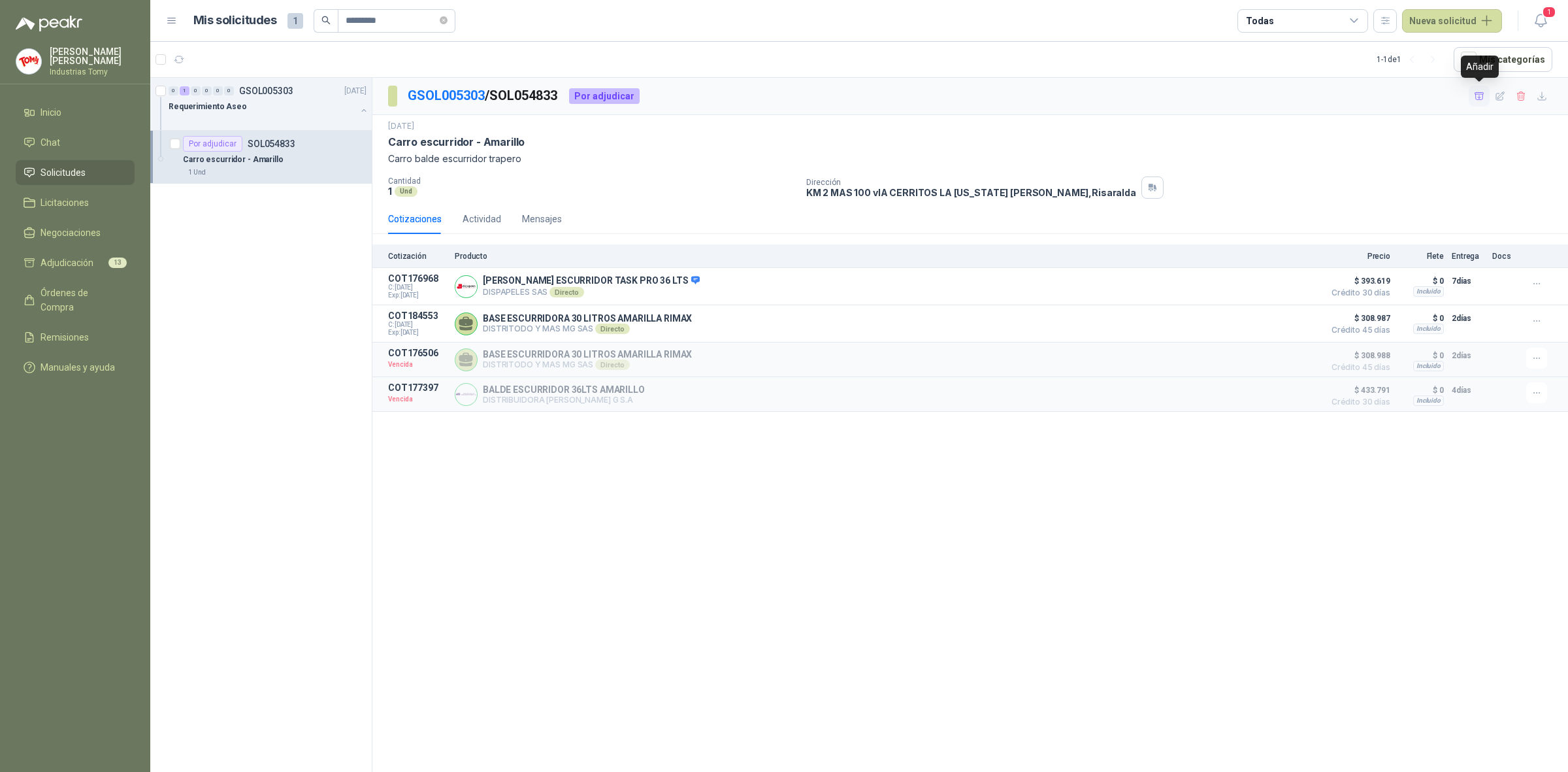
click at [1478, 102] on button "button" at bounding box center [1479, 96] width 21 height 21
drag, startPoint x: 356, startPoint y: 25, endPoint x: 272, endPoint y: 17, distance: 84.4
click at [272, 17] on div "Mis solicitudes 1 *********" at bounding box center [324, 21] width 262 height 24
paste input "text"
click at [266, 156] on div "Bolsa Verde100x110" at bounding box center [275, 159] width 183 height 16
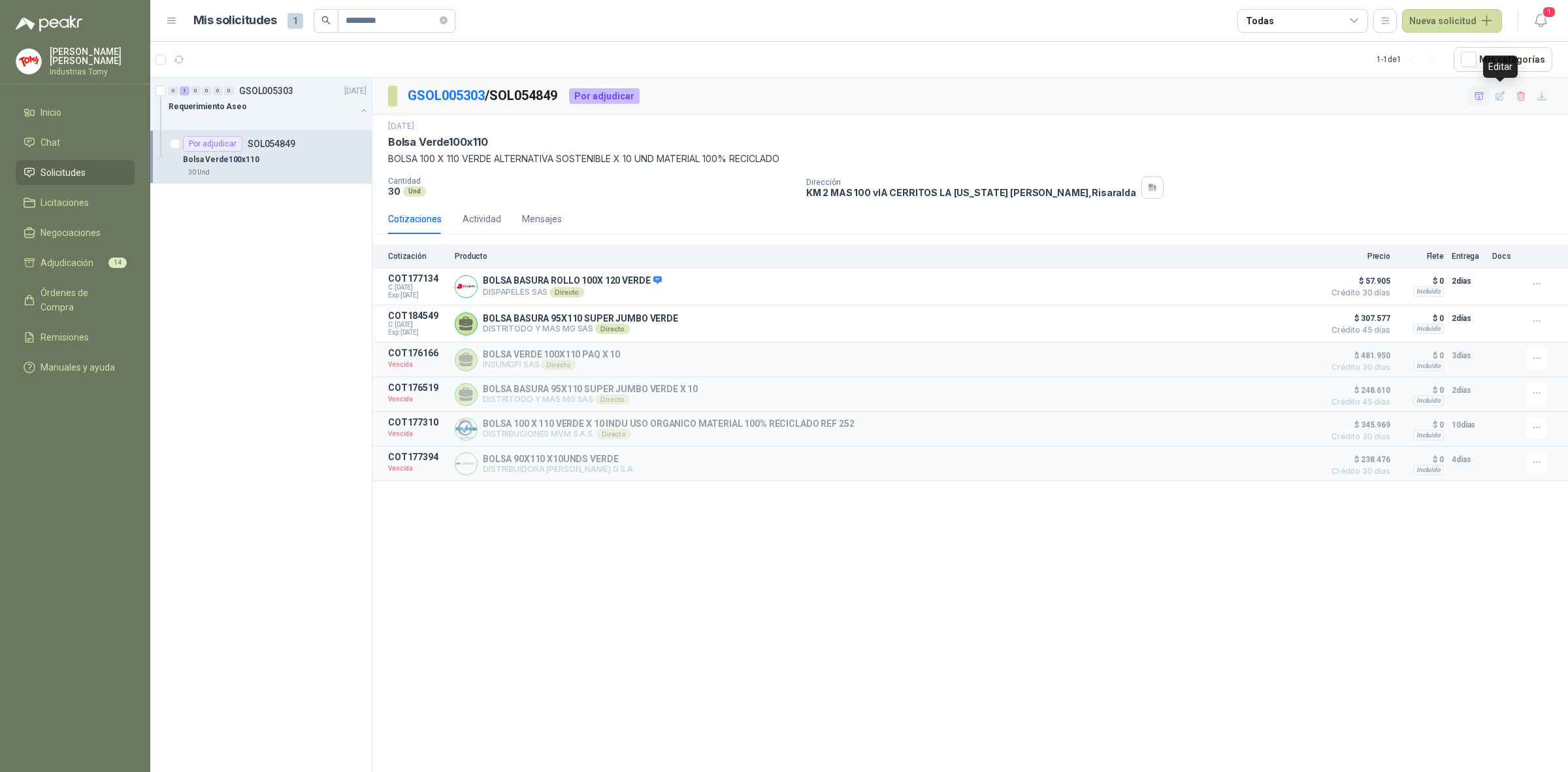
click at [1478, 87] on button "button" at bounding box center [1479, 96] width 21 height 21
drag, startPoint x: 399, startPoint y: 26, endPoint x: 279, endPoint y: 21, distance: 120.1
click at [279, 21] on div "Mis solicitudes 1 *********" at bounding box center [324, 21] width 262 height 24
paste input "text"
type input "*********"
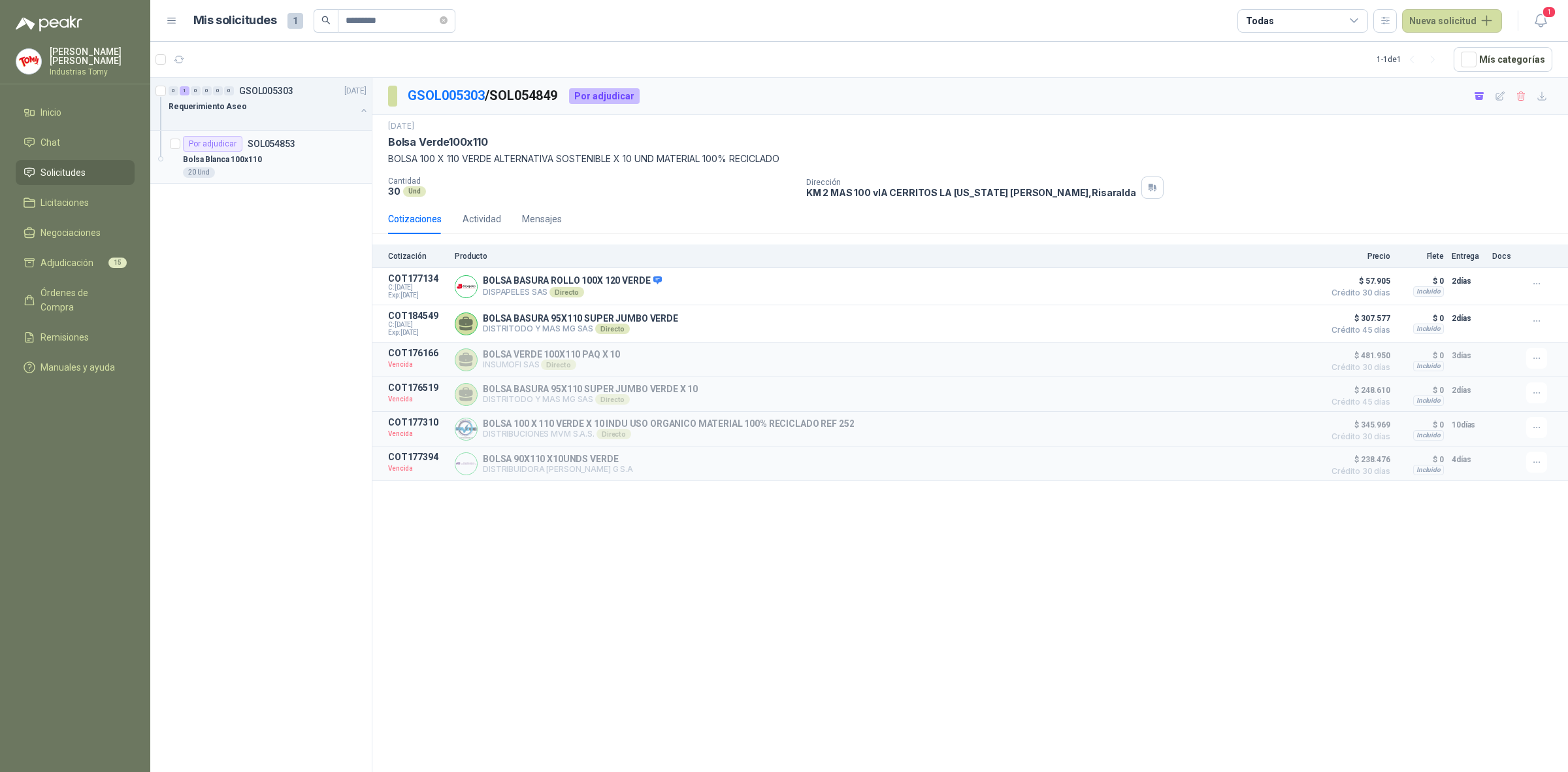
click at [312, 146] on div "Por adjudicar SOL054853" at bounding box center [275, 144] width 183 height 16
click at [1482, 96] on icon "button" at bounding box center [1479, 96] width 11 height 11
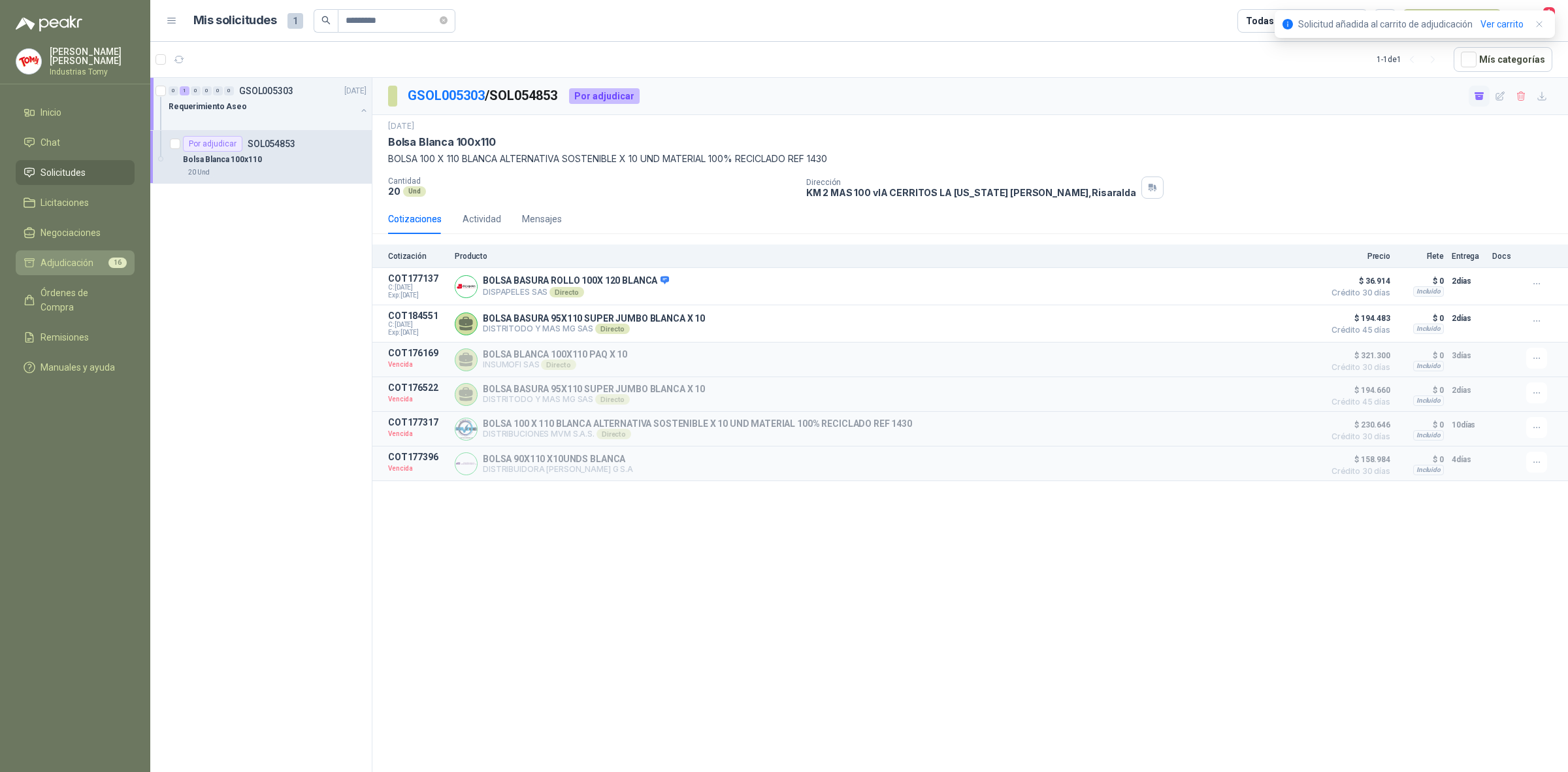
click at [90, 255] on span "Adjudicación" at bounding box center [67, 262] width 53 height 15
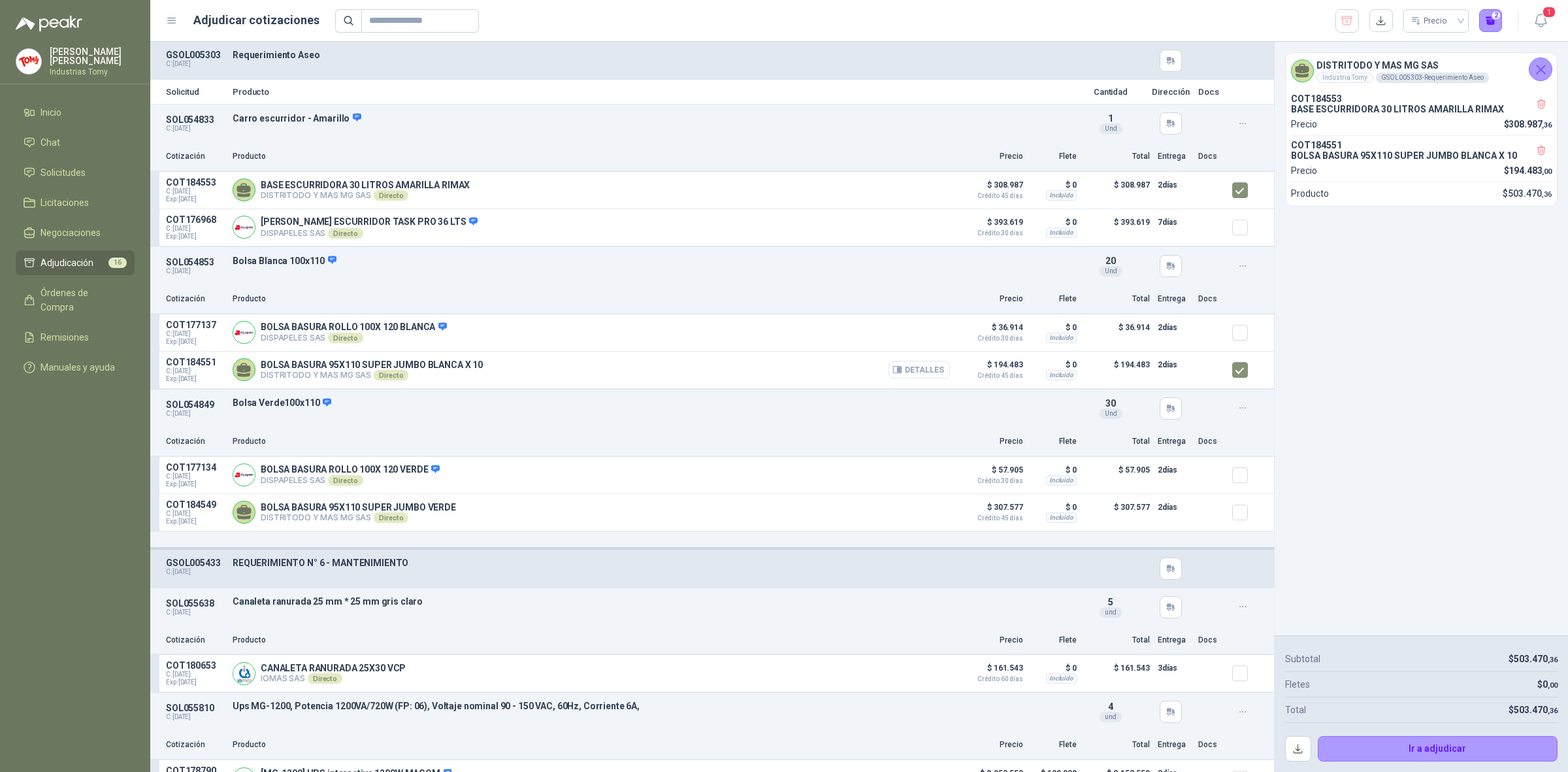
click at [912, 371] on button "Detalles" at bounding box center [919, 369] width 62 height 18
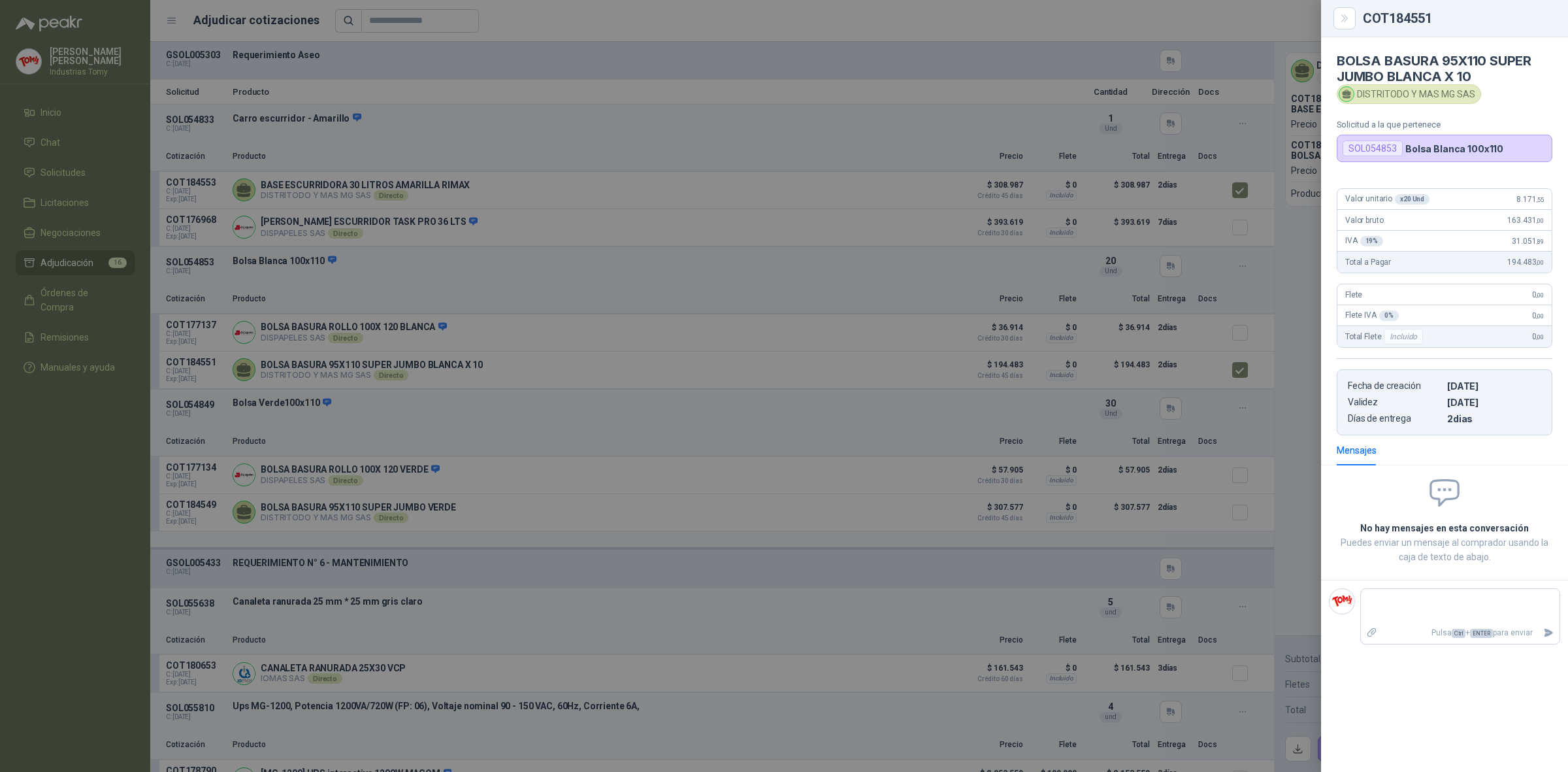
click at [886, 397] on div at bounding box center [784, 386] width 1568 height 772
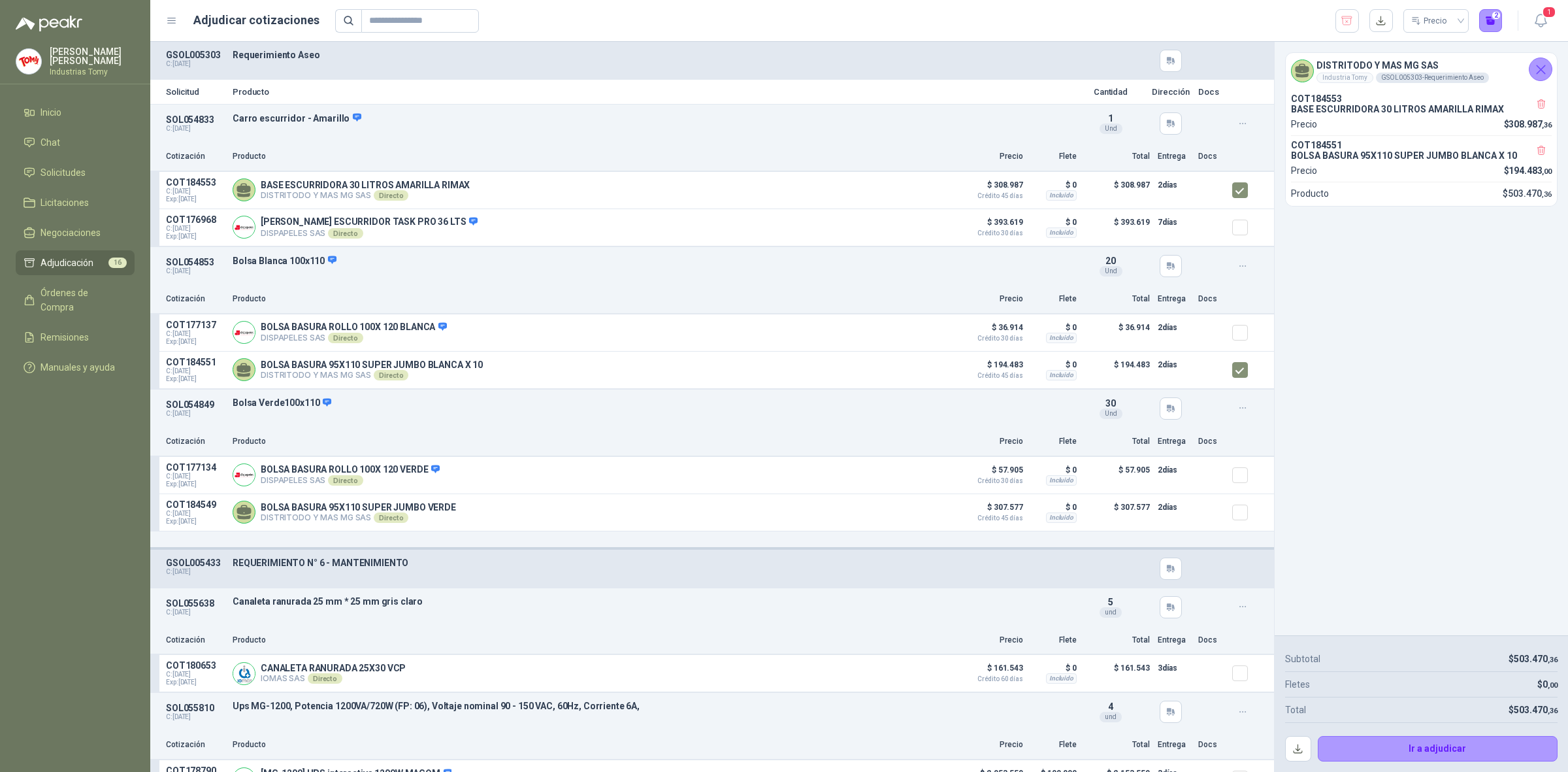
click at [1516, 258] on div "DISTRITODO Y MAS MG SAS Industria Tomy GSOL005303 - Requerimiento Aseo COT18455…" at bounding box center [1421, 338] width 293 height 594
click at [922, 193] on button "Detalles" at bounding box center [919, 190] width 62 height 18
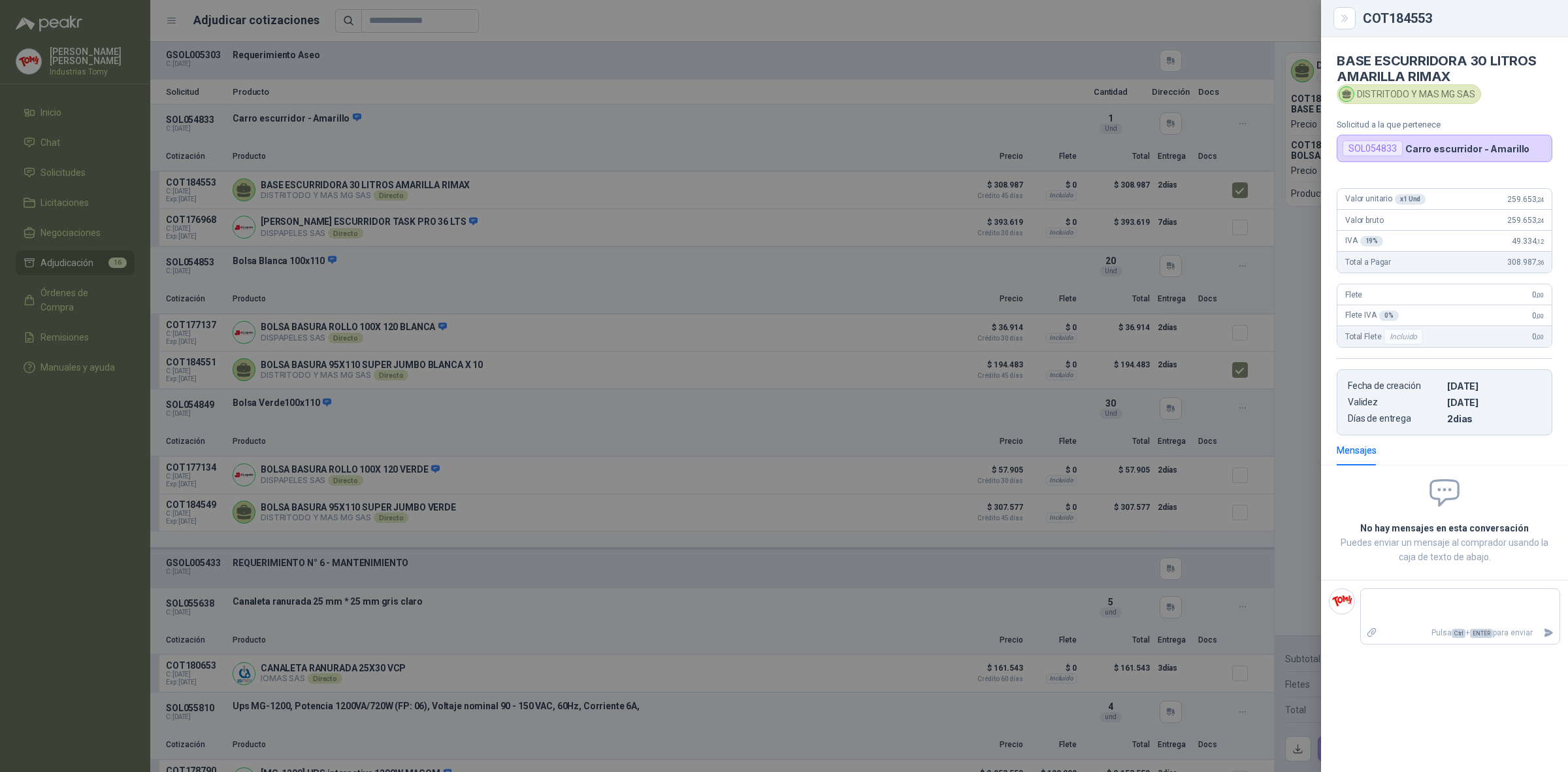
click at [721, 250] on div at bounding box center [784, 386] width 1568 height 772
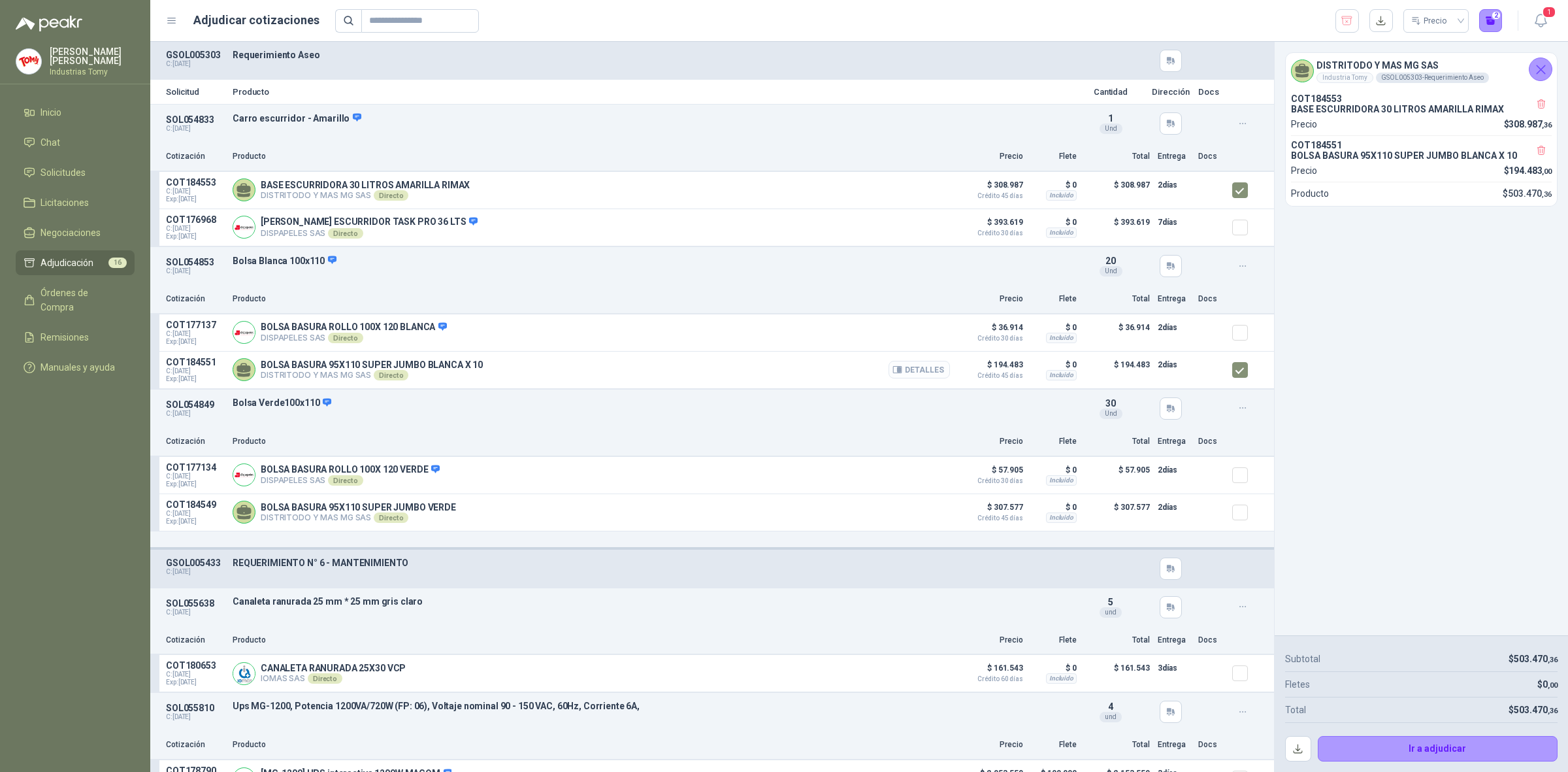
click at [898, 372] on icon "button" at bounding box center [899, 370] width 3 height 6
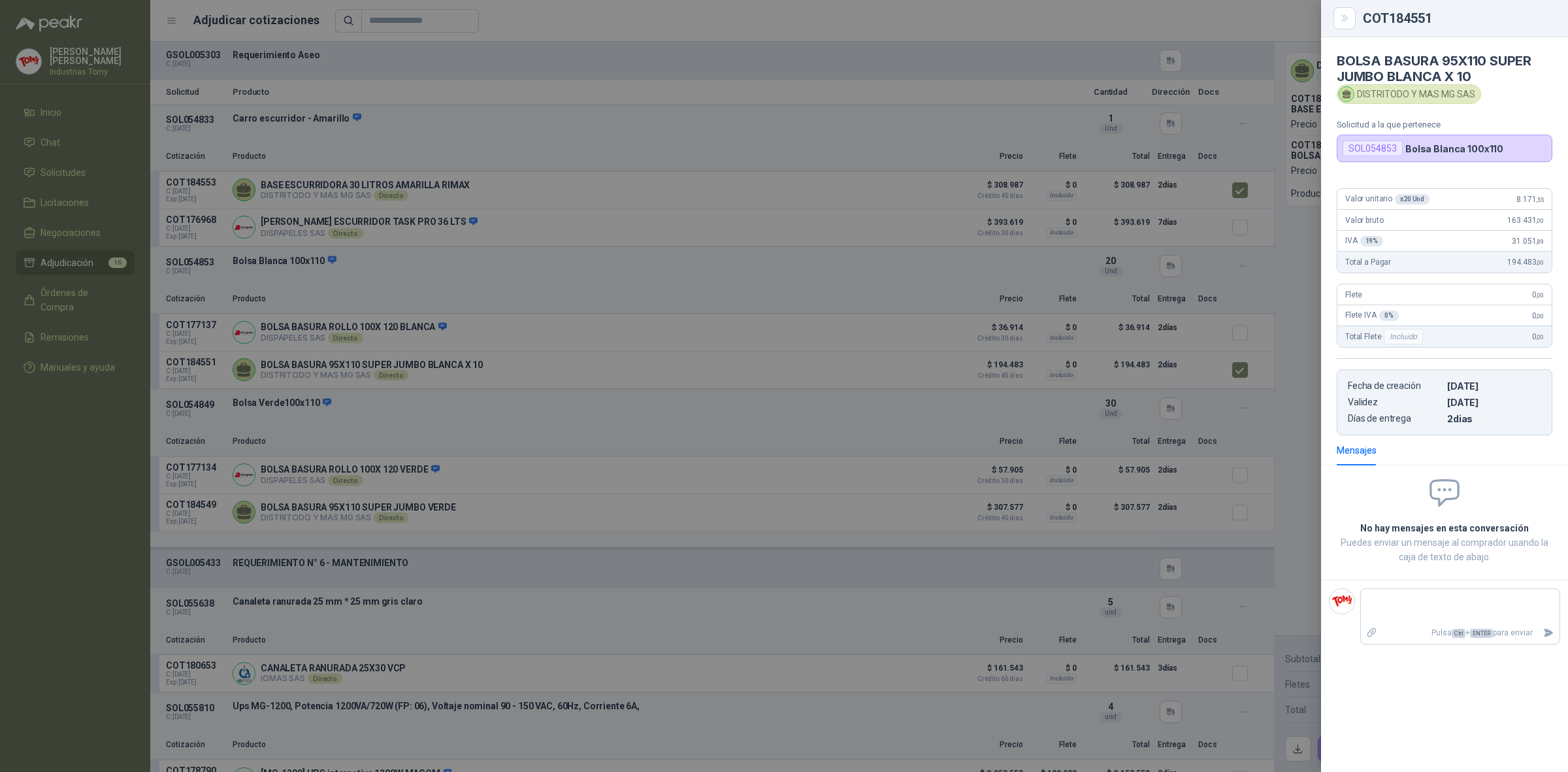
click at [788, 266] on div at bounding box center [784, 386] width 1568 height 772
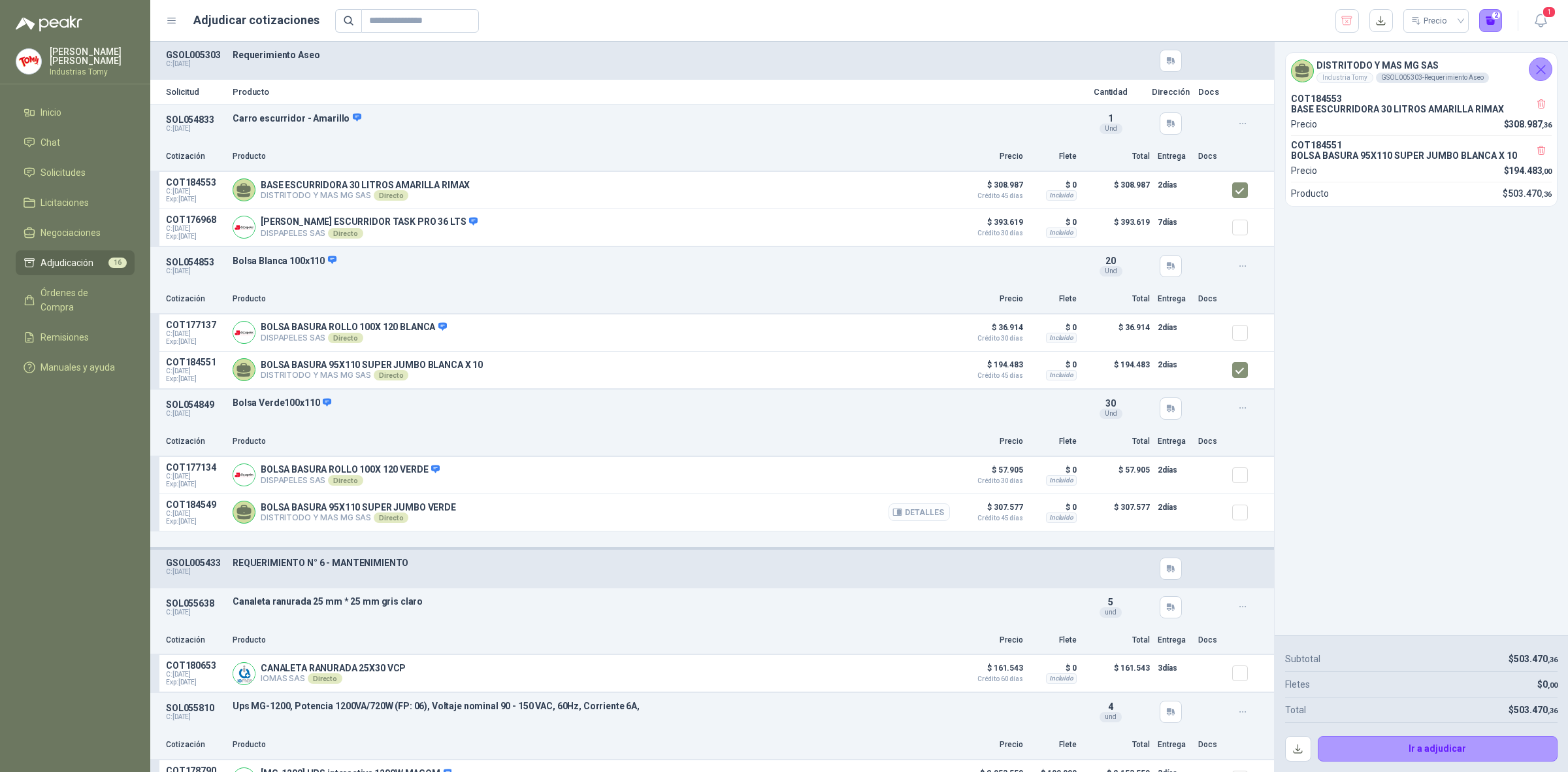
click at [919, 517] on button "Detalles" at bounding box center [919, 512] width 62 height 18
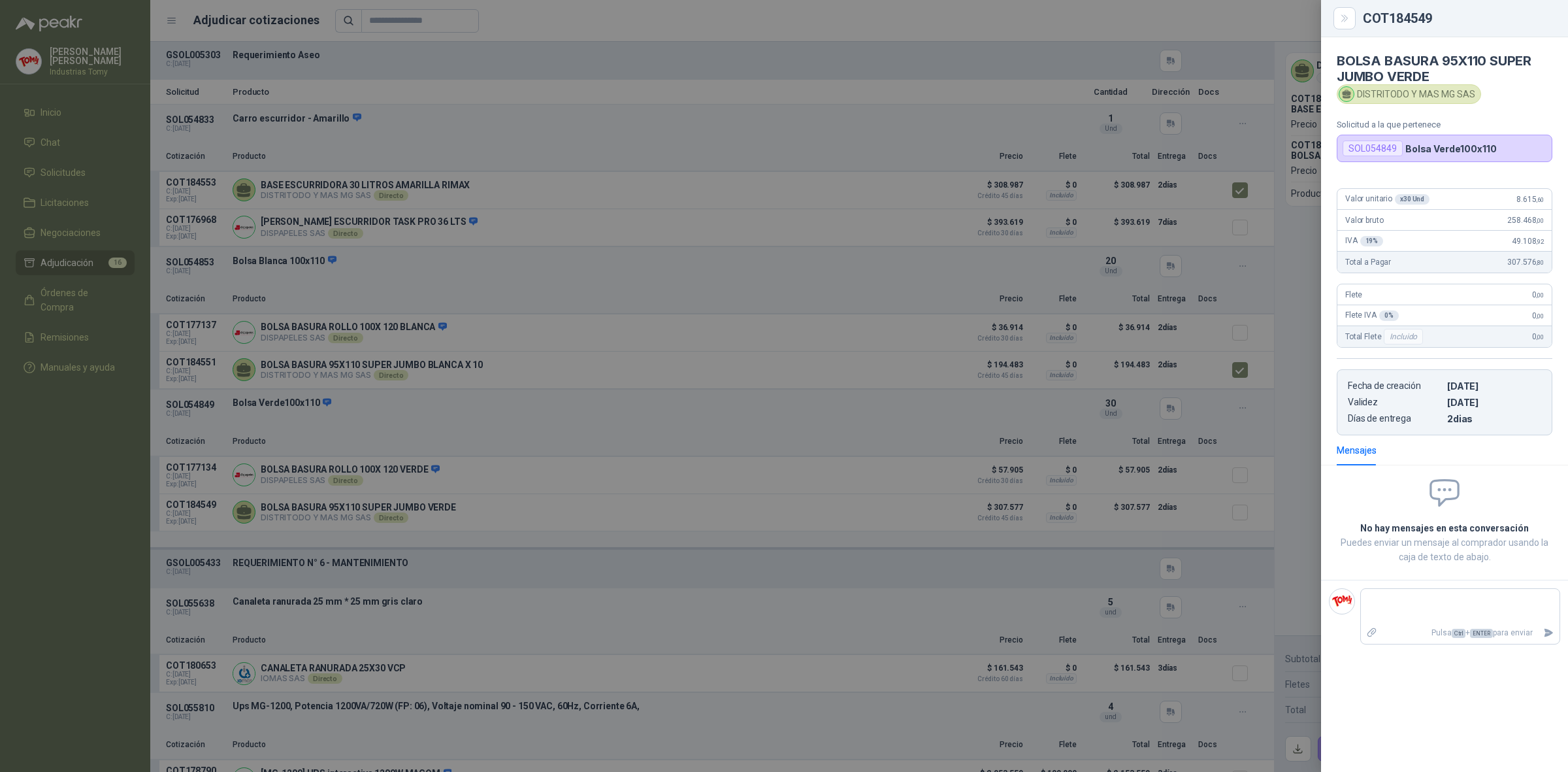
click at [857, 516] on div at bounding box center [784, 386] width 1568 height 772
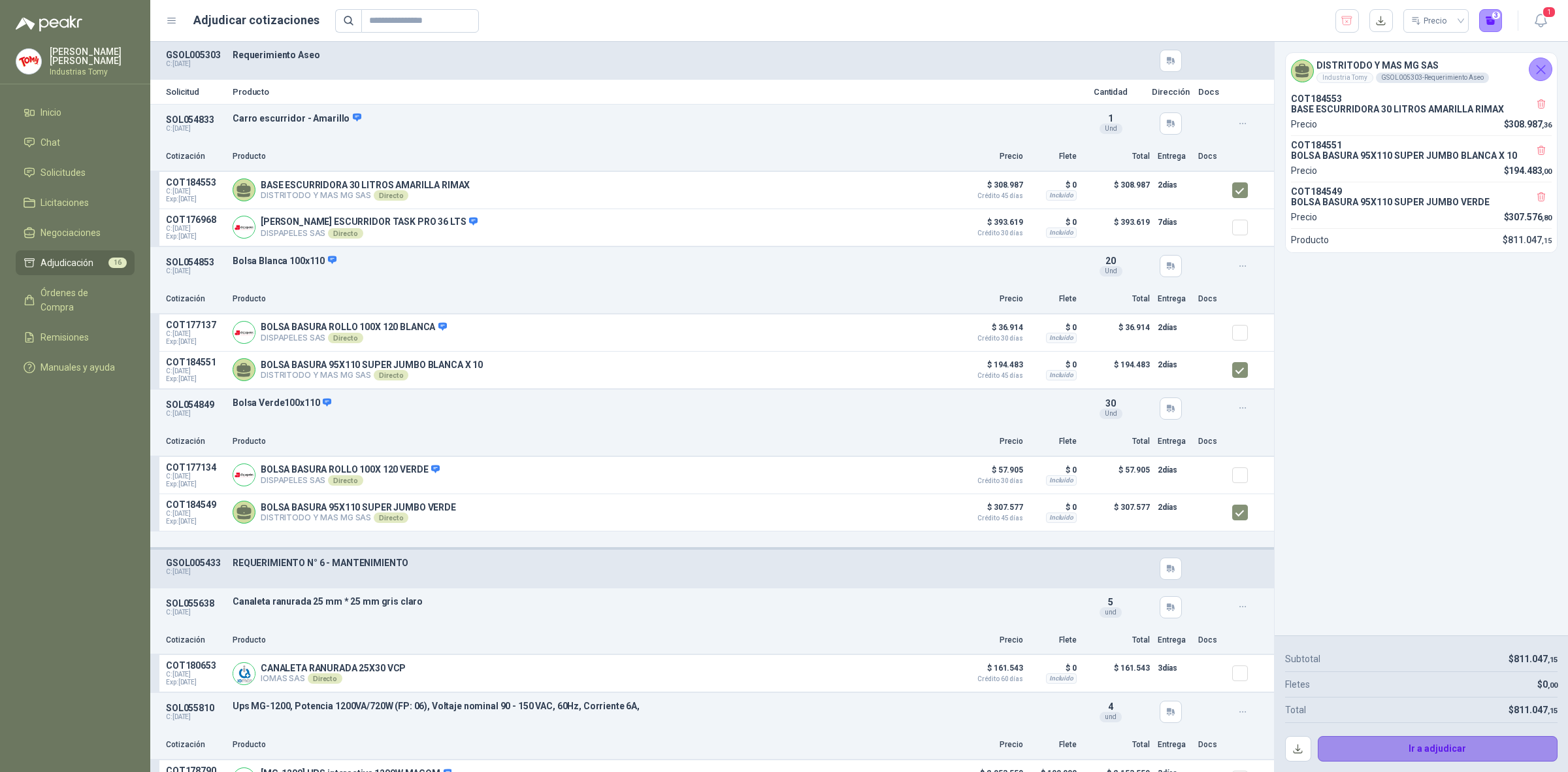
click at [1432, 751] on button "Ir a adjudicar" at bounding box center [1439, 749] width 241 height 26
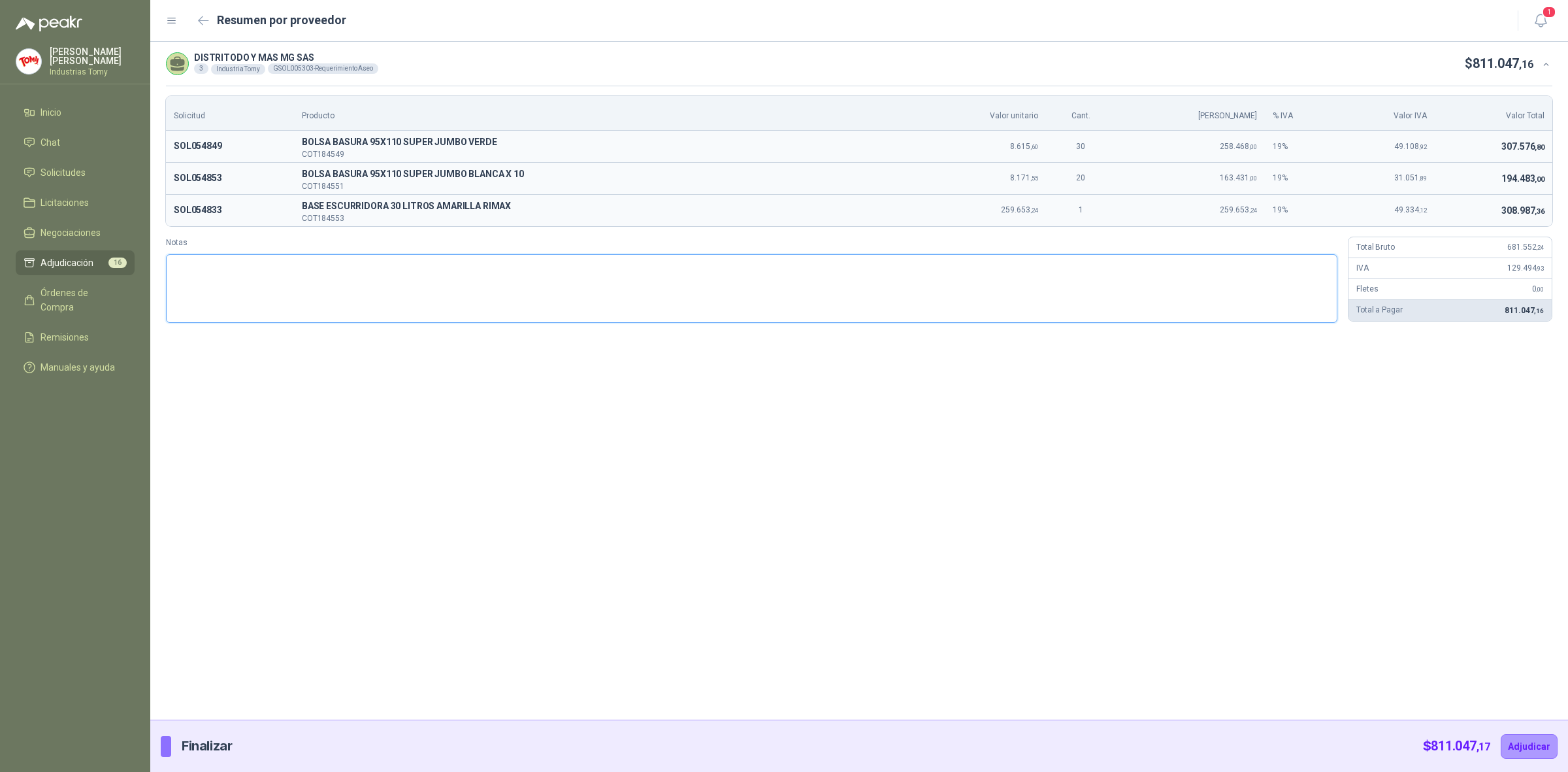
click at [658, 295] on textarea "Notas" at bounding box center [752, 288] width 1172 height 69
type textarea "*"
type textarea "**"
type textarea "***"
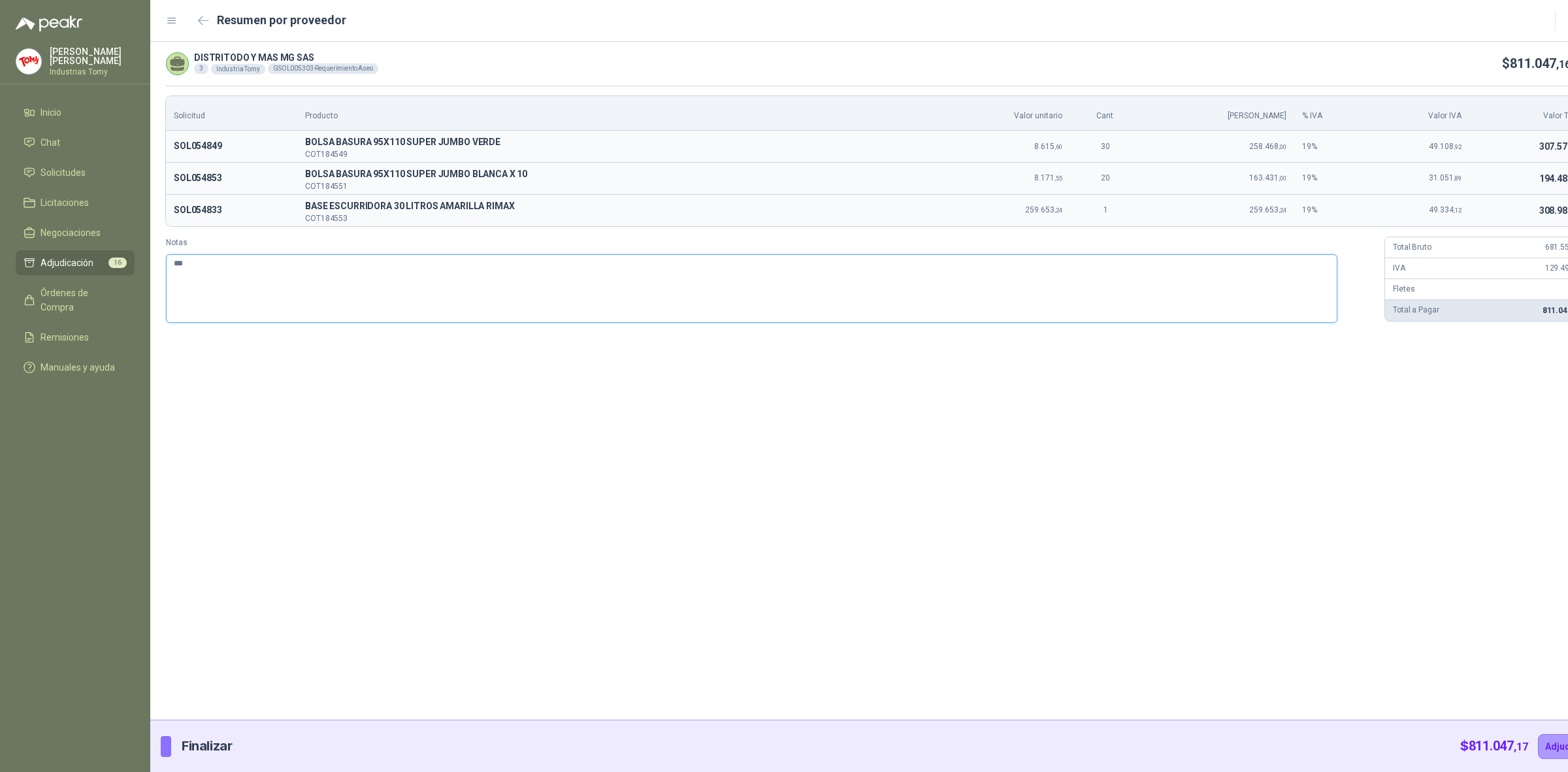
type textarea "****"
type textarea "*******"
type textarea "********"
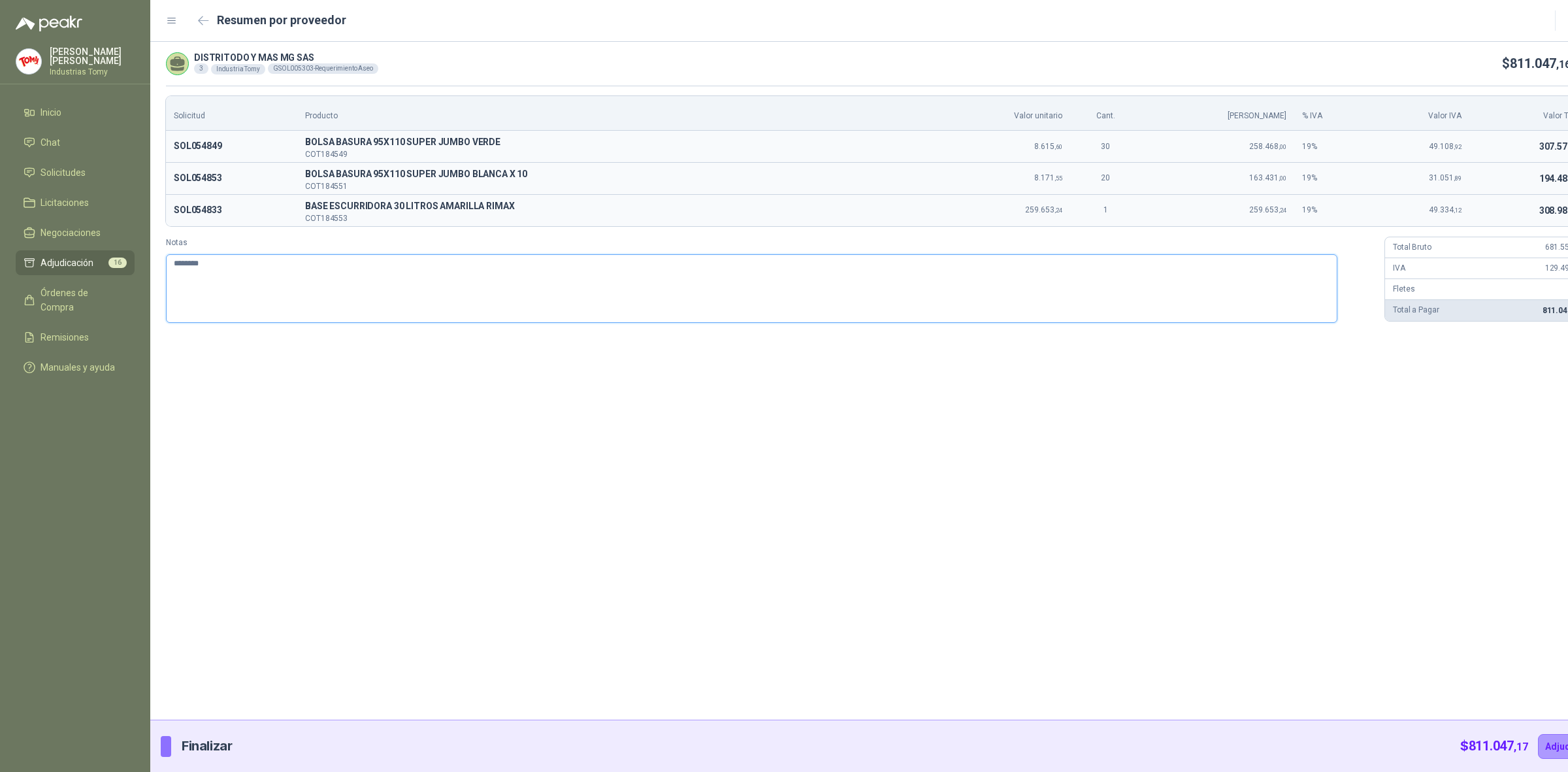
type textarea "*********"
type textarea "**********"
click at [191, 259] on textarea "**********" at bounding box center [752, 288] width 1172 height 68
type textarea "*********"
type textarea "********"
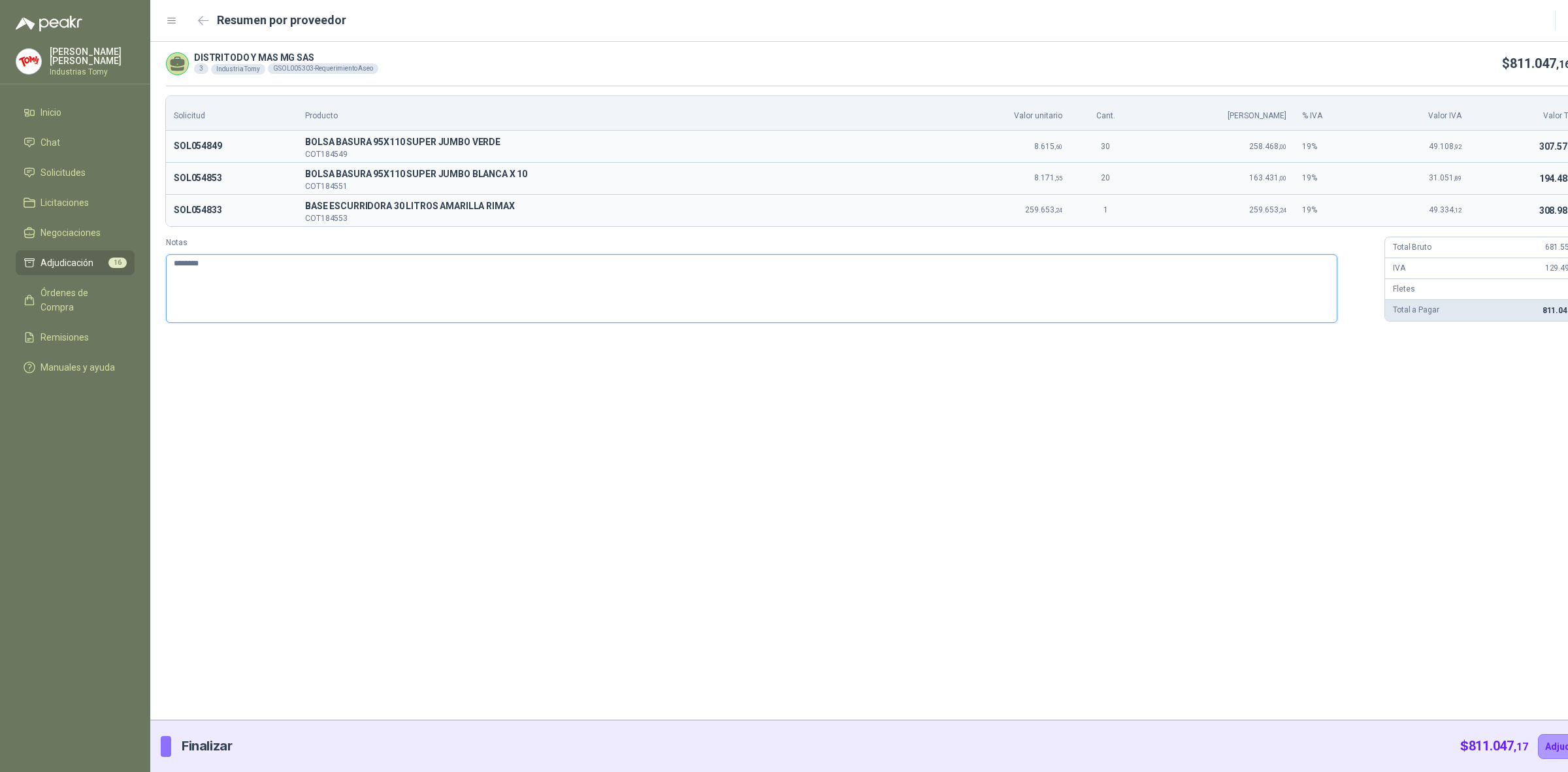
type textarea "*******"
type textarea "********"
type textarea "*********"
click at [210, 263] on textarea "*********" at bounding box center [752, 288] width 1172 height 68
type textarea "**********"
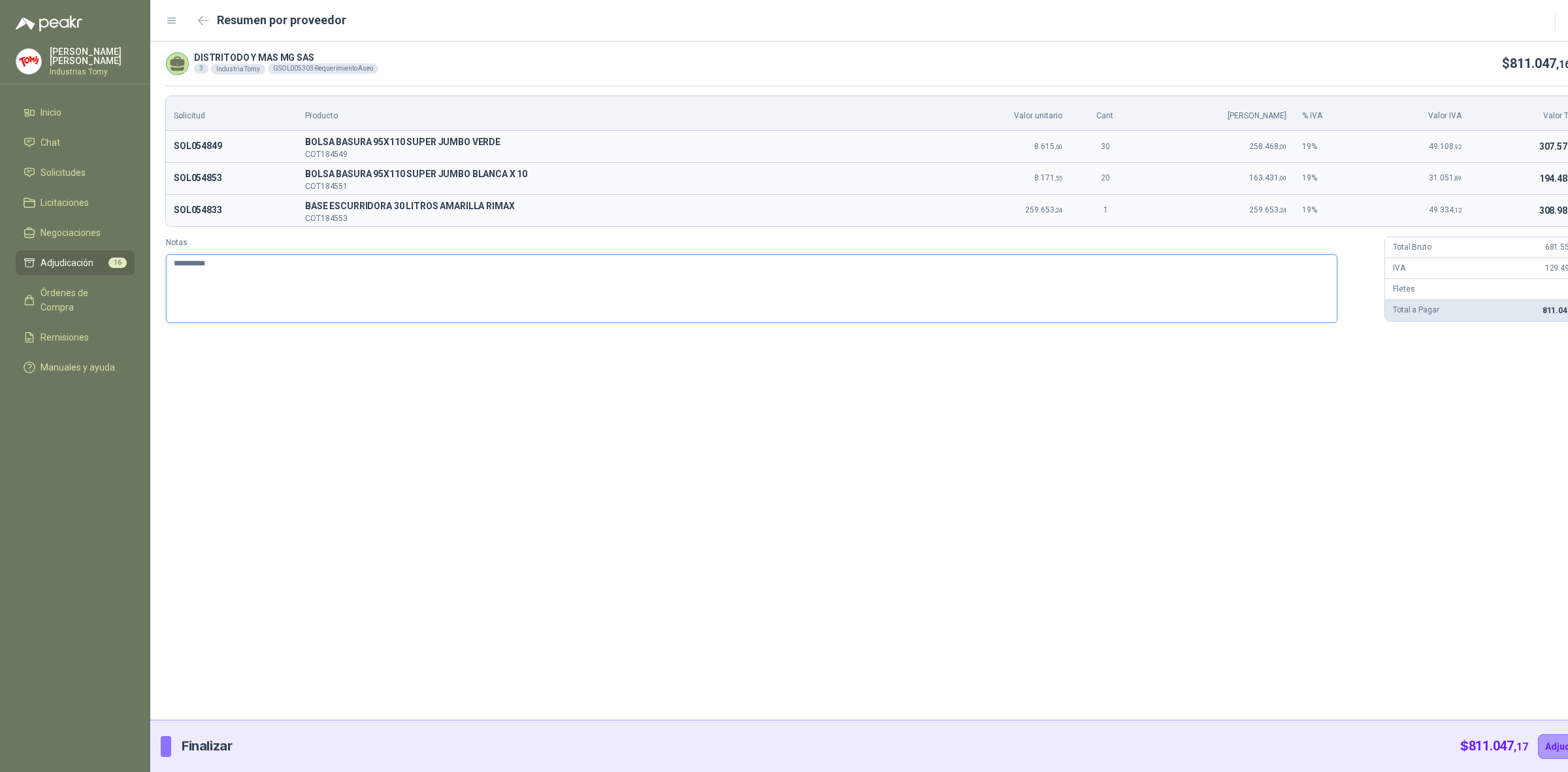
type textarea "**********"
click at [1481, 452] on div "**********" at bounding box center [878, 380] width 1455 height 678
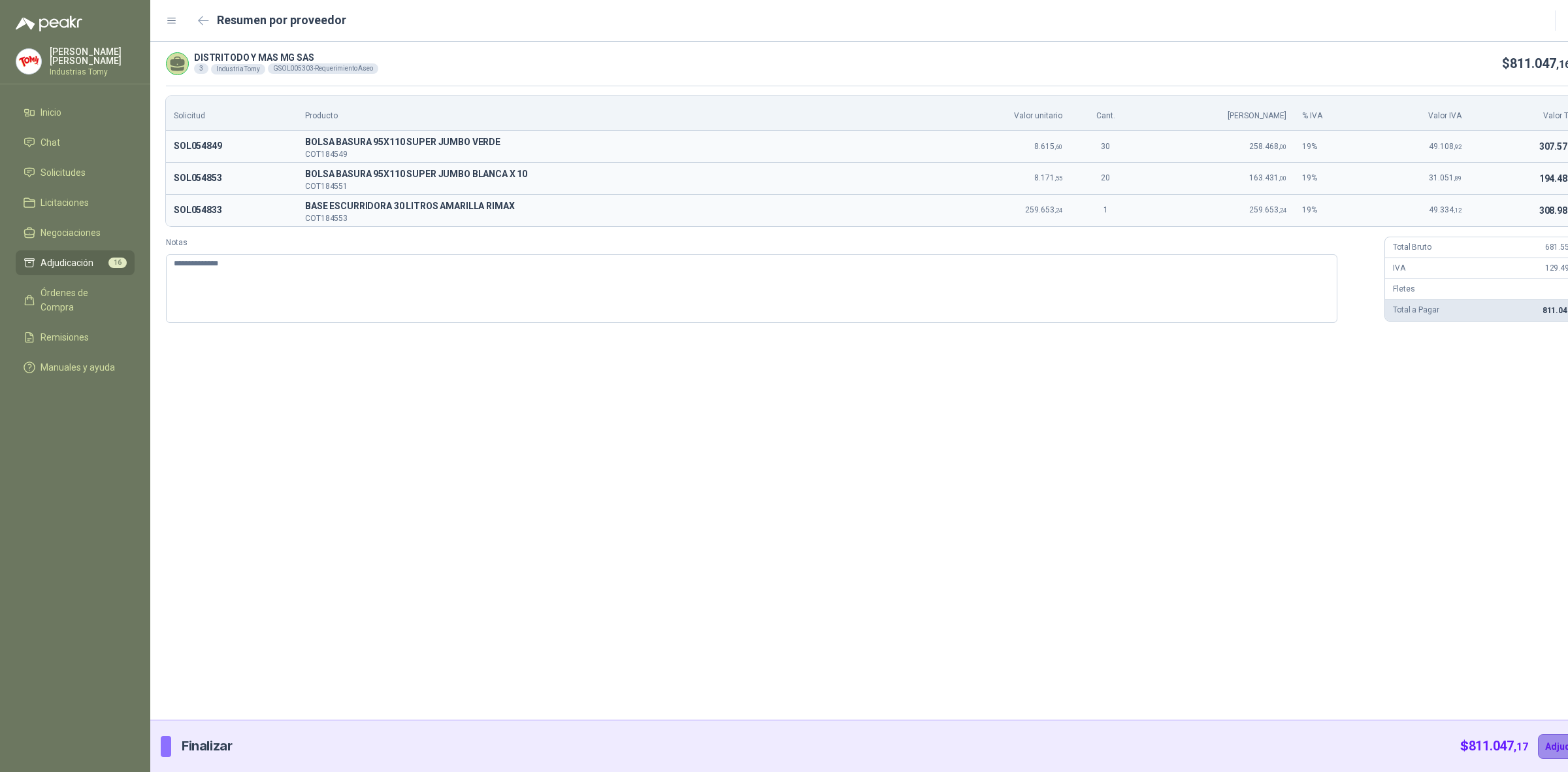
click at [1538, 745] on button "Adjudicar" at bounding box center [1567, 746] width 57 height 25
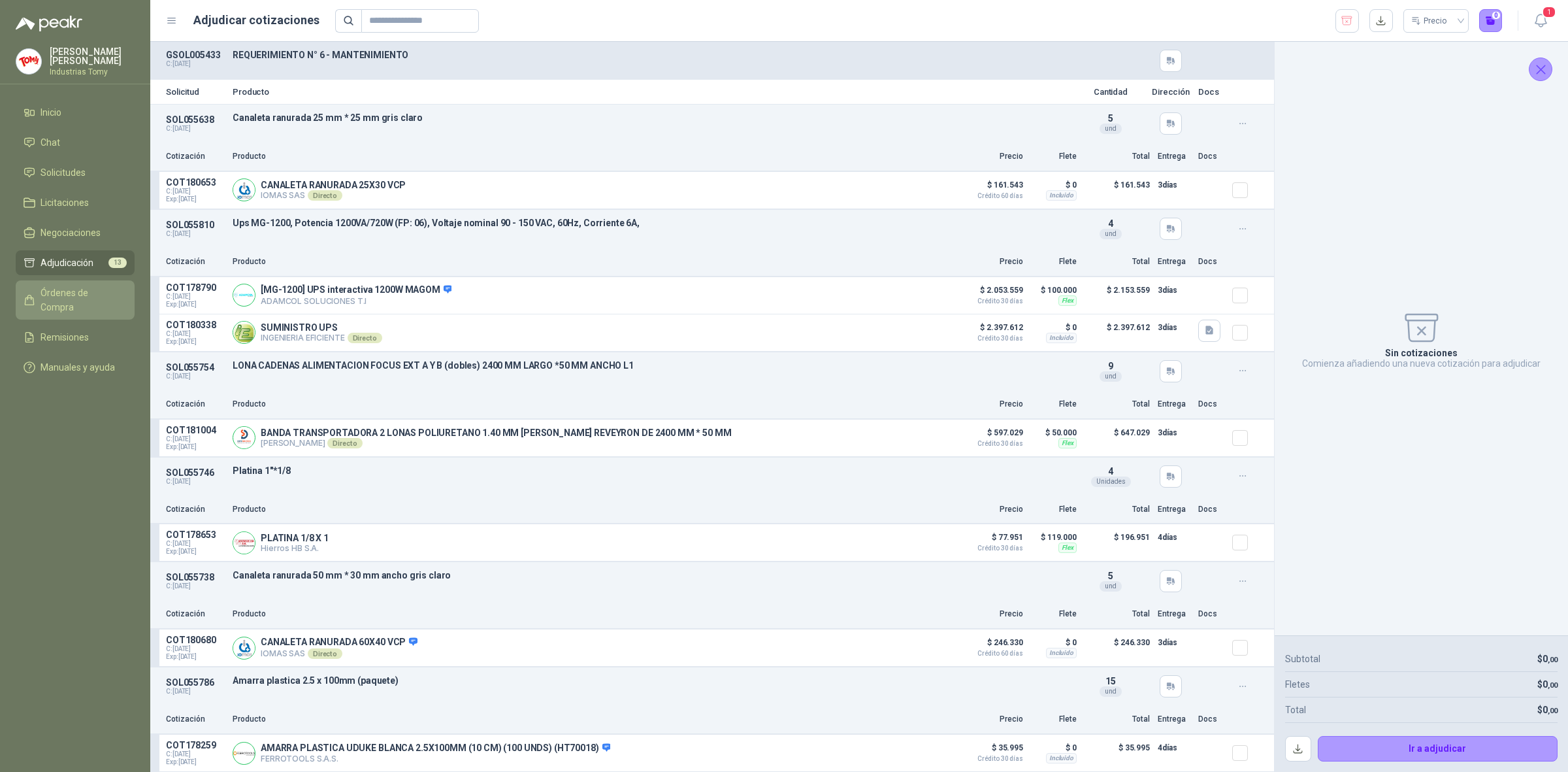
click at [84, 282] on link "Órdenes de Compra" at bounding box center [75, 300] width 119 height 39
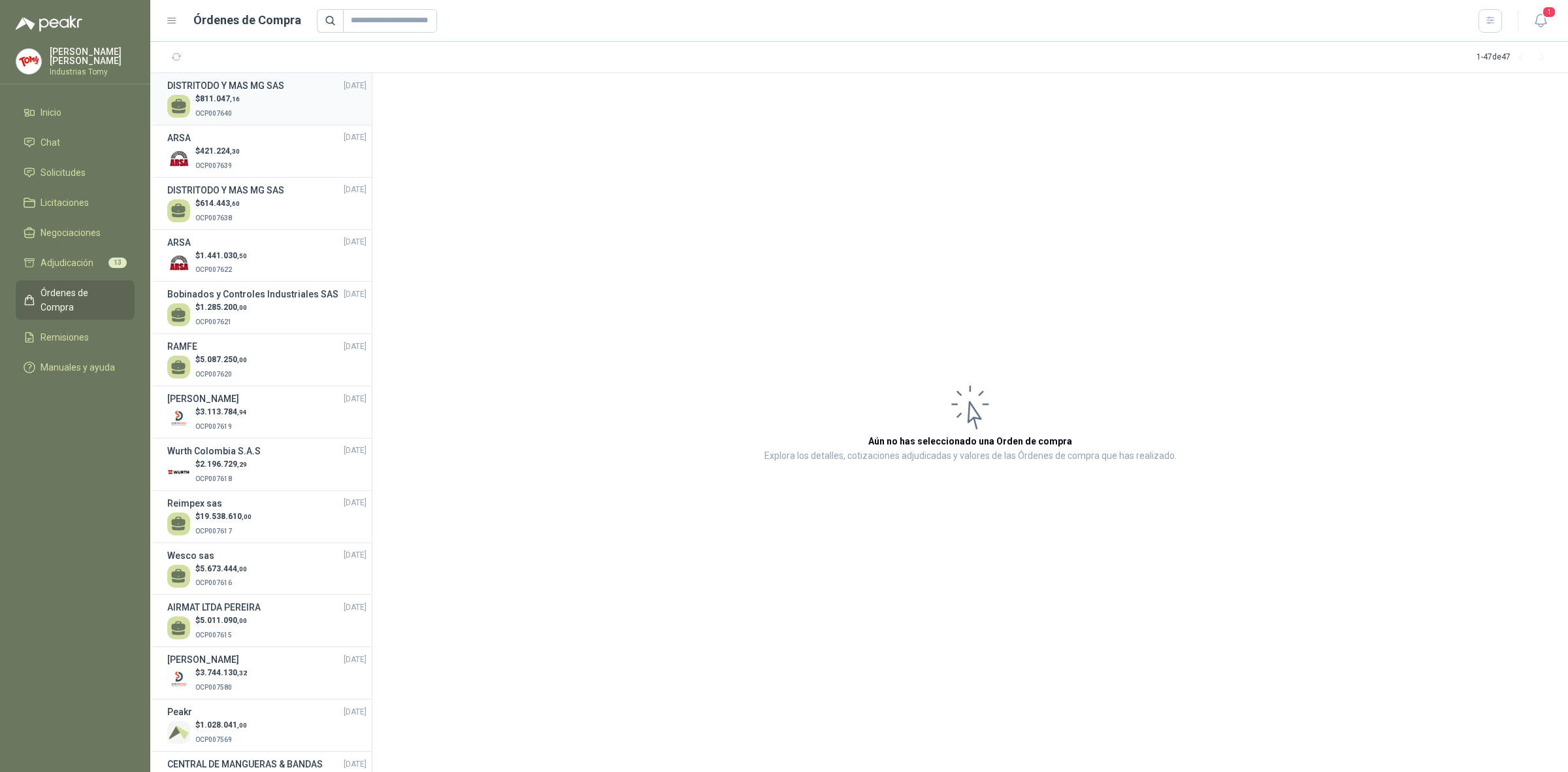
click at [264, 104] on div "$ 811.047 ,16 OCP007640" at bounding box center [267, 106] width 199 height 27
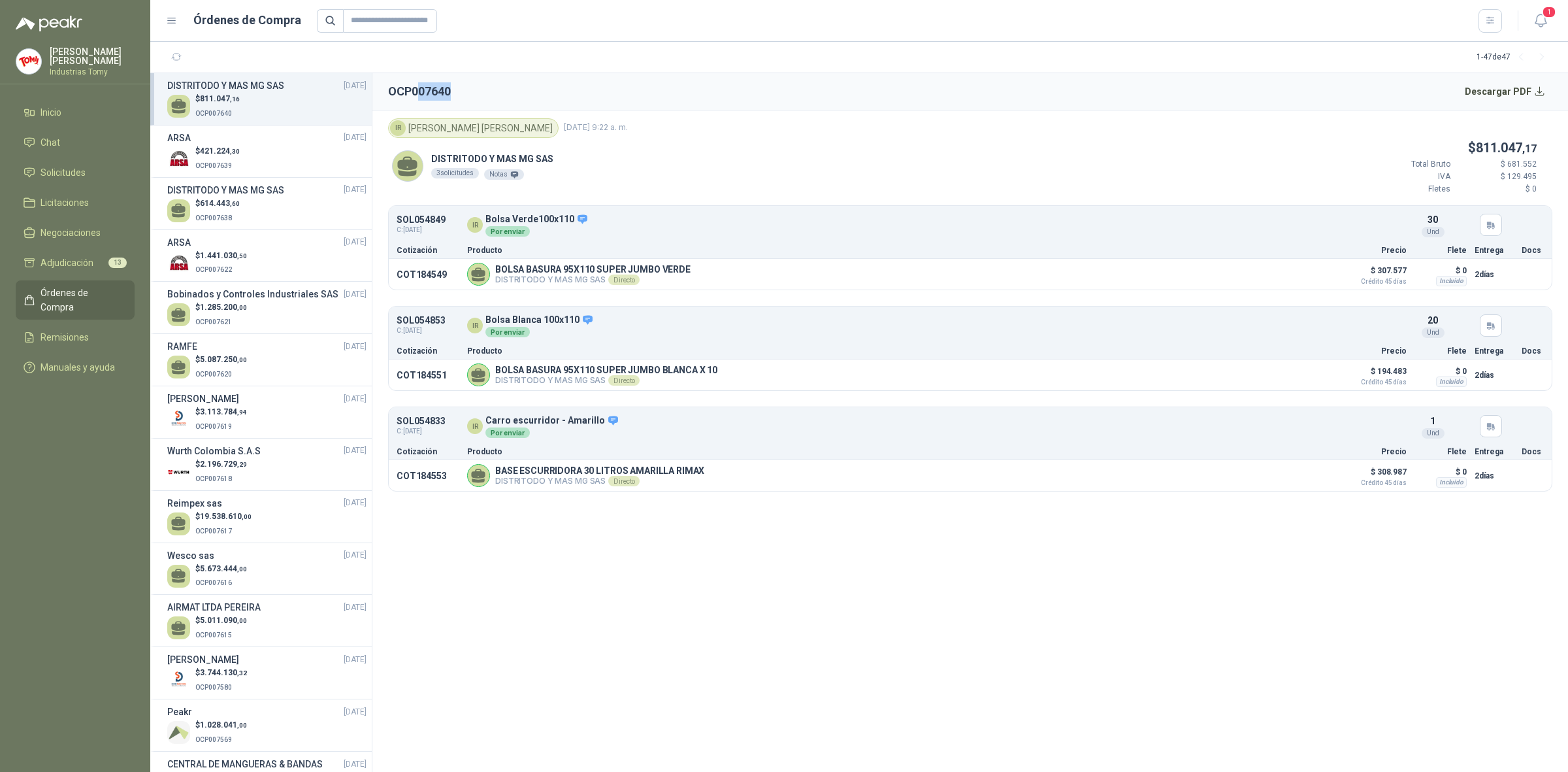
drag, startPoint x: 421, startPoint y: 89, endPoint x: 561, endPoint y: 172, distance: 162.8
click at [541, 124] on section "OCP007640 Descargar PDF IR [PERSON_NAME] [DATE] 9:22 a. m. DISTRITODO Y MAS MG …" at bounding box center [970, 423] width 1196 height 699
click at [282, 110] on div "$ 811.047 ,16 OCP007640" at bounding box center [267, 106] width 199 height 27
click at [1258, 143] on div "DISTRITODO Y MAS MG SAS 3 solicitudes Notas $ 811.047 ,17 Total Bruto $ 681.552…" at bounding box center [970, 172] width 1165 height 68
click at [1151, 135] on div "IR [PERSON_NAME] [DATE] 9:22 a. m." at bounding box center [970, 128] width 1165 height 19
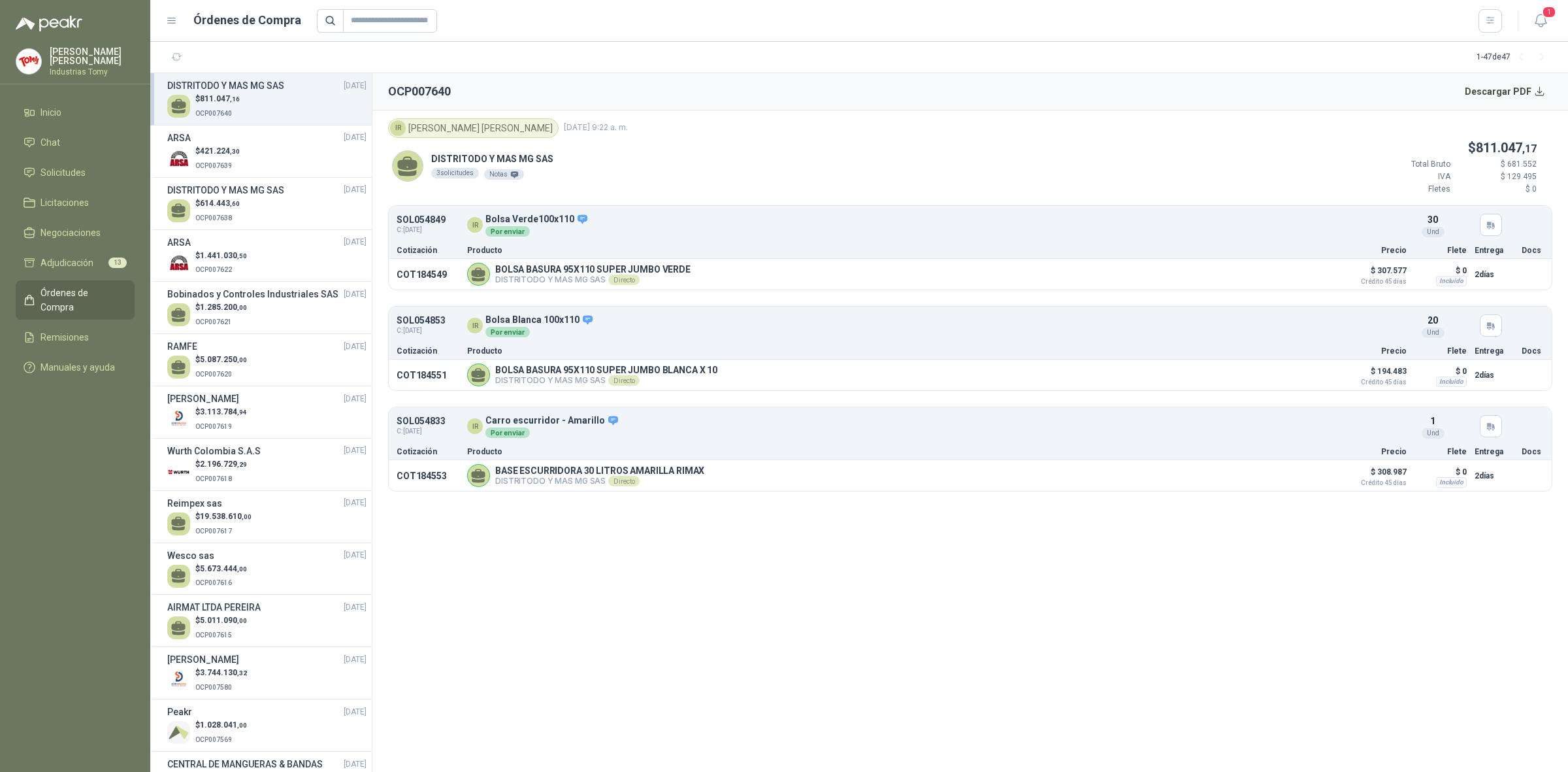
click at [609, 573] on section "OCP007640 Descargar PDF IR [PERSON_NAME] [DATE] 9:22 a. m. DISTRITODO Y MAS MG …" at bounding box center [970, 423] width 1196 height 699
click at [688, 589] on section "OCP007640 Descargar PDF IR [PERSON_NAME] [DATE] 9:22 a. m. DISTRITODO Y MAS MG …" at bounding box center [970, 423] width 1196 height 699
